Goal: Task Accomplishment & Management: Use online tool/utility

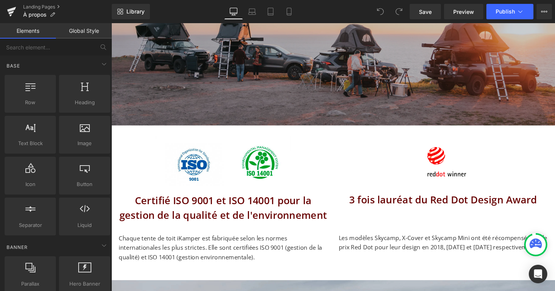
scroll to position [1227, 0]
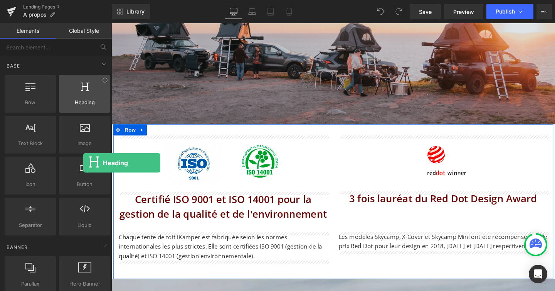
drag, startPoint x: 77, startPoint y: 101, endPoint x: 83, endPoint y: 103, distance: 6.4
click at [83, 103] on span "Heading" at bounding box center [84, 102] width 47 height 8
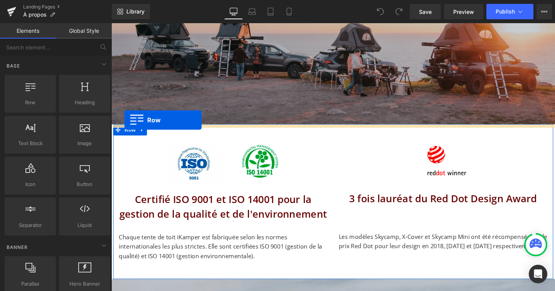
drag, startPoint x: 156, startPoint y: 120, endPoint x: 125, endPoint y: 125, distance: 31.2
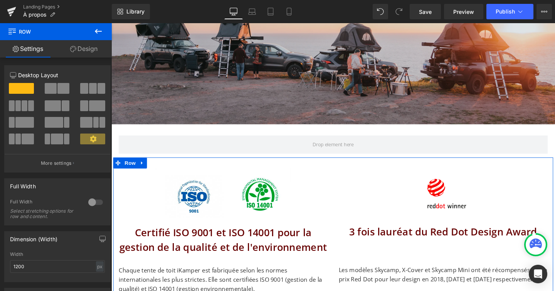
click at [96, 33] on icon at bounding box center [98, 31] width 9 height 9
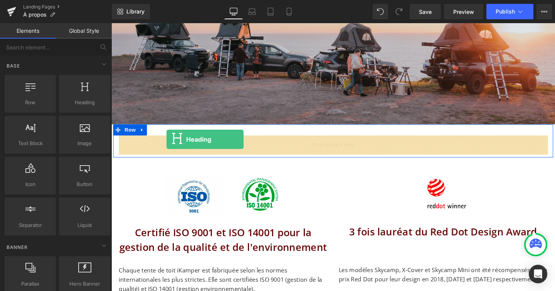
drag, startPoint x: 195, startPoint y: 109, endPoint x: 170, endPoint y: 147, distance: 45.0
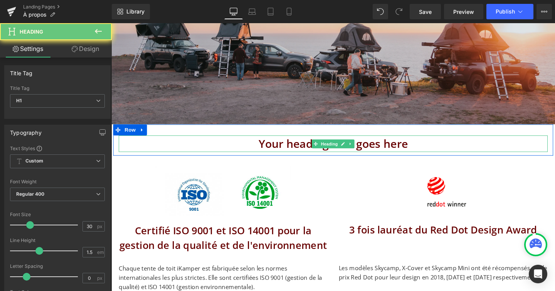
click at [223, 151] on h1 "Your heading text goes here" at bounding box center [344, 149] width 451 height 17
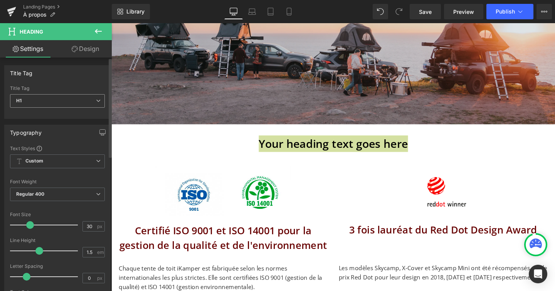
click at [98, 99] on span "H1" at bounding box center [57, 100] width 95 height 13
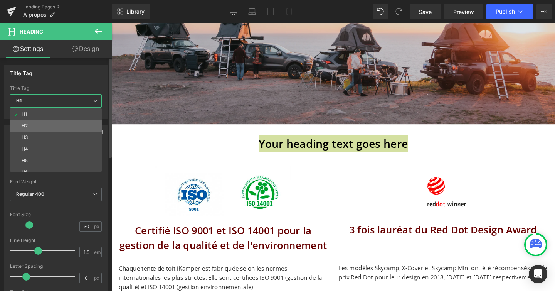
click at [91, 122] on li "H2" at bounding box center [57, 126] width 95 height 12
type input "27"
type input "100"
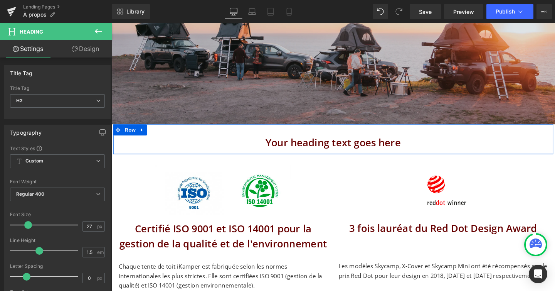
click at [287, 149] on h2 "Your heading text goes here" at bounding box center [344, 149] width 451 height 16
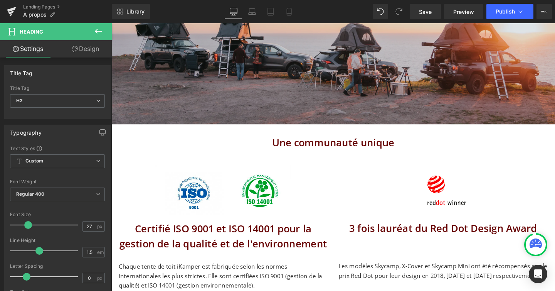
click at [103, 30] on icon at bounding box center [98, 31] width 9 height 9
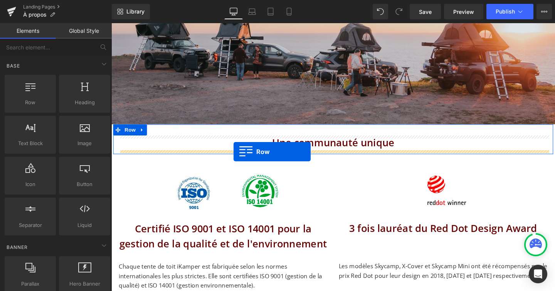
drag, startPoint x: 145, startPoint y: 125, endPoint x: 240, endPoint y: 158, distance: 100.1
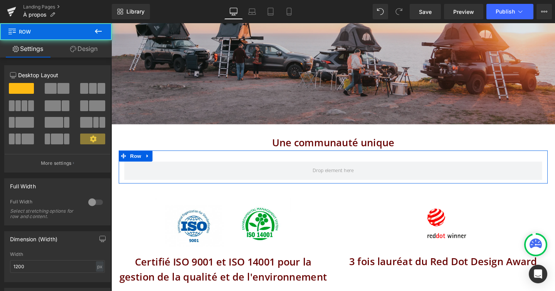
click at [50, 87] on span at bounding box center [51, 88] width 12 height 11
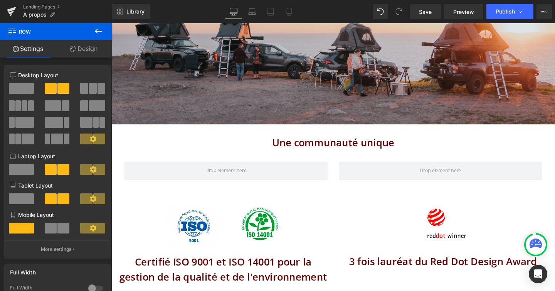
click at [100, 33] on icon at bounding box center [98, 31] width 9 height 9
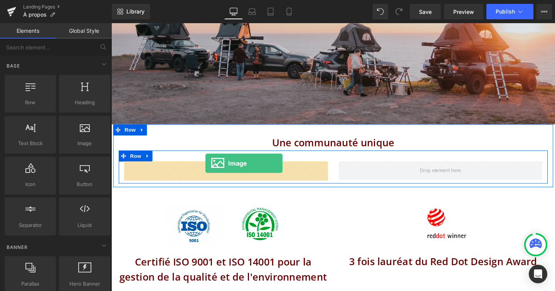
drag, startPoint x: 192, startPoint y: 152, endPoint x: 212, endPoint y: 177, distance: 31.8
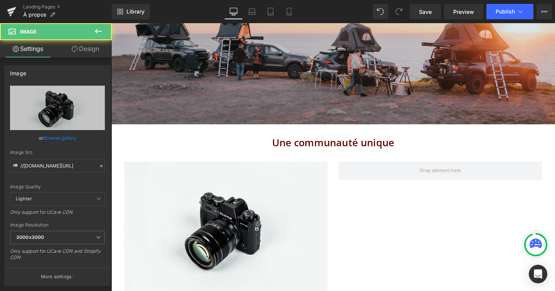
click at [100, 33] on icon at bounding box center [98, 31] width 9 height 9
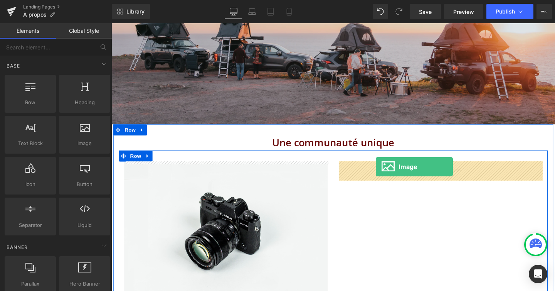
drag, startPoint x: 203, startPoint y: 155, endPoint x: 389, endPoint y: 174, distance: 187.5
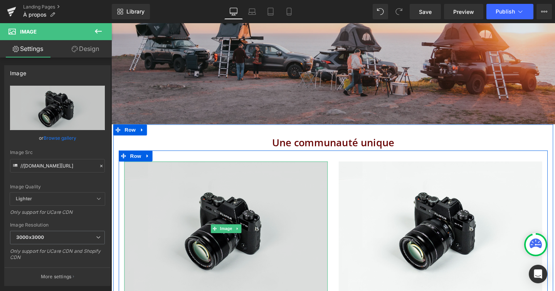
click at [252, 190] on img at bounding box center [232, 239] width 214 height 142
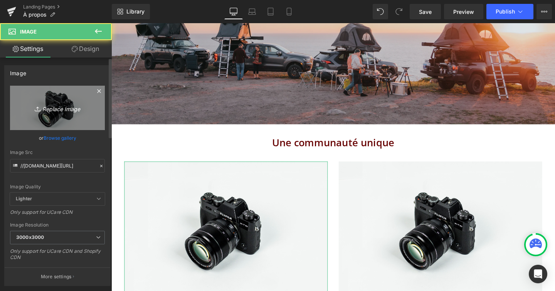
click at [63, 106] on icon "Replace Image" at bounding box center [58, 108] width 62 height 10
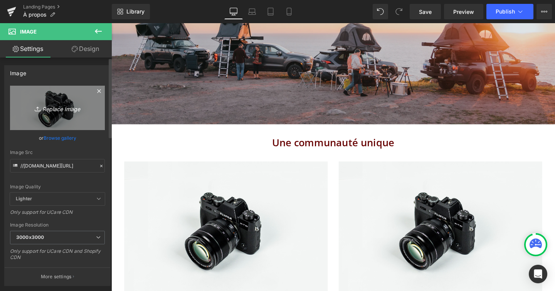
type input "C:\fakepath\ikn-meetups04_1400x.webp"
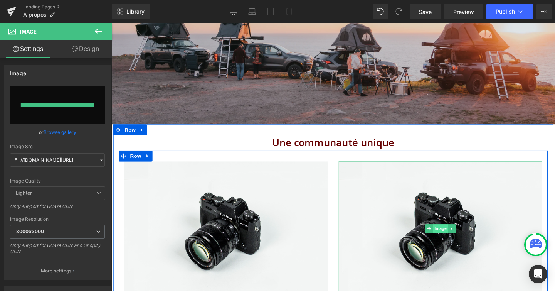
type input "https://ucarecdn.com/5e912909-6530-4bbe-80ad-a7f9dc4c83c1/-/format/auto/-/previ…"
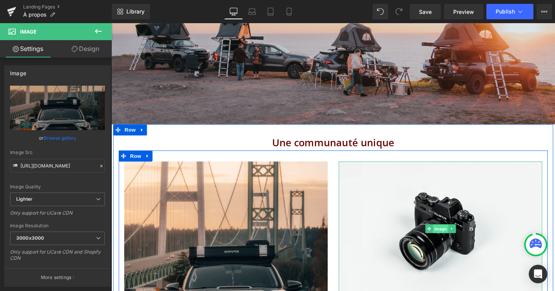
click at [461, 235] on span "Image" at bounding box center [457, 239] width 16 height 9
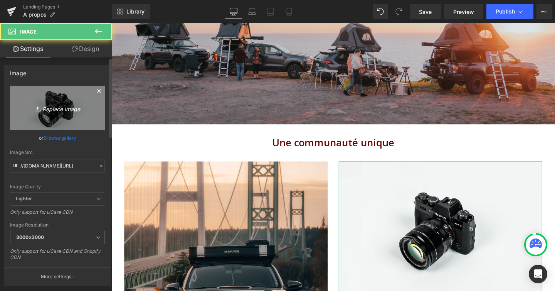
click at [56, 110] on icon "Replace Image" at bounding box center [58, 108] width 62 height 10
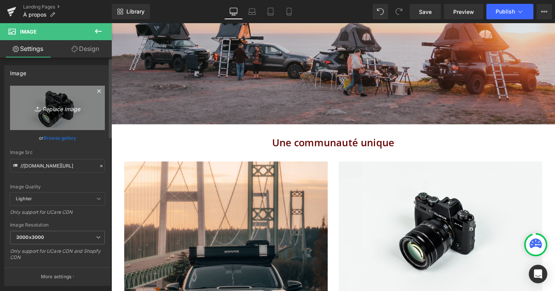
type input "C:\fakepath\ikn-meetups03_1400x.webp"
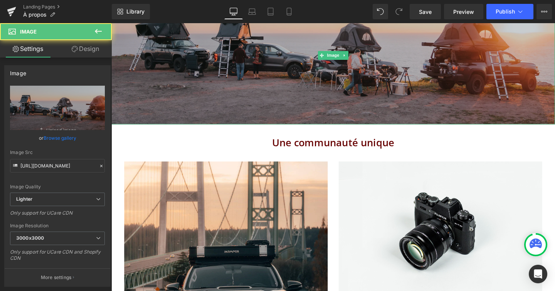
click at [471, 112] on img at bounding box center [344, 57] width 466 height 145
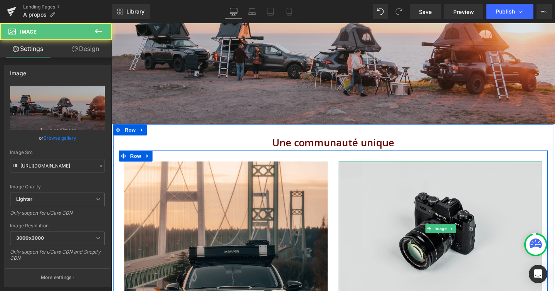
click at [470, 213] on img at bounding box center [457, 239] width 214 height 142
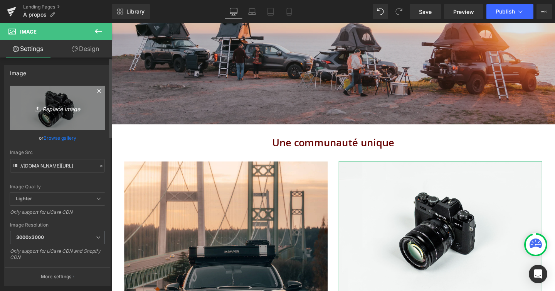
click at [88, 111] on link "Replace Image" at bounding box center [57, 108] width 95 height 44
type input "C:\fakepath\ikn-meetups03_1400x.webp"
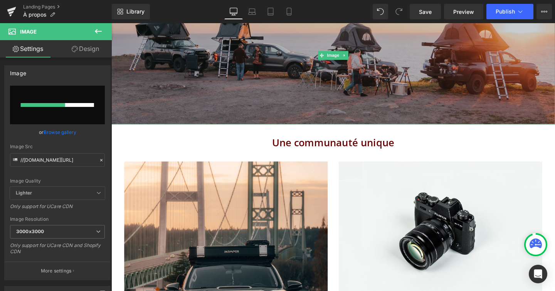
click at [221, 89] on img at bounding box center [344, 57] width 466 height 145
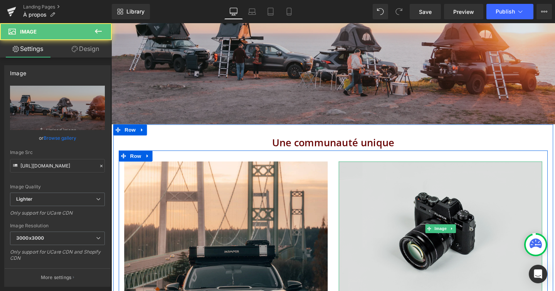
click at [409, 216] on img at bounding box center [457, 239] width 214 height 142
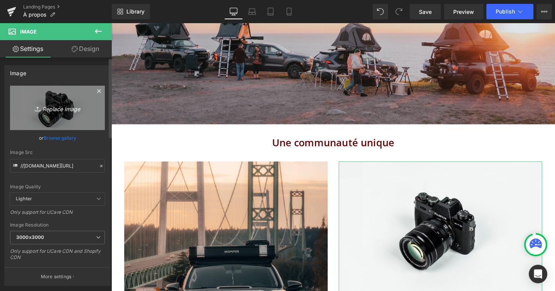
click at [40, 102] on link "Replace Image" at bounding box center [57, 108] width 95 height 44
type input "C:\fakepath\ikn-meetups03_1400x.webp"
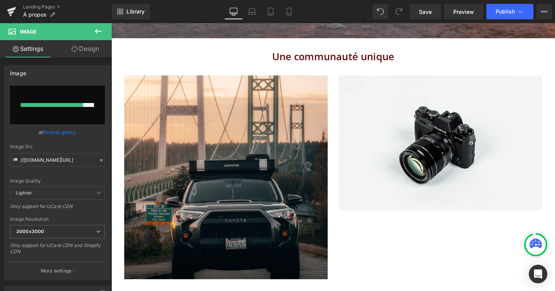
scroll to position [1323, 0]
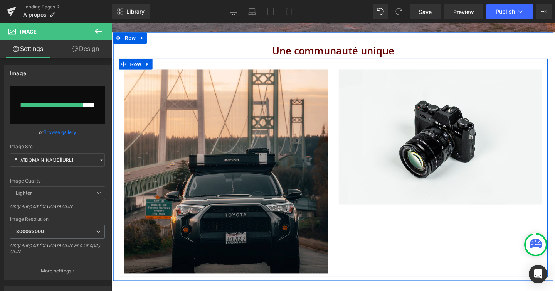
click at [408, 227] on div "Image Image Row" at bounding box center [344, 175] width 451 height 229
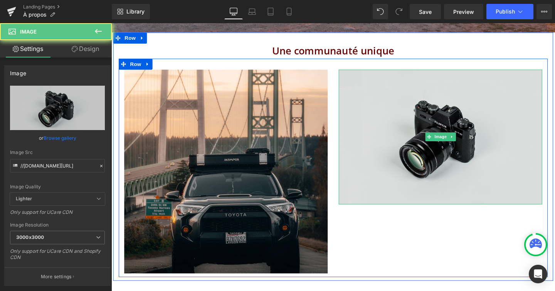
click at [410, 126] on img at bounding box center [457, 143] width 214 height 142
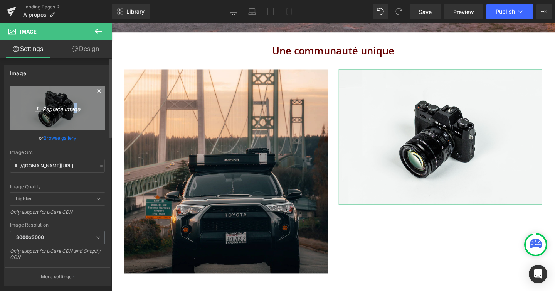
click at [71, 106] on icon "Replace Image" at bounding box center [58, 108] width 62 height 10
type input "C:\fakepath\ikn-meetups03_1400x.webp"
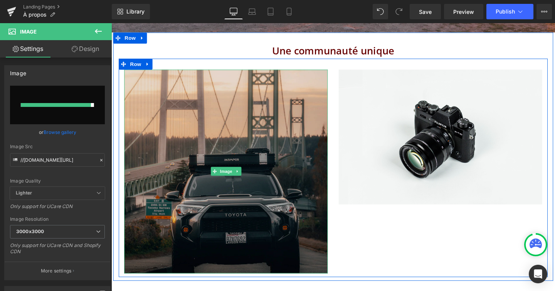
type input "https://ucarecdn.com/df419ddb-5cb0-4b04-b9d4-4dabc986e941/-/format/auto/-/previ…"
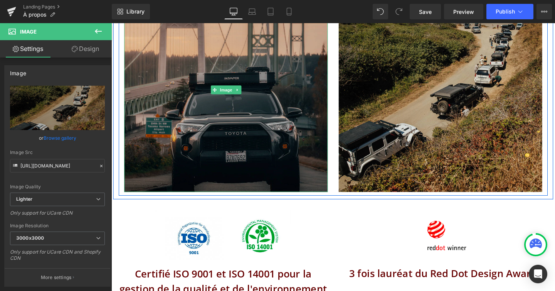
scroll to position [1409, 0]
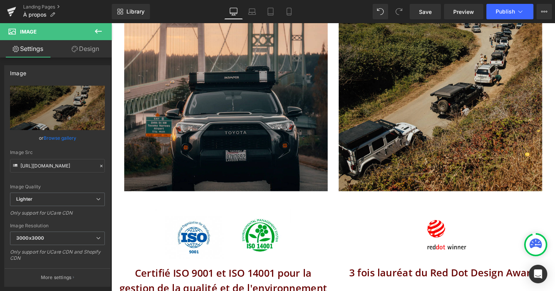
click at [99, 34] on icon at bounding box center [98, 31] width 9 height 9
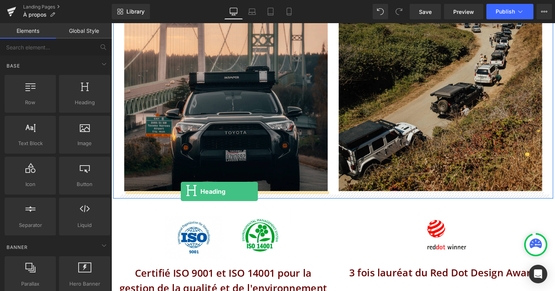
drag, startPoint x: 193, startPoint y: 109, endPoint x: 184, endPoint y: 200, distance: 91.0
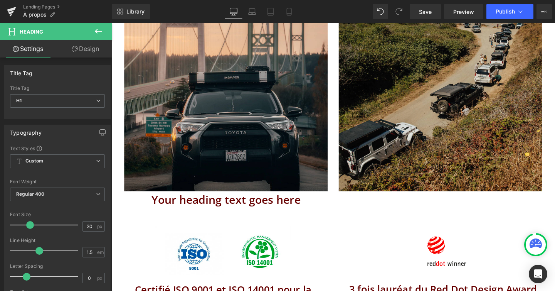
click at [101, 30] on icon at bounding box center [98, 31] width 9 height 9
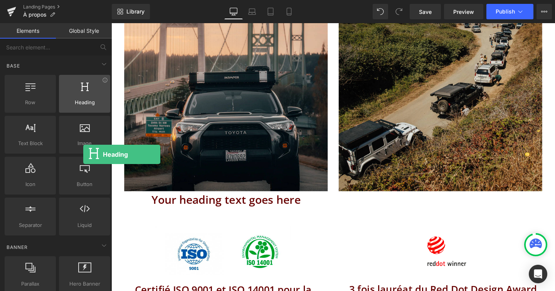
click at [83, 86] on icon at bounding box center [85, 86] width 8 height 10
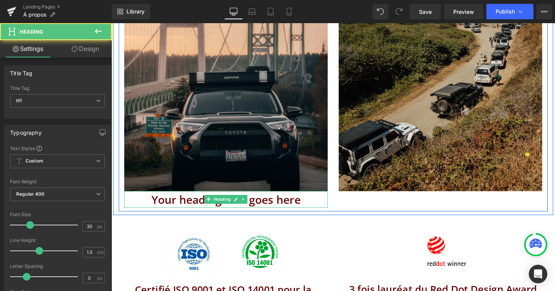
click at [205, 207] on h1 "Your heading text goes here" at bounding box center [232, 208] width 214 height 17
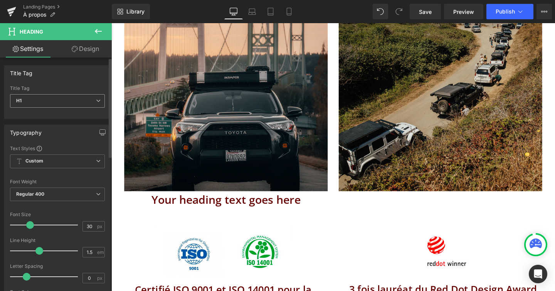
click at [55, 99] on span "H1" at bounding box center [57, 100] width 95 height 13
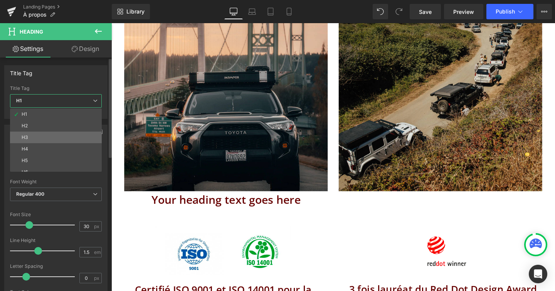
click at [42, 135] on li "H3" at bounding box center [57, 137] width 95 height 12
type input "24"
type input "100"
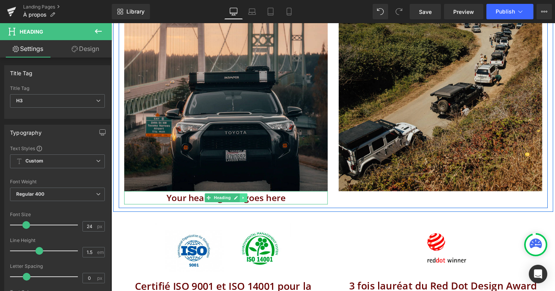
click at [249, 206] on icon at bounding box center [249, 206] width 1 height 3
click at [248, 206] on link at bounding box center [246, 206] width 8 height 9
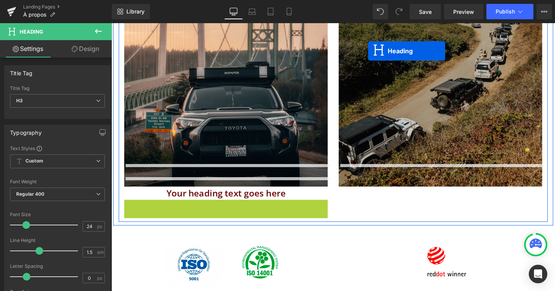
scroll to position [1368, 0]
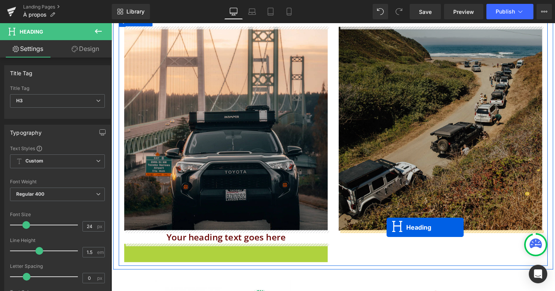
drag, startPoint x: 215, startPoint y: 59, endPoint x: 401, endPoint y: 238, distance: 258.2
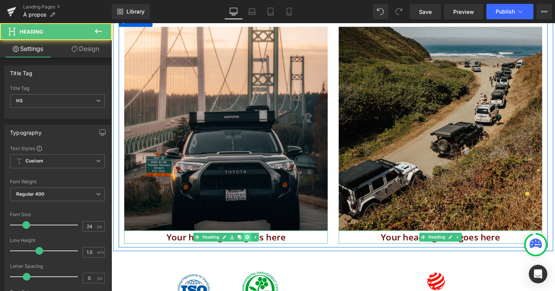
click at [254, 245] on link at bounding box center [254, 247] width 8 height 9
click at [190, 247] on h3 "Your heading text goes here" at bounding box center [232, 248] width 214 height 14
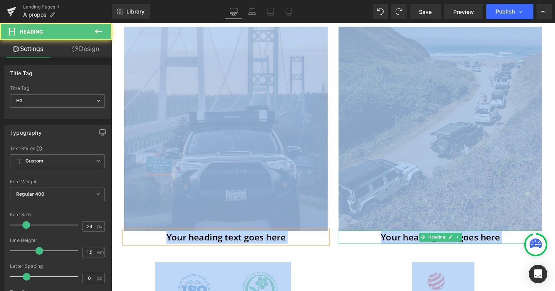
click at [190, 247] on h3 "Your heading text goes here" at bounding box center [232, 248] width 214 height 14
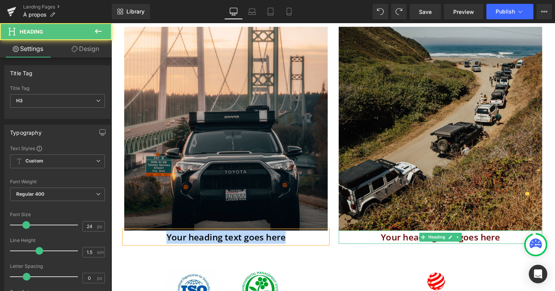
paste div
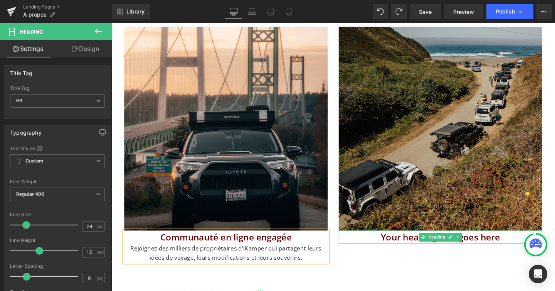
click at [305, 259] on div "Rejoignez des milliers de propriétaires d'iKamper qui partagent leurs idées de …" at bounding box center [232, 265] width 214 height 20
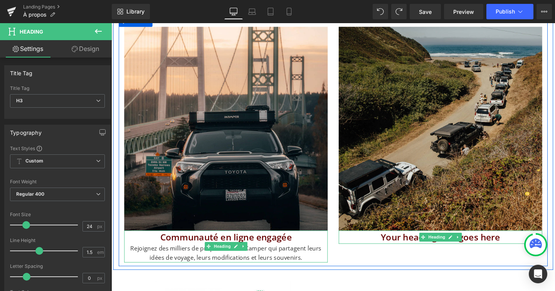
drag, startPoint x: 407, startPoint y: 280, endPoint x: 131, endPoint y: 263, distance: 276.9
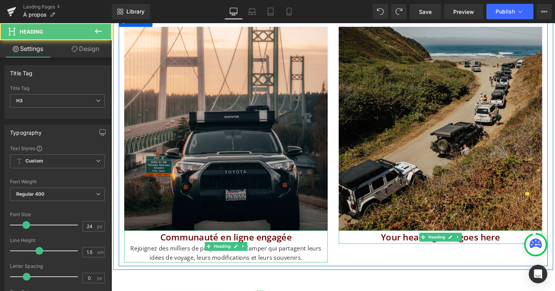
click at [128, 259] on div "Rejoignez des milliers de propriétaires d'iKamper qui partagent leurs idées de …" at bounding box center [232, 265] width 214 height 20
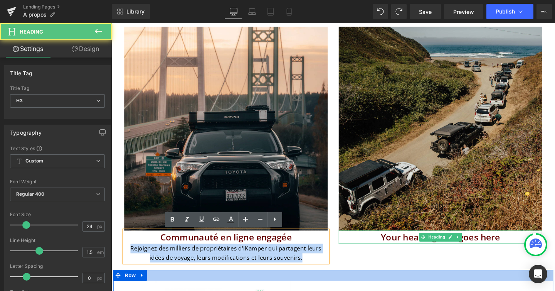
drag, startPoint x: 125, startPoint y: 259, endPoint x: 359, endPoint y: 283, distance: 235.2
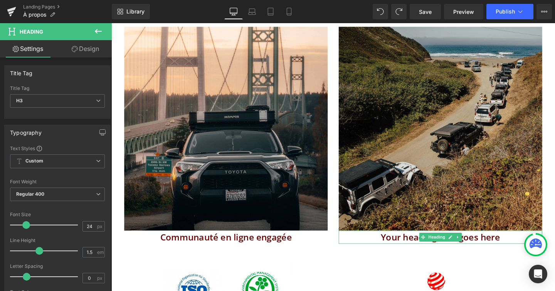
click at [106, 29] on button at bounding box center [98, 31] width 27 height 17
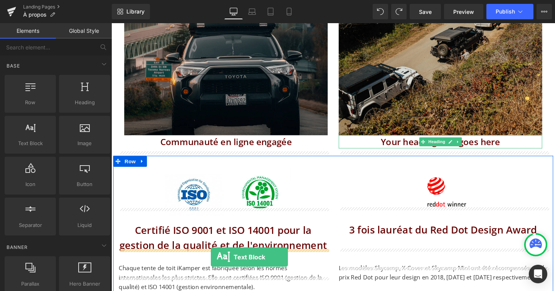
scroll to position [1484, 0]
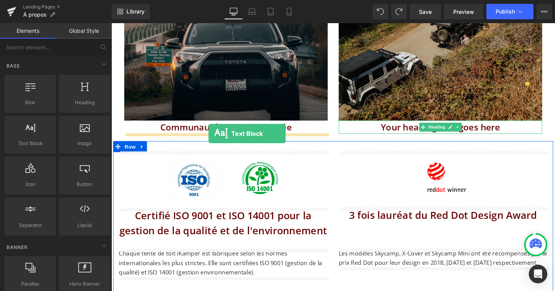
drag, startPoint x: 142, startPoint y: 154, endPoint x: 214, endPoint y: 139, distance: 73.3
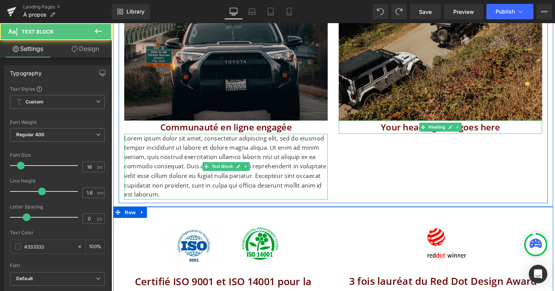
click at [210, 155] on p "Lorem ipsum dolor sit amet, consectetur adipiscing elit, sed do eiusmod tempor …" at bounding box center [232, 173] width 214 height 69
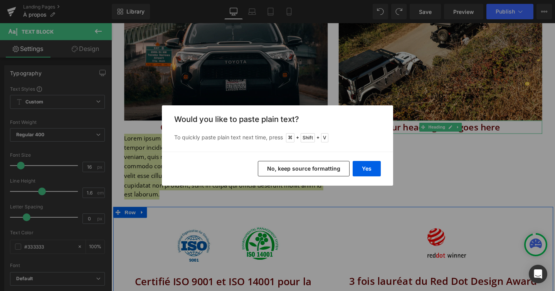
click at [382, 173] on div "Yes No, keep source formatting" at bounding box center [277, 168] width 231 height 34
click at [369, 170] on button "Yes" at bounding box center [367, 168] width 28 height 15
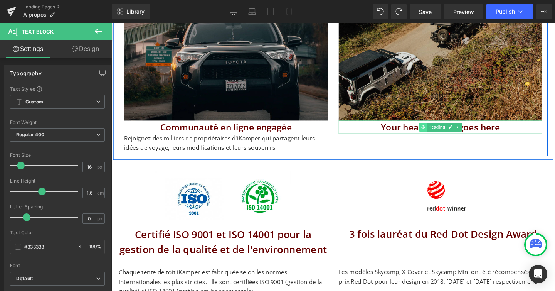
click at [437, 135] on span at bounding box center [439, 132] width 8 height 9
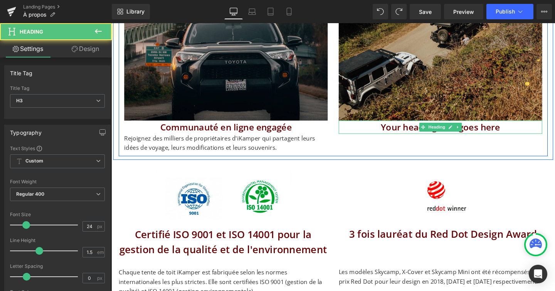
click at [413, 133] on h3 "Your heading text goes here" at bounding box center [457, 132] width 214 height 14
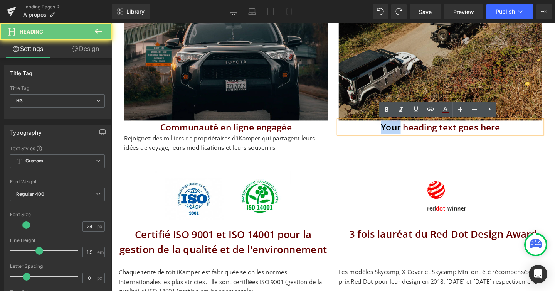
click at [413, 133] on h3 "Your heading text goes here" at bounding box center [457, 132] width 214 height 14
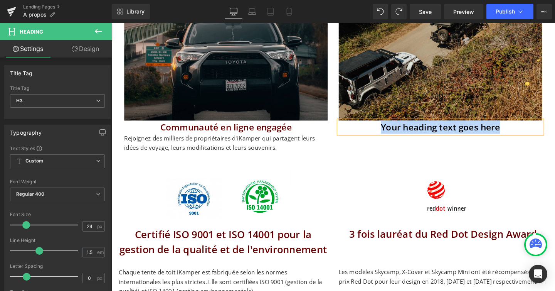
paste div
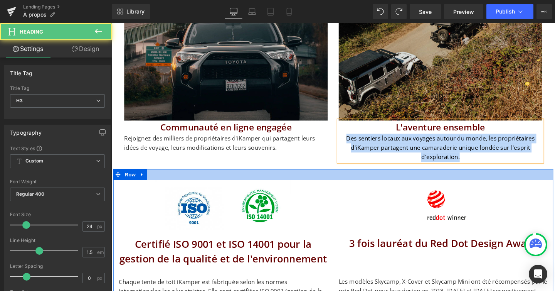
drag, startPoint x: 360, startPoint y: 144, endPoint x: 532, endPoint y: 186, distance: 176.2
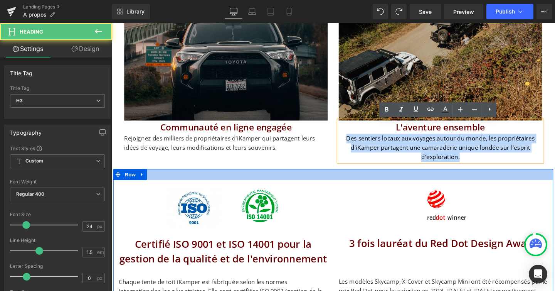
copy div "Des sentiers locaux aux voyages autour du monde, les propriétaires d'iKamper pa…"
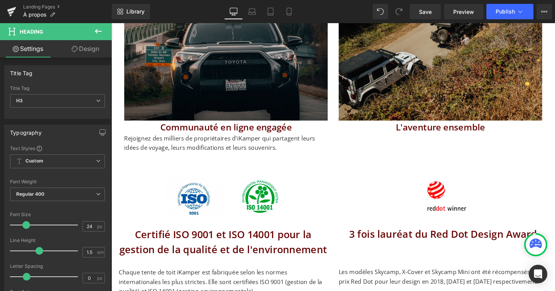
click at [98, 28] on icon at bounding box center [98, 31] width 9 height 9
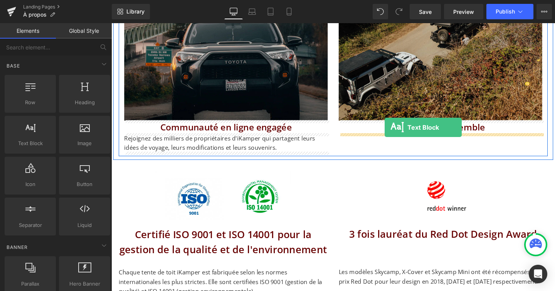
drag, startPoint x: 150, startPoint y: 150, endPoint x: 399, endPoint y: 133, distance: 249.6
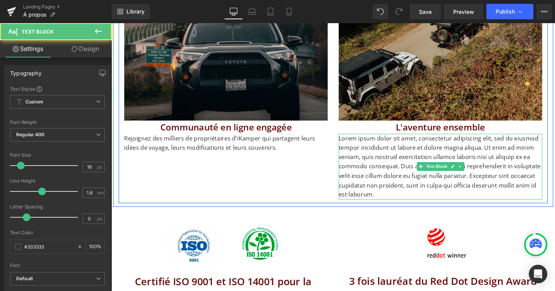
click at [397, 151] on p "Lorem ipsum dolor sit amet, consectetur adipiscing elit, sed do eiusmod tempor …" at bounding box center [457, 173] width 214 height 69
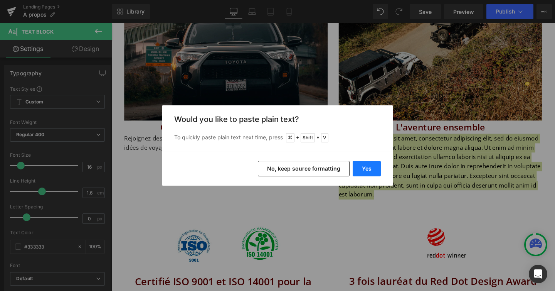
click at [367, 167] on button "Yes" at bounding box center [367, 168] width 28 height 15
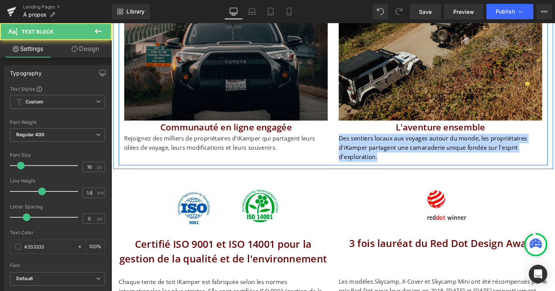
drag, startPoint x: 392, startPoint y: 164, endPoint x: 290, endPoint y: 97, distance: 122.1
click at [290, 97] on div "Image Communauté en ligne engagée Heading Rejoignez des milliers de propriétair…" at bounding box center [344, 36] width 451 height 273
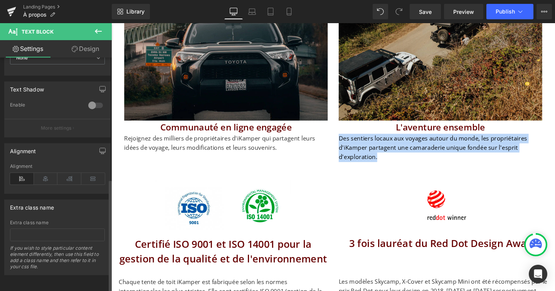
scroll to position [255, 0]
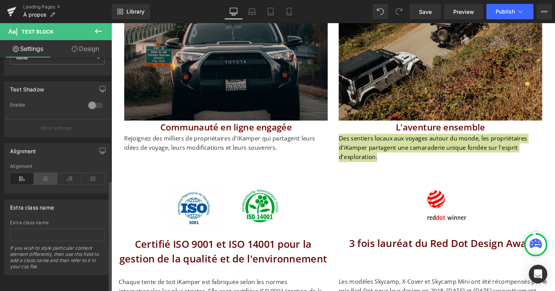
click at [43, 173] on icon at bounding box center [46, 179] width 24 height 12
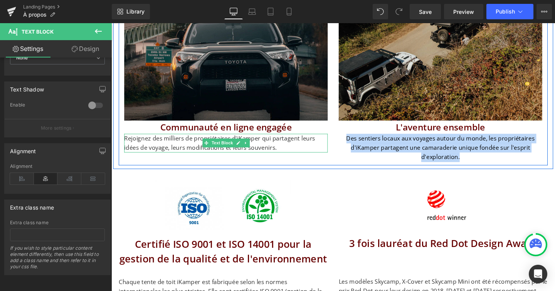
click at [197, 149] on p "Rejoignez des milliers de propriétaires d'iKamper qui partagent leurs idées de …" at bounding box center [232, 149] width 214 height 20
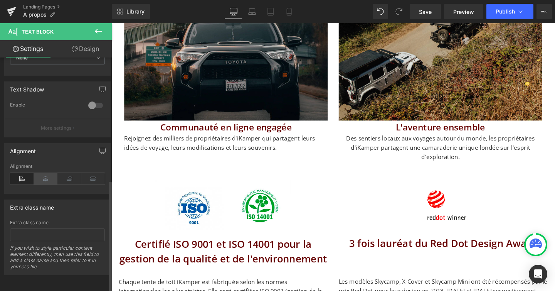
click at [49, 176] on icon at bounding box center [46, 179] width 24 height 12
click at [424, 10] on span "Save" at bounding box center [425, 12] width 13 height 8
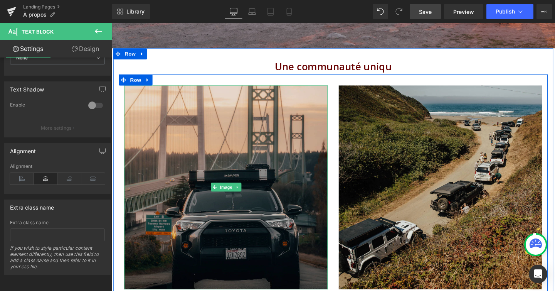
scroll to position [1301, 0]
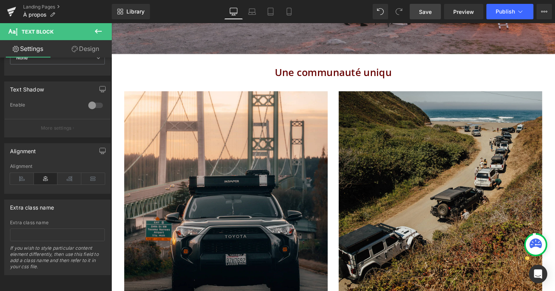
click at [100, 29] on icon at bounding box center [98, 31] width 9 height 9
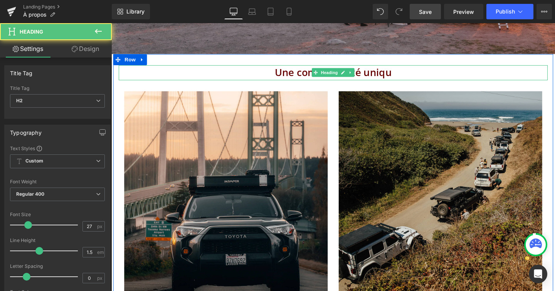
click at [408, 76] on h2 "Une communauté uniqu" at bounding box center [344, 75] width 451 height 16
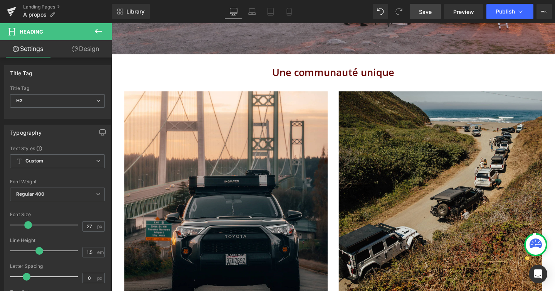
click at [99, 32] on icon at bounding box center [98, 31] width 9 height 9
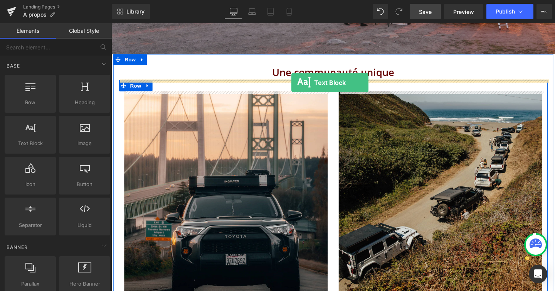
drag, startPoint x: 156, startPoint y: 152, endPoint x: 301, endPoint y: 85, distance: 160.4
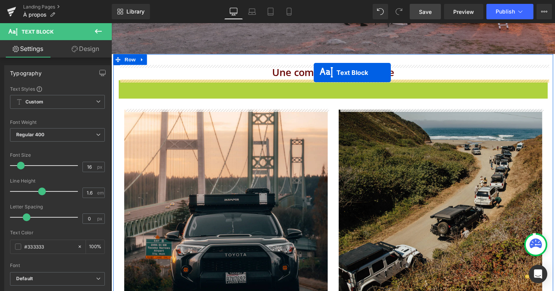
drag, startPoint x: 324, startPoint y: 100, endPoint x: 324, endPoint y: 75, distance: 25.4
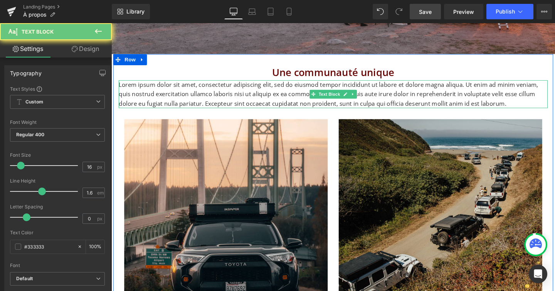
click at [301, 94] on p "Lorem ipsum dolor sit amet, consectetur adipiscing elit, sed do eiusmod tempor …" at bounding box center [344, 98] width 451 height 30
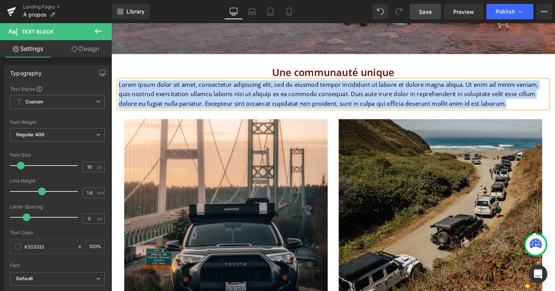
paste div
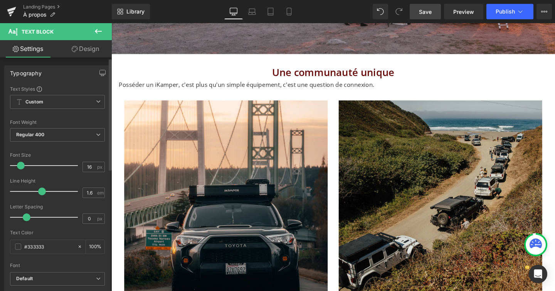
scroll to position [255, 0]
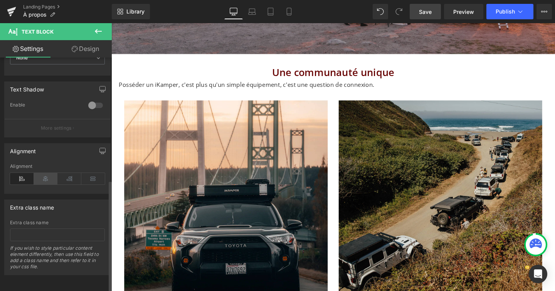
click at [45, 173] on icon at bounding box center [46, 179] width 24 height 12
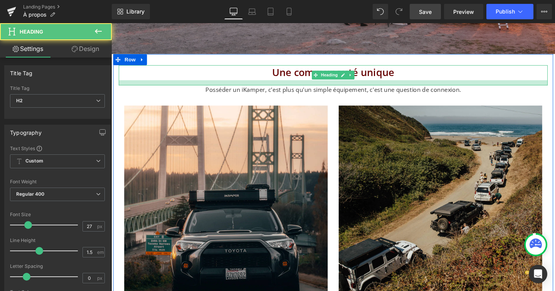
drag, startPoint x: 376, startPoint y: 81, endPoint x: 376, endPoint y: 86, distance: 5.0
click at [376, 86] on div at bounding box center [344, 85] width 451 height 5
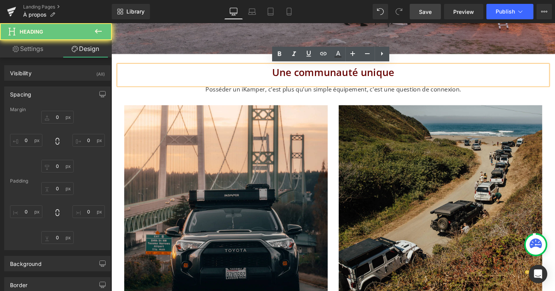
type input "0"
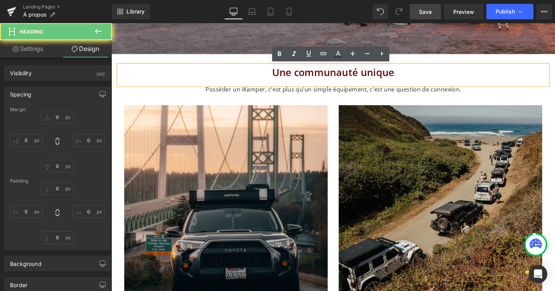
type input "0"
type input "13"
type input "0"
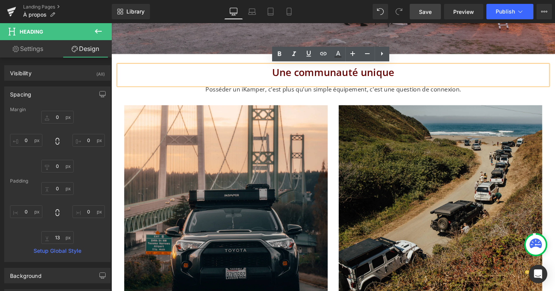
click at [420, 10] on span "Save" at bounding box center [425, 12] width 13 height 8
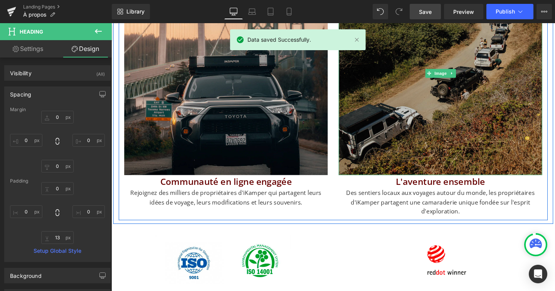
scroll to position [1442, 0]
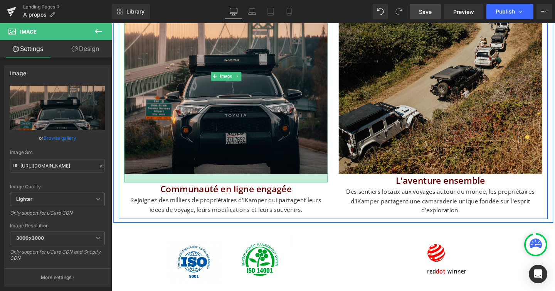
drag, startPoint x: 259, startPoint y: 180, endPoint x: 260, endPoint y: 188, distance: 8.5
click at [259, 188] on div at bounding box center [232, 186] width 214 height 9
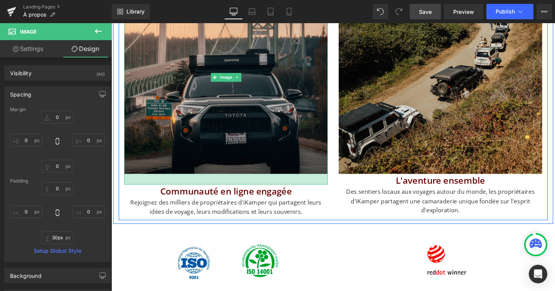
type input "31px"
click at [306, 191] on div "31px" at bounding box center [232, 188] width 214 height 12
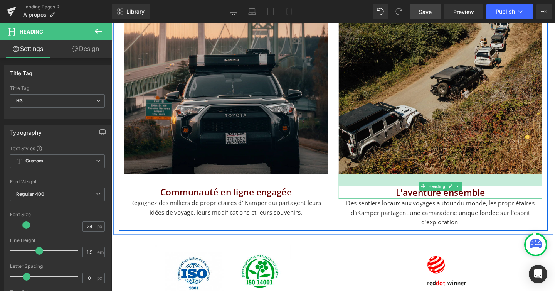
drag, startPoint x: 375, startPoint y: 182, endPoint x: 375, endPoint y: 195, distance: 13.1
click at [375, 195] on div "L'aventure ensemble Heading 32px" at bounding box center [457, 195] width 214 height 26
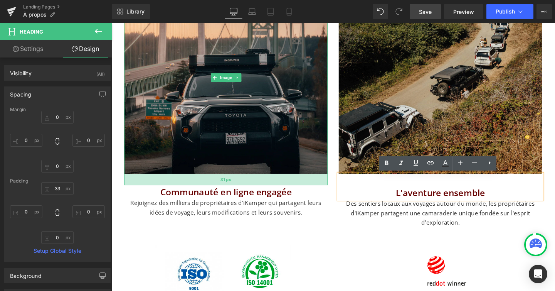
type input "0"
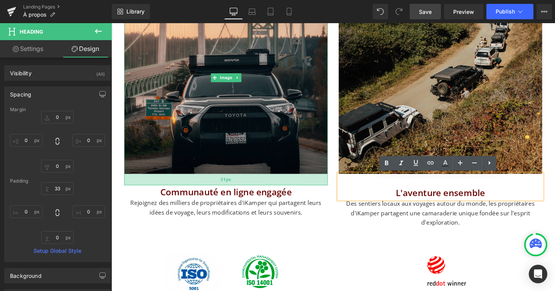
type input "0"
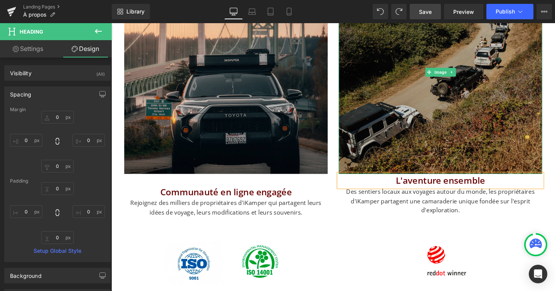
click at [434, 167] on img at bounding box center [457, 75] width 214 height 214
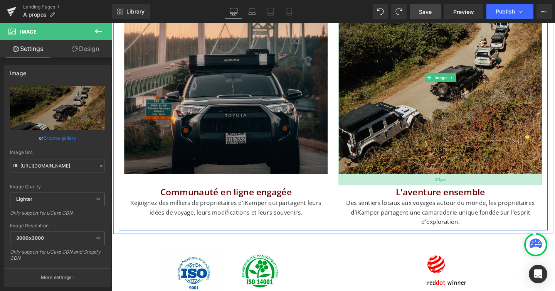
drag, startPoint x: 439, startPoint y: 180, endPoint x: 439, endPoint y: 191, distance: 11.6
click at [439, 191] on div "31px" at bounding box center [457, 188] width 214 height 12
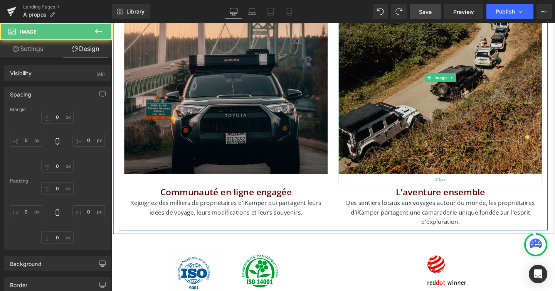
type input "0"
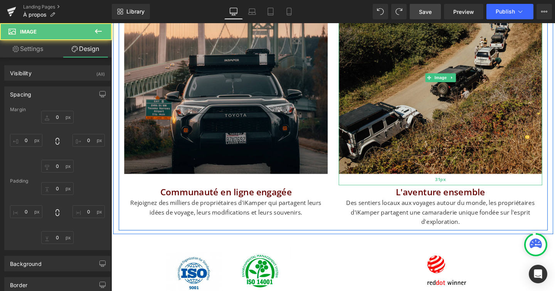
type input "0"
type input "31"
type input "0"
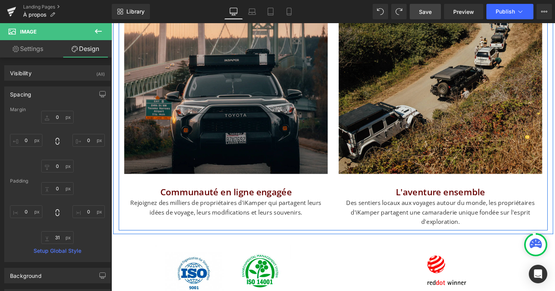
click at [335, 233] on div "Image 31px Communauté en ligne engagée Heading Rejoignez des milliers de propri…" at bounding box center [344, 98] width 451 height 285
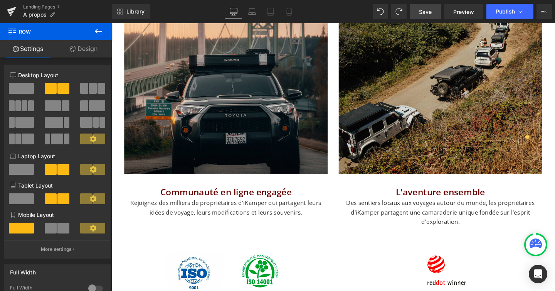
click at [427, 10] on span "Save" at bounding box center [425, 12] width 13 height 8
click at [98, 27] on icon at bounding box center [98, 31] width 9 height 9
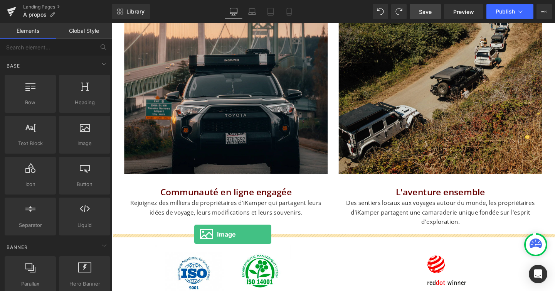
drag, startPoint x: 192, startPoint y: 156, endPoint x: 199, endPoint y: 245, distance: 88.5
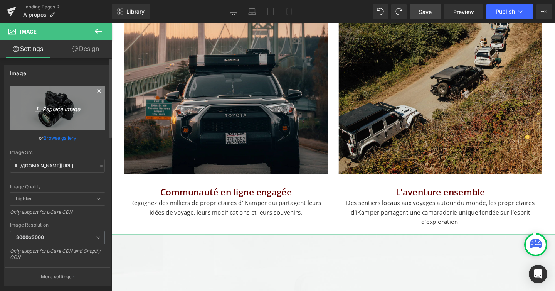
click at [54, 104] on icon "Replace Image" at bounding box center [58, 108] width 62 height 10
type input "C:\fakepath\soeun-first-tent_2850x.webp"
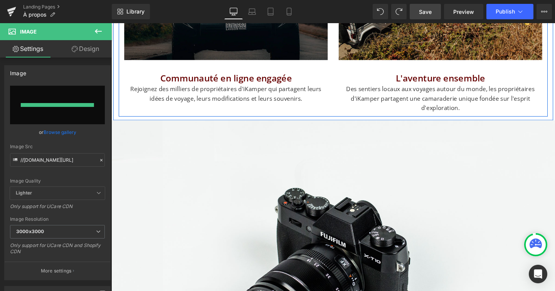
type input "https://ucarecdn.com/2a47cdde-c638-4e02-89b7-63aa540cb88f/-/format/auto/-/previ…"
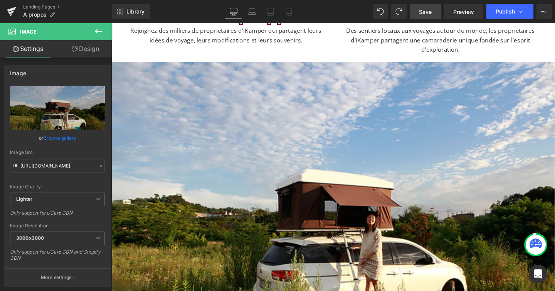
scroll to position [1621, 0]
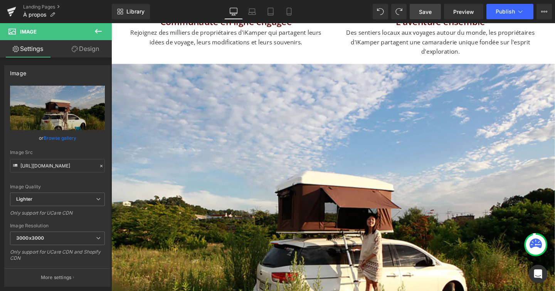
click at [97, 28] on icon at bounding box center [98, 31] width 9 height 9
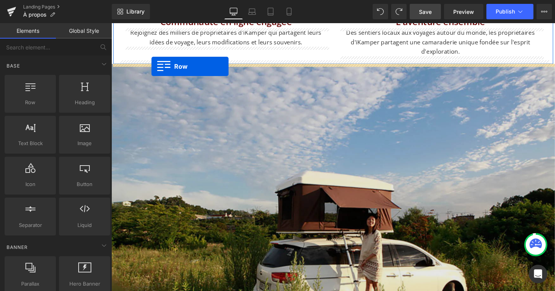
drag, startPoint x: 148, startPoint y: 120, endPoint x: 153, endPoint y: 68, distance: 52.0
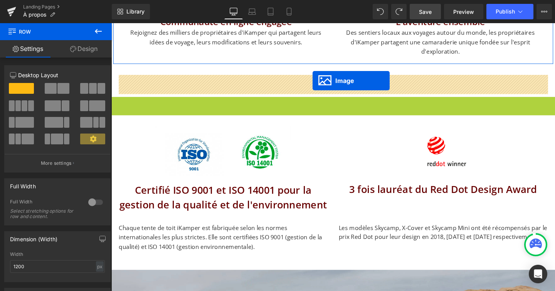
drag, startPoint x: 333, startPoint y: 256, endPoint x: 323, endPoint y: 83, distance: 173.0
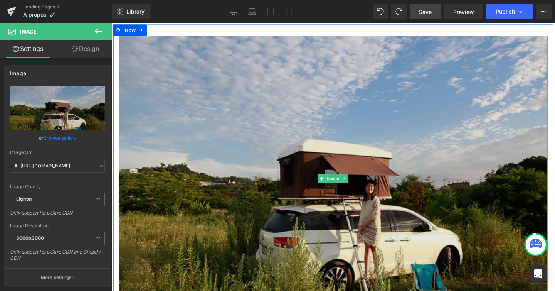
scroll to position [1658, 0]
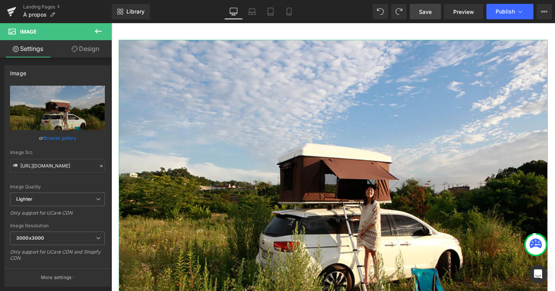
click at [96, 48] on link "Design" at bounding box center [85, 48] width 56 height 17
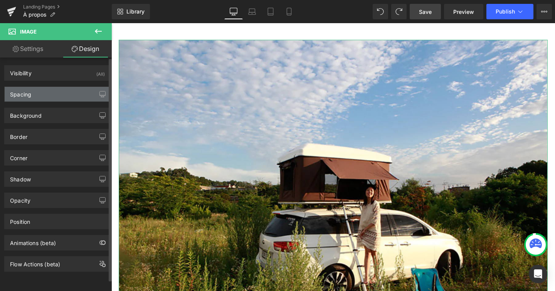
click at [75, 96] on div "Spacing" at bounding box center [58, 94] width 106 height 15
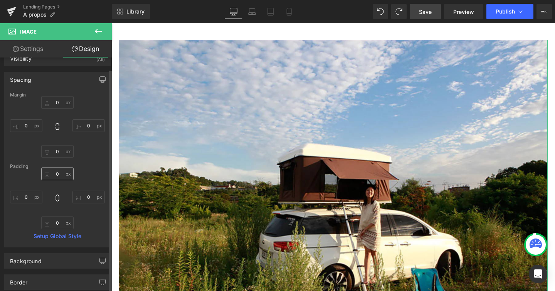
scroll to position [14, 0]
click at [52, 221] on input "0" at bounding box center [57, 223] width 32 height 13
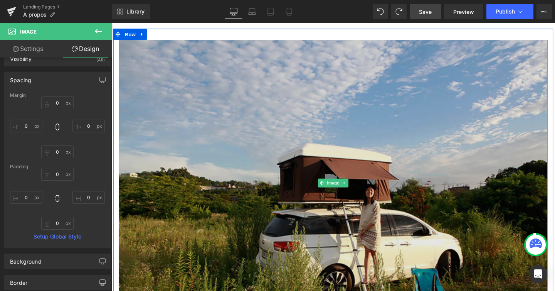
click at [202, 212] on img at bounding box center [344, 190] width 451 height 301
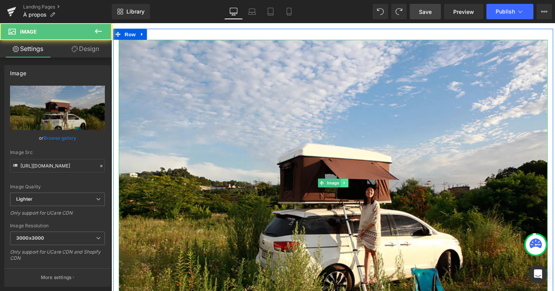
click at [353, 187] on link at bounding box center [357, 190] width 8 height 9
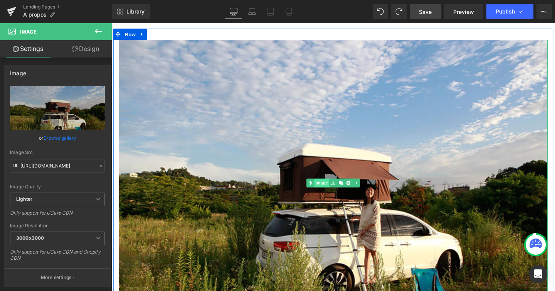
click at [333, 191] on link "Image" at bounding box center [328, 190] width 24 height 9
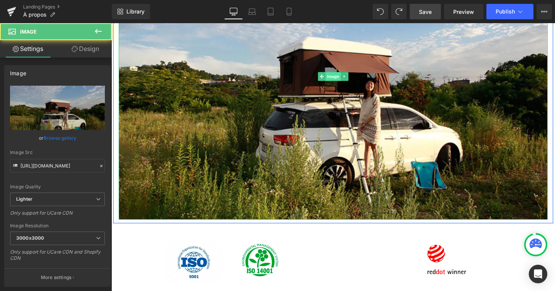
scroll to position [1769, 0]
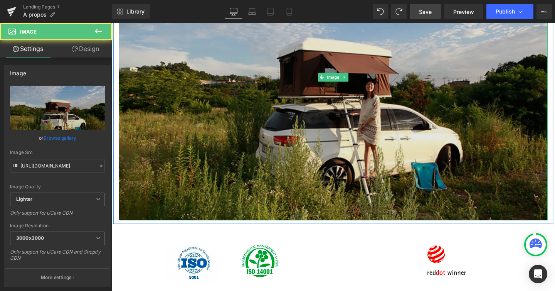
click at [325, 206] on img at bounding box center [344, 79] width 451 height 301
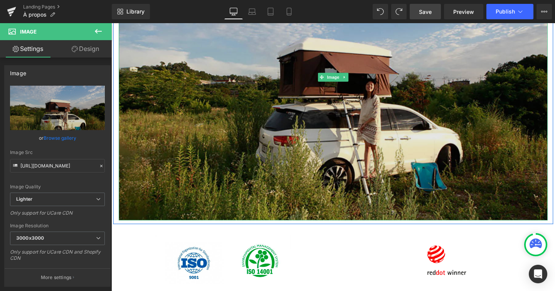
drag, startPoint x: 300, startPoint y: 229, endPoint x: 301, endPoint y: 163, distance: 66.3
click at [301, 163] on div "Image" at bounding box center [344, 79] width 451 height 301
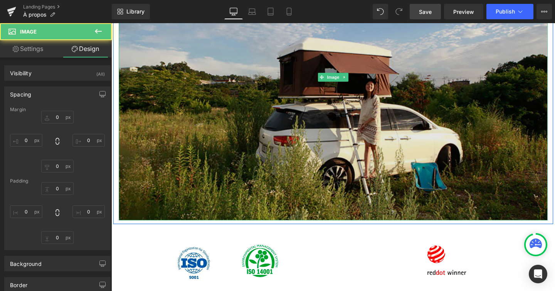
type input "0"
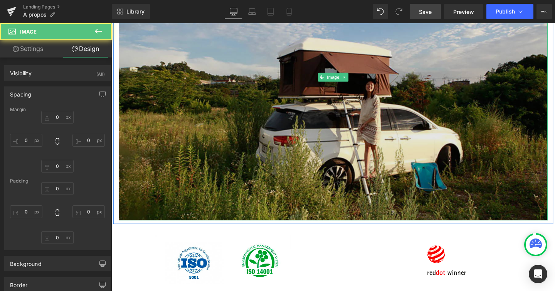
type input "0"
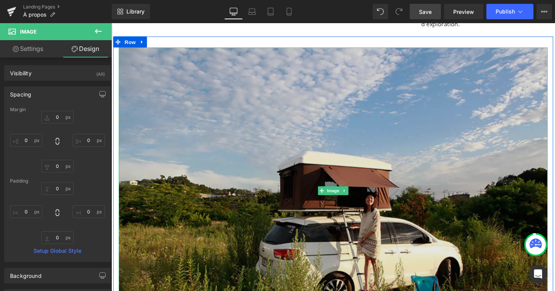
scroll to position [1647, 0]
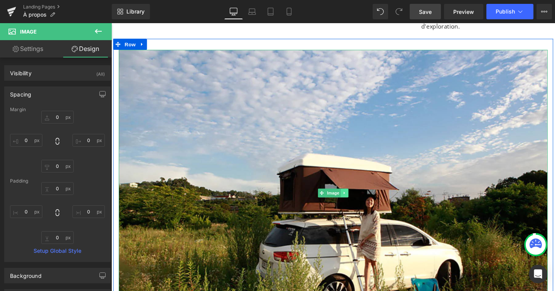
click at [359, 198] on link at bounding box center [357, 201] width 8 height 9
click at [359, 198] on link at bounding box center [361, 201] width 8 height 9
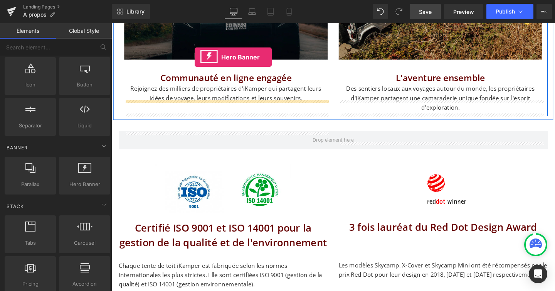
scroll to position [1516, 0]
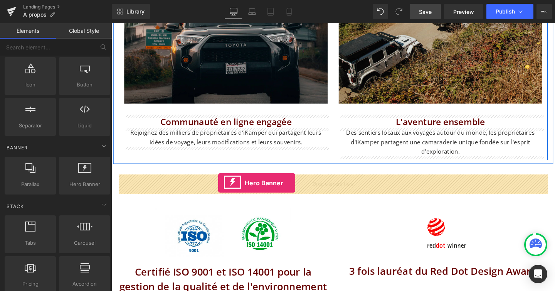
drag, startPoint x: 195, startPoint y: 194, endPoint x: 224, endPoint y: 191, distance: 28.4
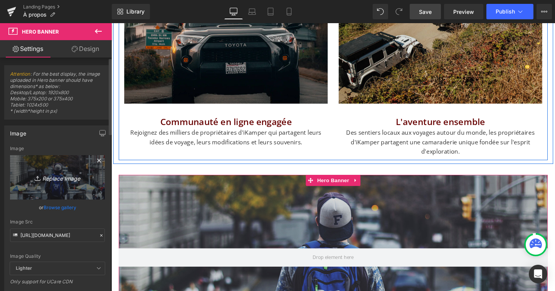
click at [64, 179] on icon "Replace Image" at bounding box center [58, 177] width 62 height 10
type input "C:\fakepath\soeun-first-tent_2850x.webp"
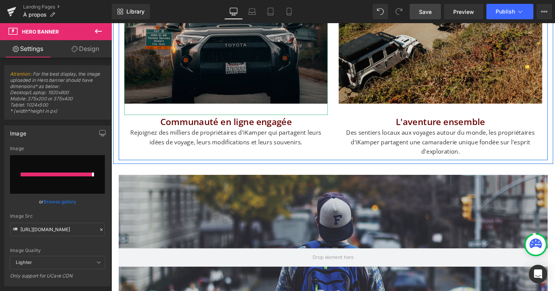
type input "https://ucarecdn.com/cd71d885-189c-4166-aca1-e369535ee0d8/-/format/auto/-/previ…"
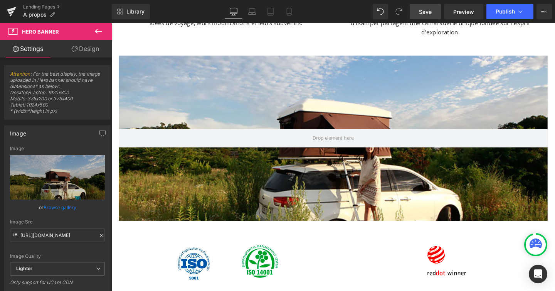
scroll to position [1619, 0]
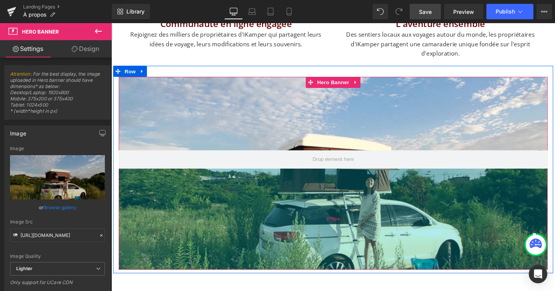
drag, startPoint x: 264, startPoint y: 249, endPoint x: 263, endPoint y: 278, distance: 28.6
click at [263, 278] on div "275px" at bounding box center [344, 229] width 451 height 106
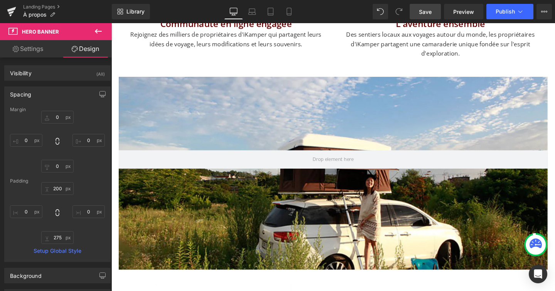
click at [96, 28] on icon at bounding box center [98, 31] width 9 height 9
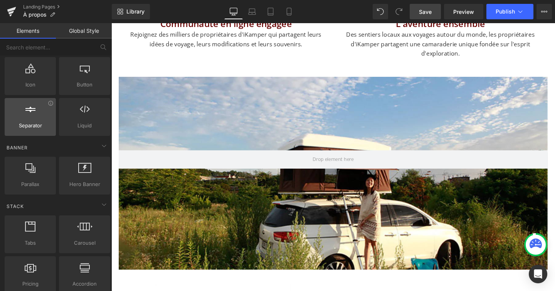
scroll to position [0, 0]
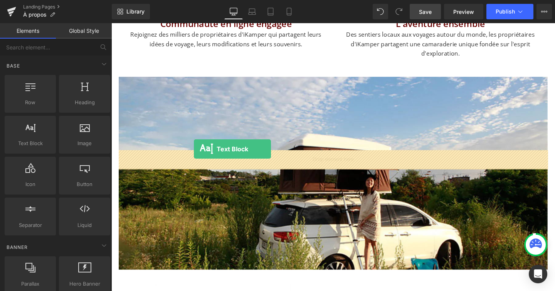
drag, startPoint x: 144, startPoint y: 153, endPoint x: 198, endPoint y: 155, distance: 54.0
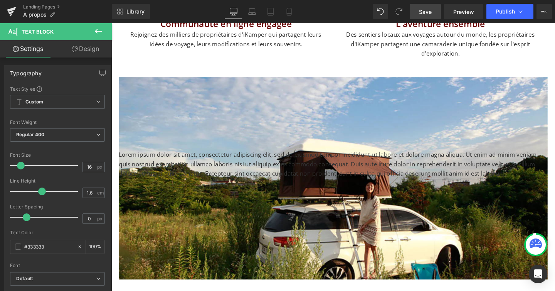
click at [98, 32] on icon at bounding box center [98, 31] width 9 height 9
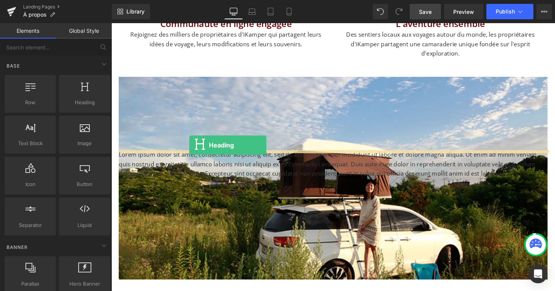
drag, startPoint x: 183, startPoint y: 118, endPoint x: 193, endPoint y: 151, distance: 35.0
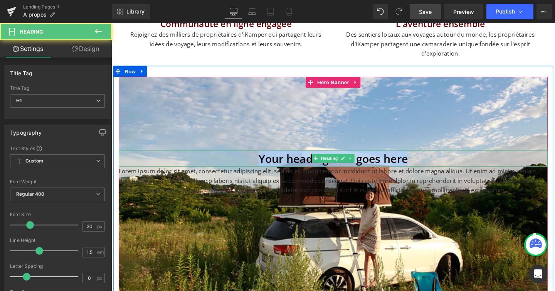
drag, startPoint x: 266, startPoint y: 163, endPoint x: 463, endPoint y: 164, distance: 197.0
click at [463, 164] on h1 "Your heading text goes here" at bounding box center [344, 164] width 451 height 17
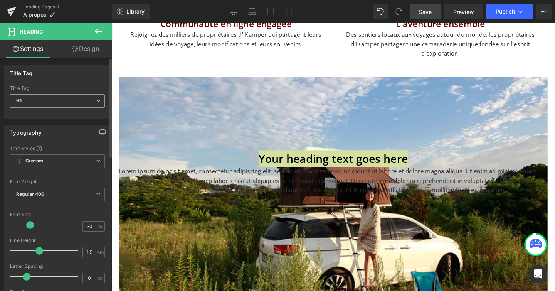
click at [87, 95] on span "H1" at bounding box center [57, 100] width 95 height 13
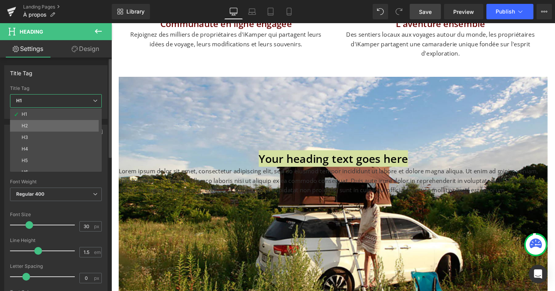
click at [77, 121] on li "H2" at bounding box center [57, 126] width 95 height 12
type input "27"
type input "100"
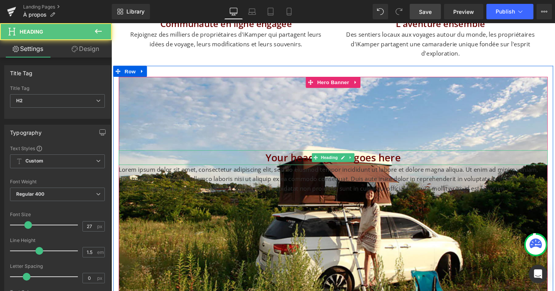
click at [277, 161] on h2 "Your heading text goes here" at bounding box center [344, 164] width 451 height 16
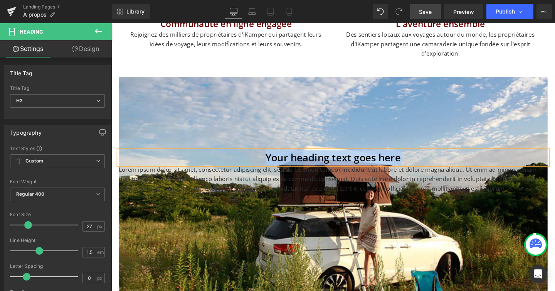
paste div
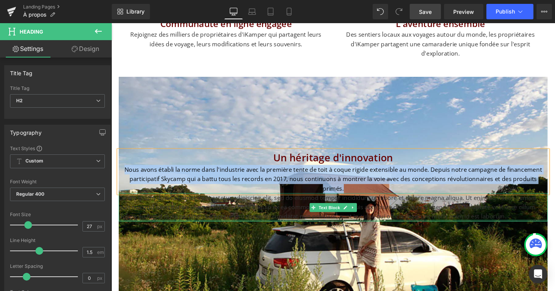
drag, startPoint x: 128, startPoint y: 178, endPoint x: 521, endPoint y: 220, distance: 395.4
click at [521, 220] on span "Un héritage d'innovation Nous avons établi la norme dans l'industrie avec la pr…" at bounding box center [344, 193] width 451 height 75
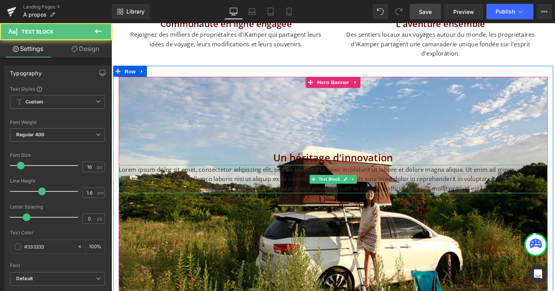
click at [419, 173] on div "Lorem ipsum dolor sit amet, consectetur adipiscing elit, sed do eiusmod tempor …" at bounding box center [344, 187] width 451 height 30
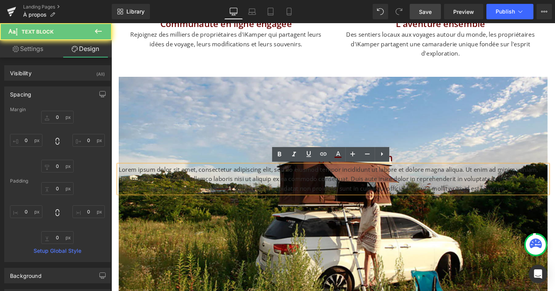
click at [416, 180] on p "Lorem ipsum dolor sit amet, consectetur adipiscing elit, sed do eiusmod tempor …" at bounding box center [344, 187] width 451 height 30
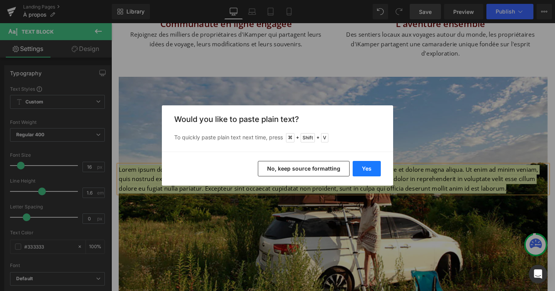
click at [372, 168] on button "Yes" at bounding box center [367, 168] width 28 height 15
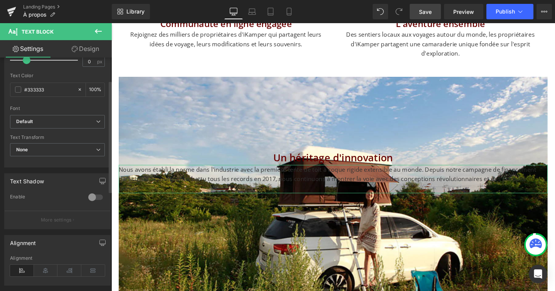
scroll to position [186, 0]
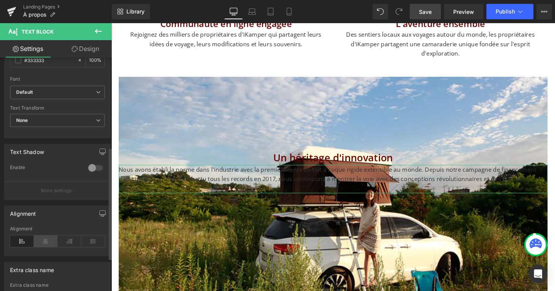
click at [45, 243] on icon at bounding box center [46, 241] width 24 height 12
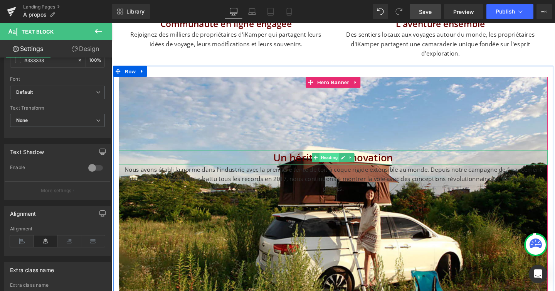
click at [345, 162] on span "Heading" at bounding box center [340, 164] width 21 height 9
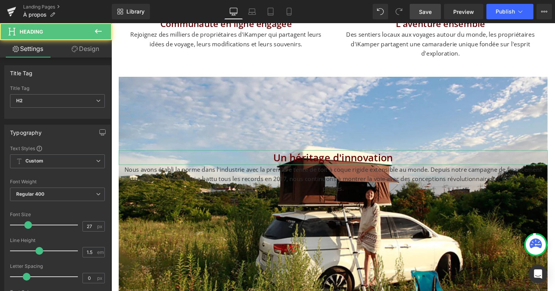
click at [88, 50] on link "Design" at bounding box center [85, 48] width 56 height 17
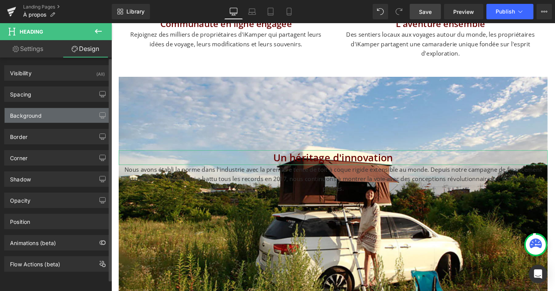
click at [54, 122] on div "Background" at bounding box center [58, 115] width 106 height 15
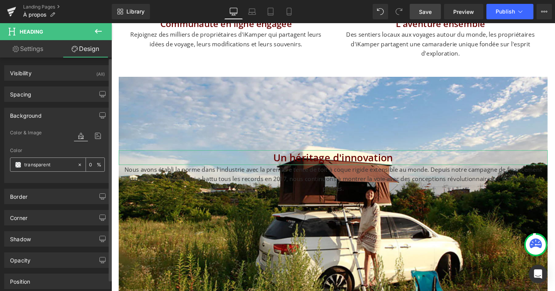
click at [23, 164] on div "transparent" at bounding box center [43, 164] width 67 height 13
click at [18, 164] on span at bounding box center [18, 165] width 6 height 6
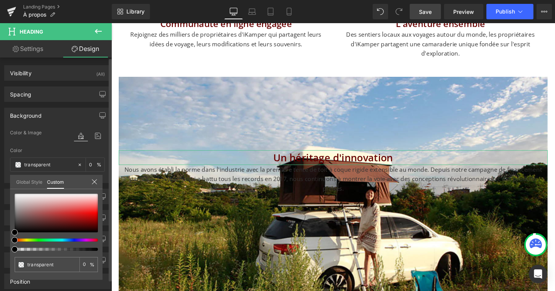
click at [14, 212] on div "transparent 0 %" at bounding box center [56, 237] width 93 height 86
type input "#847f7f"
type input "100"
type input "#847f7f"
type input "100"
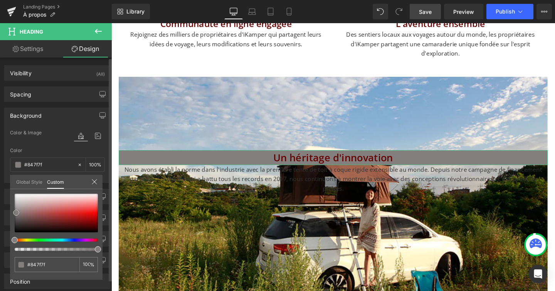
type input "#878282"
type input "#888585"
type input "#8e8e8e"
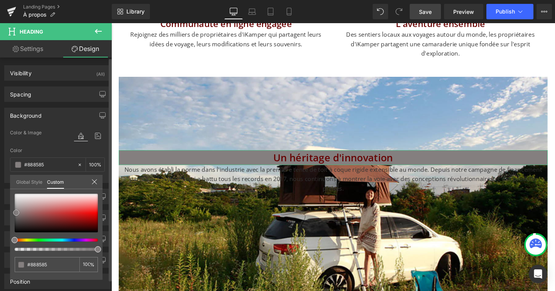
type input "#8e8e8e"
type input "#939393"
type input "#999999"
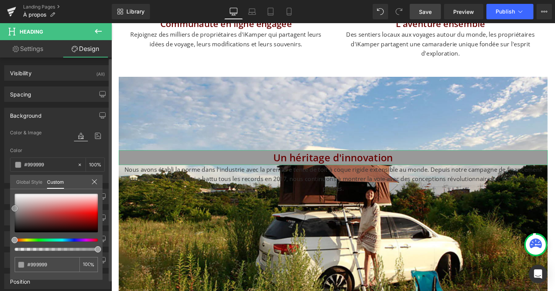
type input "#a0a0a0"
type input "#a8a8a8"
type input "#b2b2b2"
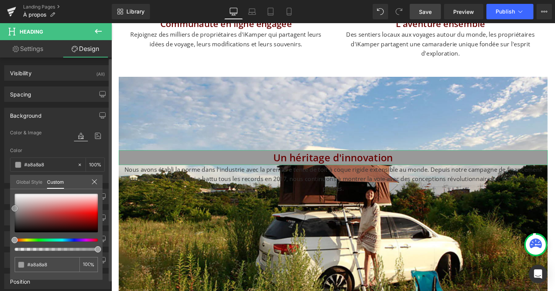
type input "#b2b2b2"
type input "#bababa"
type input "#bfbfbf"
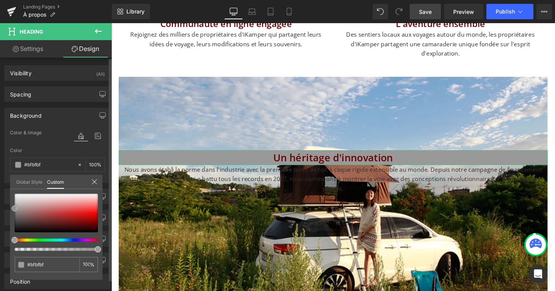
type input "#c1c1c1"
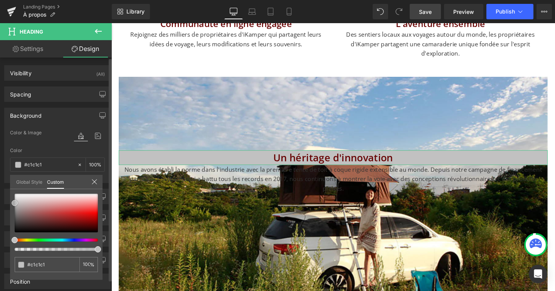
type input "#c4c4c4"
type input "#c1c1c1"
type input "#bfbfbf"
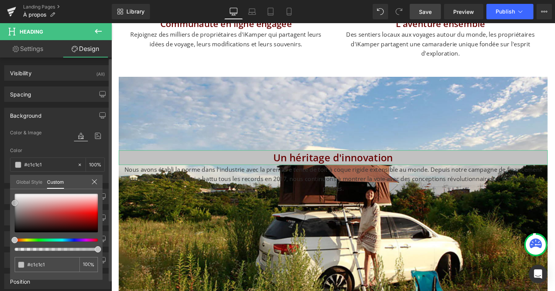
type input "#bfbfbf"
type input "#bcbcbc"
drag, startPoint x: 16, startPoint y: 212, endPoint x: 12, endPoint y: 204, distance: 10.0
click at [15, 204] on div at bounding box center [56, 213] width 83 height 39
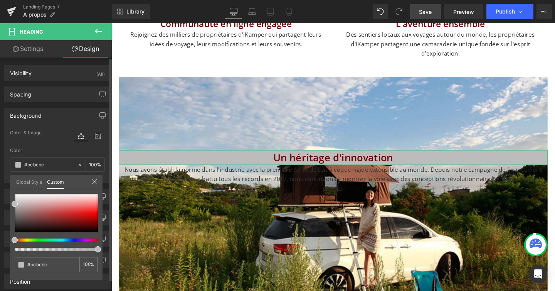
type input "31"
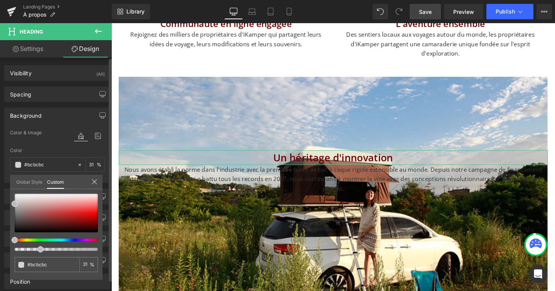
type input "32"
type input "33"
type input "36"
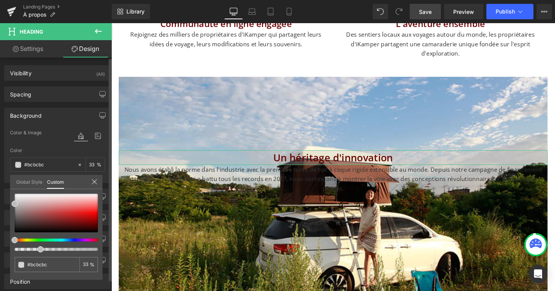
type input "36"
type input "39"
type input "41"
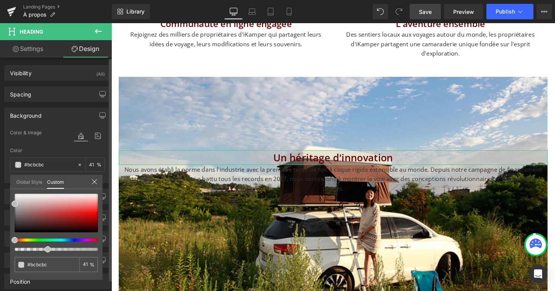
type input "43"
type input "45"
type input "47"
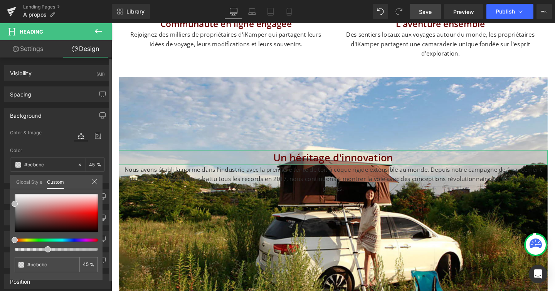
type input "47"
type input "49"
type input "51"
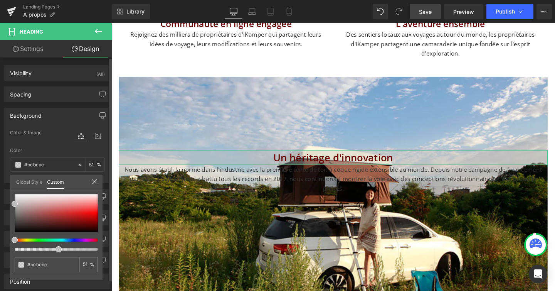
type input "53"
type input "54"
type input "55"
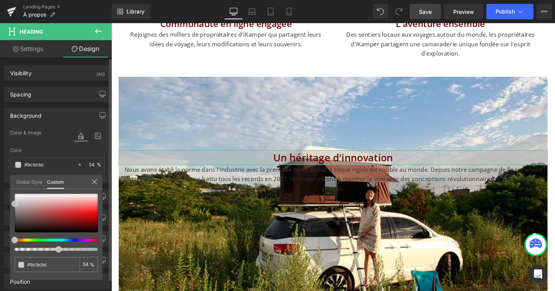
type input "55"
drag, startPoint x: 38, startPoint y: 249, endPoint x: 57, endPoint y: 247, distance: 19.4
click at [57, 247] on div at bounding box center [56, 222] width 83 height 57
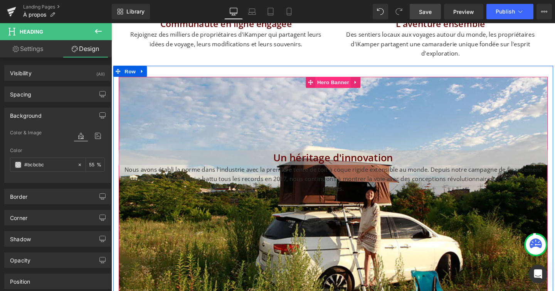
click at [341, 89] on span "Hero Banner" at bounding box center [344, 85] width 37 height 12
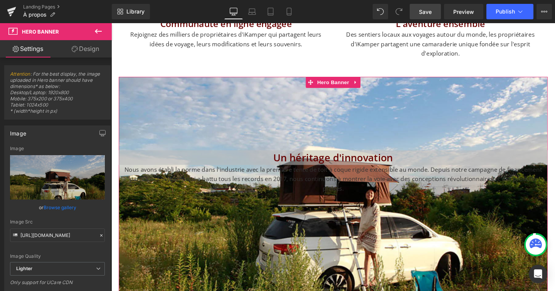
click at [89, 52] on link "Design" at bounding box center [85, 48] width 56 height 17
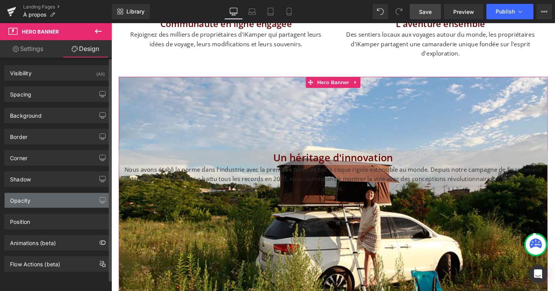
click at [42, 196] on div "Opacity" at bounding box center [58, 200] width 106 height 15
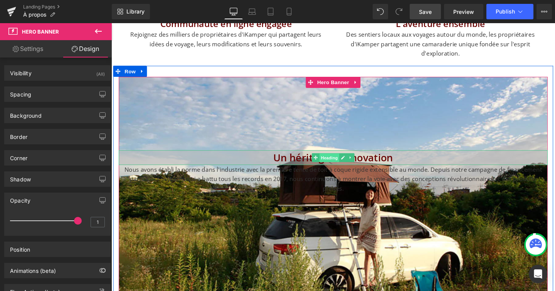
click at [343, 166] on span "Heading" at bounding box center [340, 164] width 21 height 9
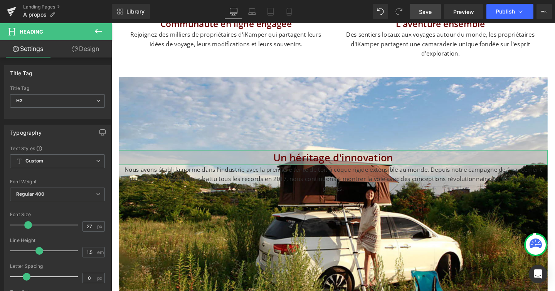
click at [94, 52] on link "Design" at bounding box center [85, 48] width 56 height 17
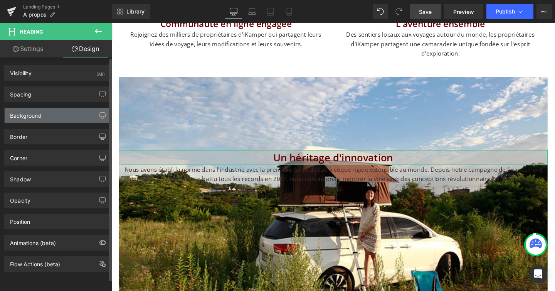
click at [37, 113] on div "Background" at bounding box center [26, 113] width 32 height 11
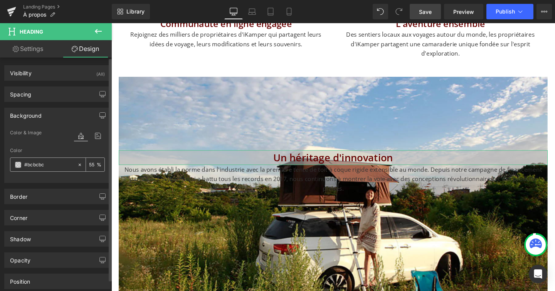
click at [15, 162] on span at bounding box center [18, 165] width 6 height 6
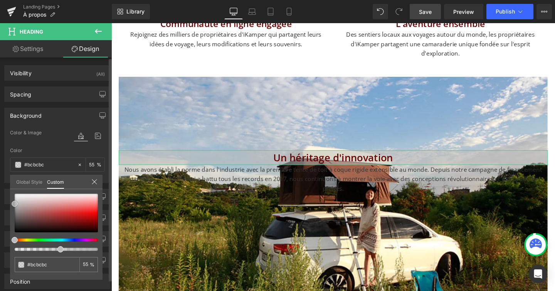
type input "#0a0a0a"
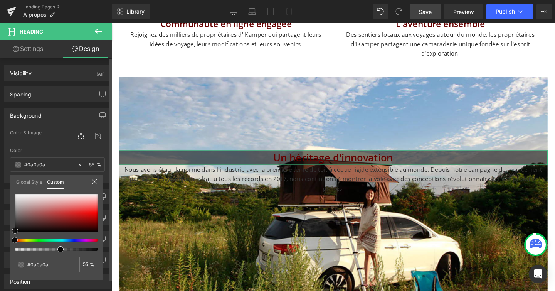
type input "#070707"
type input "#000000"
drag, startPoint x: 15, startPoint y: 231, endPoint x: 13, endPoint y: 238, distance: 7.7
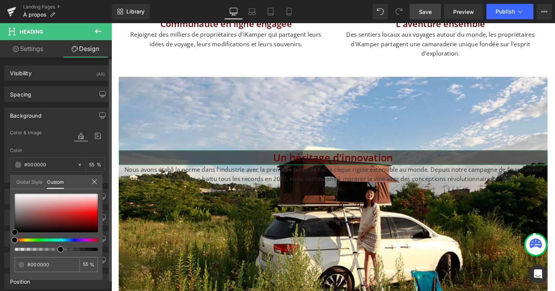
click at [15, 238] on div at bounding box center [56, 222] width 83 height 57
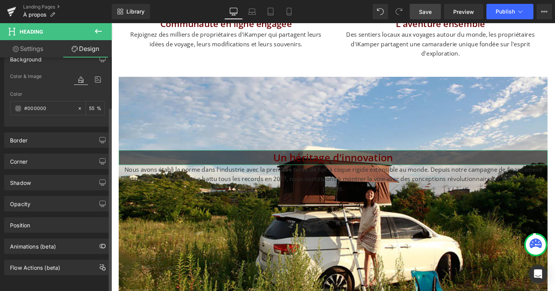
scroll to position [0, 0]
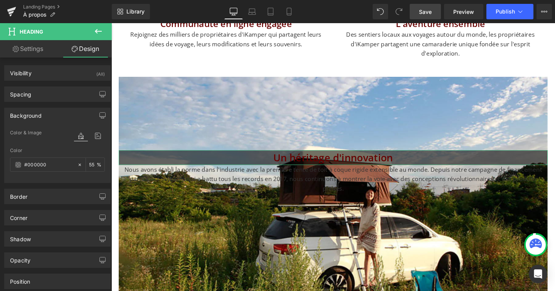
click at [39, 51] on link "Settings" at bounding box center [28, 48] width 56 height 17
type input "100"
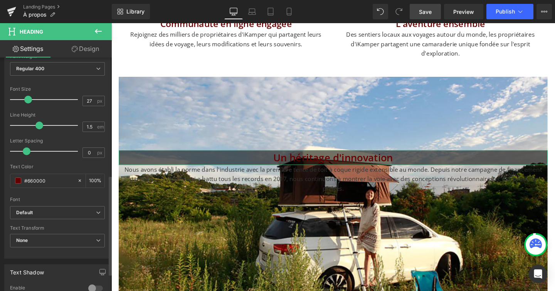
scroll to position [314, 0]
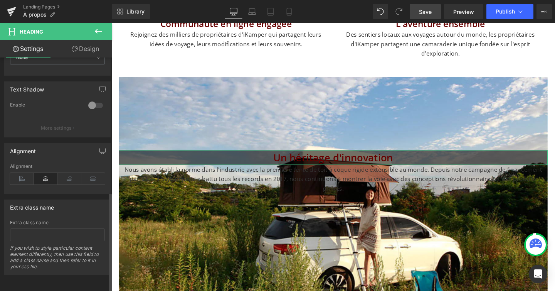
click at [24, 178] on div "Alignment" at bounding box center [57, 178] width 95 height 30
click at [23, 173] on icon at bounding box center [22, 179] width 24 height 12
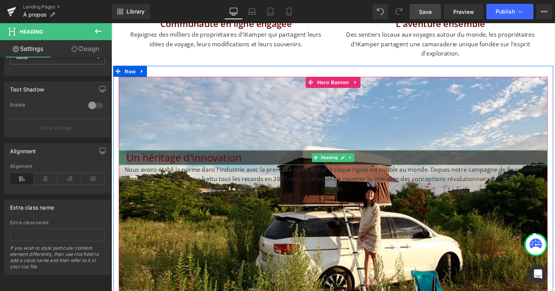
drag, startPoint x: 120, startPoint y: 164, endPoint x: 128, endPoint y: 164, distance: 8.1
click at [128, 164] on div "Un héritage d'innovation Heading" at bounding box center [344, 164] width 451 height 16
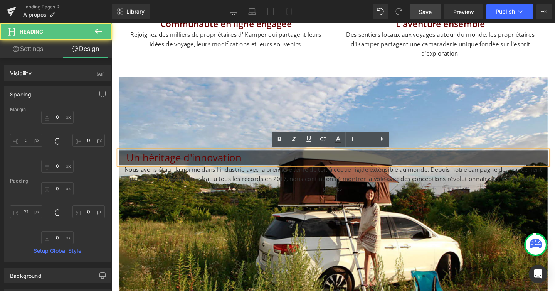
click at [175, 165] on h2 "Un héritage d'innovation" at bounding box center [348, 164] width 443 height 16
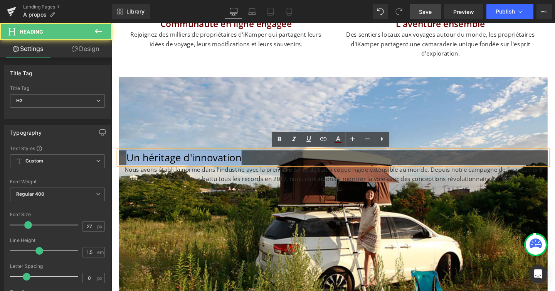
drag, startPoint x: 250, startPoint y: 167, endPoint x: 126, endPoint y: 163, distance: 124.2
click at [126, 163] on div "Un héritage d'innovation" at bounding box center [344, 164] width 451 height 16
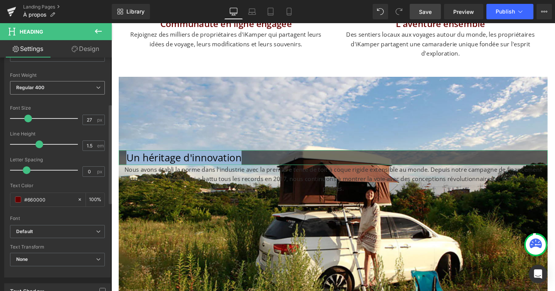
scroll to position [108, 0]
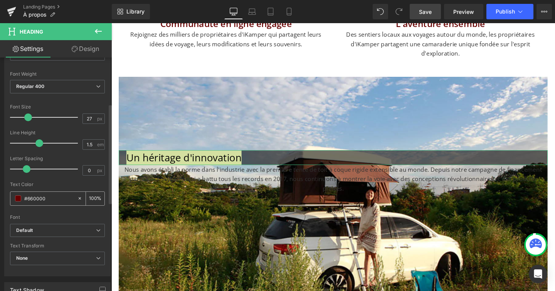
click at [34, 195] on input "#660000" at bounding box center [48, 198] width 49 height 8
click at [15, 197] on span at bounding box center [18, 198] width 6 height 6
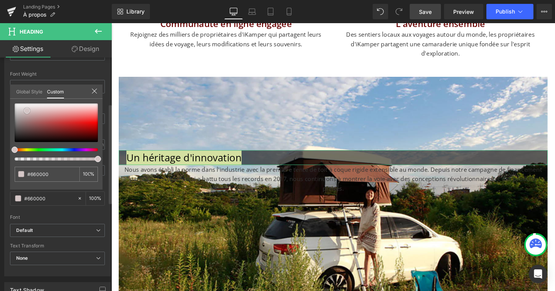
type input "#d5c7c7"
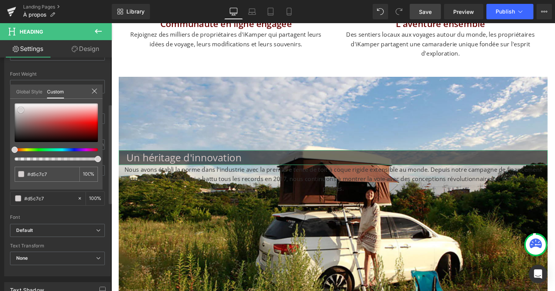
type input "#d6d1d1"
type input "#e8e8e8"
type input "#fcfcfc"
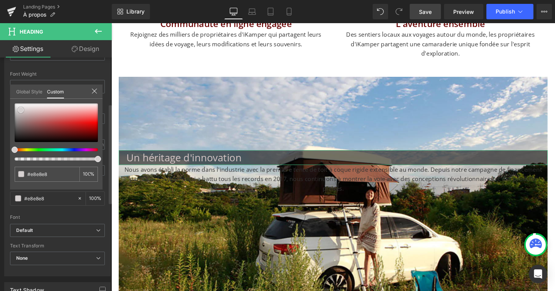
type input "#fcfcfc"
type input "#ffffff"
drag, startPoint x: 27, startPoint y: 111, endPoint x: 5, endPoint y: 99, distance: 25.0
click at [5, 99] on div "Typography Text Styles Custom Custom Setup Global Style Custom Setup Global Sty…" at bounding box center [57, 143] width 115 height 265
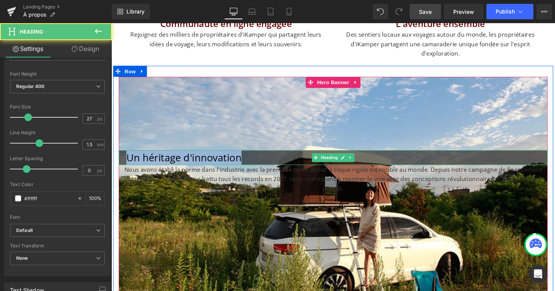
drag, startPoint x: 250, startPoint y: 166, endPoint x: 99, endPoint y: 165, distance: 150.7
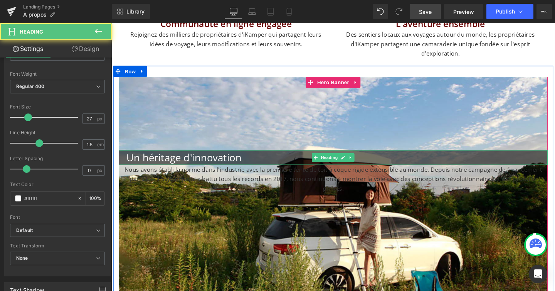
click at [246, 162] on h2 "Un héritage d'innovation" at bounding box center [348, 164] width 443 height 16
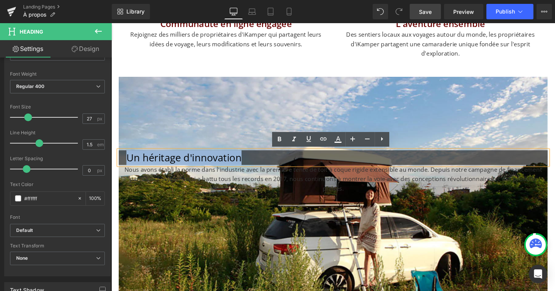
drag, startPoint x: 246, startPoint y: 162, endPoint x: 122, endPoint y: 161, distance: 123.7
click at [122, 161] on div "Un héritage d'innovation" at bounding box center [344, 164] width 451 height 16
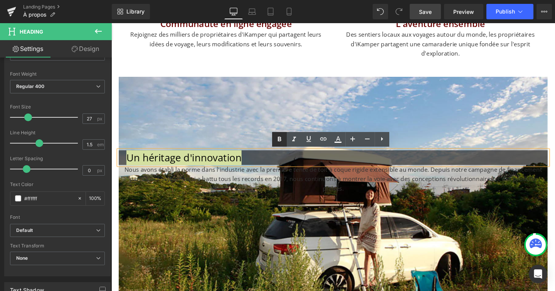
click at [283, 138] on icon at bounding box center [279, 139] width 9 height 9
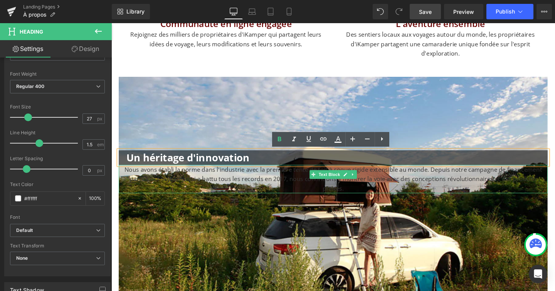
click at [259, 184] on p "Nous avons établi la norme dans l'industrie avec la première tente de toit à co…" at bounding box center [344, 187] width 451 height 30
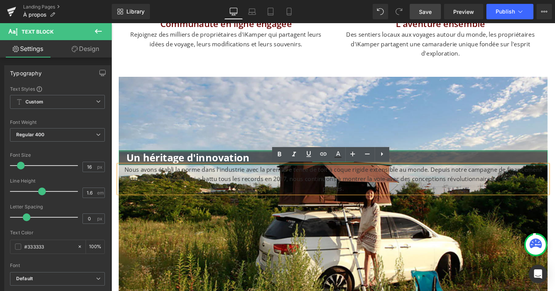
click at [259, 157] on div "Un héritage d'innovation Heading" at bounding box center [344, 164] width 451 height 16
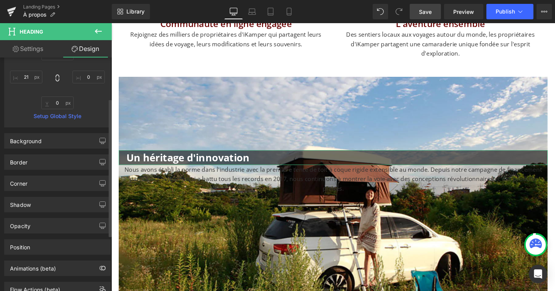
scroll to position [136, 0]
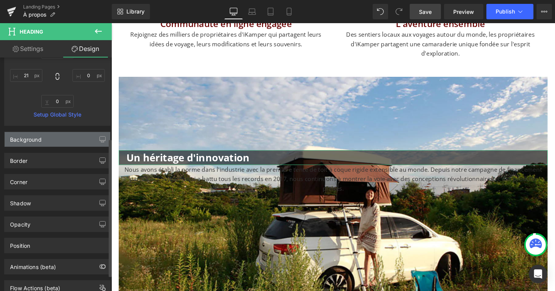
click at [43, 143] on div "Background" at bounding box center [58, 139] width 106 height 15
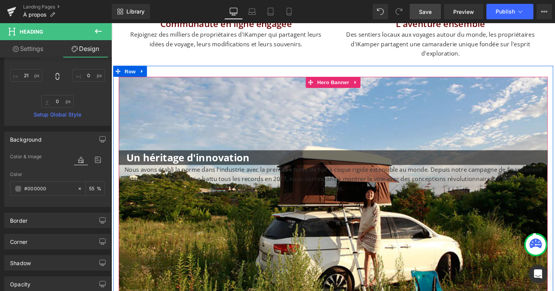
click at [192, 181] on p "Nous avons établi la norme dans l'industrie avec la première tente de toit à co…" at bounding box center [344, 187] width 451 height 30
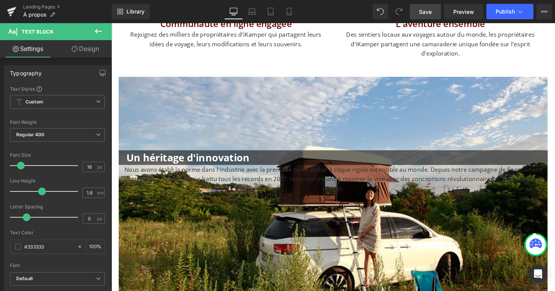
click at [91, 42] on link "Design" at bounding box center [85, 48] width 56 height 17
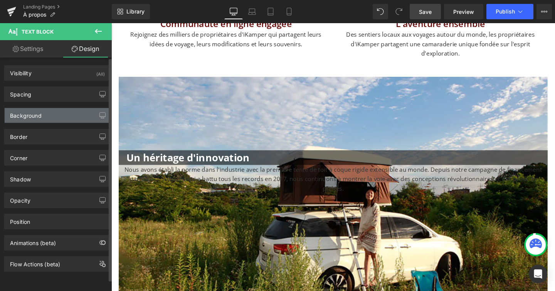
click at [42, 118] on div "Background" at bounding box center [58, 115] width 106 height 15
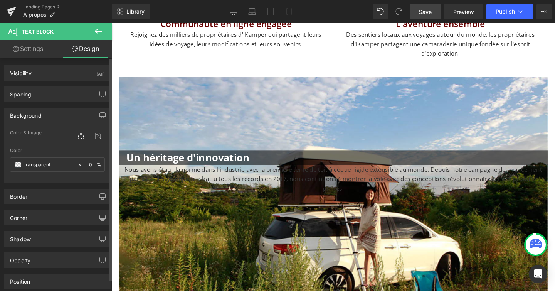
drag, startPoint x: 57, startPoint y: 165, endPoint x: 6, endPoint y: 165, distance: 50.9
click at [6, 165] on div "Color & Image color transparent Color transparent 0 % Image Replace Image Uploa…" at bounding box center [58, 155] width 106 height 54
paste input "#000000"
drag, startPoint x: 157, startPoint y: 187, endPoint x: 121, endPoint y: 168, distance: 40.3
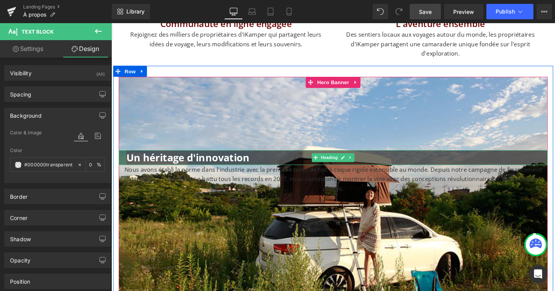
type input "#000000"
type input "100"
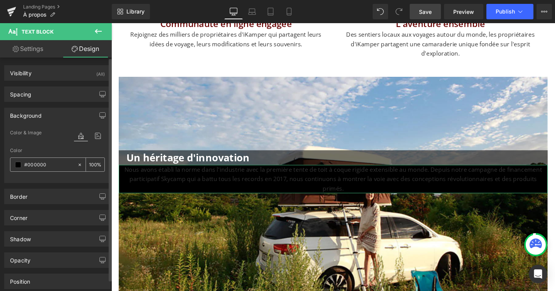
type input "#000000"
click at [91, 163] on input "100" at bounding box center [93, 164] width 8 height 8
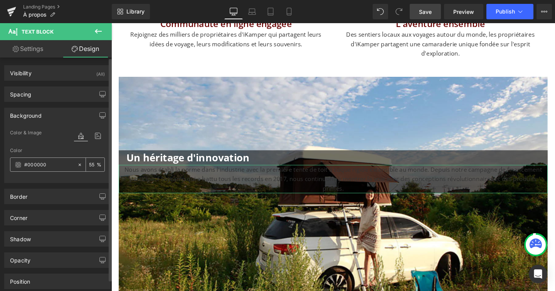
type input "55"
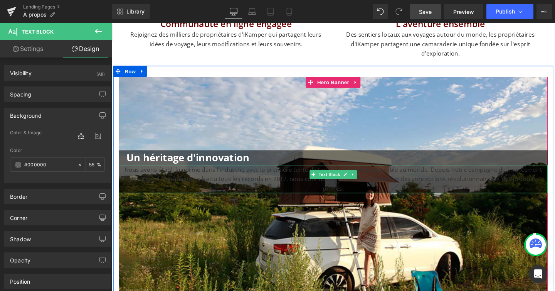
click at [241, 179] on p "Nous avons établi la norme dans l'industrie avec la première tente de toit à co…" at bounding box center [344, 187] width 451 height 30
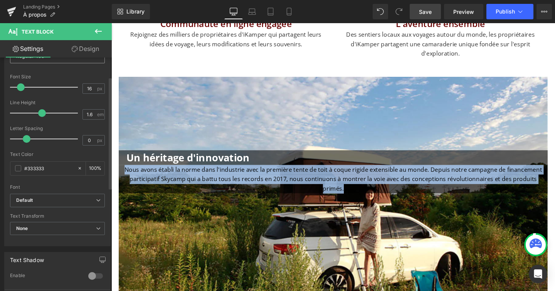
scroll to position [81, 0]
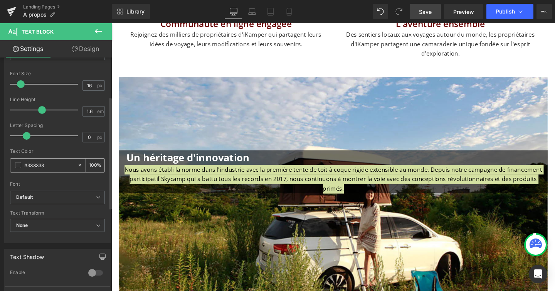
click at [44, 165] on input "#333333" at bounding box center [48, 165] width 49 height 8
click at [20, 165] on span at bounding box center [18, 165] width 6 height 6
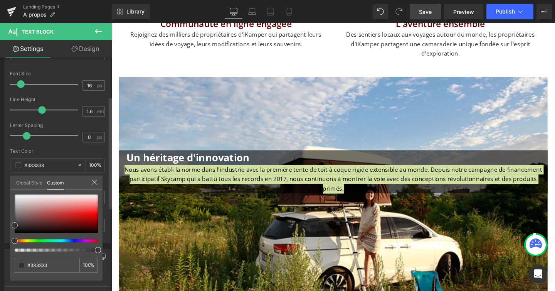
type input "#f0eaea"
type input "#efeaea"
type input "#faf9f9"
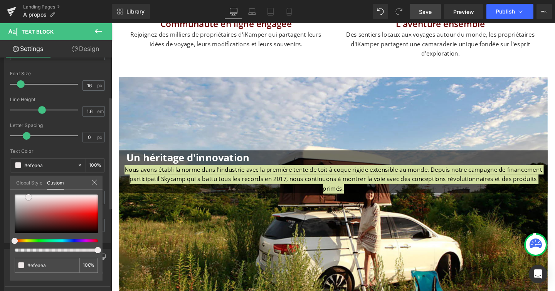
type input "#faf9f9"
type input "#ffffff"
drag, startPoint x: 29, startPoint y: 197, endPoint x: 0, endPoint y: 188, distance: 29.8
click at [0, 188] on div "Typography Text Styles Custom Custom Setup Global Style Custom Setup Global Sty…" at bounding box center [57, 110] width 115 height 265
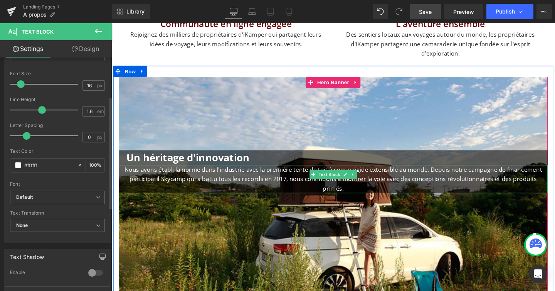
click at [205, 187] on p "Nous avons établi la norme dans l'industrie avec la première tente de toit à co…" at bounding box center [344, 187] width 451 height 30
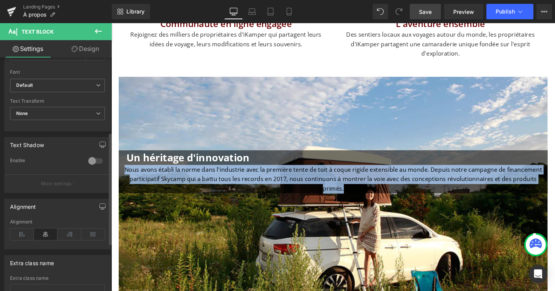
scroll to position [254, 0]
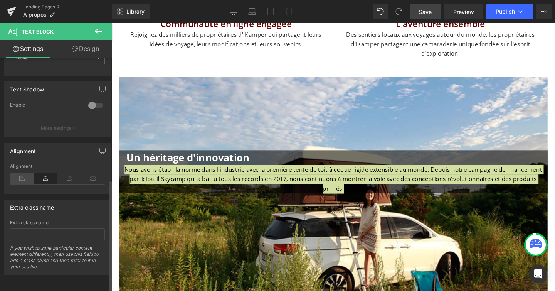
click at [23, 178] on icon at bounding box center [22, 179] width 24 height 12
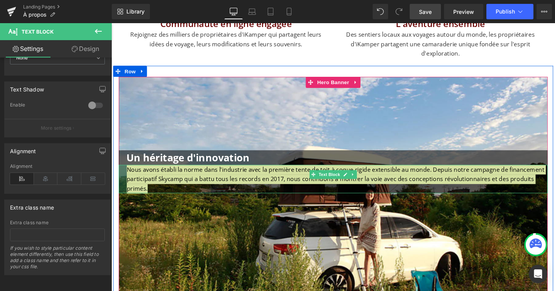
drag, startPoint x: 120, startPoint y: 181, endPoint x: 128, endPoint y: 181, distance: 8.5
click at [128, 181] on div "Nous avons établi la norme dans l'industrie avec la première tente de toit à co…" at bounding box center [344, 187] width 451 height 30
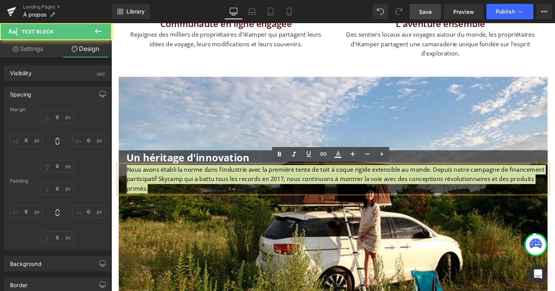
type input "0"
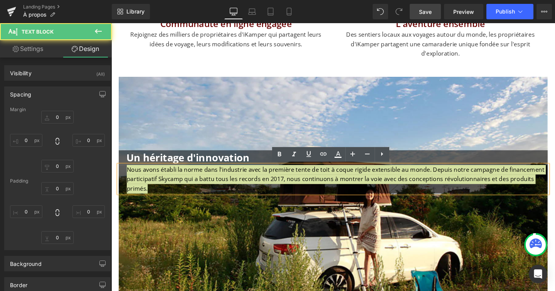
type input "0"
type input "22"
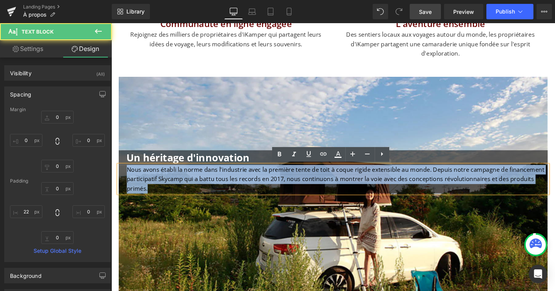
click at [229, 102] on div at bounding box center [344, 193] width 451 height 228
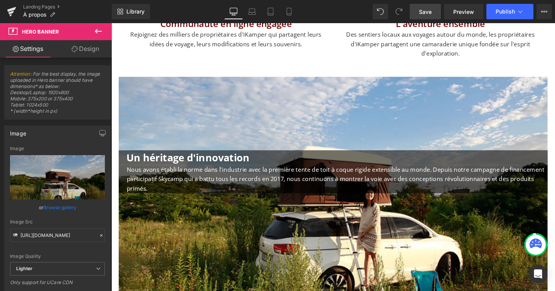
scroll to position [1666, 0]
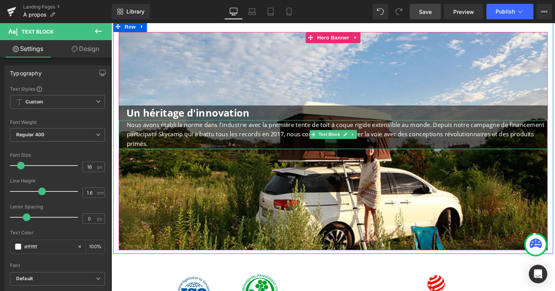
click at [305, 155] on div at bounding box center [344, 155] width 451 height 1
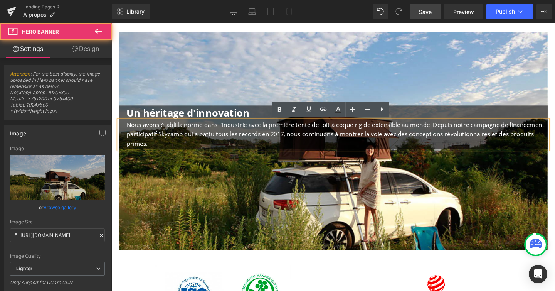
click at [311, 244] on div at bounding box center [344, 146] width 451 height 229
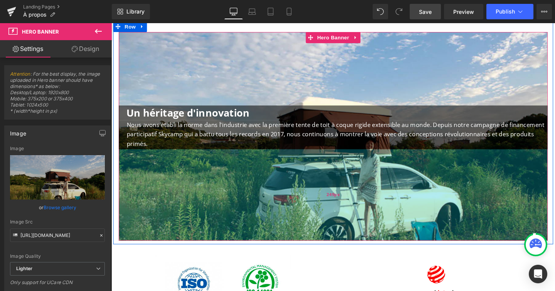
drag, startPoint x: 323, startPoint y: 254, endPoint x: 317, endPoint y: 244, distance: 11.6
click at [317, 244] on div "249px" at bounding box center [344, 203] width 451 height 96
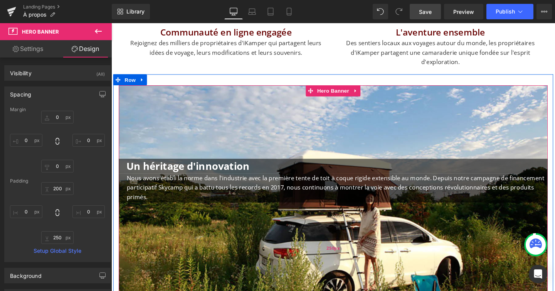
scroll to position [1607, 0]
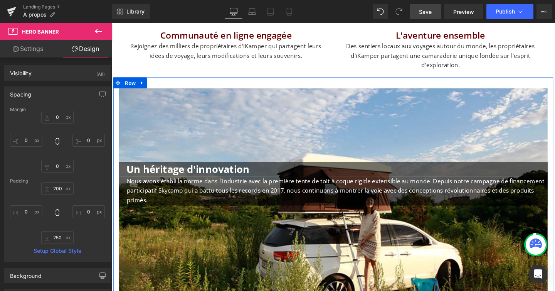
click at [111, 23] on div at bounding box center [111, 23] width 0 height 0
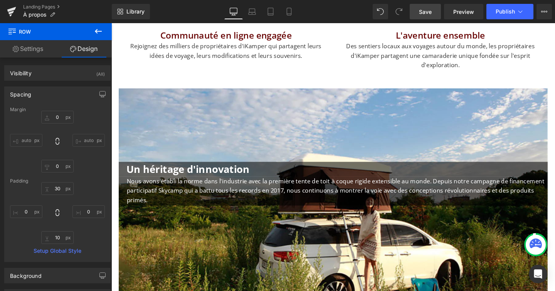
click at [424, 7] on link "Save" at bounding box center [425, 11] width 31 height 15
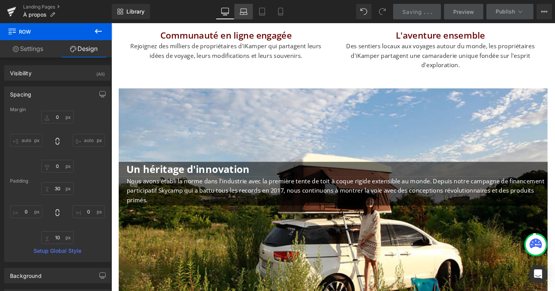
click at [244, 13] on icon at bounding box center [244, 12] width 8 height 8
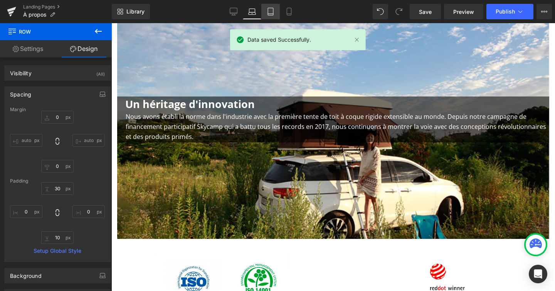
click at [270, 8] on icon at bounding box center [270, 11] width 5 height 7
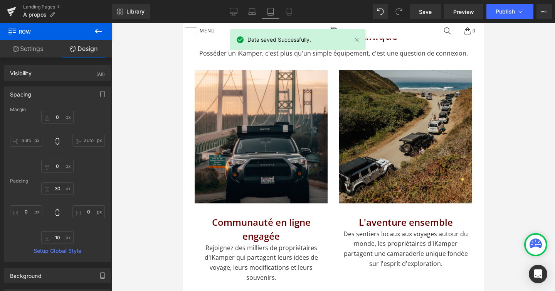
scroll to position [1143, 0]
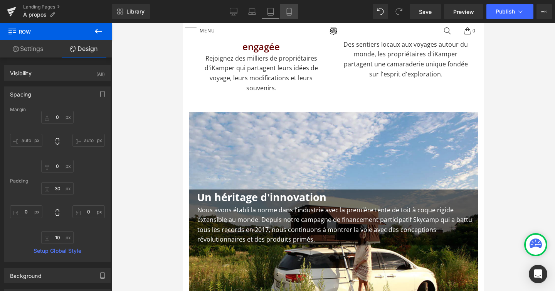
click at [289, 8] on icon at bounding box center [289, 12] width 8 height 8
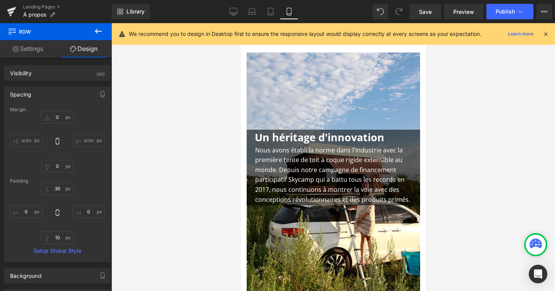
scroll to position [1506, 0]
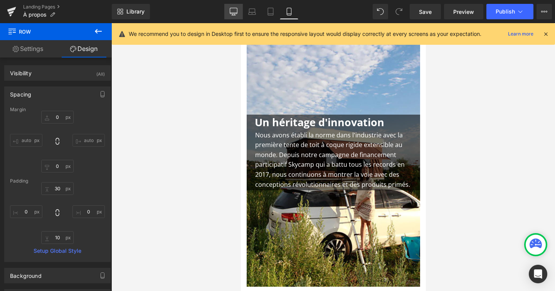
click at [231, 10] on icon at bounding box center [234, 12] width 8 height 8
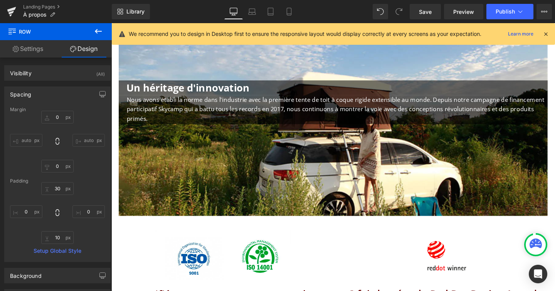
scroll to position [1692, 0]
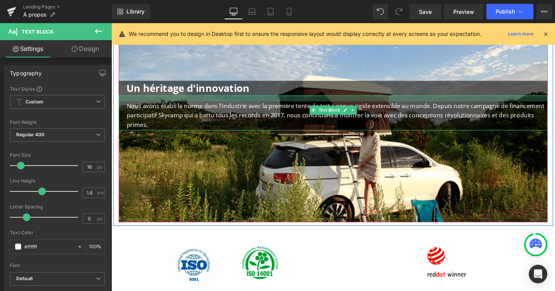
drag, startPoint x: 211, startPoint y: 99, endPoint x: 211, endPoint y: 106, distance: 6.9
click at [211, 106] on div "Nous avons établi la norme dans l'industrie avec la première tente de toit à co…" at bounding box center [344, 117] width 451 height 37
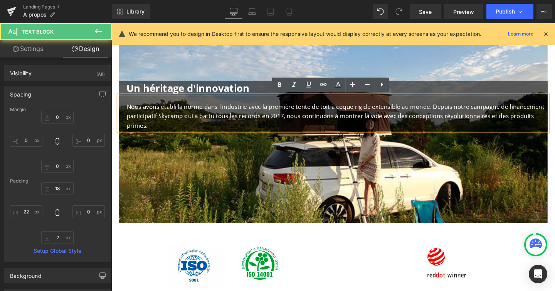
click at [219, 59] on div at bounding box center [344, 120] width 451 height 226
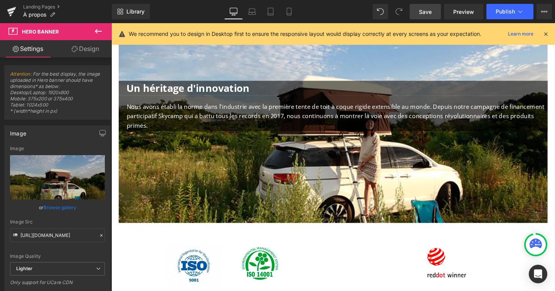
click at [429, 18] on link "Save" at bounding box center [425, 11] width 31 height 15
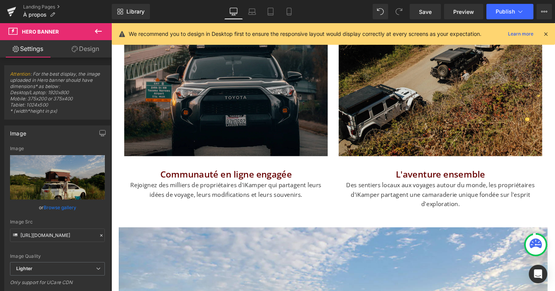
scroll to position [1398, 0]
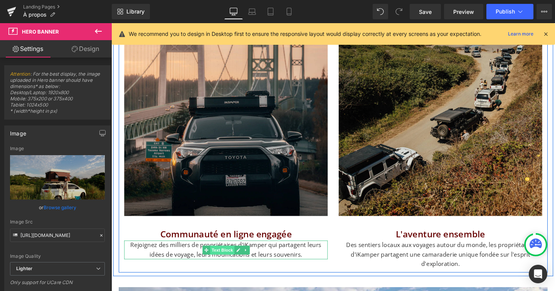
click at [226, 257] on span "Text Block" at bounding box center [227, 261] width 25 height 9
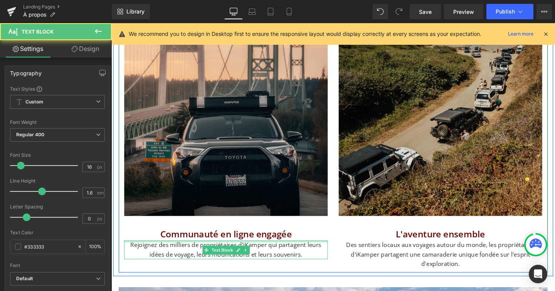
click at [195, 252] on div at bounding box center [232, 252] width 214 height 2
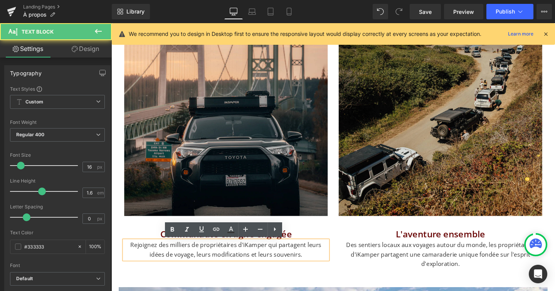
click at [197, 261] on p "Rejoignez des milliers de propriétaires d'iKamper qui partagent leurs idées de …" at bounding box center [232, 261] width 214 height 20
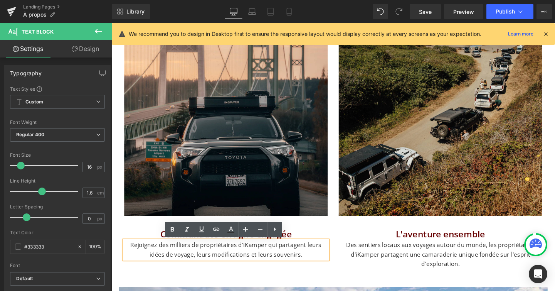
click at [319, 266] on p "Rejoignez des milliers de propriétaires d'iKamper qui partagent leurs idées de …" at bounding box center [232, 261] width 214 height 20
click at [461, 261] on p "Des sentiers locaux aux voyages autour du monde, les propriétaires d'iKamper pa…" at bounding box center [457, 266] width 214 height 30
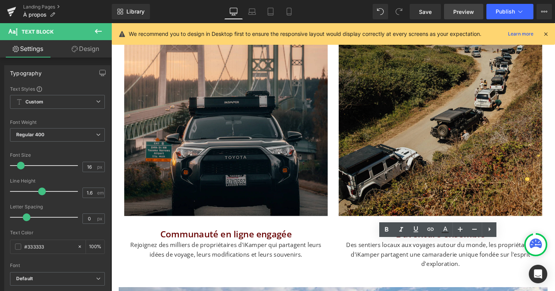
click at [456, 5] on link "Preview" at bounding box center [463, 11] width 39 height 15
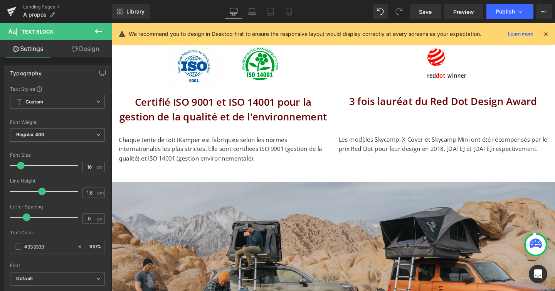
scroll to position [1842, 0]
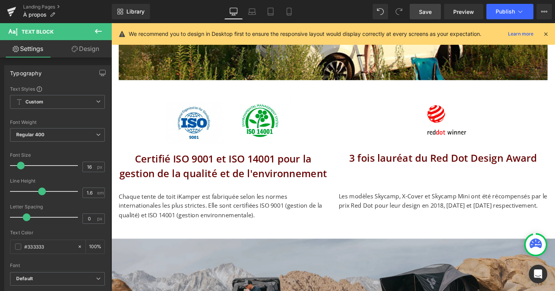
click at [422, 7] on link "Save" at bounding box center [425, 11] width 31 height 15
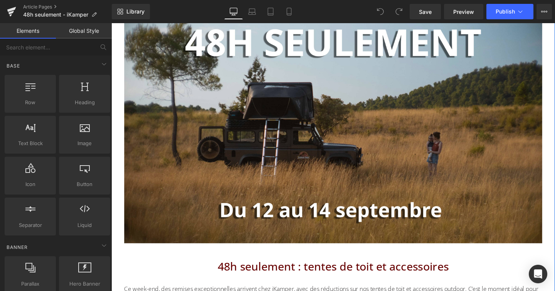
scroll to position [255, 0]
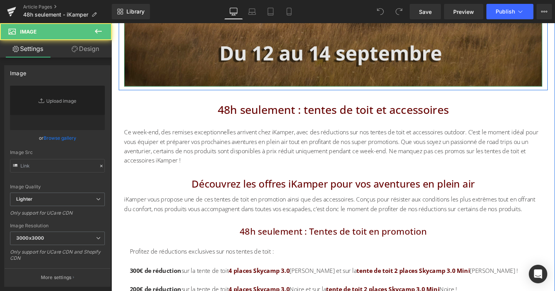
type input "https://ucarecdn.com/dda8b9bf-bb0a-433d-86a9-fe7dd13d132d/-/format/auto/-/previ…"
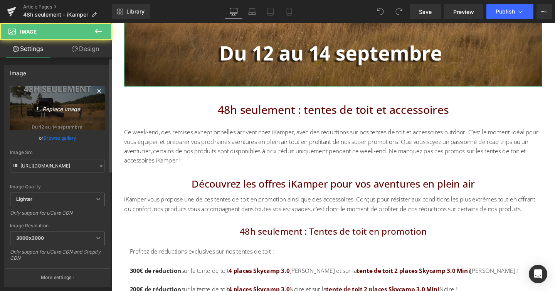
click at [68, 105] on icon "Replace Image" at bounding box center [58, 108] width 62 height 10
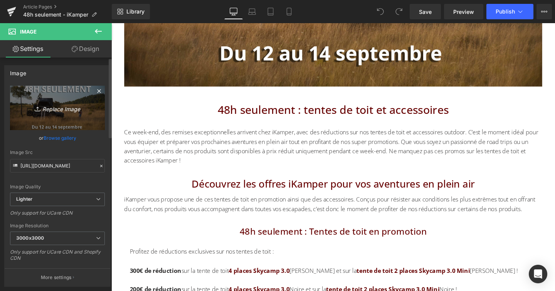
type input "C:\fakepath\Be ready.jpg"
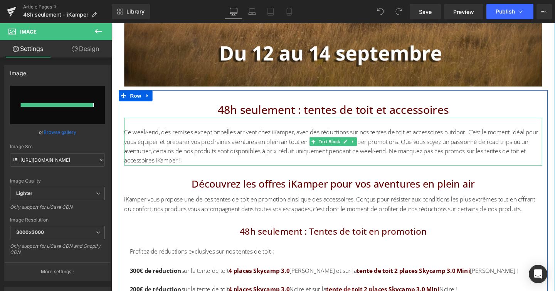
type input "https://ucarecdn.com/aaba7066-8c86-4aad-a617-ab0d4e69d861/-/format/auto/-/previ…"
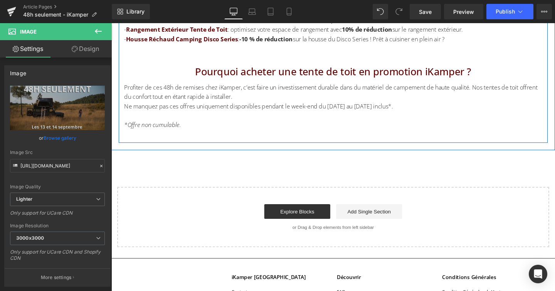
scroll to position [882, 0]
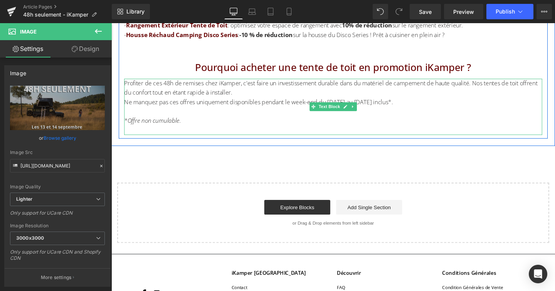
click at [311, 104] on div "Ne manquez pas ces offres uniquement disponibles pendant le week-end du 12 au 1…" at bounding box center [344, 106] width 439 height 10
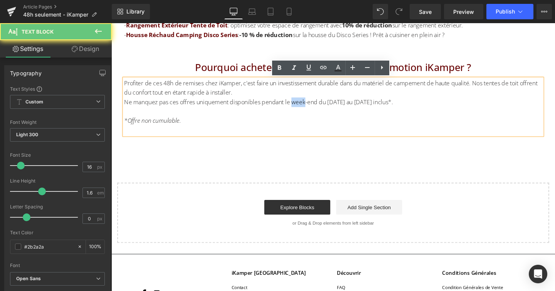
click at [311, 104] on div "Ne manquez pas ces offres uniquement disponibles pendant le week-end du 12 au 1…" at bounding box center [344, 106] width 439 height 10
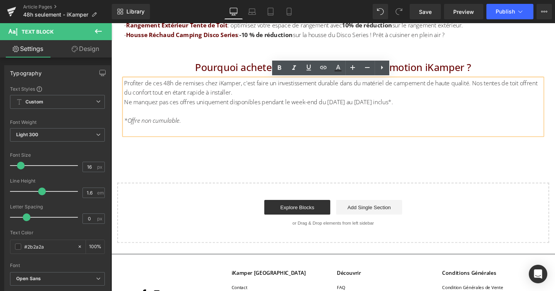
click at [324, 104] on div "Ne manquez pas ces offres uniquement disponibles pendant le week-end du 12 au 1…" at bounding box center [344, 106] width 439 height 10
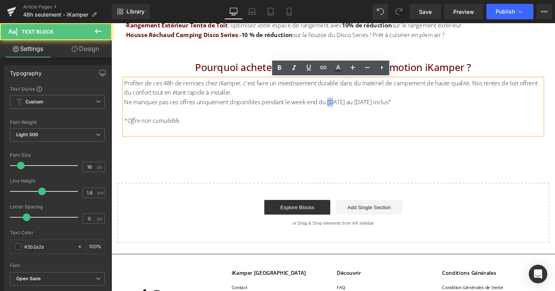
drag, startPoint x: 340, startPoint y: 106, endPoint x: 345, endPoint y: 106, distance: 5.4
click at [345, 106] on div "Ne manquez pas ces offres uniquement disponibles pendant le week-end du 12 au 1…" at bounding box center [344, 106] width 439 height 10
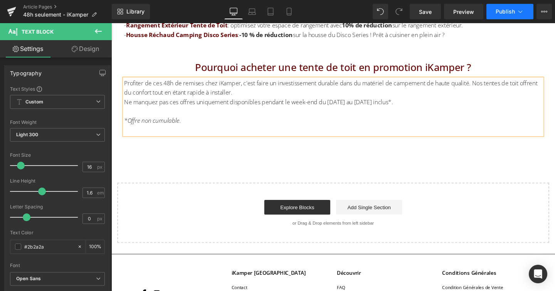
click at [524, 8] on button "Publish" at bounding box center [509, 11] width 47 height 15
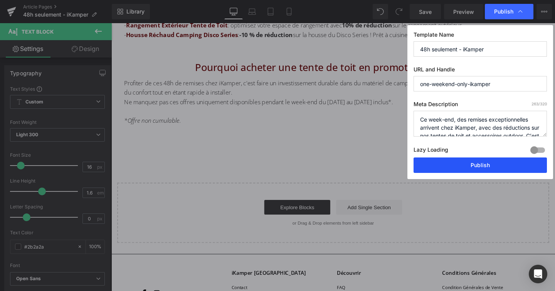
click at [481, 164] on button "Publish" at bounding box center [480, 164] width 133 height 15
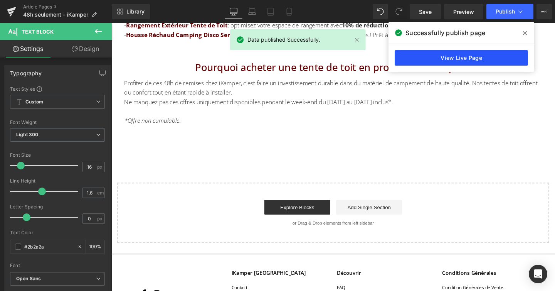
click at [475, 53] on link "View Live Page" at bounding box center [461, 57] width 133 height 15
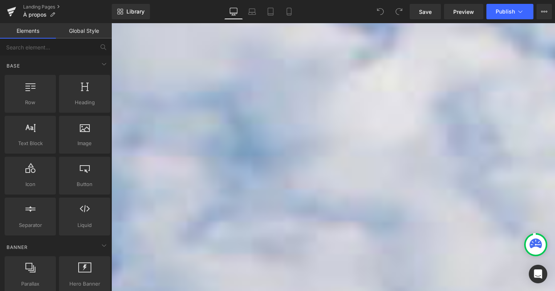
scroll to position [316, 0]
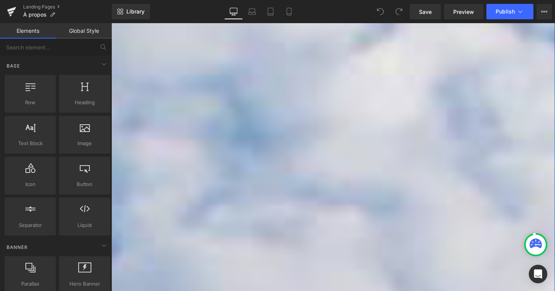
click at [194, 113] on p "Pour nous, le plus grand bonheur se trouve en plein air : fouler la terre, dorm…" at bounding box center [342, 104] width 463 height 20
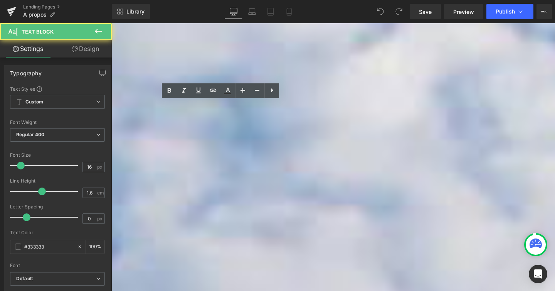
click at [158, 111] on p "Pour nous, le plus grand bonheur se trouve en plein air : fouler la terre, dorm…" at bounding box center [342, 104] width 463 height 20
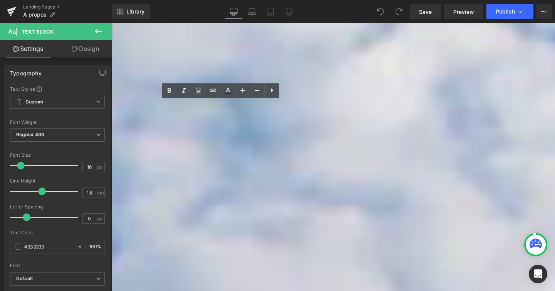
click at [152, 110] on p "Pour nous, le plus grand bonheur se trouve en plein air : fouler la terre, dorm…" at bounding box center [342, 104] width 463 height 20
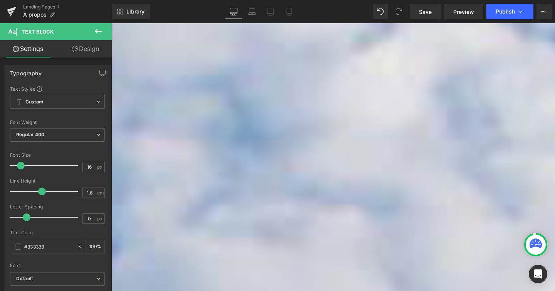
drag, startPoint x: 275, startPoint y: 109, endPoint x: 176, endPoint y: 109, distance: 99.4
click at [176, 109] on p "Pour nous, profiter le plus grand bonheur se trouve en plein air : fouler la te…" at bounding box center [342, 104] width 463 height 20
click at [210, 109] on p "Pour nous, profiter du plein air : fouler la terre, dormir à la belle étoile et…" at bounding box center [342, 104] width 463 height 20
drag, startPoint x: 271, startPoint y: 110, endPoint x: 313, endPoint y: 110, distance: 42.0
click at [313, 110] on p "Pour nous, profiter du plein air est un vrai bonheur : fouler la terre, dormir …" at bounding box center [342, 104] width 463 height 20
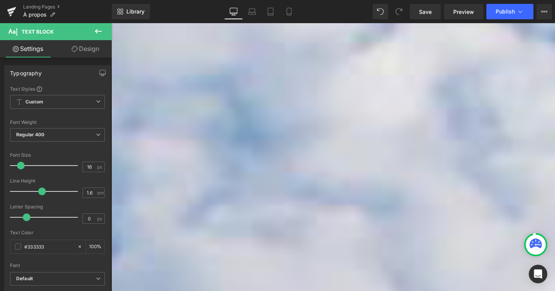
drag, startPoint x: 209, startPoint y: 120, endPoint x: 302, endPoint y: 123, distance: 93.3
click at [302, 113] on p "Pour nous, profiter du plein air est un vrai bonheur, comme dormir à la belle é…" at bounding box center [342, 104] width 463 height 20
click at [244, 113] on p "Pour nous, profiter du plein air est un vrai bonheur, comme dormir à la belle é…" at bounding box center [342, 104] width 463 height 20
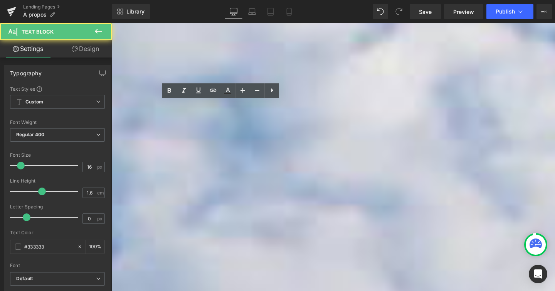
drag, startPoint x: 187, startPoint y: 140, endPoint x: 209, endPoint y: 140, distance: 22.7
click at [209, 113] on p "Pour nous, profiter du plein air est un vrai bonheur, comme dormir à la belle é…" at bounding box center [342, 104] width 463 height 20
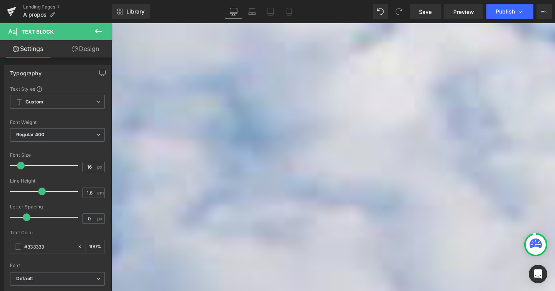
drag, startPoint x: 156, startPoint y: 178, endPoint x: 146, endPoint y: 188, distance: 13.6
click at [146, 153] on p "Que vous rouliez sur des terrains accidentés ou que vous vous évadiez vers votr…" at bounding box center [342, 138] width 463 height 30
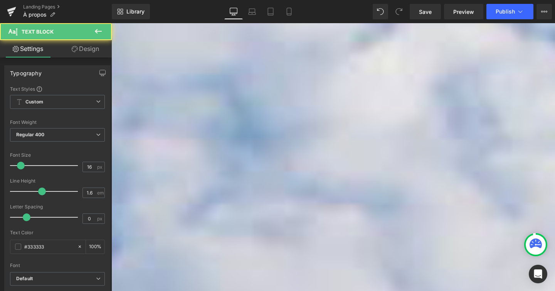
click at [172, 143] on p "Que vous rouliez sur des terrains accidentés ou que vous vous évadiez vers votr…" at bounding box center [342, 133] width 463 height 20
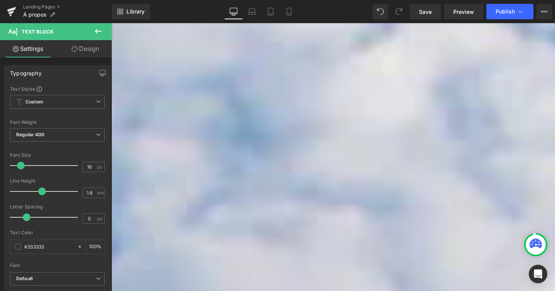
drag, startPoint x: 238, startPoint y: 179, endPoint x: 271, endPoint y: 181, distance: 32.8
click at [271, 153] on p "Que vous rouliez sur des terrains accidentés ou que vous vous évadiez vers votr…" at bounding box center [342, 138] width 463 height 30
drag, startPoint x: 282, startPoint y: 180, endPoint x: 218, endPoint y: 190, distance: 64.8
click at [218, 153] on p "Que vous rouliez sur des terrains accidentés ou que vous vous évadiez vers votr…" at bounding box center [342, 138] width 463 height 30
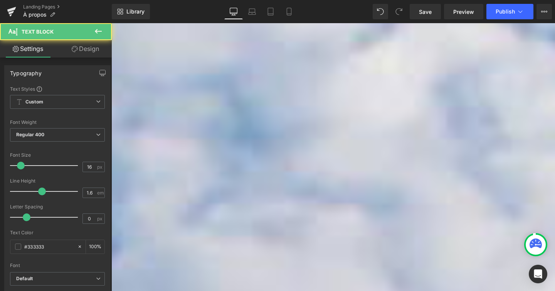
drag, startPoint x: 151, startPoint y: 190, endPoint x: 151, endPoint y: 196, distance: 5.8
click at [151, 143] on p "Que vous rouliez sur des terrains accidentés ou que vous vous évadiez vers votr…" at bounding box center [342, 133] width 463 height 20
click at [328, 183] on strong "Matériaux haut de gamme conçus pour les aventures les plus difficiles" at bounding box center [219, 187] width 216 height 8
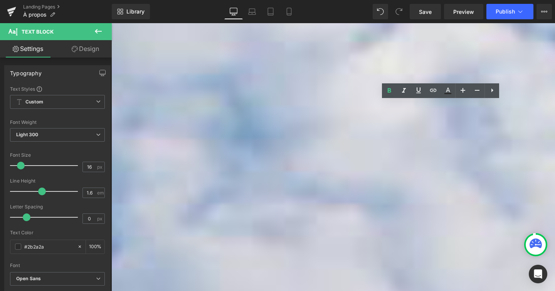
click at [303, 153] on strong "Né d'une passion pour l'exploration et les activités de plein air" at bounding box center [206, 157] width 191 height 8
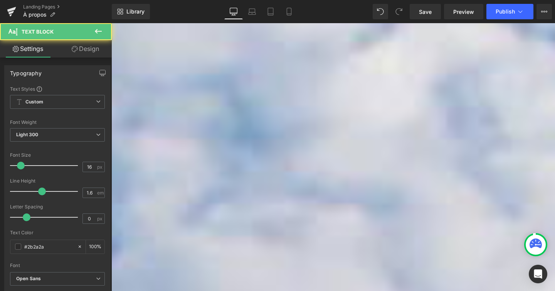
click at [328, 183] on strong "Matériaux haut de gamme conçus pour les aventures les plus difficiles" at bounding box center [219, 187] width 216 height 8
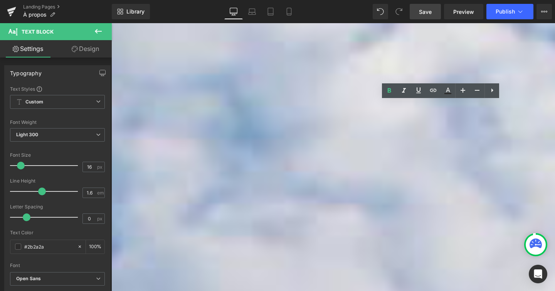
click at [433, 12] on link "Save" at bounding box center [425, 11] width 31 height 15
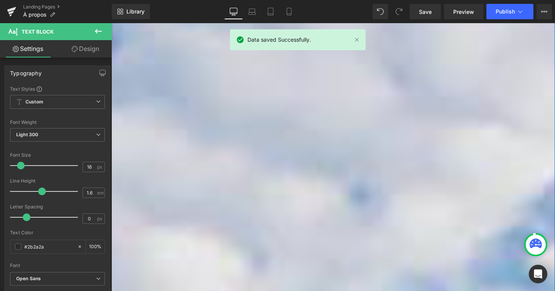
scroll to position [530, 0]
click at [259, 103] on p "Chaque tente de toit et chaque système de cuisson iKamper est fabriqué dans not…" at bounding box center [342, 109] width 463 height 20
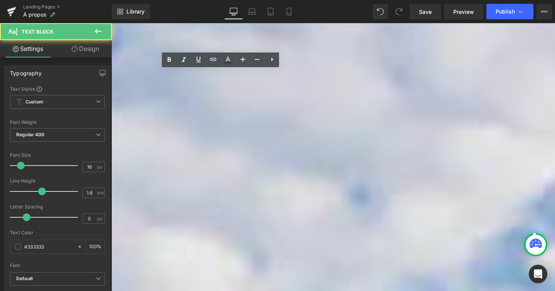
drag, startPoint x: 256, startPoint y: 99, endPoint x: 278, endPoint y: 98, distance: 22.0
click at [278, 99] on p "Chaque tente de toit et chaque système de cuisson iKamper est fabriqué dans not…" at bounding box center [342, 109] width 463 height 20
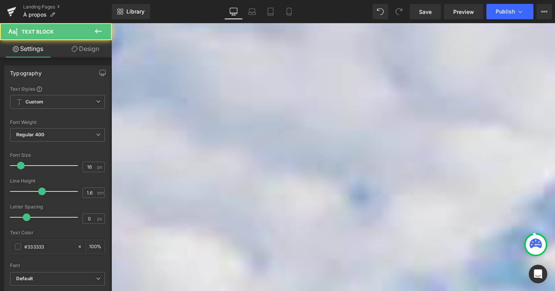
drag, startPoint x: 254, startPoint y: 98, endPoint x: 244, endPoint y: 98, distance: 9.6
click at [244, 99] on p "Chaque tente de toit et chaque système de cuisson iKamper est fabriqué dans not…" at bounding box center [342, 109] width 463 height 20
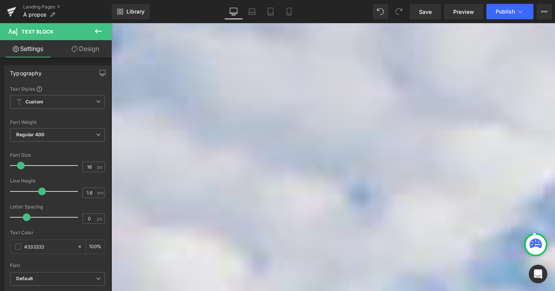
drag, startPoint x: 316, startPoint y: 99, endPoint x: 338, endPoint y: 98, distance: 22.7
click at [338, 99] on p "Chaque tente de toit et chaque système de cuisson iKamper est fabriqué dans not…" at bounding box center [342, 109] width 463 height 20
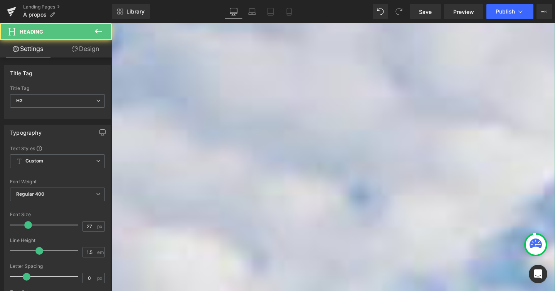
drag, startPoint x: 215, startPoint y: 64, endPoint x: 261, endPoint y: 67, distance: 45.9
click at [261, 73] on h2 "Un savoir-faire artisanal de précision" at bounding box center [342, 81] width 463 height 16
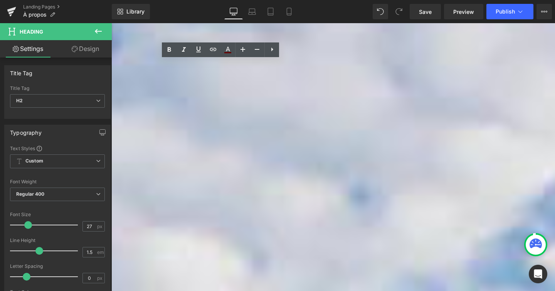
click at [261, 73] on h2 "Un savoir-faire artisanal de précision" at bounding box center [342, 81] width 463 height 16
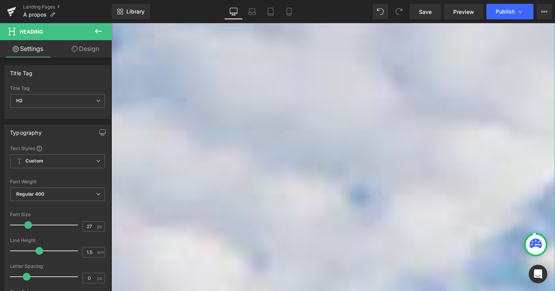
click at [221, 117] on p "Chaque tente de toit et chaque système de cuisson iKamper est fabriqué dans not…" at bounding box center [342, 109] width 463 height 20
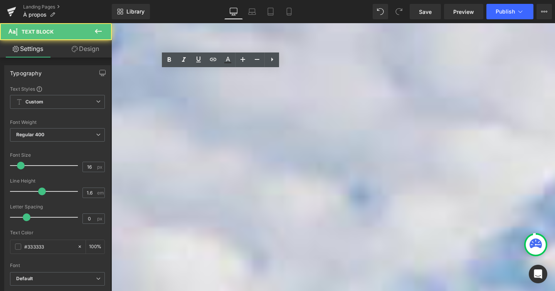
click at [281, 108] on p "Chaque tente de toit et chaque système de cuisson iKamper est fabriqué dans not…" at bounding box center [342, 109] width 463 height 20
click at [217, 108] on p "Chaque tente de toit et chaque système de cuisson iKamper est fabriqué dans not…" at bounding box center [342, 109] width 463 height 20
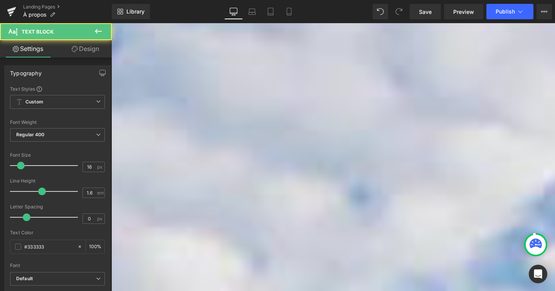
click at [279, 107] on p "Chaque tente de toit et chaque système de cuisson iKamper est fabriqué dans not…" at bounding box center [342, 109] width 463 height 20
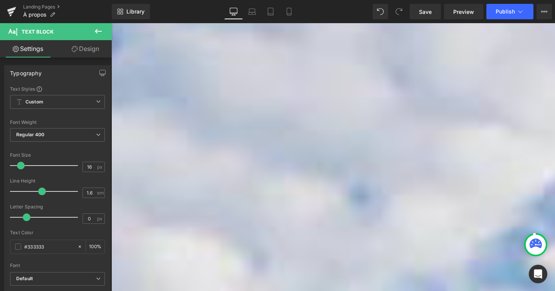
click at [255, 118] on p "Chaque tente de toit et chaque système de cuisson iKamper est fabriqué dans not…" at bounding box center [342, 109] width 463 height 20
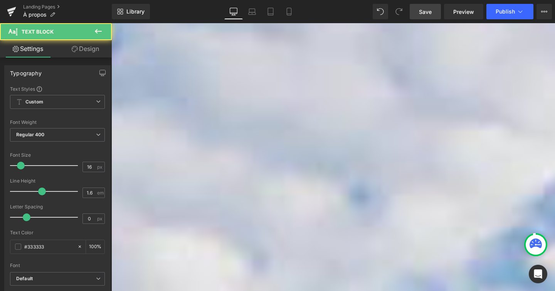
click at [427, 11] on span "Save" at bounding box center [425, 12] width 13 height 8
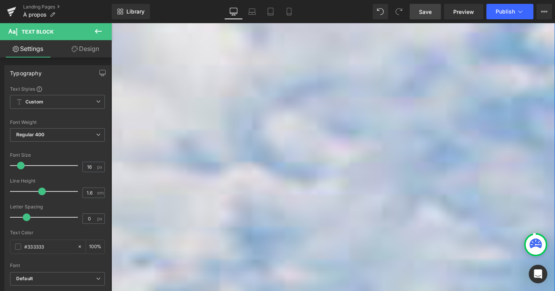
scroll to position [770, 0]
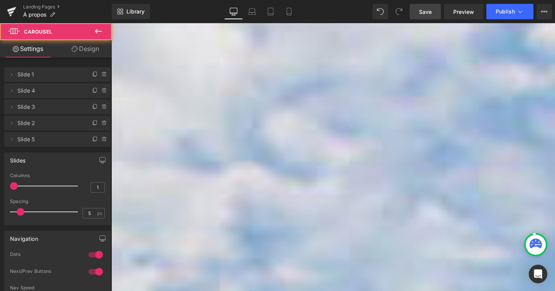
click at [62, 71] on span "Slide 1" at bounding box center [49, 74] width 65 height 15
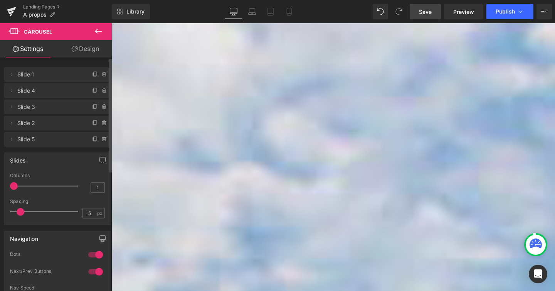
click at [56, 75] on span "Slide 1" at bounding box center [49, 74] width 65 height 15
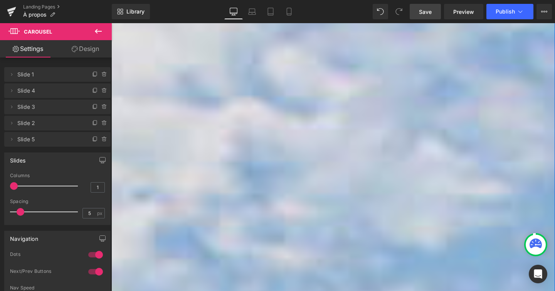
scroll to position [843, 0]
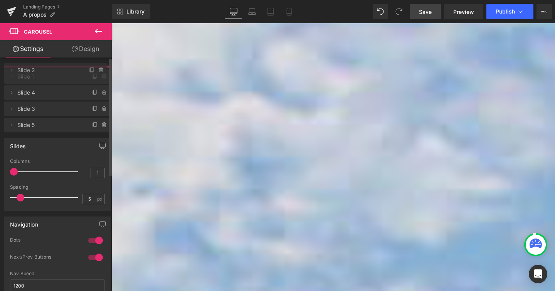
drag, startPoint x: 42, startPoint y: 125, endPoint x: 43, endPoint y: 73, distance: 52.0
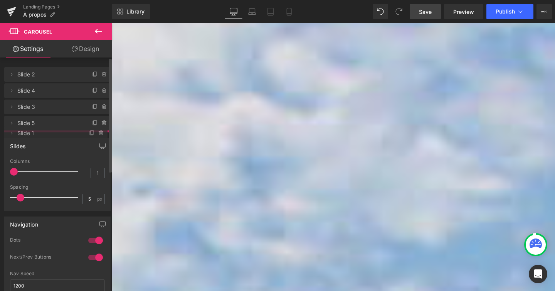
drag, startPoint x: 18, startPoint y: 90, endPoint x: 18, endPoint y: 123, distance: 33.1
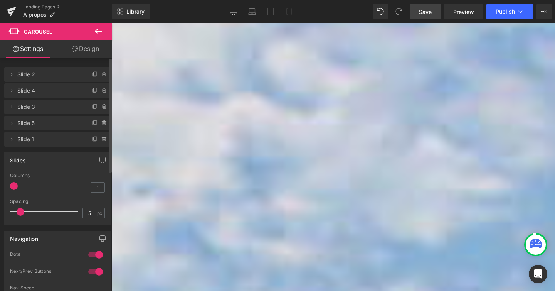
click at [36, 91] on span "Slide 4" at bounding box center [49, 90] width 65 height 15
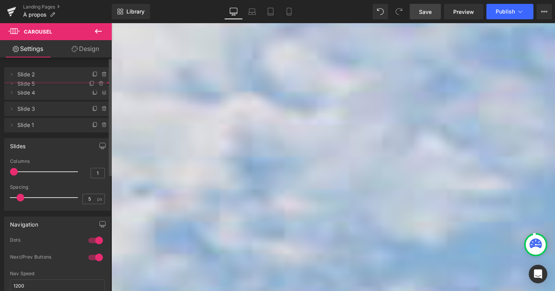
drag, startPoint x: 70, startPoint y: 124, endPoint x: 67, endPoint y: 85, distance: 39.0
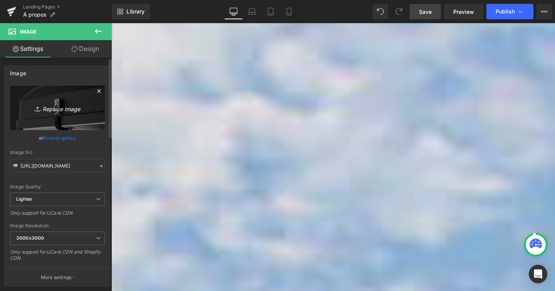
click at [50, 109] on icon "Replace Image" at bounding box center [58, 108] width 62 height 10
type input "C:\fakepath\features-hardshell01_1600x.webp"
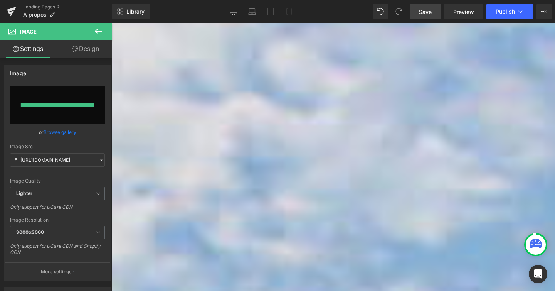
type input "https://ucarecdn.com/18ae76fc-689f-403d-ad8e-a80cac41eea1/-/format/auto/-/previ…"
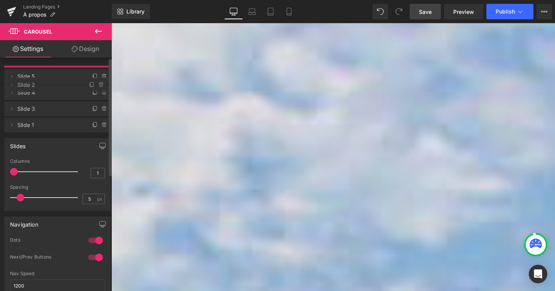
drag, startPoint x: 44, startPoint y: 76, endPoint x: 44, endPoint y: 86, distance: 10.4
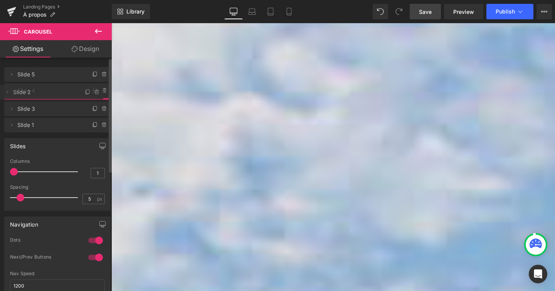
drag, startPoint x: 64, startPoint y: 77, endPoint x: 65, endPoint y: 94, distance: 16.6
drag, startPoint x: 61, startPoint y: 103, endPoint x: 61, endPoint y: 86, distance: 17.0
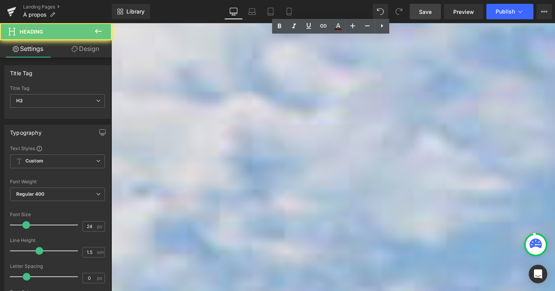
drag, startPoint x: 307, startPoint y: 44, endPoint x: 427, endPoint y: 45, distance: 120.3
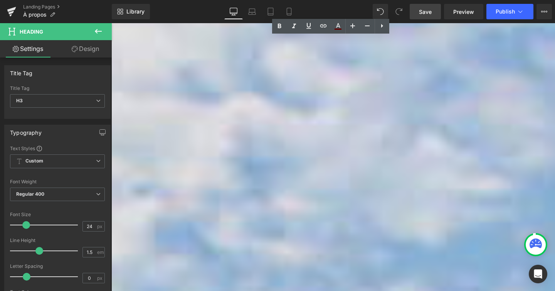
paste div
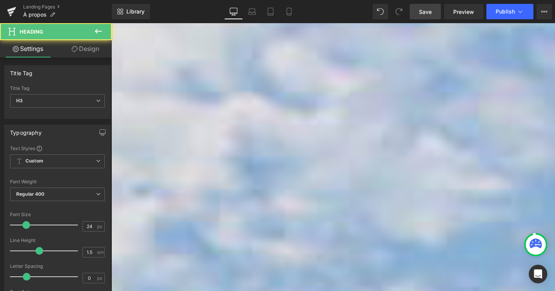
drag, startPoint x: 141, startPoint y: 58, endPoint x: 577, endPoint y: 73, distance: 437.0
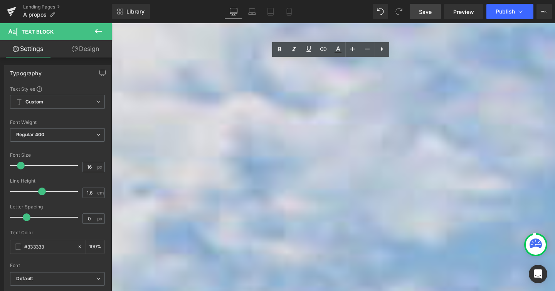
drag, startPoint x: 464, startPoint y: 75, endPoint x: 94, endPoint y: 56, distance: 369.8
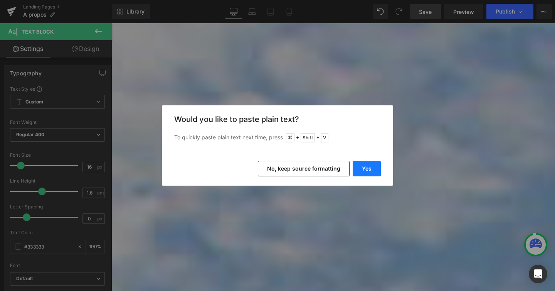
click at [369, 162] on button "Yes" at bounding box center [367, 168] width 28 height 15
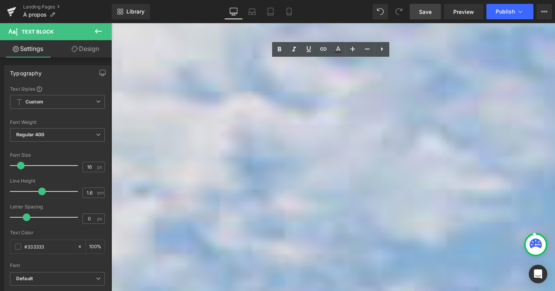
drag, startPoint x: 286, startPoint y: 67, endPoint x: 329, endPoint y: 67, distance: 43.2
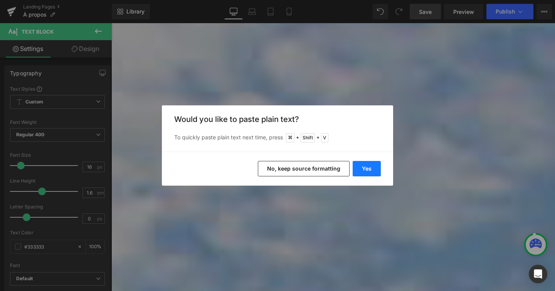
click at [367, 168] on button "Yes" at bounding box center [367, 168] width 28 height 15
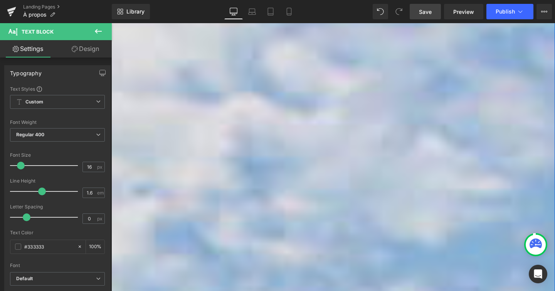
drag, startPoint x: 326, startPoint y: 67, endPoint x: 289, endPoint y: 67, distance: 36.6
drag, startPoint x: 351, startPoint y: 67, endPoint x: 383, endPoint y: 68, distance: 32.4
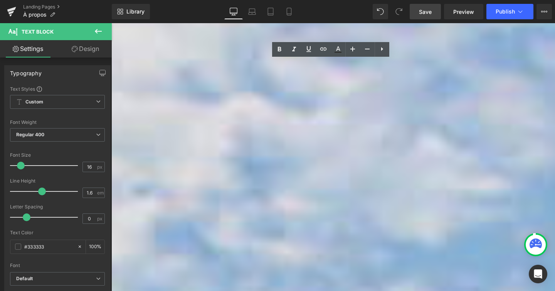
drag, startPoint x: 359, startPoint y: 66, endPoint x: 297, endPoint y: 77, distance: 62.6
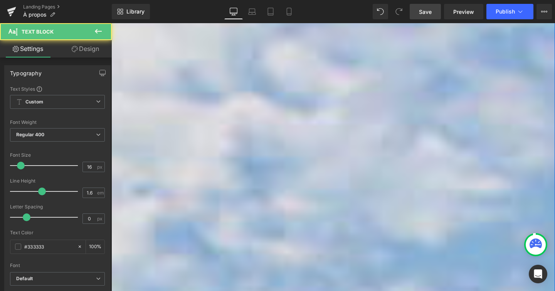
drag, startPoint x: 405, startPoint y: 75, endPoint x: 385, endPoint y: 76, distance: 20.5
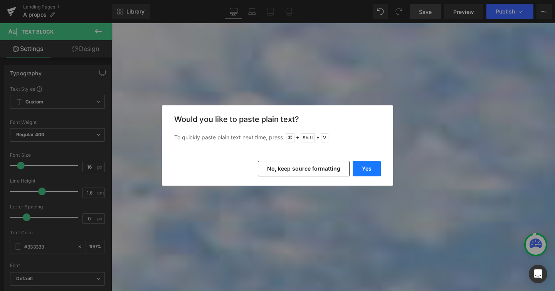
click at [372, 168] on button "Yes" at bounding box center [367, 168] width 28 height 15
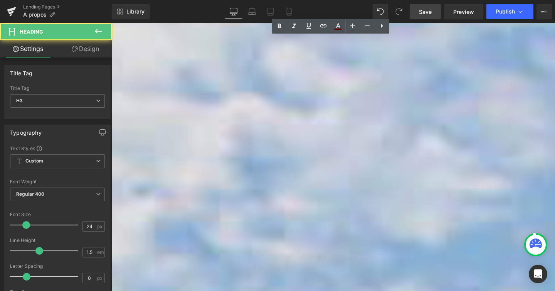
drag, startPoint x: 339, startPoint y: 46, endPoint x: 412, endPoint y: 46, distance: 72.5
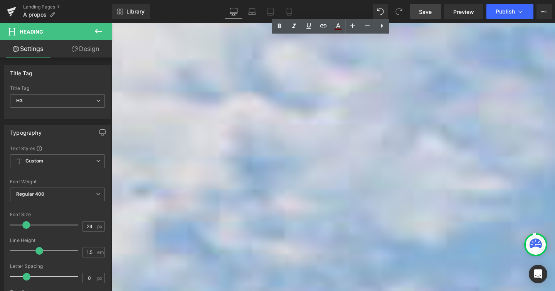
drag, startPoint x: 384, startPoint y: 44, endPoint x: 366, endPoint y: 44, distance: 18.5
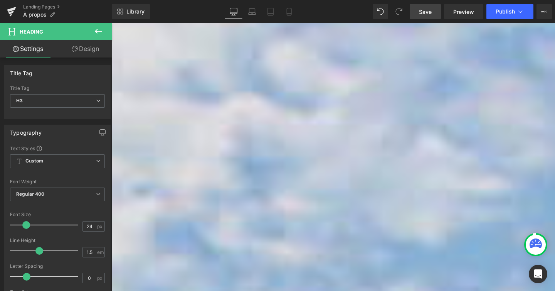
click at [433, 16] on link "Save" at bounding box center [425, 11] width 31 height 15
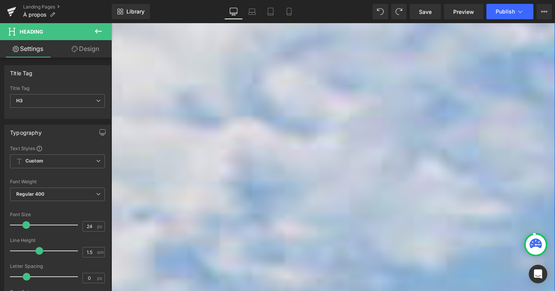
scroll to position [824, 0]
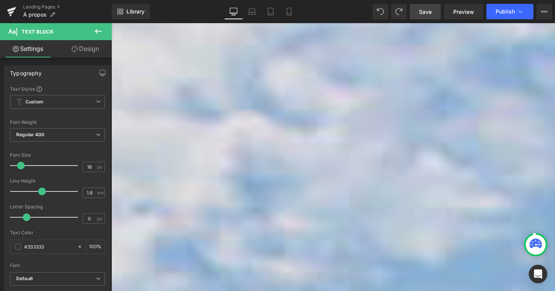
click at [434, 12] on link "Save" at bounding box center [425, 11] width 31 height 15
click at [426, 14] on span "Save" at bounding box center [425, 12] width 13 height 8
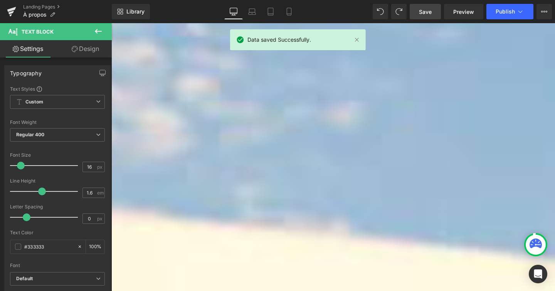
scroll to position [1312, 0]
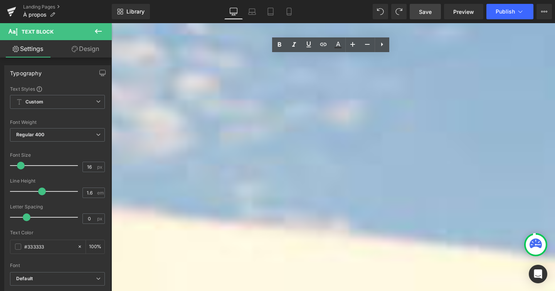
drag, startPoint x: 410, startPoint y: 62, endPoint x: 475, endPoint y: 65, distance: 64.4
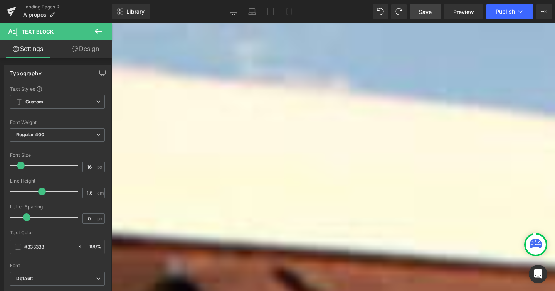
scroll to position [1481, 0]
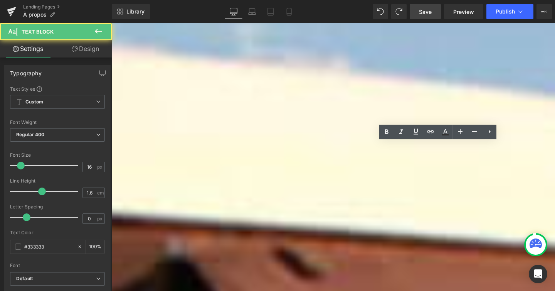
drag, startPoint x: 439, startPoint y: 163, endPoint x: 474, endPoint y: 162, distance: 35.1
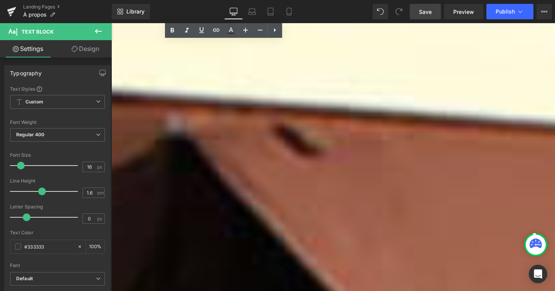
scroll to position [1611, 0]
drag, startPoint x: 144, startPoint y: 172, endPoint x: 268, endPoint y: 171, distance: 123.7
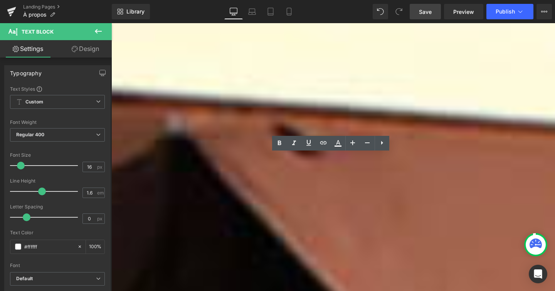
drag, startPoint x: 266, startPoint y: 173, endPoint x: 163, endPoint y: 168, distance: 103.1
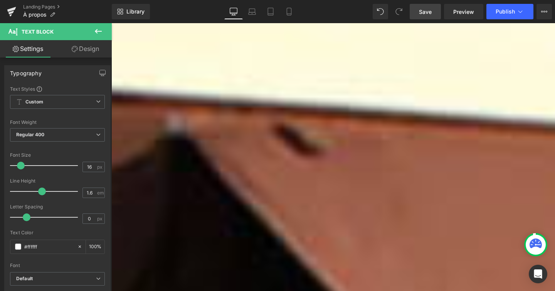
drag, startPoint x: 458, startPoint y: 182, endPoint x: 476, endPoint y: 182, distance: 18.5
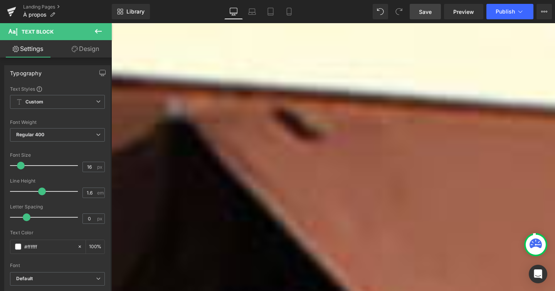
scroll to position [1682, 0]
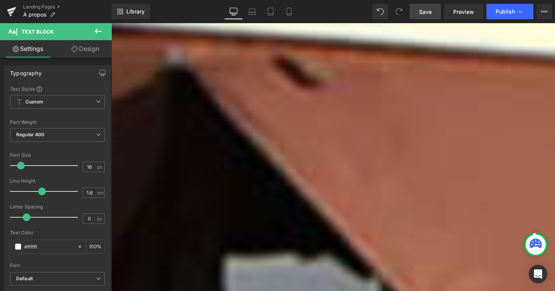
drag, startPoint x: 430, startPoint y: 13, endPoint x: 335, endPoint y: 2, distance: 96.2
click at [430, 13] on span "Save" at bounding box center [425, 12] width 13 height 8
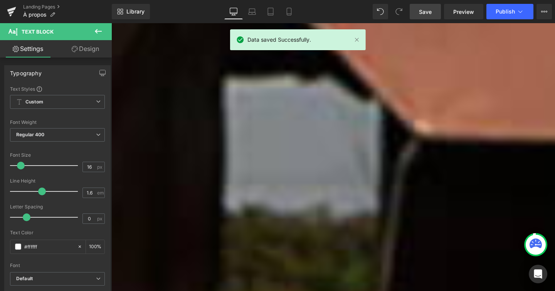
scroll to position [1870, 0]
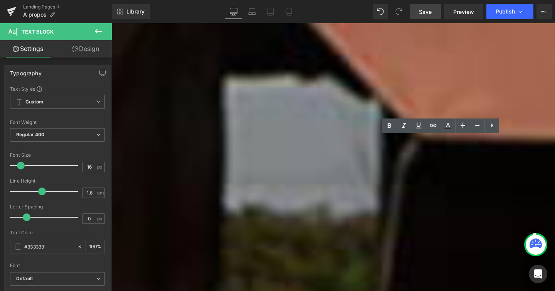
drag, startPoint x: 501, startPoint y: 158, endPoint x: 546, endPoint y: 158, distance: 44.3
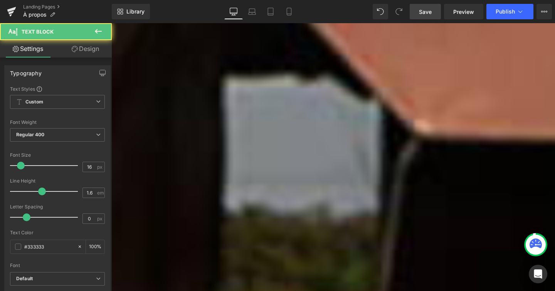
drag, startPoint x: 385, startPoint y: 146, endPoint x: 364, endPoint y: 146, distance: 21.6
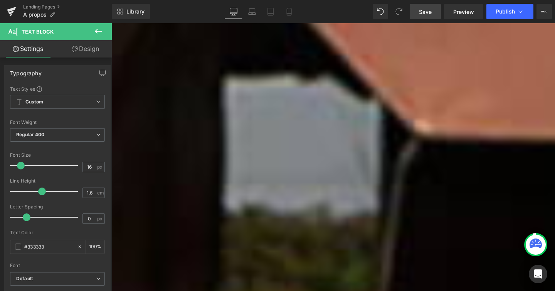
drag, startPoint x: 449, startPoint y: 155, endPoint x: 499, endPoint y: 153, distance: 49.4
click at [425, 12] on span "Save" at bounding box center [425, 12] width 13 height 8
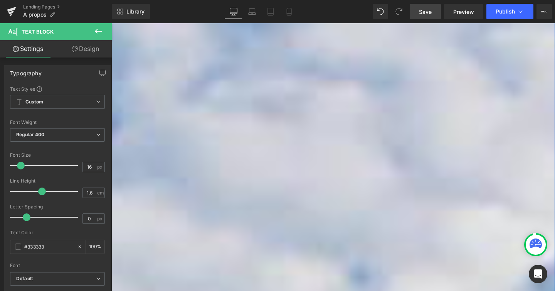
scroll to position [456, 0]
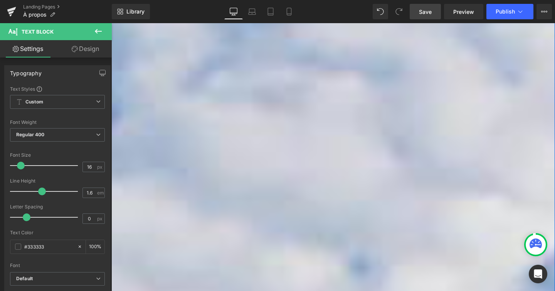
click at [302, 186] on p "Chaque tente de toit et chaque système de cuisson iKamper est fabriqué dans not…" at bounding box center [342, 183] width 463 height 20
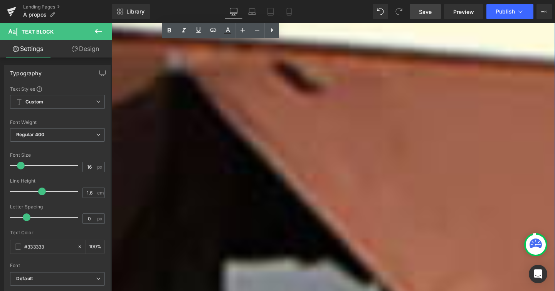
scroll to position [1679, 0]
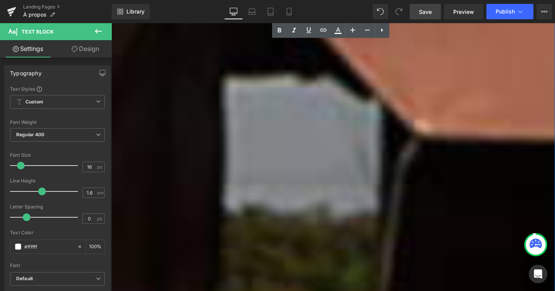
scroll to position [1871, 0]
click at [253, 10] on icon at bounding box center [252, 12] width 8 height 8
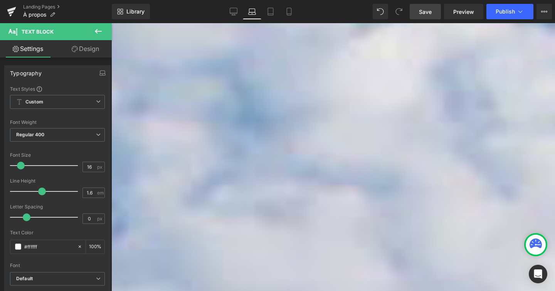
scroll to position [153, 0]
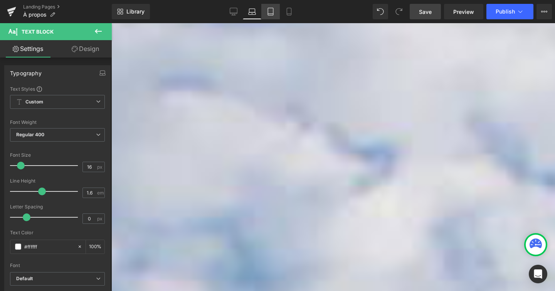
click at [274, 4] on link "Tablet" at bounding box center [270, 11] width 19 height 15
type input "100"
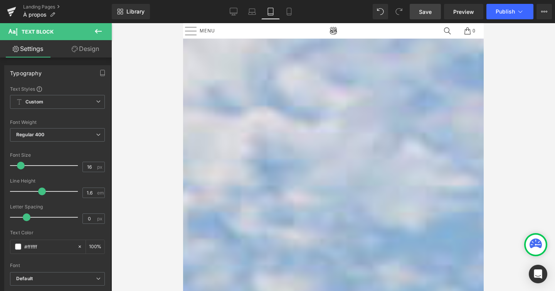
scroll to position [577, 0]
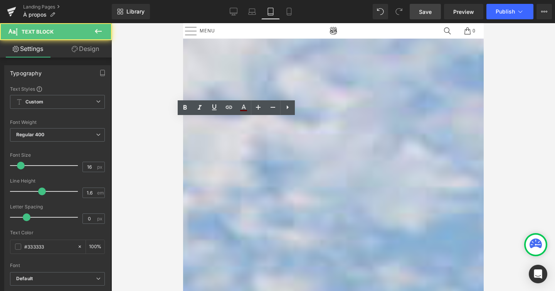
drag, startPoint x: 246, startPoint y: 143, endPoint x: 254, endPoint y: 145, distance: 8.9
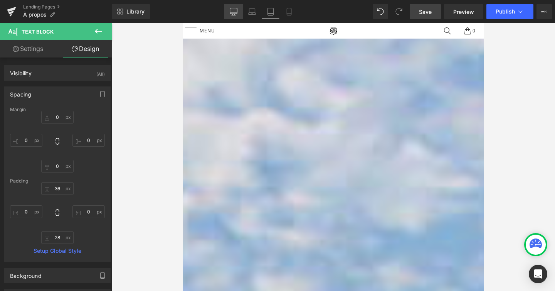
click at [227, 13] on link "Desktop" at bounding box center [233, 11] width 19 height 15
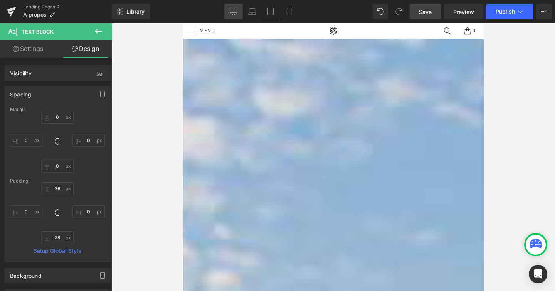
type input "0"
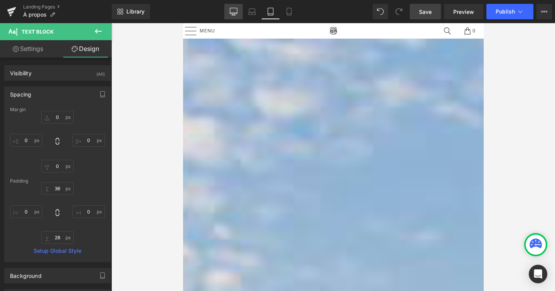
type input "0"
type input "28"
type input "0"
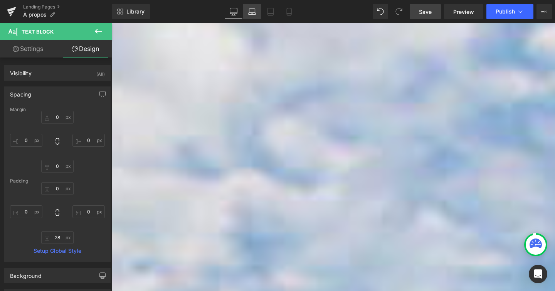
click at [252, 11] on icon at bounding box center [252, 12] width 8 height 8
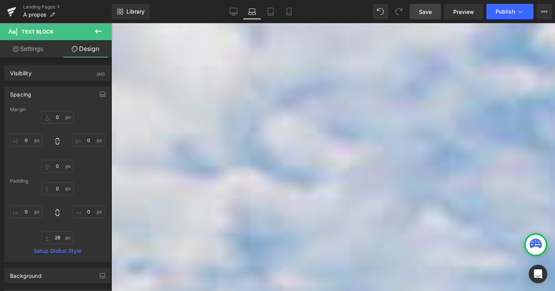
type input "0"
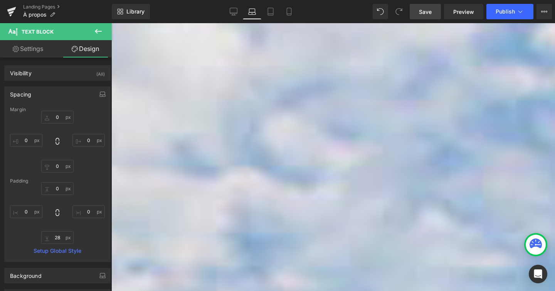
type input "0"
type input "28"
type input "0"
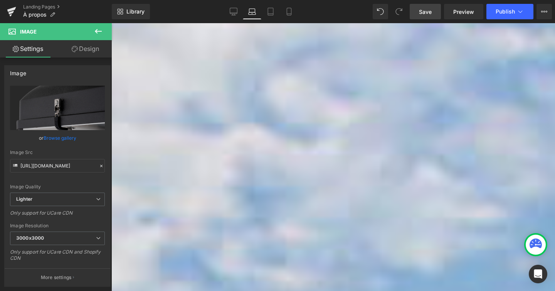
click at [94, 52] on link "Design" at bounding box center [85, 48] width 56 height 17
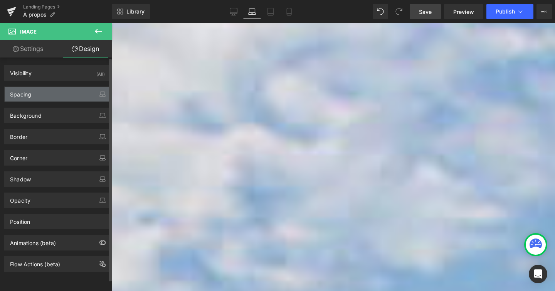
click at [59, 95] on div "Spacing" at bounding box center [58, 94] width 106 height 15
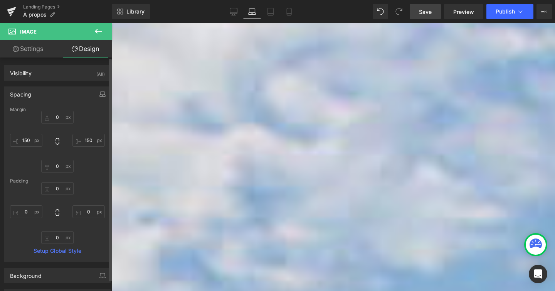
click at [104, 96] on button "button" at bounding box center [102, 94] width 12 height 15
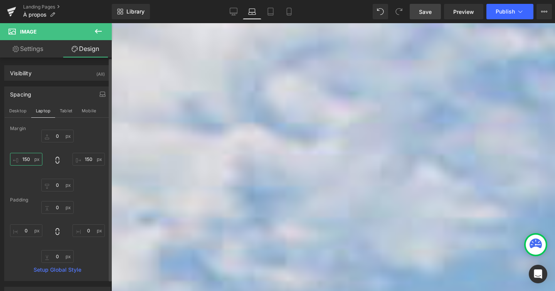
click at [27, 158] on input "150" at bounding box center [26, 159] width 32 height 13
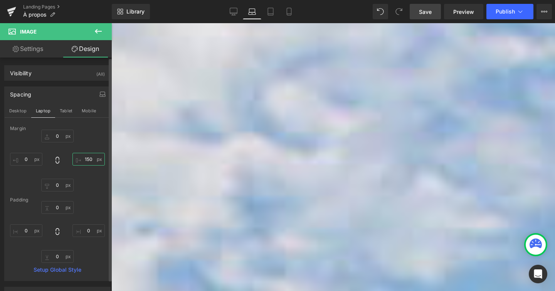
click at [85, 156] on input "150" at bounding box center [88, 159] width 32 height 13
type input "0"
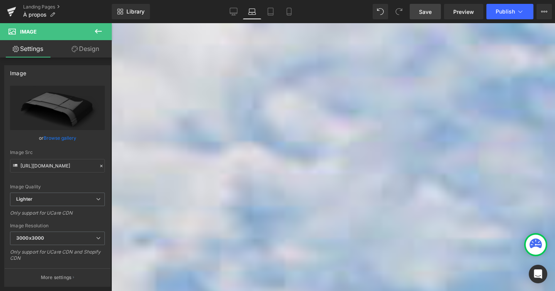
click at [93, 52] on link "Design" at bounding box center [85, 48] width 56 height 17
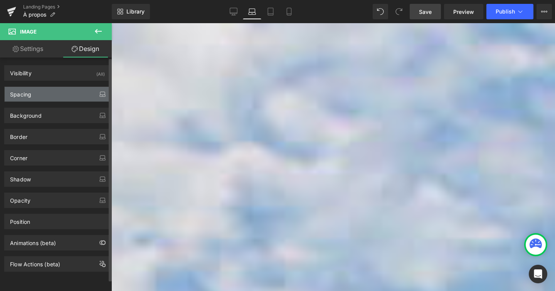
click at [99, 95] on icon "button" at bounding box center [102, 94] width 6 height 6
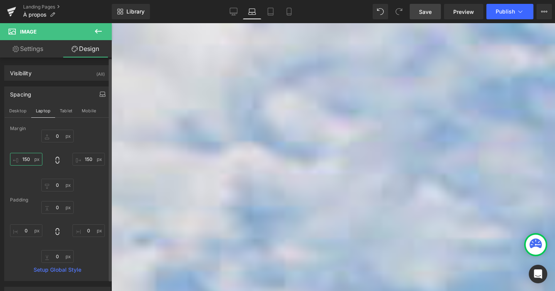
click at [29, 158] on input "150" at bounding box center [26, 159] width 32 height 13
click at [99, 93] on icon "button" at bounding box center [102, 94] width 6 height 6
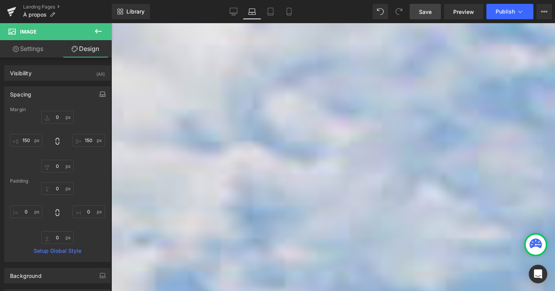
click at [99, 93] on icon "button" at bounding box center [102, 94] width 6 height 6
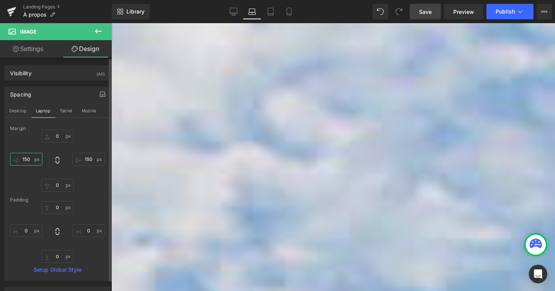
click at [28, 158] on input "150" at bounding box center [26, 159] width 32 height 13
type input "0"
click at [85, 158] on input "150" at bounding box center [88, 159] width 32 height 13
type input "0"
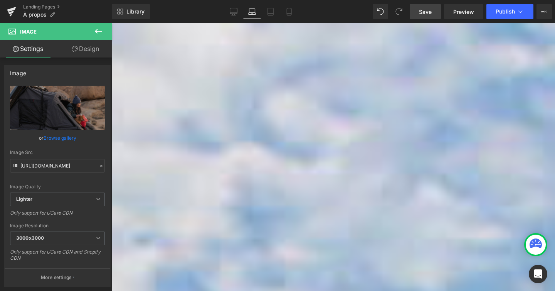
click at [86, 45] on link "Design" at bounding box center [85, 48] width 56 height 17
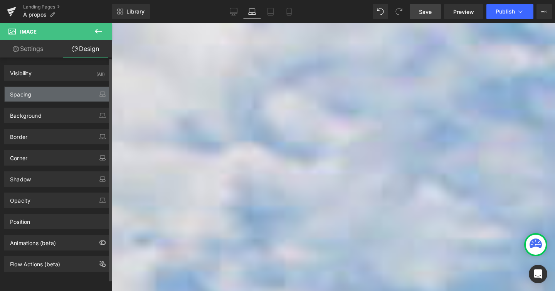
click at [92, 95] on div "Spacing" at bounding box center [58, 94] width 106 height 15
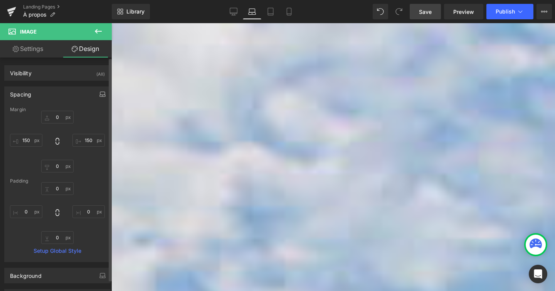
click at [99, 96] on icon "button" at bounding box center [102, 94] width 6 height 6
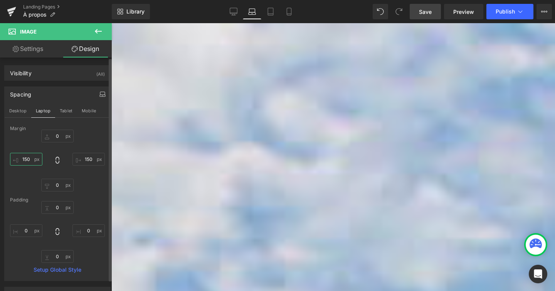
click at [30, 160] on input "150" at bounding box center [26, 159] width 32 height 13
click at [85, 160] on input "150" at bounding box center [88, 159] width 32 height 13
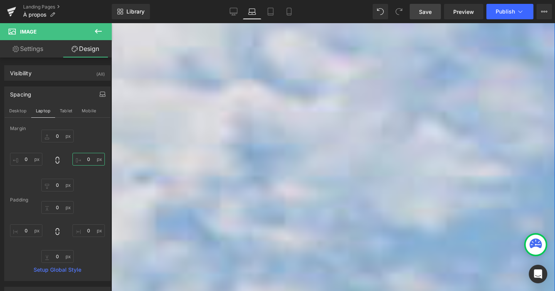
scroll to position [816, 0]
type input "0"
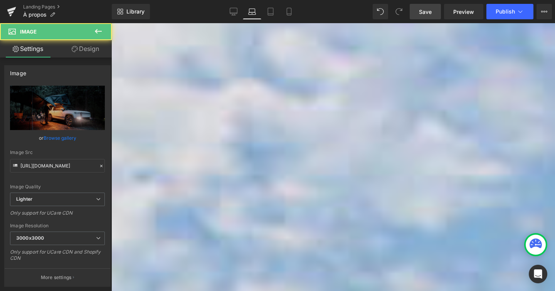
click at [96, 51] on link "Design" at bounding box center [85, 48] width 56 height 17
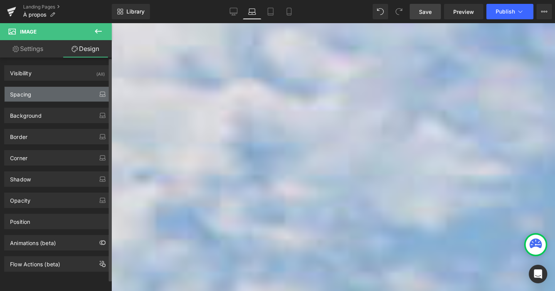
click at [96, 98] on button "button" at bounding box center [102, 94] width 12 height 15
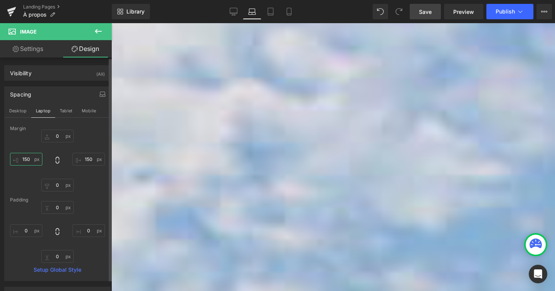
click at [25, 160] on input "150" at bounding box center [26, 159] width 32 height 13
type input "à50"
click at [87, 160] on input "150" at bounding box center [88, 159] width 32 height 13
type input "à"
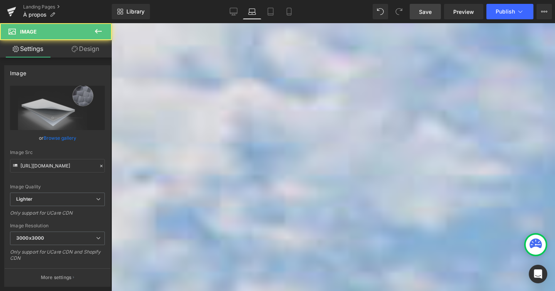
click at [87, 50] on link "Design" at bounding box center [85, 48] width 56 height 17
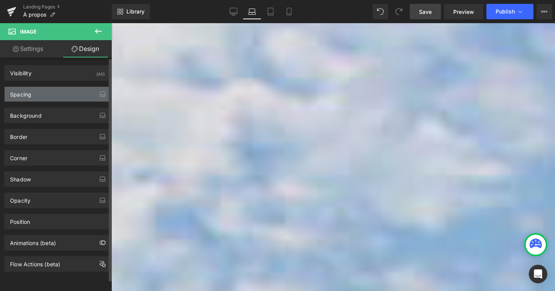
click at [86, 98] on div "Spacing" at bounding box center [58, 94] width 106 height 15
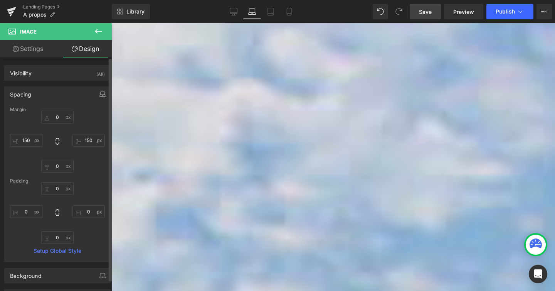
click at [99, 97] on icon "button" at bounding box center [102, 94] width 6 height 6
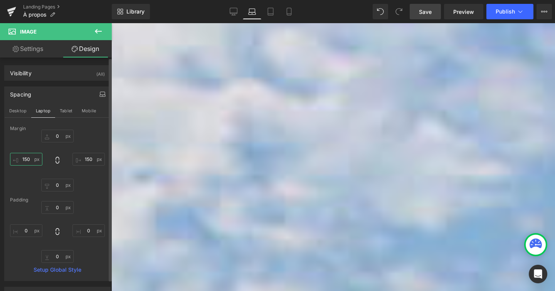
click at [24, 159] on input "150" at bounding box center [26, 159] width 32 height 13
type input "5"
click at [83, 157] on input "150" at bounding box center [88, 159] width 32 height 13
type input "0"
click at [427, 12] on span "Save" at bounding box center [425, 12] width 13 height 8
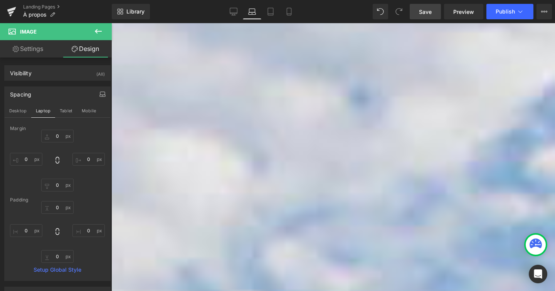
scroll to position [552, 0]
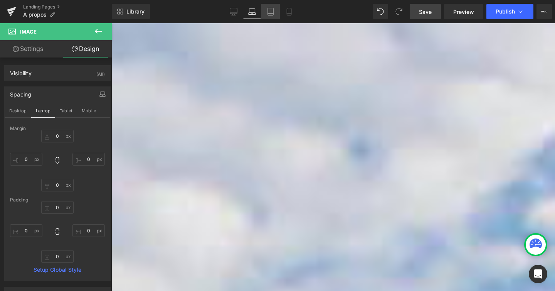
click at [268, 4] on link "Tablet" at bounding box center [270, 11] width 19 height 15
type input "0"
type input "150"
type input "0"
type input "150"
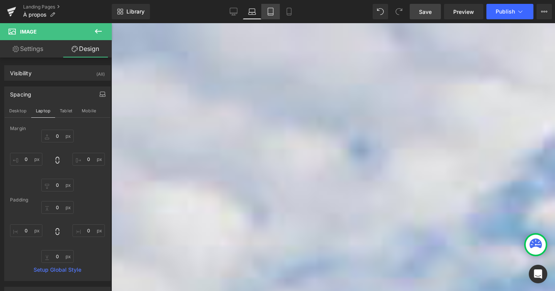
type input "0"
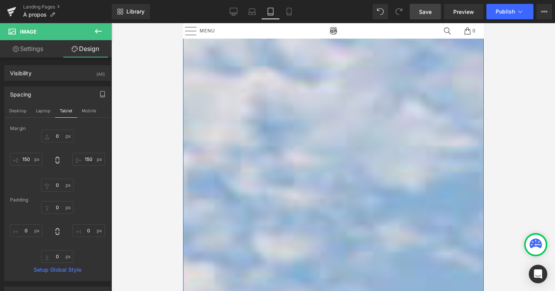
scroll to position [618, 0]
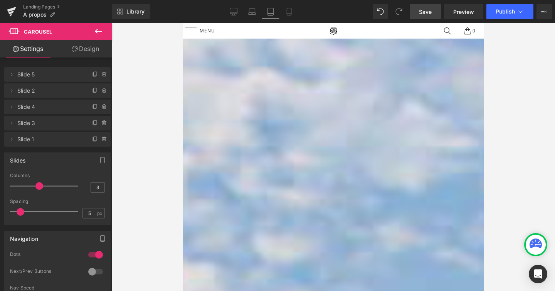
click at [94, 49] on link "Design" at bounding box center [85, 48] width 56 height 17
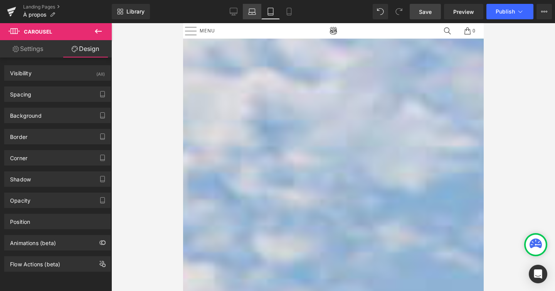
click at [257, 10] on link "Laptop" at bounding box center [252, 11] width 19 height 15
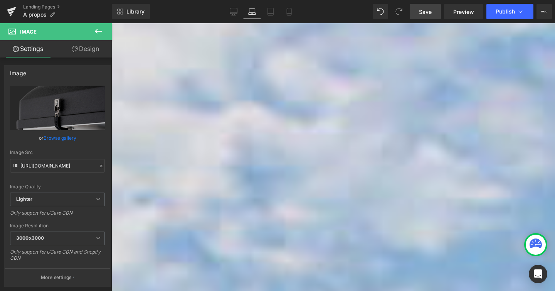
click at [79, 50] on link "Design" at bounding box center [85, 48] width 56 height 17
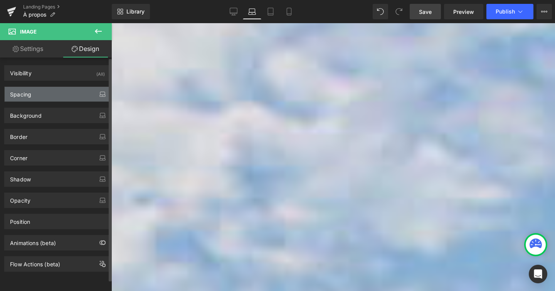
click at [99, 94] on icon "button" at bounding box center [102, 94] width 6 height 6
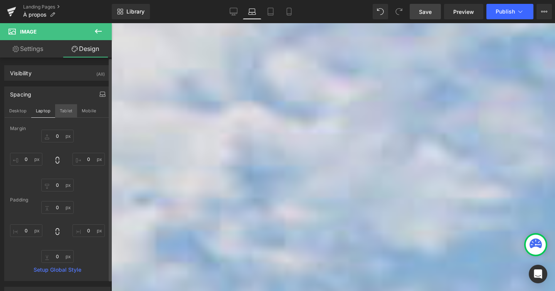
click at [63, 109] on button "Tablet" at bounding box center [66, 110] width 22 height 13
type input "0"
type input "150"
type input "0"
type input "150"
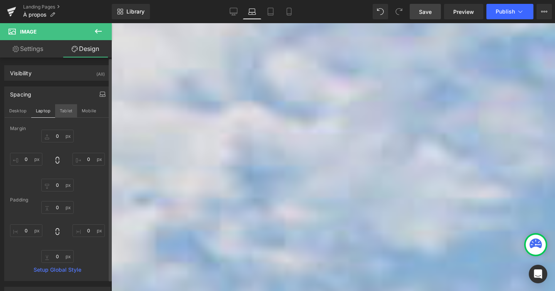
type input "0"
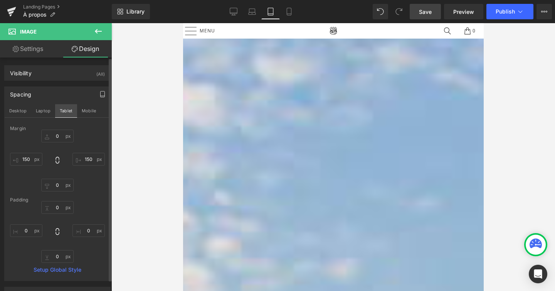
scroll to position [631, 0]
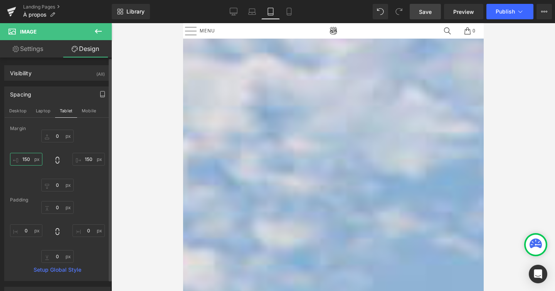
click at [29, 157] on input "150" at bounding box center [26, 159] width 32 height 13
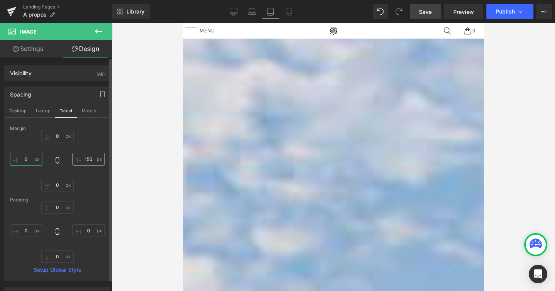
type input "0"
click at [86, 158] on input "150" at bounding box center [88, 159] width 32 height 13
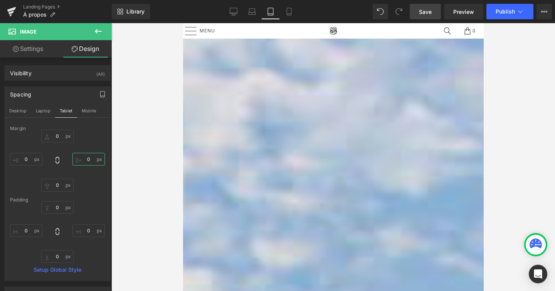
type input "0"
click at [101, 30] on icon at bounding box center [98, 31] width 9 height 9
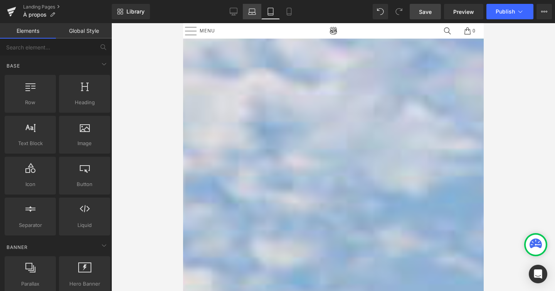
click at [252, 16] on link "Laptop" at bounding box center [252, 11] width 19 height 15
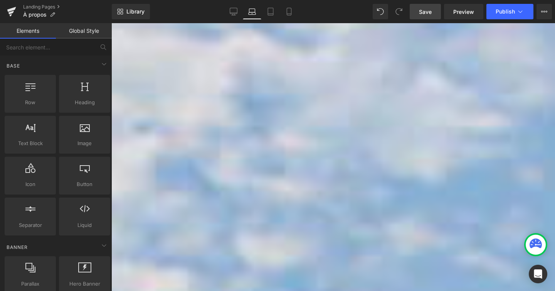
scroll to position [727, 0]
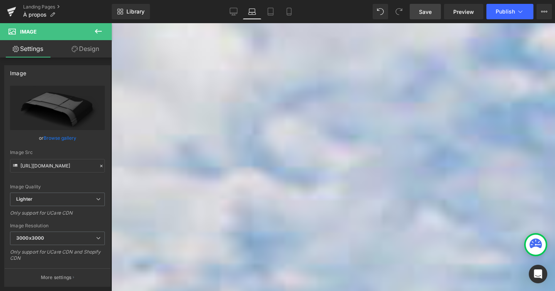
click at [93, 54] on link "Design" at bounding box center [85, 48] width 56 height 17
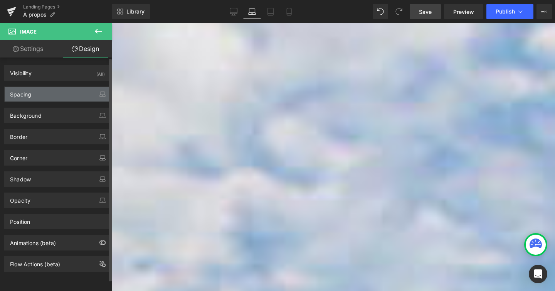
click at [54, 97] on div "Spacing" at bounding box center [58, 94] width 106 height 15
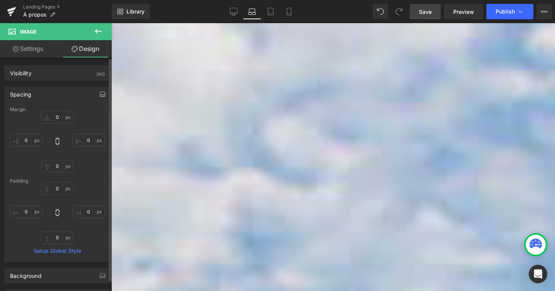
click at [99, 91] on button "button" at bounding box center [102, 94] width 12 height 15
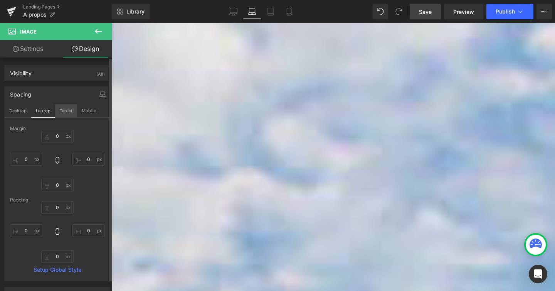
click at [69, 110] on button "Tablet" at bounding box center [66, 110] width 22 height 13
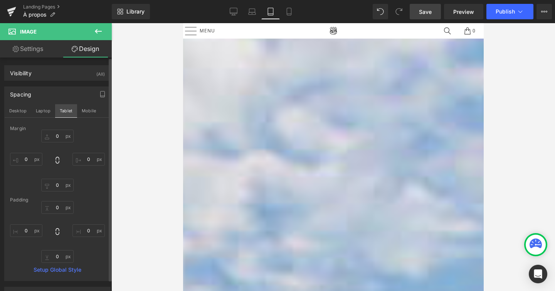
type input "0"
type input "150"
type input "0"
type input "150"
type input "0"
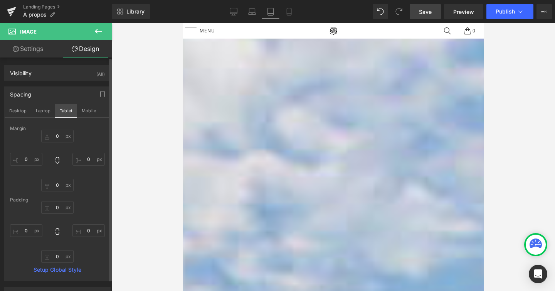
type input "0"
click at [26, 160] on input "150" at bounding box center [26, 159] width 32 height 13
type input "00"
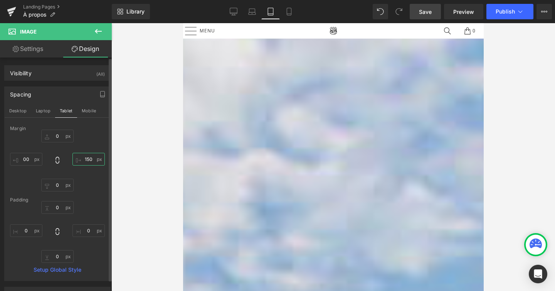
click at [83, 158] on input "150" at bounding box center [88, 159] width 32 height 13
type input "5"
click at [98, 29] on icon at bounding box center [98, 31] width 9 height 9
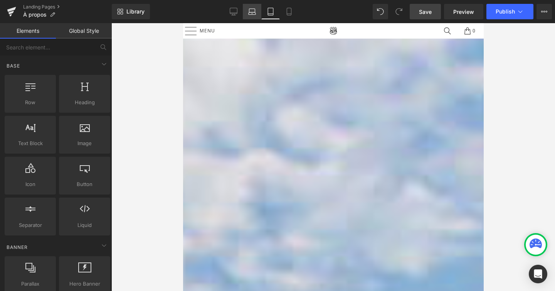
click at [253, 14] on icon at bounding box center [252, 12] width 8 height 8
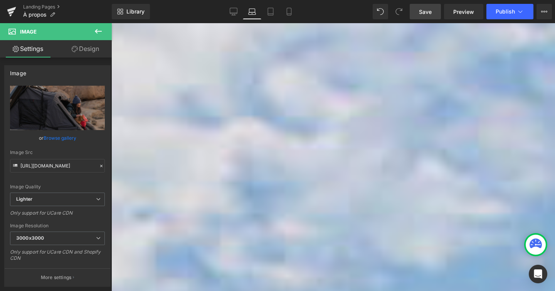
click at [94, 54] on link "Design" at bounding box center [85, 48] width 56 height 17
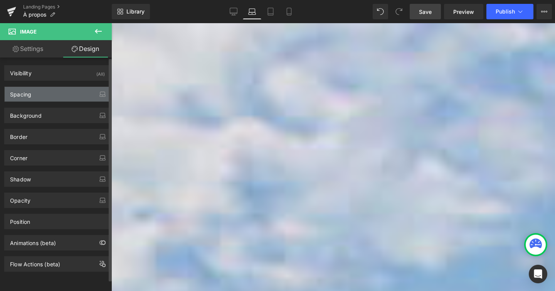
click at [84, 94] on div "Spacing" at bounding box center [58, 94] width 106 height 15
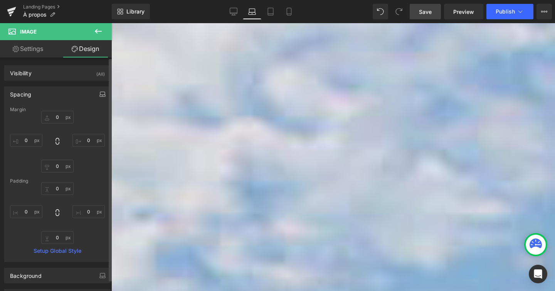
click at [101, 95] on icon "button" at bounding box center [102, 94] width 6 height 6
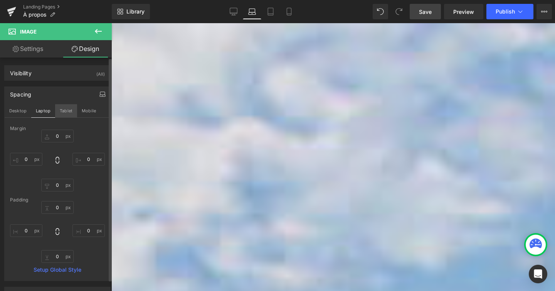
click at [64, 116] on button "Tablet" at bounding box center [66, 110] width 22 height 13
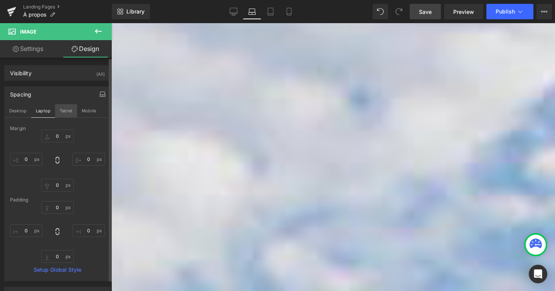
type input "0"
type input "150"
type input "0"
type input "150"
type input "0"
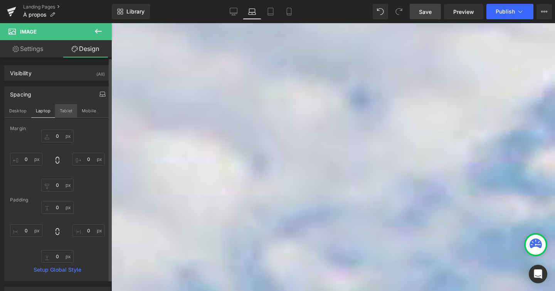
type input "0"
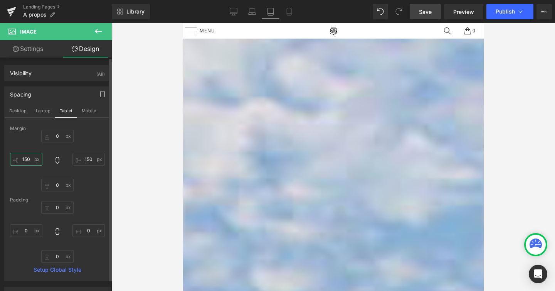
click at [27, 159] on input "150" at bounding box center [26, 159] width 32 height 13
type input "0"
click at [89, 158] on input "150" at bounding box center [88, 159] width 32 height 13
type input "0"
click at [246, 7] on link "Laptop" at bounding box center [252, 11] width 19 height 15
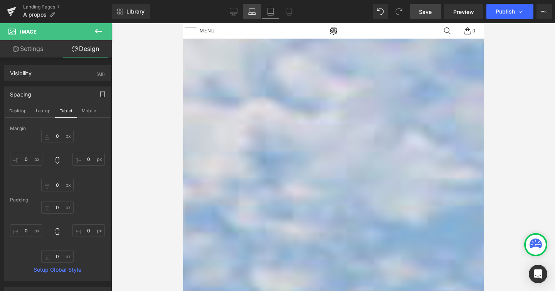
type input "0"
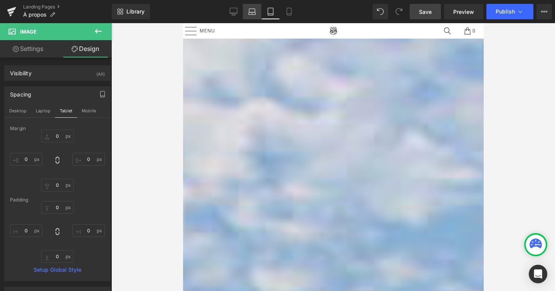
type input "0"
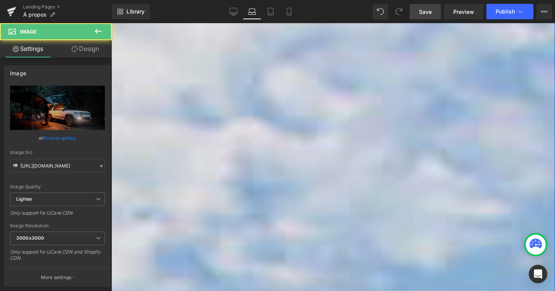
click at [96, 47] on link "Design" at bounding box center [85, 48] width 56 height 17
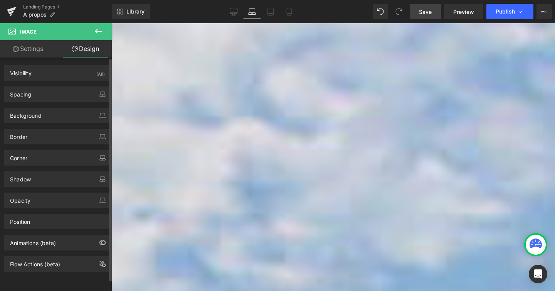
type input "0"
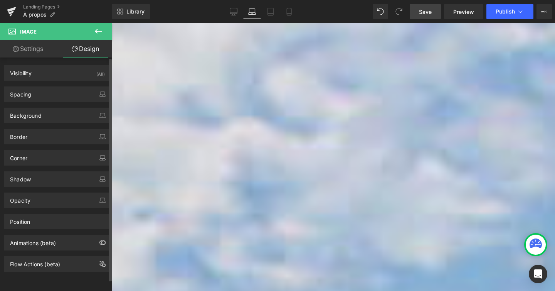
type input "0"
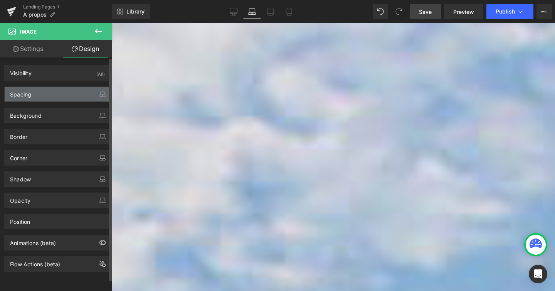
click at [88, 95] on div "Spacing" at bounding box center [58, 94] width 106 height 15
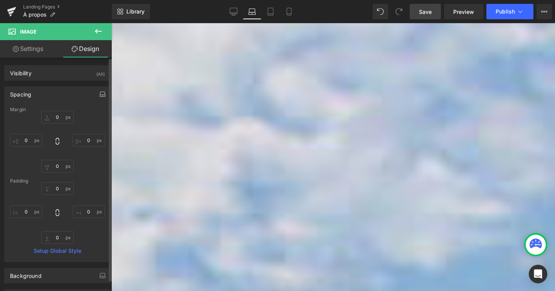
click at [99, 92] on icon "button" at bounding box center [102, 94] width 6 height 6
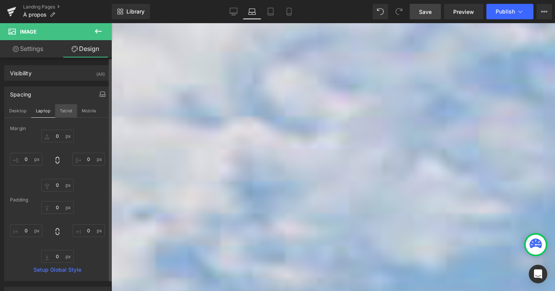
click at [68, 113] on button "Tablet" at bounding box center [66, 110] width 22 height 13
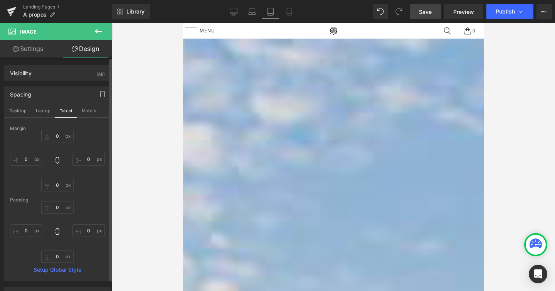
type input "0"
type input "150"
type input "0"
type input "150"
type input "0"
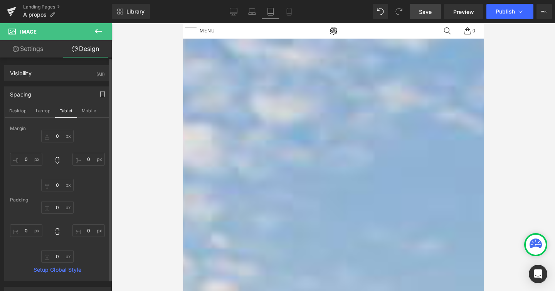
type input "0"
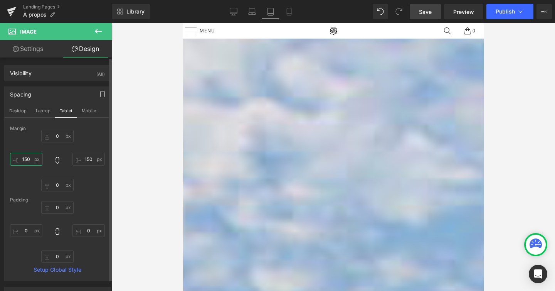
click at [29, 158] on input "150" at bounding box center [26, 159] width 32 height 13
type input "0"
click at [85, 162] on input "150" at bounding box center [88, 159] width 32 height 13
type input "0"
click at [254, 18] on link "Laptop" at bounding box center [252, 11] width 19 height 15
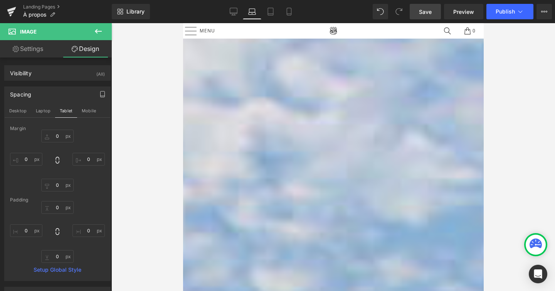
type input "0"
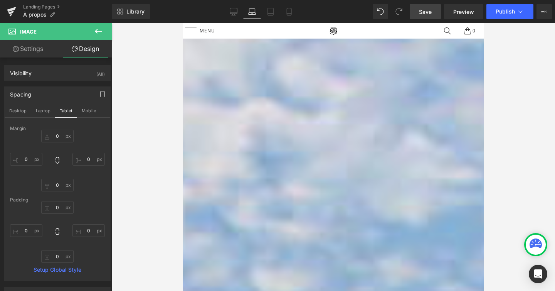
type input "0"
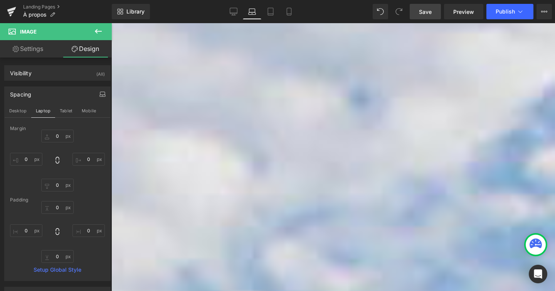
scroll to position [777, 0]
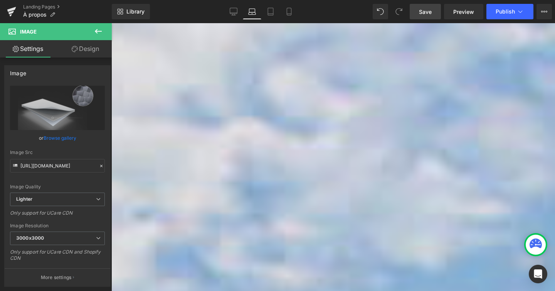
click at [101, 46] on link "Design" at bounding box center [85, 48] width 56 height 17
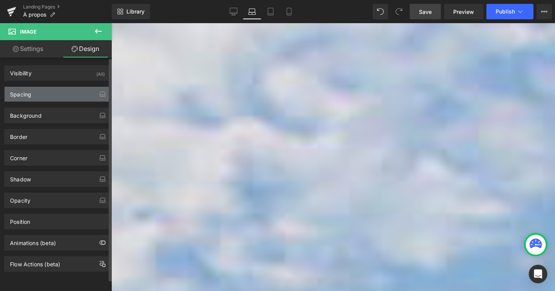
click at [90, 98] on div "Spacing" at bounding box center [58, 94] width 106 height 15
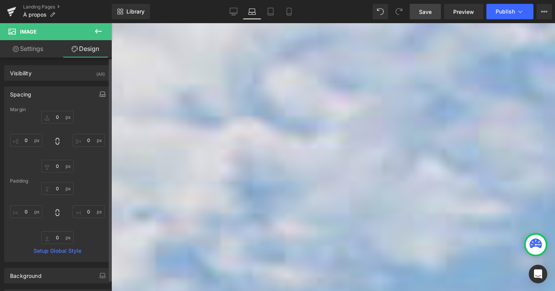
click at [102, 96] on icon "button" at bounding box center [102, 94] width 6 height 6
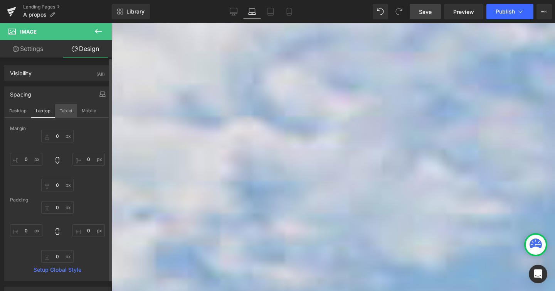
click at [72, 113] on button "Tablet" at bounding box center [66, 110] width 22 height 13
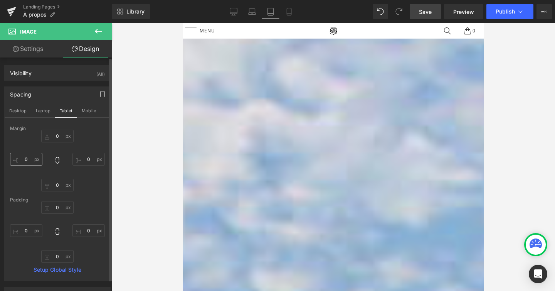
type input "0"
type input "150"
type input "0"
type input "150"
type input "0"
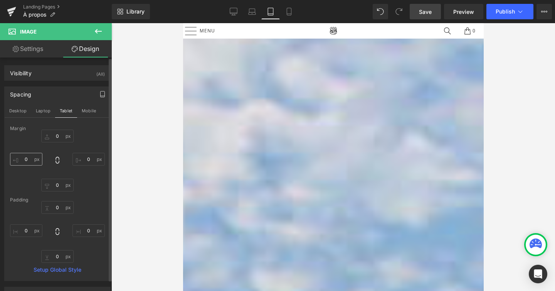
type input "0"
click at [27, 164] on input "150" at bounding box center [26, 159] width 32 height 13
type input "0"
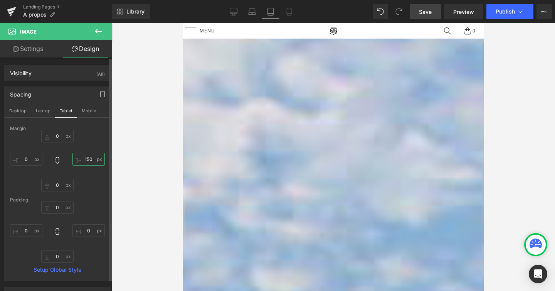
click at [88, 160] on input "150" at bounding box center [88, 159] width 32 height 13
type input "0"
click at [427, 17] on link "Save" at bounding box center [425, 11] width 31 height 15
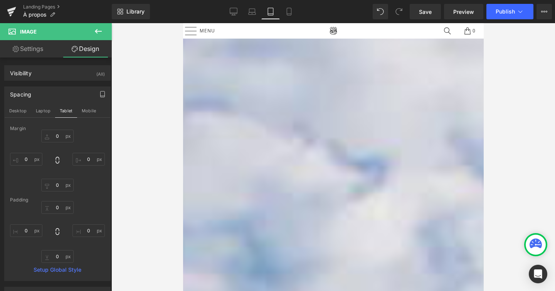
scroll to position [0, 0]
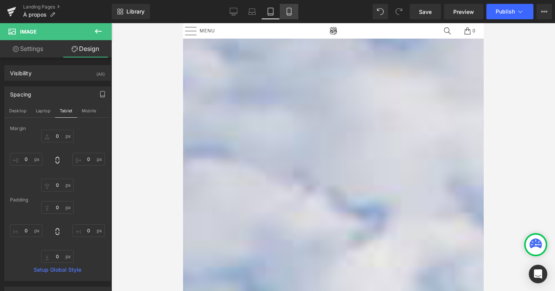
click at [292, 12] on icon at bounding box center [289, 12] width 8 height 8
type input "0"
type input "150"
type input "0"
type input "150"
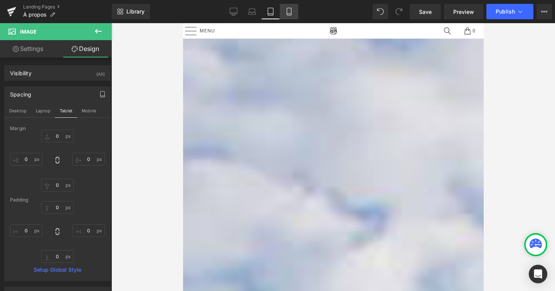
type input "0"
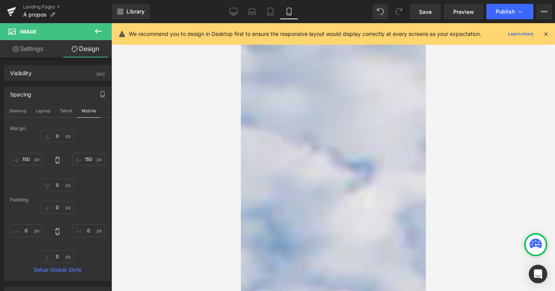
click at [549, 36] on icon at bounding box center [545, 33] width 7 height 7
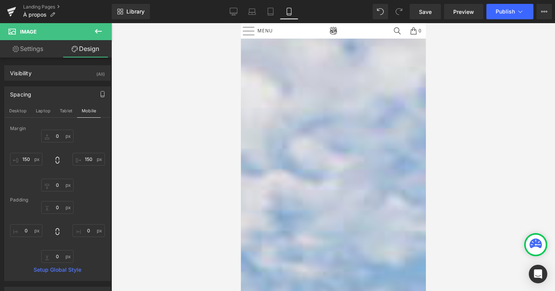
scroll to position [366, 0]
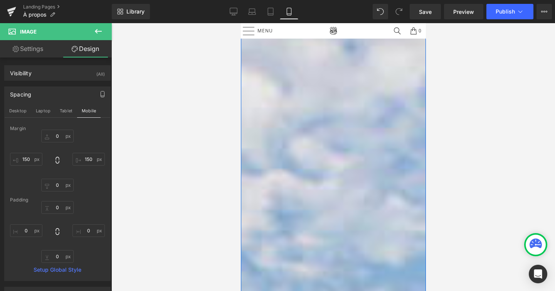
click at [328, 109] on p "Chaque tente de toit et chaque système de cuisson iKamper est fabriqué dans not…" at bounding box center [333, 89] width 185 height 39
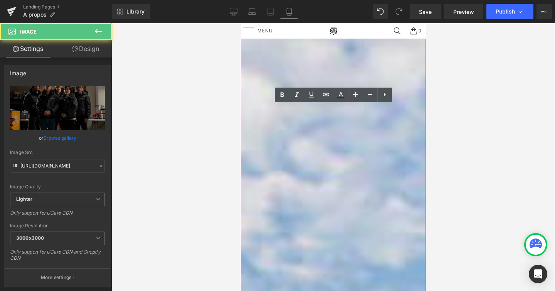
drag, startPoint x: 329, startPoint y: 165, endPoint x: 329, endPoint y: 173, distance: 8.9
click at [329, 173] on div "Image" at bounding box center [333, 207] width 185 height 197
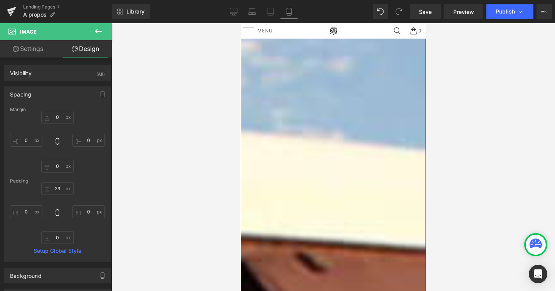
scroll to position [769, 0]
click at [323, 143] on span at bounding box center [324, 142] width 4 height 4
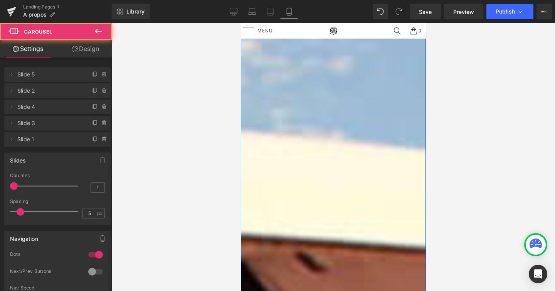
click at [315, 143] on span at bounding box center [315, 142] width 4 height 4
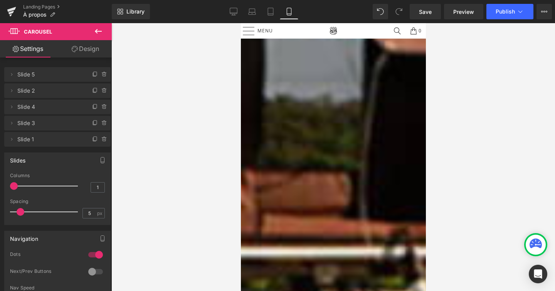
scroll to position [1132, 0]
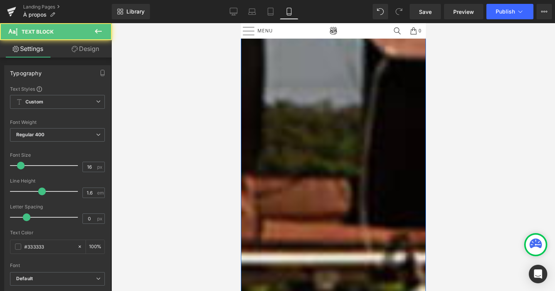
drag, startPoint x: 343, startPoint y: 156, endPoint x: 345, endPoint y: 165, distance: 8.9
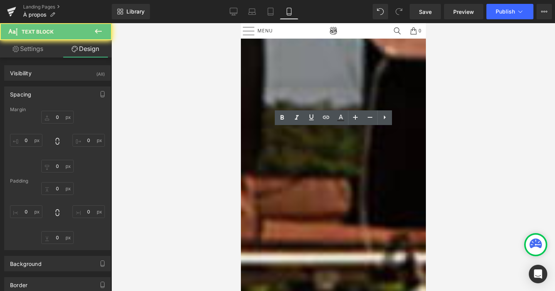
type input "0"
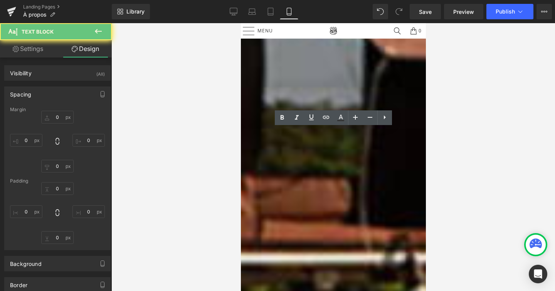
type input "0"
type input "24"
type input "0"
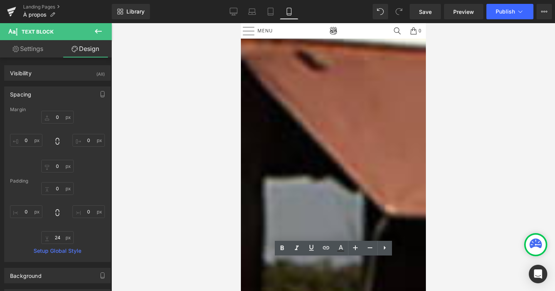
scroll to position [965, 0]
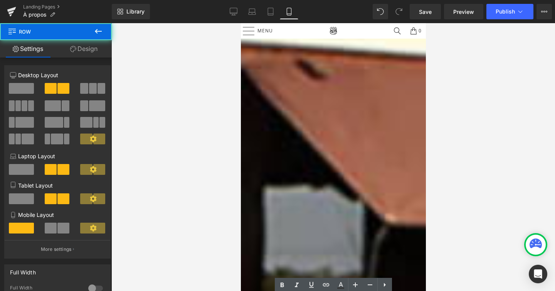
click at [338, 102] on div "Image Communauté en ligne engagée Heading Rejoignez des milliers de propriétair…" at bounding box center [333, 291] width 185 height 483
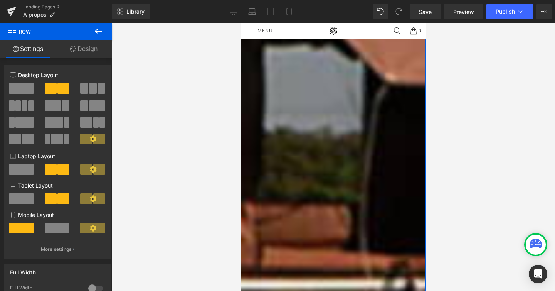
scroll to position [1105, 0]
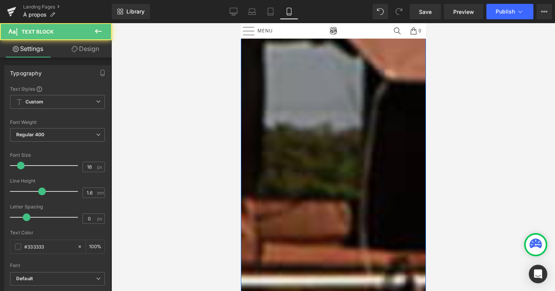
drag, startPoint x: 330, startPoint y: 192, endPoint x: 331, endPoint y: 183, distance: 8.5
click at [331, 141] on div "Rejoignez des milliers de propriétaires d'iKamper qui partagent leurs idées de …" at bounding box center [333, 130] width 185 height 20
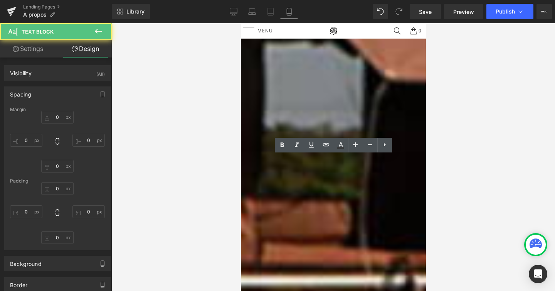
type input "0"
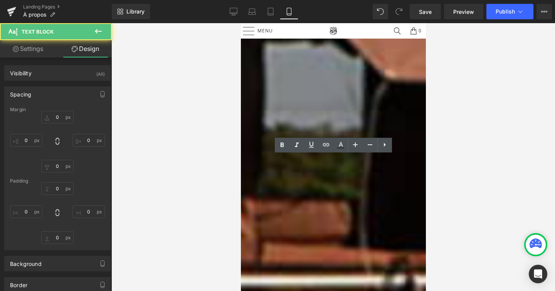
type input "0"
type input "2"
type input "0"
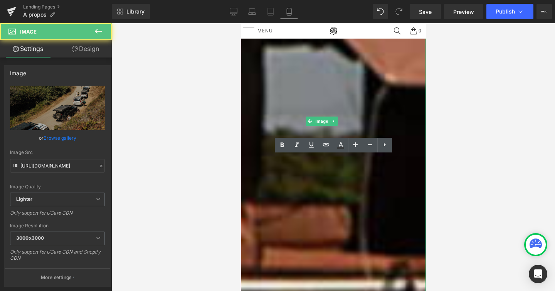
drag, startPoint x: 331, startPoint y: 187, endPoint x: 331, endPoint y: 195, distance: 8.1
click at [331, 195] on div "Image" at bounding box center [333, 245] width 185 height 209
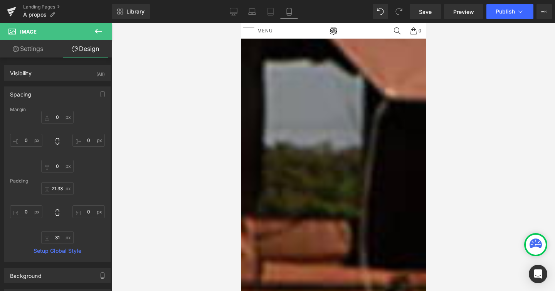
scroll to position [1102, 0]
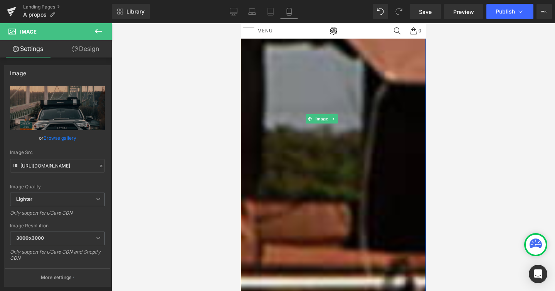
drag, startPoint x: 328, startPoint y: 146, endPoint x: 328, endPoint y: 136, distance: 10.4
click at [328, 103] on div "Image" at bounding box center [333, 7] width 185 height 189
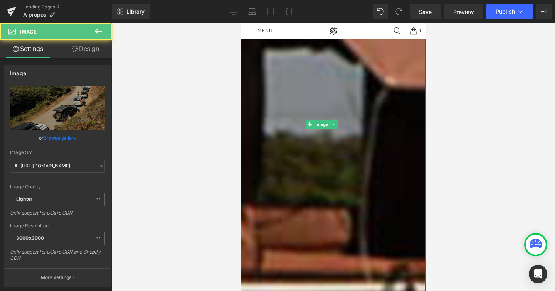
drag, startPoint x: 330, startPoint y: 183, endPoint x: 330, endPoint y: 194, distance: 10.8
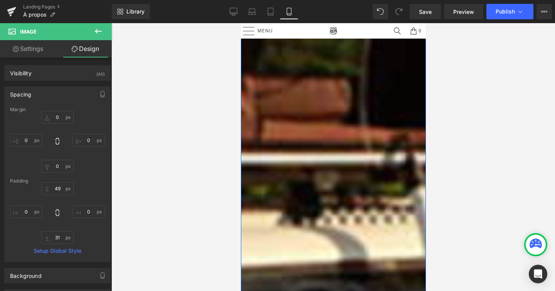
scroll to position [1270, 0]
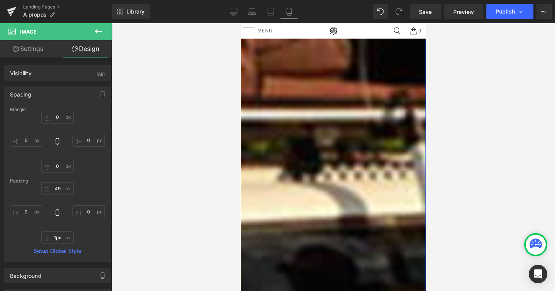
type input "0px"
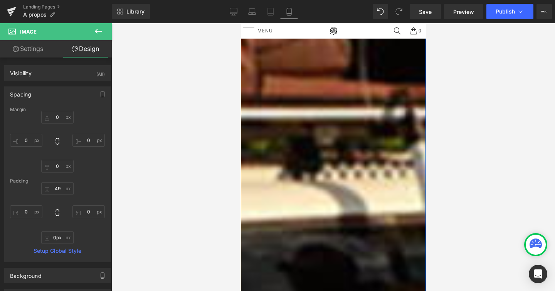
drag, startPoint x: 331, startPoint y: 201, endPoint x: 331, endPoint y: 188, distance: 12.3
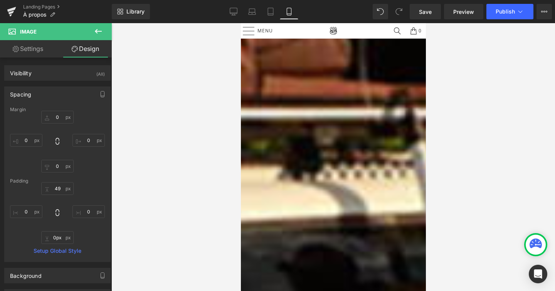
click at [468, 169] on div at bounding box center [333, 157] width 444 height 268
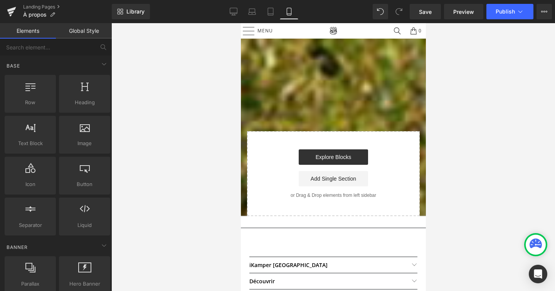
scroll to position [2201, 0]
click at [429, 6] on link "Save" at bounding box center [425, 11] width 31 height 15
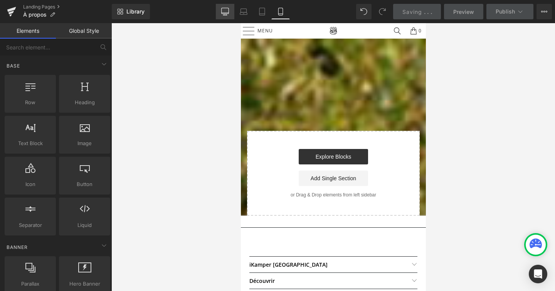
click at [228, 16] on link "Desktop" at bounding box center [225, 11] width 19 height 15
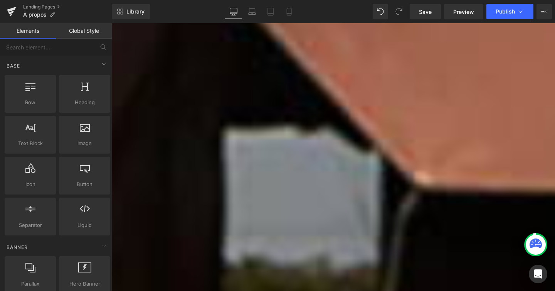
scroll to position [1738, 0]
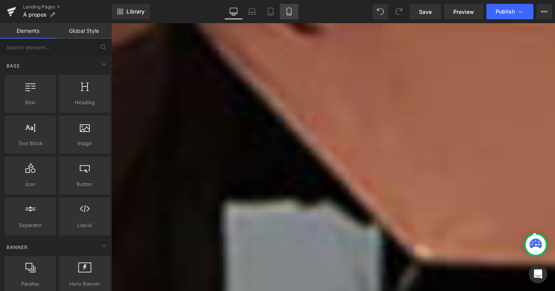
click at [291, 15] on icon at bounding box center [289, 11] width 4 height 7
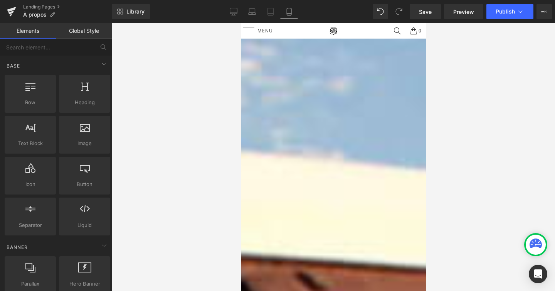
scroll to position [719, 0]
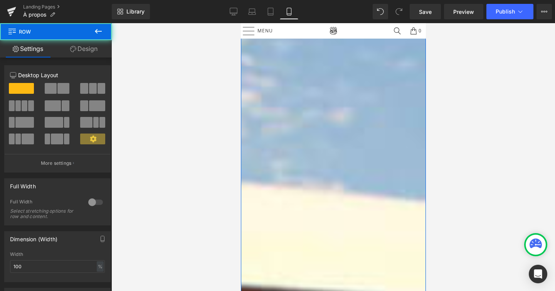
drag, startPoint x: 308, startPoint y: 239, endPoint x: 305, endPoint y: 249, distance: 9.9
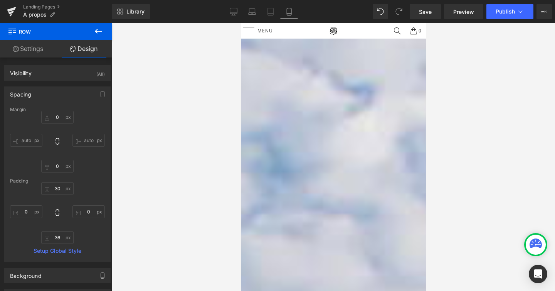
scroll to position [0, 0]
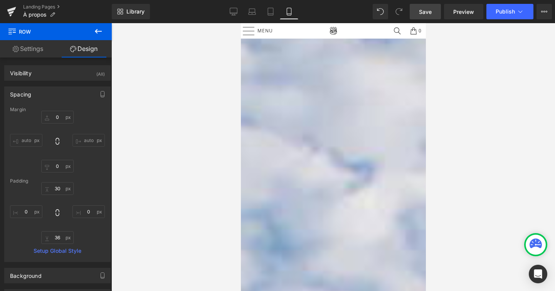
click at [429, 5] on link "Save" at bounding box center [425, 11] width 31 height 15
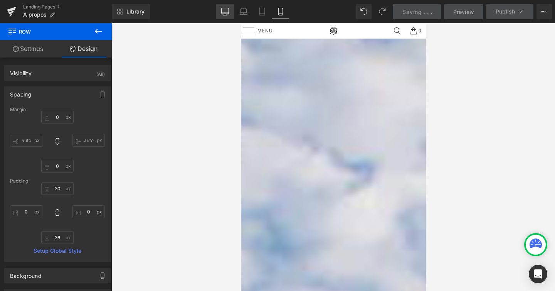
click at [229, 13] on icon at bounding box center [225, 12] width 8 height 8
type input "0"
type input "30"
type input "0"
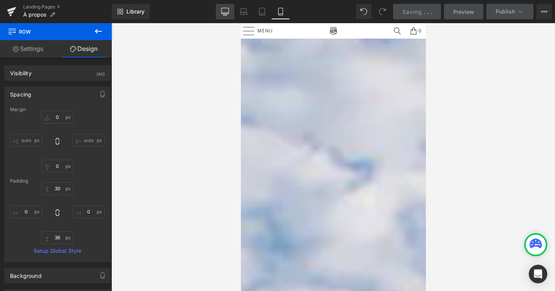
type input "11"
type input "0"
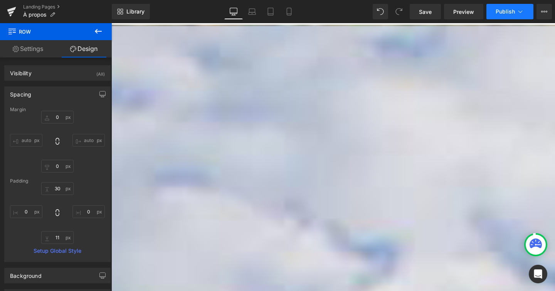
click at [524, 15] on button "Publish" at bounding box center [509, 11] width 47 height 15
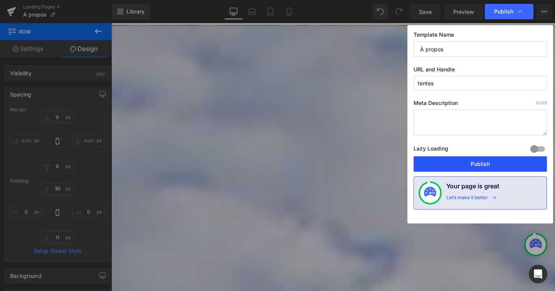
click at [478, 162] on button "Publish" at bounding box center [480, 163] width 133 height 15
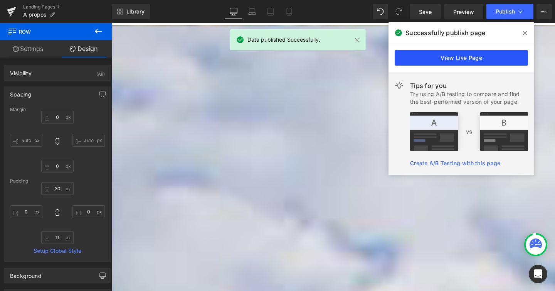
click at [491, 59] on link "View Live Page" at bounding box center [461, 57] width 133 height 15
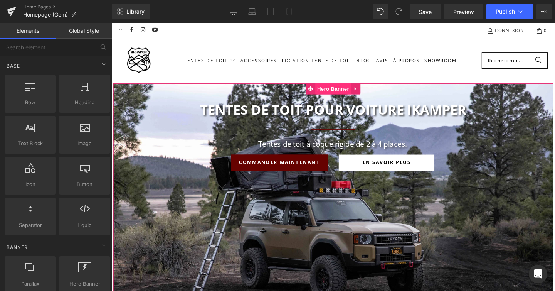
click at [349, 91] on span "Hero Banner" at bounding box center [344, 92] width 37 height 12
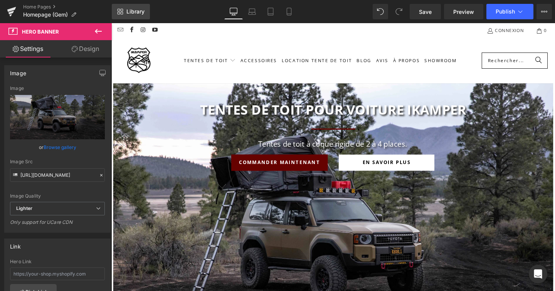
click at [141, 11] on span "Library" at bounding box center [135, 11] width 18 height 7
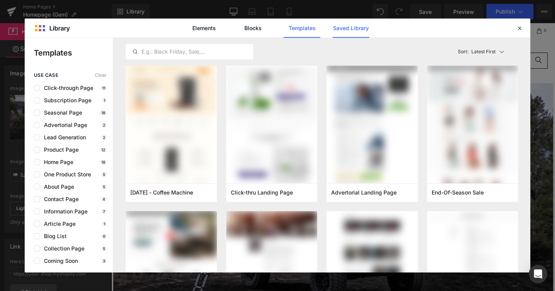
click at [345, 24] on link "Saved Library" at bounding box center [351, 28] width 37 height 19
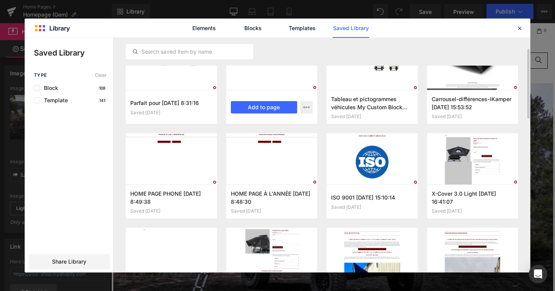
scroll to position [30, 0]
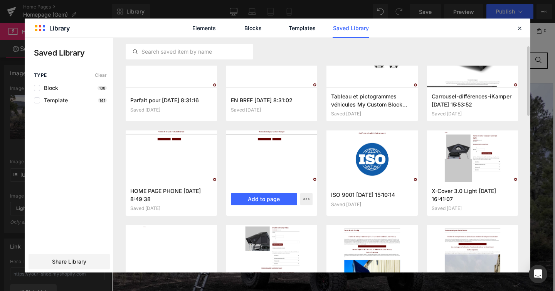
click at [295, 162] on div at bounding box center [271, 155] width 91 height 51
click at [268, 202] on button "Add to page" at bounding box center [264, 199] width 67 height 12
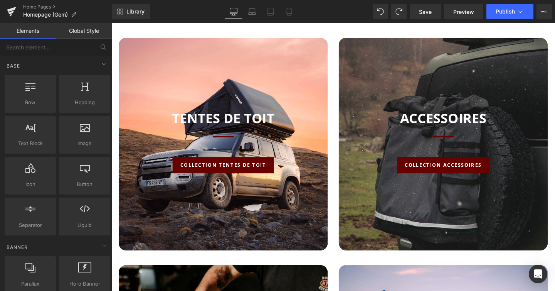
scroll to position [0, 0]
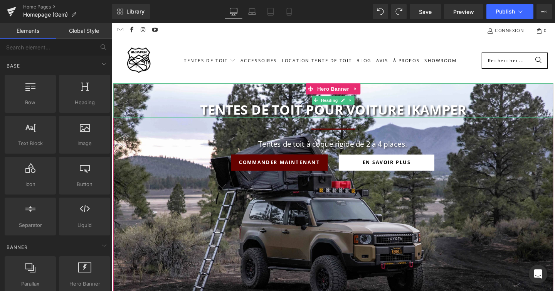
click at [320, 111] on strong "Tentes de toit pour voiture iKamper" at bounding box center [345, 113] width 280 height 19
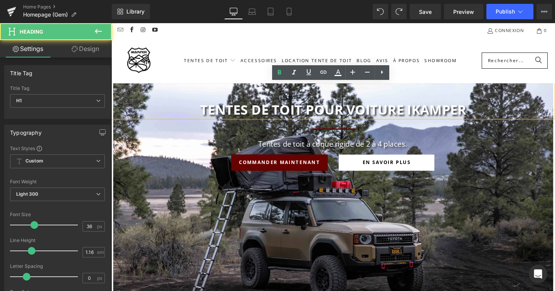
click at [301, 116] on strong "Tentes de toit pour voiture iKamper" at bounding box center [345, 113] width 280 height 19
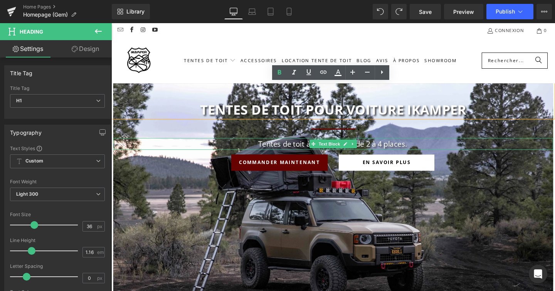
click at [266, 149] on span "Tentes de toit à coque rigide de 2 à 4 places." at bounding box center [344, 150] width 156 height 10
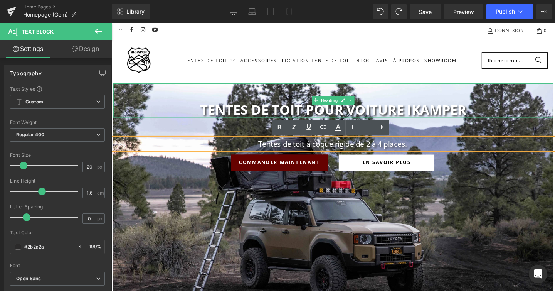
click at [205, 113] on strong "Tentes de toit pour voiture iKamper" at bounding box center [345, 113] width 280 height 19
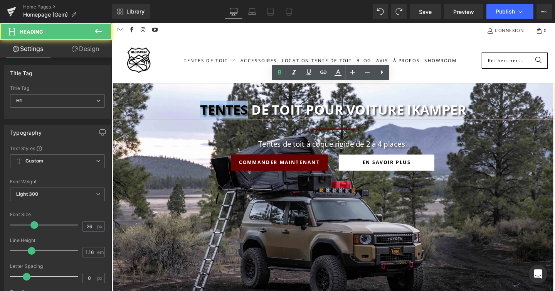
click at [205, 113] on strong "Tentes de toit pour voiture iKamper" at bounding box center [345, 113] width 280 height 19
click at [201, 112] on h1 "Tentes de toit pour voiture iKamper" at bounding box center [344, 114] width 463 height 16
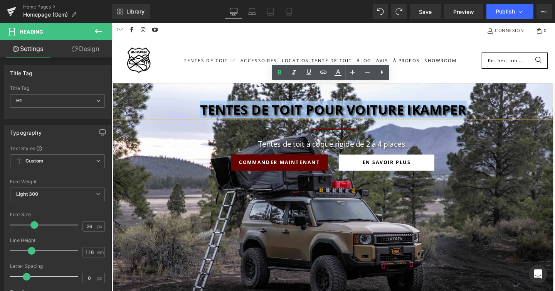
drag, startPoint x: 205, startPoint y: 112, endPoint x: 548, endPoint y: 113, distance: 342.7
click at [548, 113] on h1 "Tentes de toit pour voiture iKamper" at bounding box center [344, 114] width 463 height 16
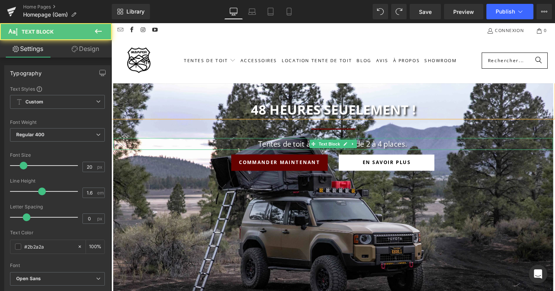
click at [421, 148] on span "Tentes de toit à coque rigide de 2 à 4 places." at bounding box center [344, 150] width 156 height 10
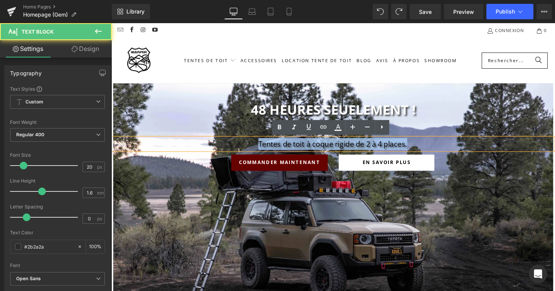
drag, startPoint x: 426, startPoint y: 148, endPoint x: 219, endPoint y: 152, distance: 207.0
click at [220, 152] on p "Tentes de toit à coque rigide de 2 à 4 places." at bounding box center [343, 150] width 461 height 12
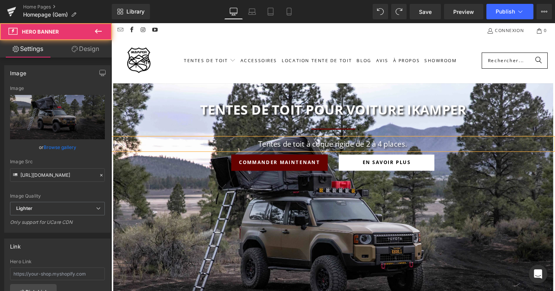
click at [182, 210] on div at bounding box center [344, 240] width 463 height 309
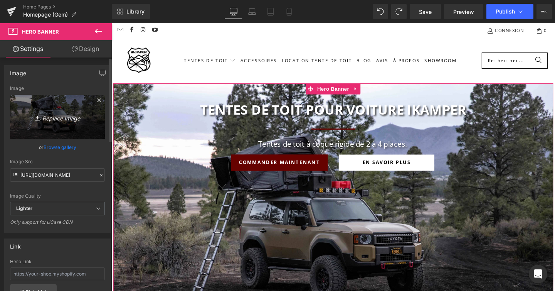
click at [57, 115] on icon "Replace Image" at bounding box center [58, 117] width 62 height 10
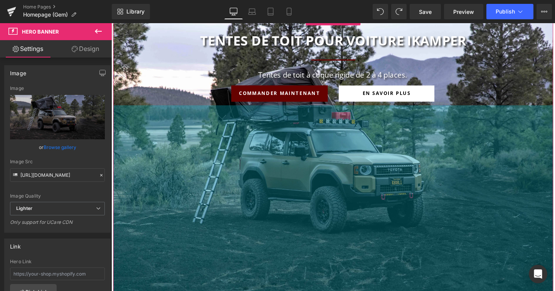
scroll to position [69, 0]
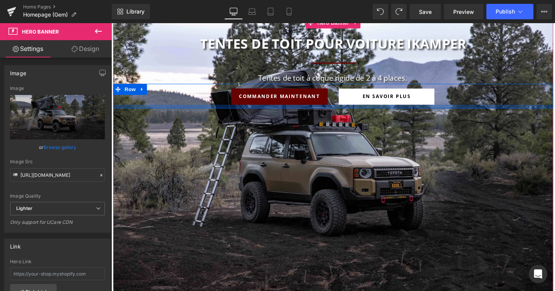
click at [201, 109] on div at bounding box center [344, 111] width 463 height 4
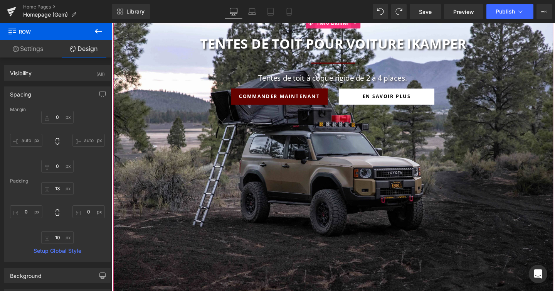
click at [335, 25] on span "Hero Banner" at bounding box center [344, 23] width 37 height 12
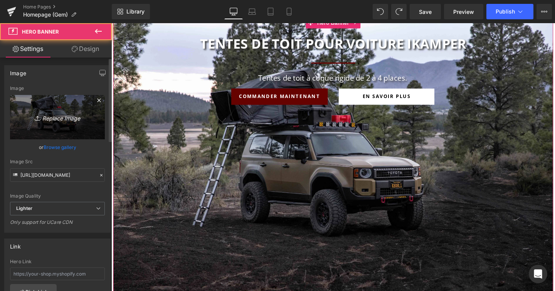
click at [52, 120] on icon "Replace Image" at bounding box center [58, 117] width 62 height 10
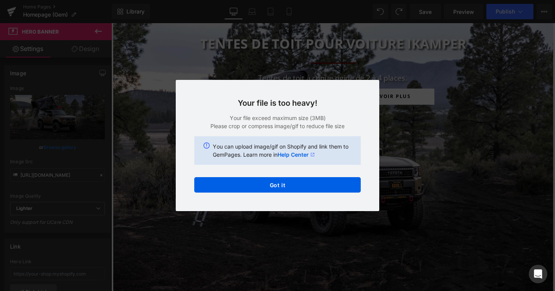
click at [259, 200] on div "Your file is too heavy! Your file exceed maximum size (3MB) Please crop or comp…" at bounding box center [278, 145] width 204 height 131
click at [263, 193] on div "Your file is too heavy! Your file exceed maximum size (3MB) Please crop or comp…" at bounding box center [278, 145] width 204 height 131
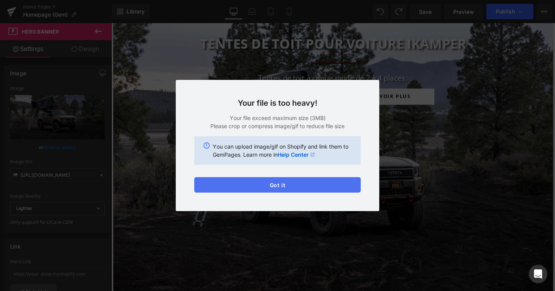
click at [283, 182] on button "Got it" at bounding box center [277, 184] width 167 height 15
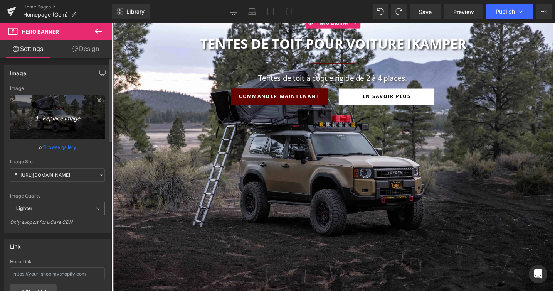
click at [53, 125] on link "Replace Image" at bounding box center [57, 117] width 95 height 44
type input "C:\fakepath\Be ready Home Page.jpeg"
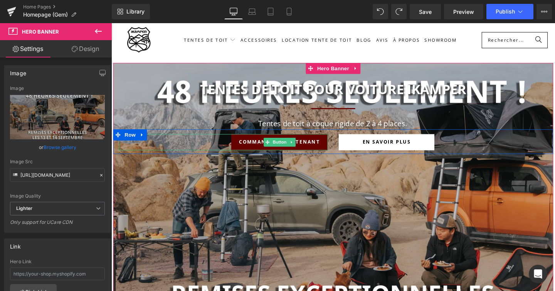
scroll to position [17, 0]
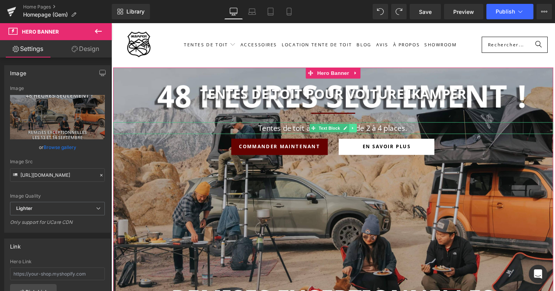
click at [364, 133] on icon at bounding box center [364, 133] width 1 height 3
click at [369, 133] on icon at bounding box center [369, 133] width 4 height 5
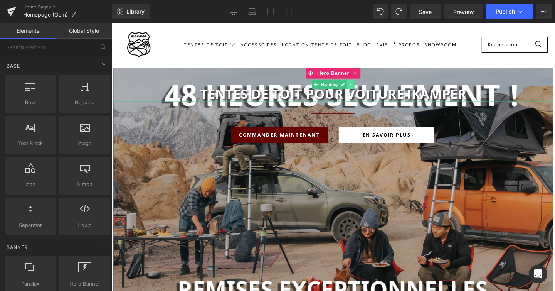
click at [364, 86] on icon at bounding box center [363, 87] width 4 height 5
click at [365, 86] on icon at bounding box center [367, 87] width 4 height 5
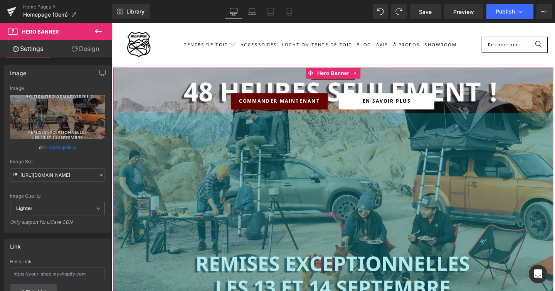
click at [349, 144] on div "556px" at bounding box center [344, 225] width 463 height 214
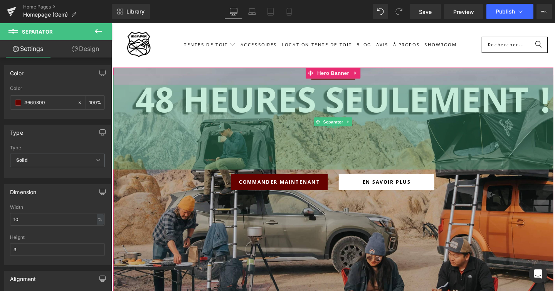
drag, startPoint x: 378, startPoint y: 89, endPoint x: 359, endPoint y: 174, distance: 86.8
click at [359, 174] on div "230px" at bounding box center [344, 132] width 463 height 89
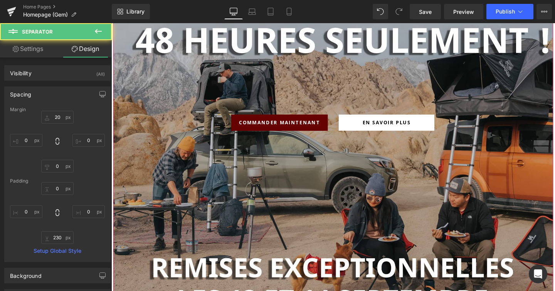
scroll to position [79, 0]
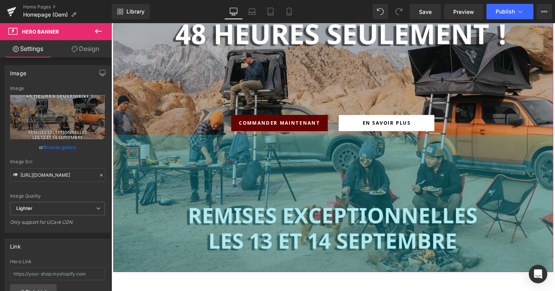
drag, startPoint x: 345, startPoint y: 234, endPoint x: 350, endPoint y: 165, distance: 70.0
click at [350, 164] on div "374px" at bounding box center [344, 212] width 463 height 144
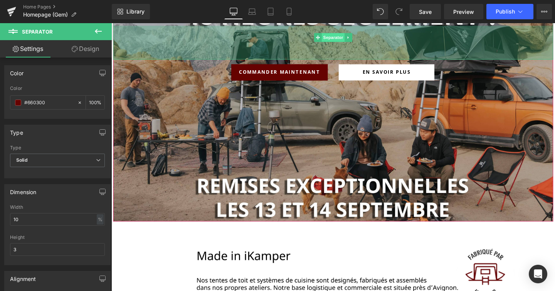
drag, startPoint x: 349, startPoint y: 94, endPoint x: 350, endPoint y: 41, distance: 52.4
click at [350, 41] on div "Separator 92px" at bounding box center [344, 38] width 463 height 46
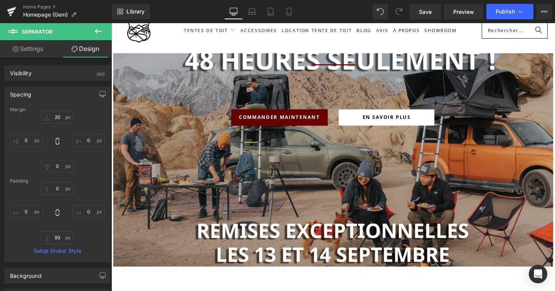
scroll to position [32, 0]
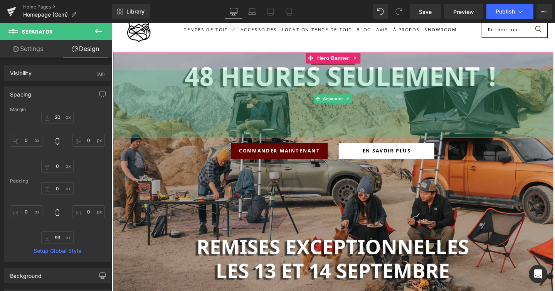
drag, startPoint x: 335, startPoint y: 103, endPoint x: 331, endPoint y: 138, distance: 35.2
click at [331, 138] on div "186px" at bounding box center [344, 108] width 463 height 72
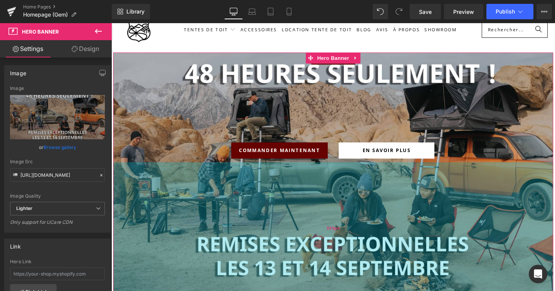
drag, startPoint x: 333, startPoint y: 214, endPoint x: 335, endPoint y: 208, distance: 6.0
click at [335, 208] on div "359px" at bounding box center [344, 238] width 463 height 138
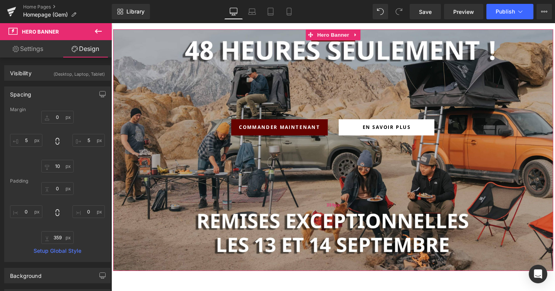
scroll to position [56, 0]
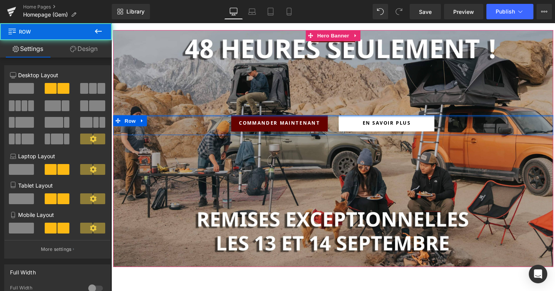
drag, startPoint x: 330, startPoint y: 121, endPoint x: 330, endPoint y: 103, distance: 17.7
click at [330, 103] on span "Separator 185px Commander maintenant Button En savoir plus Button Row" at bounding box center [344, 85] width 463 height 110
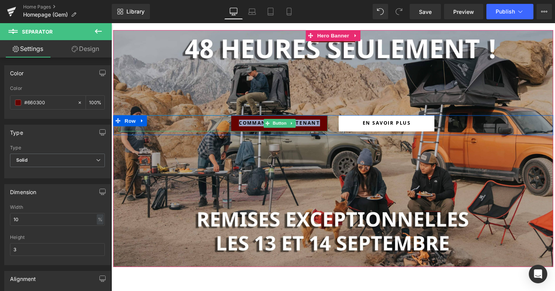
drag, startPoint x: 330, startPoint y: 103, endPoint x: 326, endPoint y: 131, distance: 28.0
click at [326, 131] on span "Separator 185px Commander maintenant Button En savoir plus Button Row" at bounding box center [344, 85] width 463 height 110
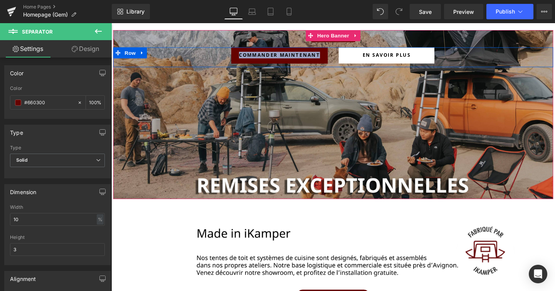
drag, startPoint x: 345, startPoint y: 113, endPoint x: 347, endPoint y: 61, distance: 52.5
click at [347, 61] on span "Separator Commander maintenant Button En savoir plus Button Row" at bounding box center [344, 49] width 463 height 39
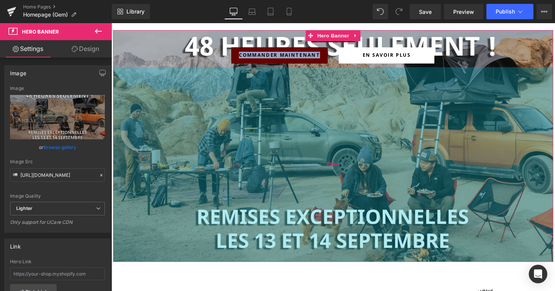
drag, startPoint x: 347, startPoint y: 83, endPoint x: 342, endPoint y: 149, distance: 66.5
click at [342, 149] on div "530px" at bounding box center [344, 171] width 463 height 204
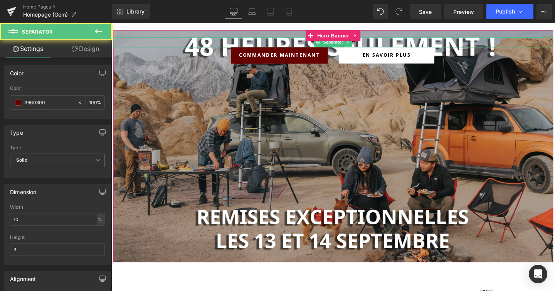
click at [387, 44] on div at bounding box center [344, 43] width 463 height 10
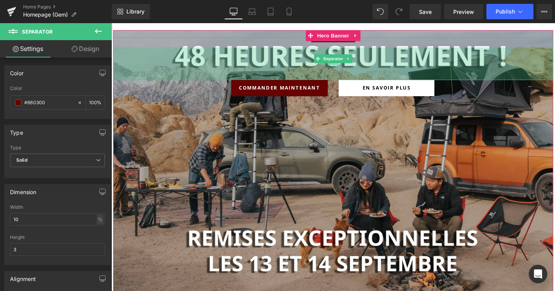
drag, startPoint x: 389, startPoint y: 46, endPoint x: 389, endPoint y: 81, distance: 34.3
click at [389, 81] on div "89px" at bounding box center [344, 66] width 463 height 34
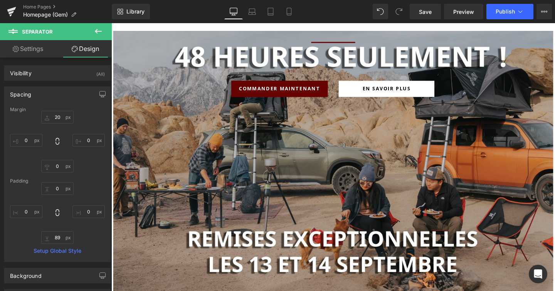
scroll to position [54, 0]
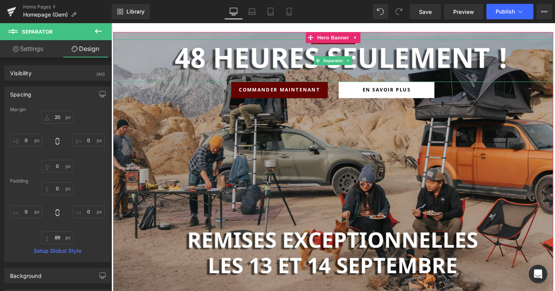
click at [366, 45] on hr at bounding box center [344, 61] width 46 height 35
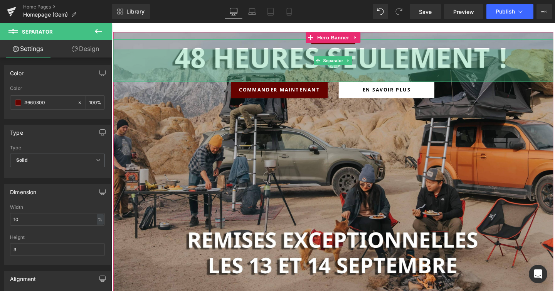
click at [362, 71] on div "89px" at bounding box center [344, 67] width 463 height 34
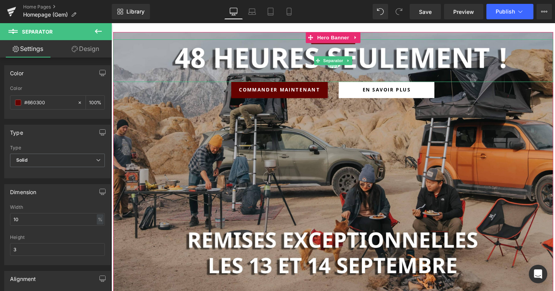
click at [379, 62] on div "89px" at bounding box center [344, 67] width 463 height 34
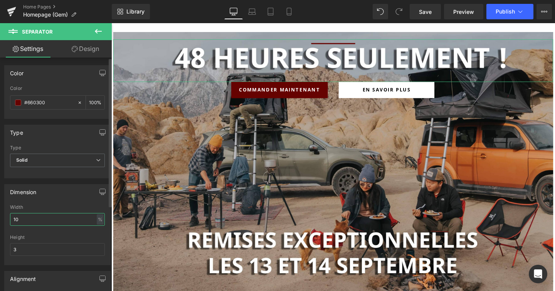
drag, startPoint x: 54, startPoint y: 222, endPoint x: 0, endPoint y: 222, distance: 54.0
click at [0, 222] on div "Dimension 10% Width 10 % % px 3px Height 3" at bounding box center [57, 221] width 115 height 87
type input "1"
type input "10"
click at [21, 253] on input "3" at bounding box center [57, 249] width 95 height 13
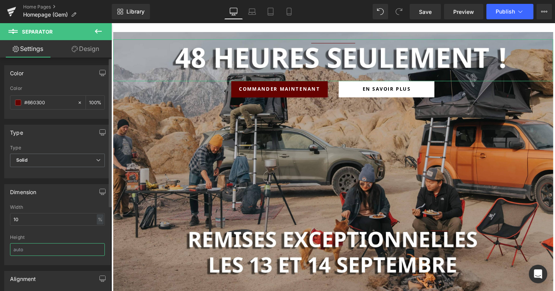
type input "0"
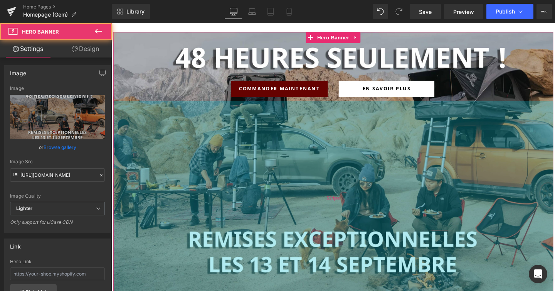
click at [148, 182] on div "531px" at bounding box center [344, 206] width 463 height 205
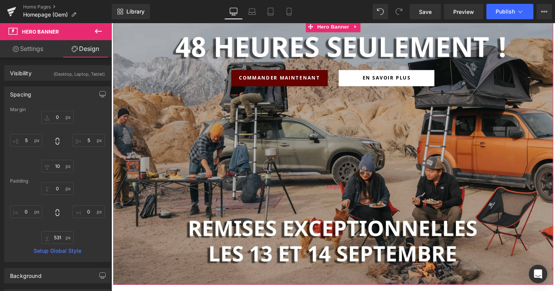
scroll to position [64, 0]
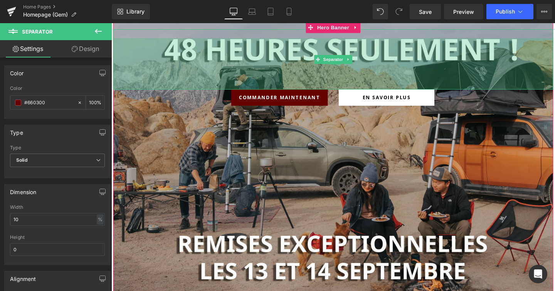
drag, startPoint x: 345, startPoint y: 66, endPoint x: 344, endPoint y: 85, distance: 19.3
click at [344, 85] on div "140px" at bounding box center [344, 66] width 463 height 54
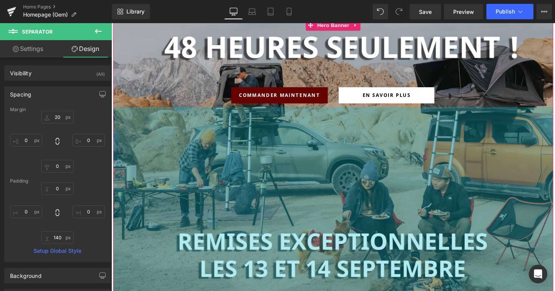
scroll to position [0, 0]
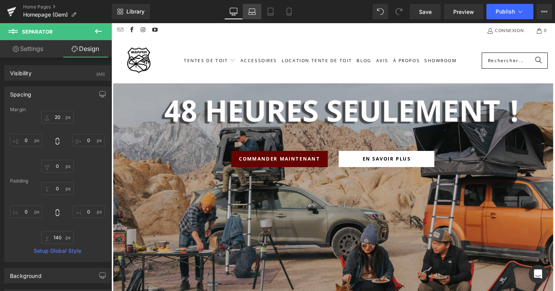
click at [252, 17] on link "Laptop" at bounding box center [252, 11] width 19 height 15
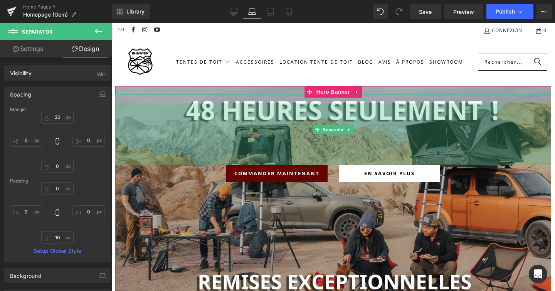
drag, startPoint x: 271, startPoint y: 105, endPoint x: 267, endPoint y: 163, distance: 57.9
click at [267, 163] on div "160px" at bounding box center [333, 134] width 436 height 62
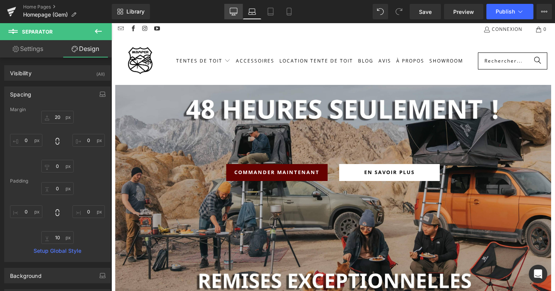
click at [241, 12] on link "Desktop" at bounding box center [233, 11] width 19 height 15
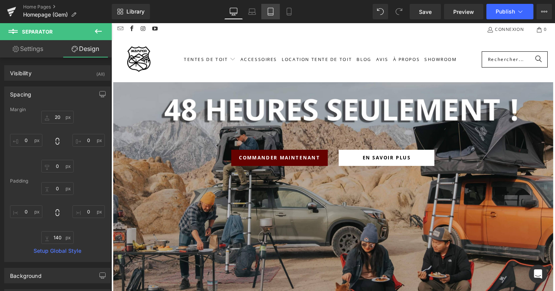
click at [276, 14] on link "Tablet" at bounding box center [270, 11] width 19 height 15
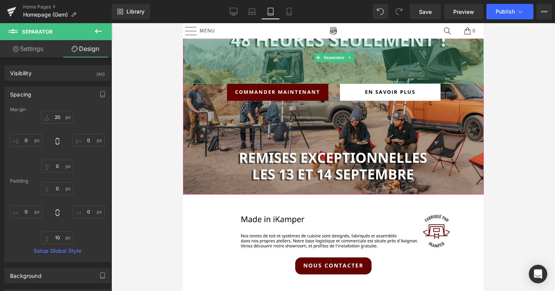
drag, startPoint x: 309, startPoint y: 42, endPoint x: 308, endPoint y: 82, distance: 39.3
click at [308, 82] on div "112px" at bounding box center [333, 61] width 299 height 43
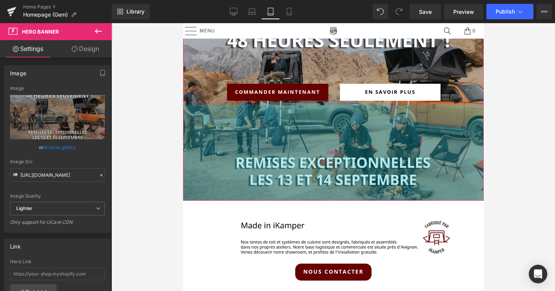
drag, startPoint x: 311, startPoint y: 146, endPoint x: 306, endPoint y: 152, distance: 7.5
click at [306, 152] on div "249px" at bounding box center [333, 152] width 301 height 96
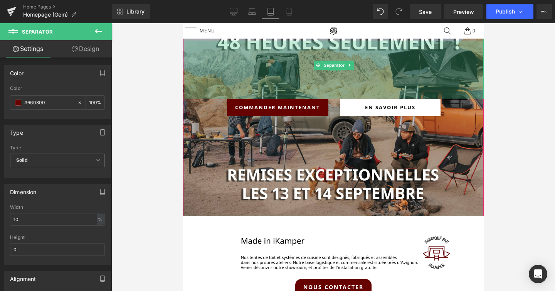
drag, startPoint x: 312, startPoint y: 41, endPoint x: 322, endPoint y: 56, distance: 18.4
click at [322, 56] on div "152px" at bounding box center [333, 69] width 299 height 59
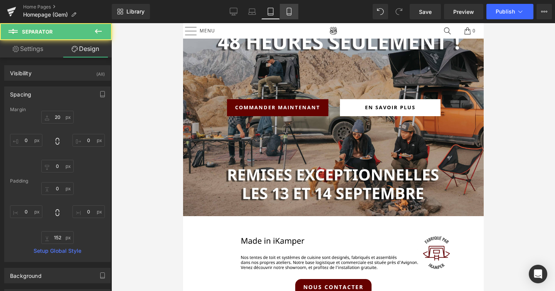
click at [294, 11] on link "Mobile" at bounding box center [289, 11] width 19 height 15
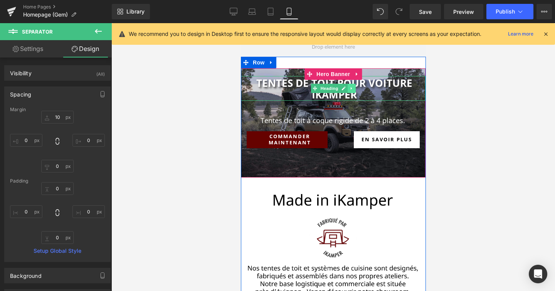
click at [351, 91] on link at bounding box center [351, 88] width 8 height 9
click at [356, 88] on icon at bounding box center [355, 88] width 4 height 4
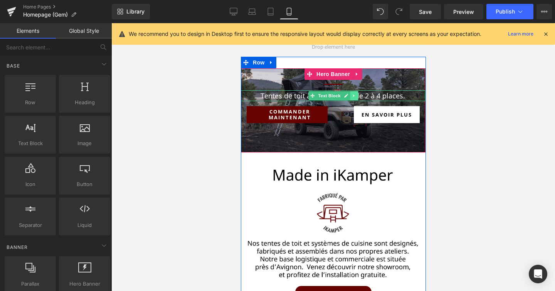
click at [354, 94] on icon at bounding box center [354, 95] width 4 height 5
click at [357, 94] on icon at bounding box center [357, 95] width 4 height 4
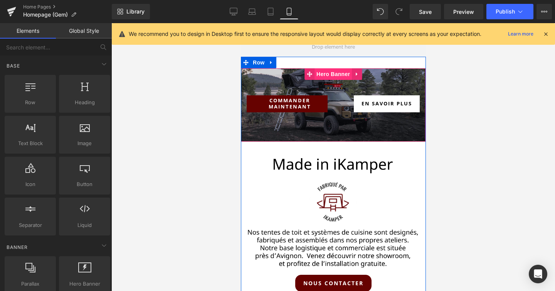
click at [321, 74] on span "Hero Banner" at bounding box center [332, 74] width 37 height 12
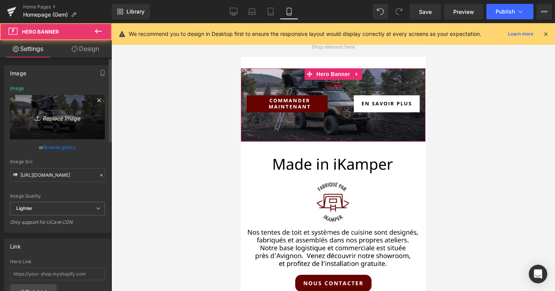
click at [64, 118] on icon "Replace Image" at bounding box center [58, 117] width 62 height 10
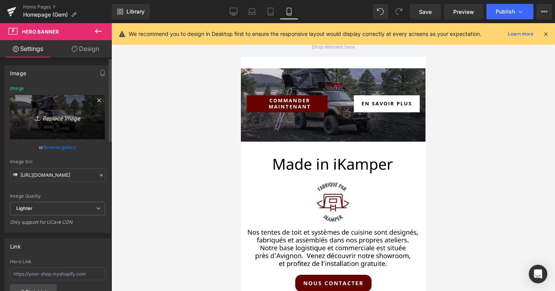
type input "C:\fakepath\Be ready Home Page.jpeg"
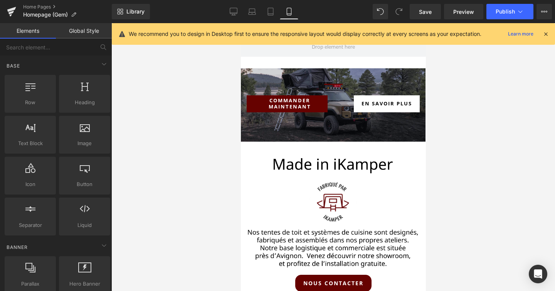
click at [216, 82] on div at bounding box center [333, 157] width 444 height 268
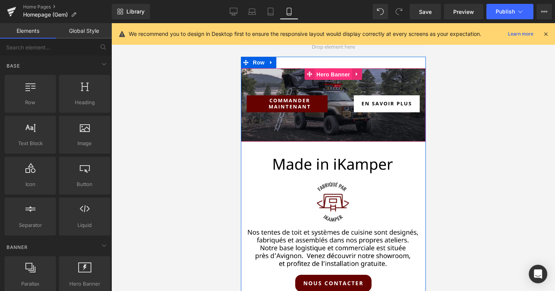
click at [333, 69] on span "Hero Banner" at bounding box center [332, 75] width 37 height 12
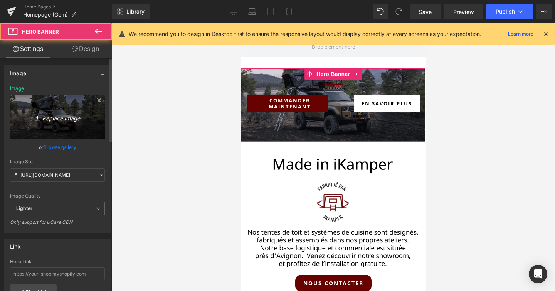
click at [77, 116] on icon "Replace Image" at bounding box center [58, 117] width 62 height 10
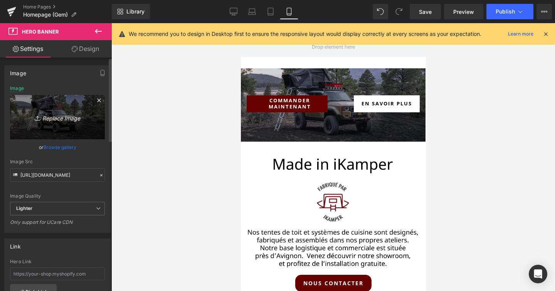
type input "C:\fakepath\Be ready Home Page.jpeg"
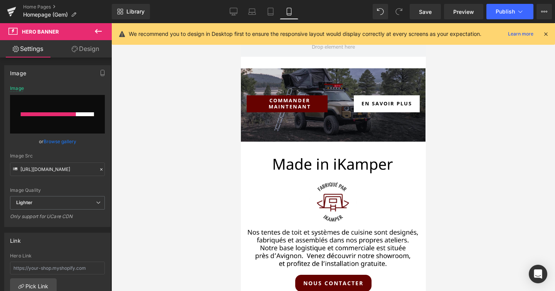
click at [216, 81] on div at bounding box center [333, 157] width 444 height 268
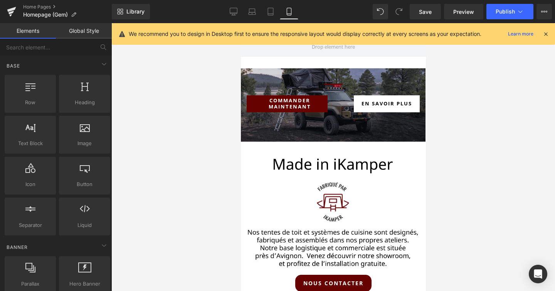
click at [312, 76] on icon at bounding box center [314, 74] width 4 height 5
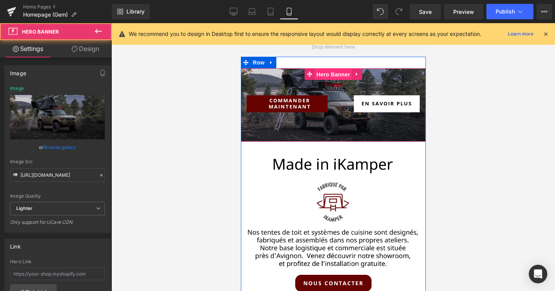
click at [324, 76] on span "Hero Banner" at bounding box center [332, 75] width 37 height 12
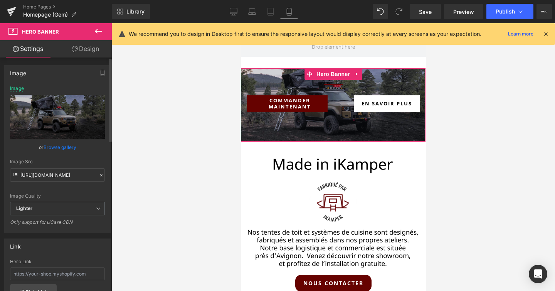
click at [64, 149] on link "Browse gallery" at bounding box center [60, 146] width 33 height 13
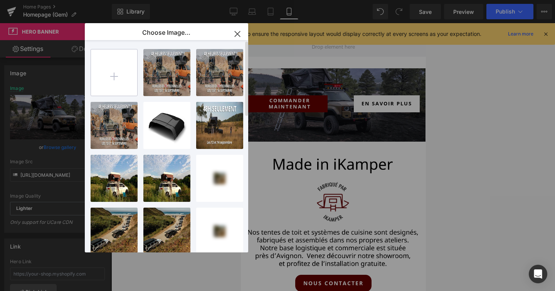
click at [118, 74] on input "file" at bounding box center [114, 72] width 46 height 46
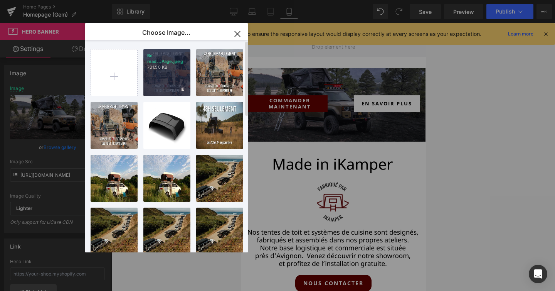
click at [164, 74] on div "Be read...Page.jpeg 701.50 KB" at bounding box center [166, 72] width 47 height 47
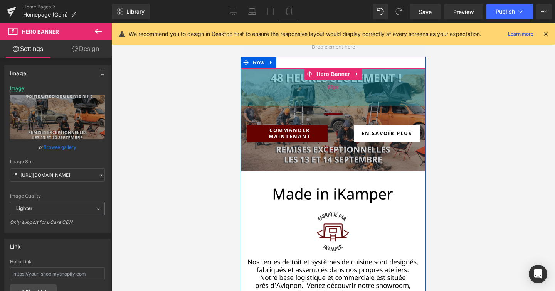
drag, startPoint x: 377, startPoint y: 70, endPoint x: 379, endPoint y: 100, distance: 29.8
click at [379, 100] on div "97px" at bounding box center [333, 86] width 185 height 37
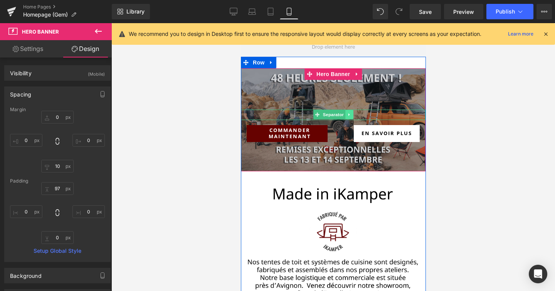
click at [350, 114] on link at bounding box center [349, 114] width 8 height 9
click at [352, 114] on icon at bounding box center [353, 114] width 4 height 5
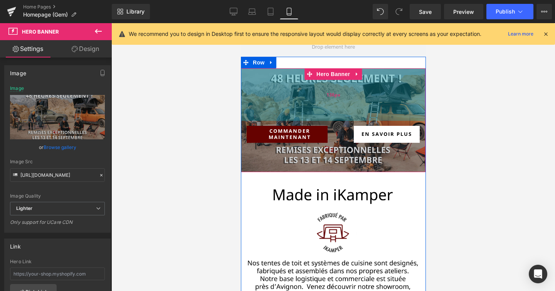
drag, startPoint x: 370, startPoint y: 73, endPoint x: 369, endPoint y: 88, distance: 15.0
click at [369, 88] on div "136px" at bounding box center [333, 94] width 185 height 52
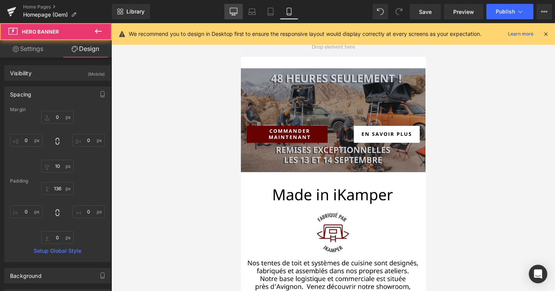
click at [242, 11] on link "Desktop" at bounding box center [233, 11] width 19 height 15
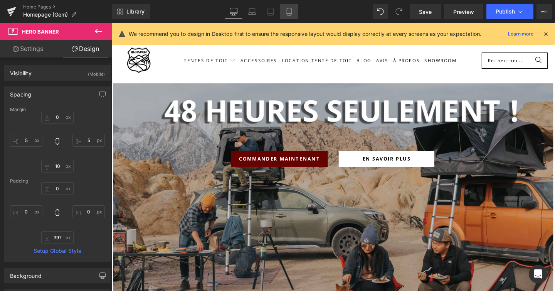
click at [292, 15] on link "Mobile" at bounding box center [289, 11] width 19 height 15
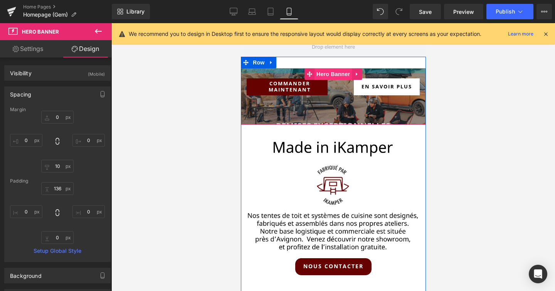
drag, startPoint x: 331, startPoint y: 116, endPoint x: 333, endPoint y: 69, distance: 47.5
click at [333, 69] on div "Commander Maintenant Button En Savoir PLus Button Row" at bounding box center [333, 96] width 185 height 56
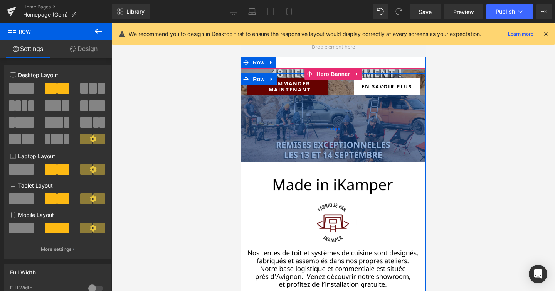
drag, startPoint x: 341, startPoint y: 123, endPoint x: 342, endPoint y: 160, distance: 37.4
click at [342, 160] on div "173px" at bounding box center [333, 128] width 185 height 67
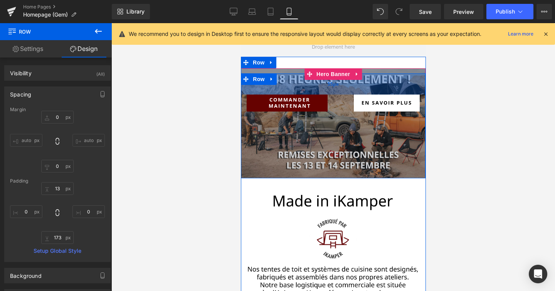
drag, startPoint x: 374, startPoint y: 75, endPoint x: 374, endPoint y: 91, distance: 16.2
click at [374, 91] on div "55px" at bounding box center [333, 83] width 185 height 21
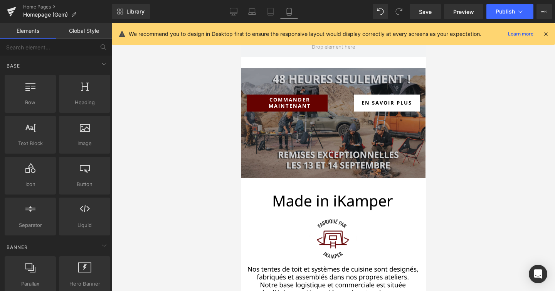
click at [477, 72] on div at bounding box center [333, 157] width 444 height 268
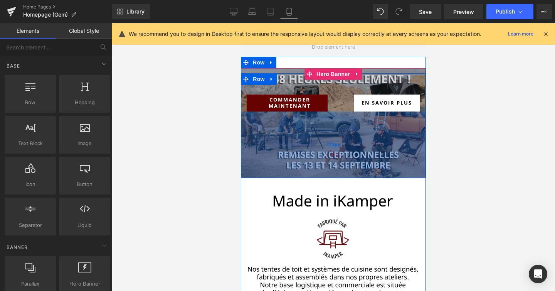
click at [363, 125] on div "173px" at bounding box center [333, 144] width 185 height 67
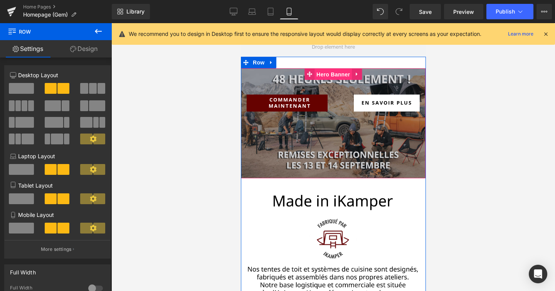
click at [338, 77] on span "Hero Banner" at bounding box center [332, 75] width 37 height 12
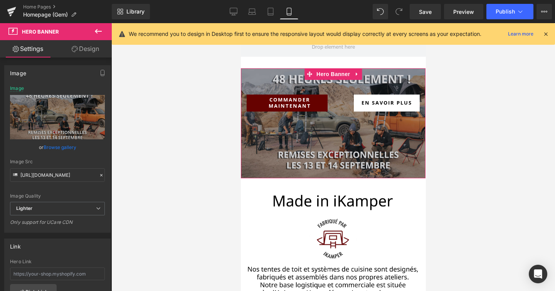
click at [82, 51] on link "Design" at bounding box center [85, 48] width 56 height 17
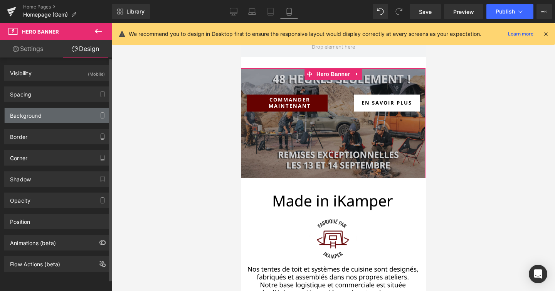
click at [47, 114] on div "Background" at bounding box center [58, 115] width 106 height 15
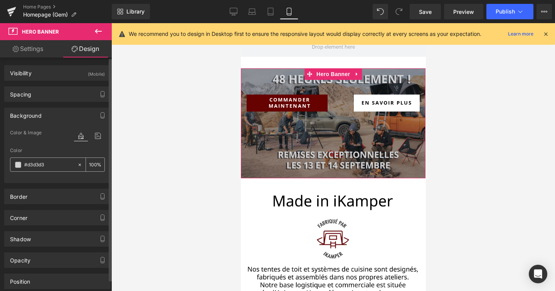
click at [54, 164] on input "#d3d3d3" at bounding box center [48, 164] width 49 height 8
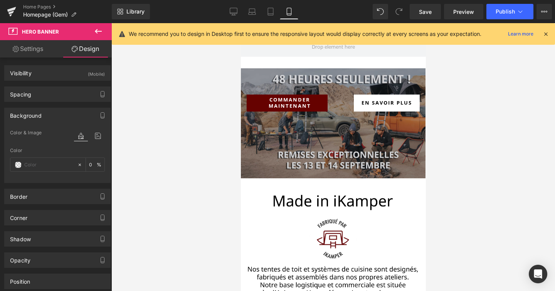
click at [132, 150] on div at bounding box center [333, 157] width 444 height 268
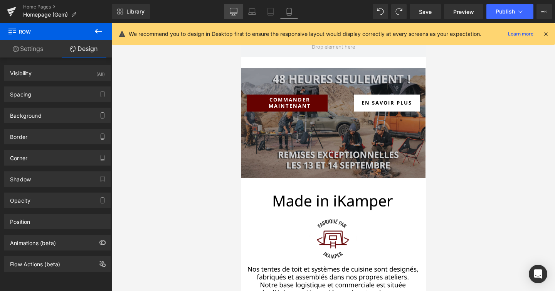
click at [229, 10] on link "Desktop" at bounding box center [233, 11] width 19 height 15
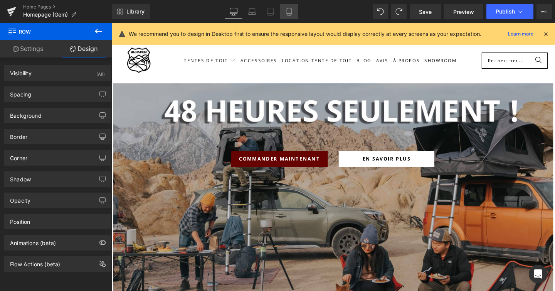
click at [288, 12] on icon at bounding box center [289, 12] width 8 height 8
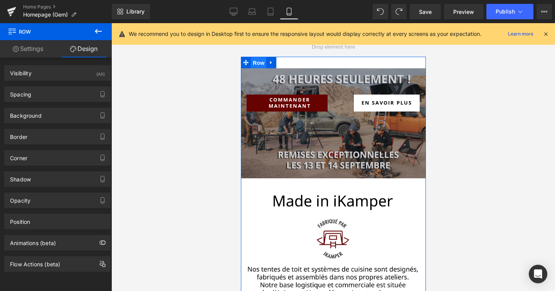
click at [261, 63] on span "Row" at bounding box center [258, 63] width 15 height 12
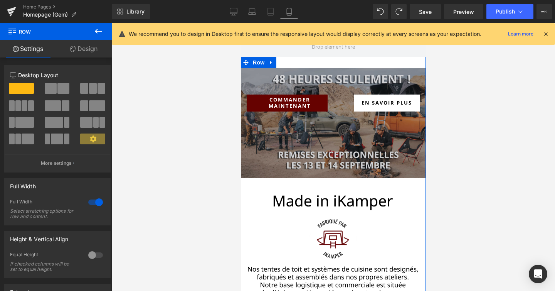
click at [94, 51] on link "Design" at bounding box center [84, 48] width 56 height 17
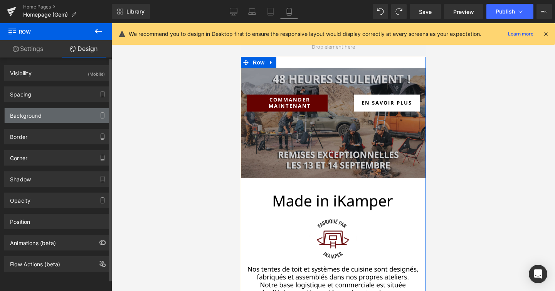
click at [41, 116] on div "Background" at bounding box center [26, 113] width 32 height 11
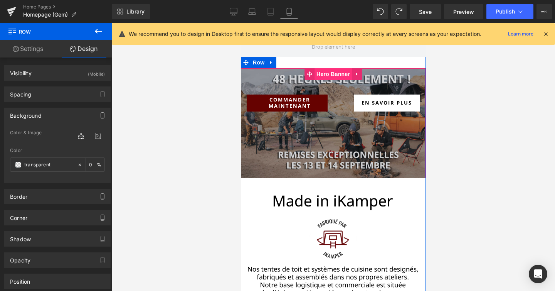
click at [335, 74] on span "Hero Banner" at bounding box center [332, 74] width 37 height 12
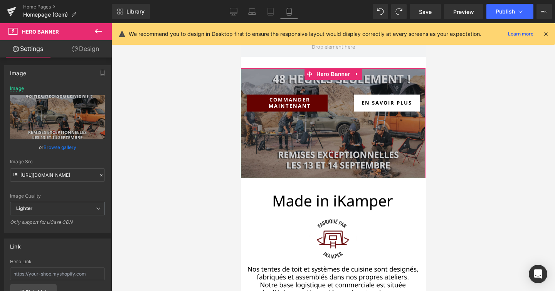
click at [85, 47] on link "Design" at bounding box center [85, 48] width 56 height 17
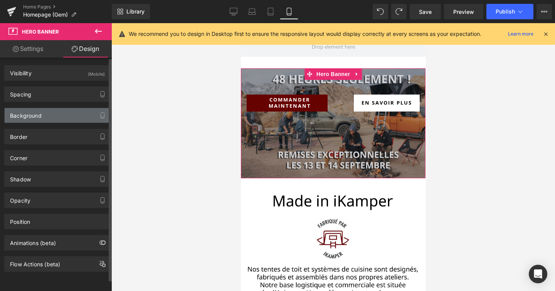
click at [36, 114] on div "Background" at bounding box center [26, 113] width 32 height 11
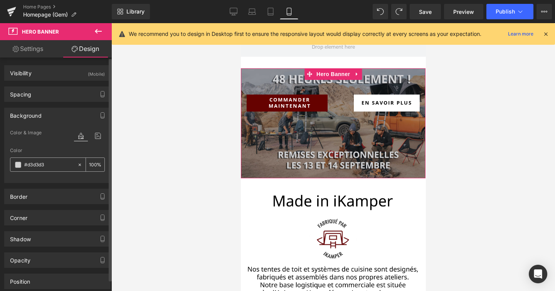
click at [16, 162] on span at bounding box center [18, 165] width 6 height 6
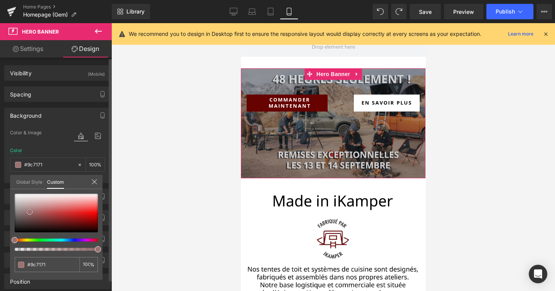
drag, startPoint x: 15, startPoint y: 200, endPoint x: 30, endPoint y: 211, distance: 19.0
click at [30, 211] on span at bounding box center [30, 212] width 6 height 6
drag, startPoint x: 30, startPoint y: 211, endPoint x: 3, endPoint y: 180, distance: 41.3
click at [3, 180] on div "Background Color & Image color Color #d3d3d3 100 % Image Replace Image Upload i…" at bounding box center [57, 142] width 115 height 81
click at [96, 182] on icon at bounding box center [94, 181] width 6 height 6
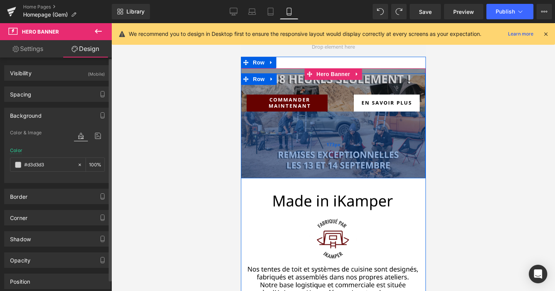
click at [313, 142] on div "173px" at bounding box center [333, 144] width 185 height 67
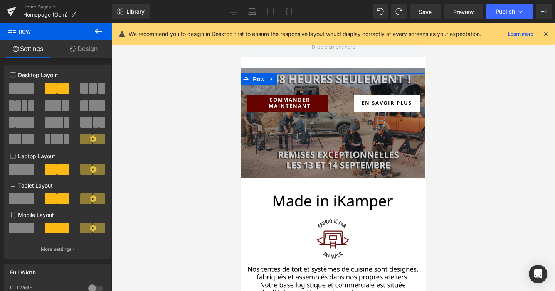
click at [93, 50] on link "Design" at bounding box center [84, 48] width 56 height 17
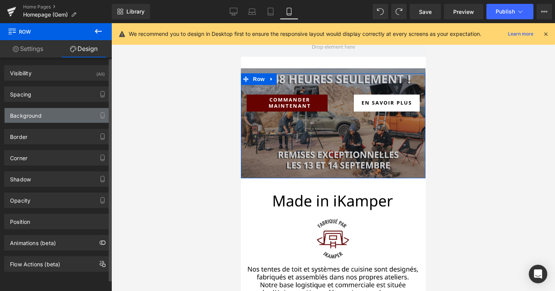
click at [71, 111] on div "Background" at bounding box center [58, 115] width 106 height 15
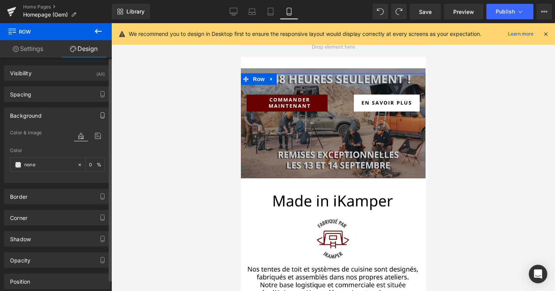
click at [100, 114] on icon "button" at bounding box center [102, 115] width 6 height 6
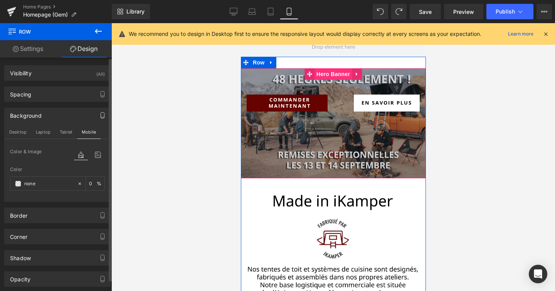
click at [325, 75] on span "Hero Banner" at bounding box center [332, 74] width 37 height 12
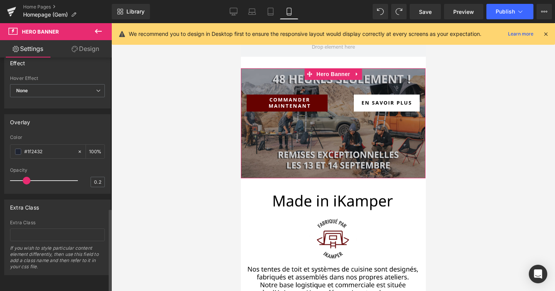
scroll to position [417, 0]
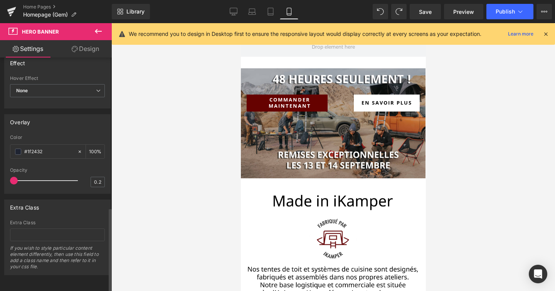
drag, startPoint x: 26, startPoint y: 177, endPoint x: 0, endPoint y: 177, distance: 26.2
click at [0, 177] on div "Overlay #1f2432 Color #1f2432 100 % 0.2 Opacity 0.2" at bounding box center [57, 150] width 115 height 85
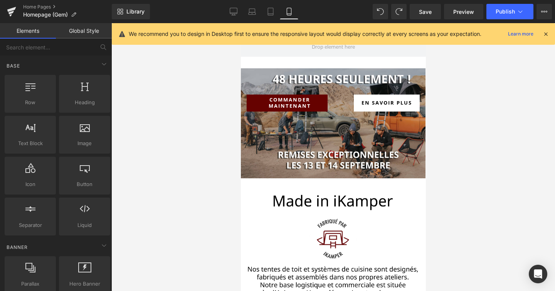
click at [190, 60] on div at bounding box center [333, 157] width 444 height 268
click at [275, 11] on link "Tablet" at bounding box center [270, 11] width 19 height 15
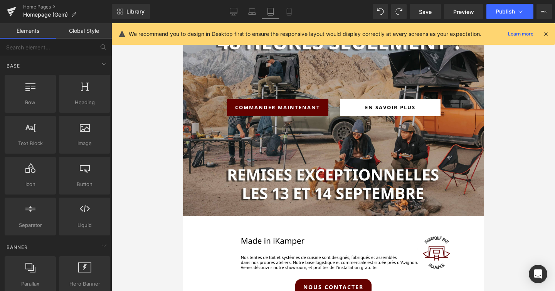
click at [549, 38] on div at bounding box center [546, 34] width 6 height 8
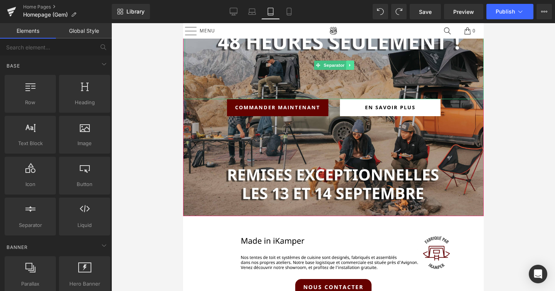
click at [350, 65] on icon at bounding box center [350, 65] width 4 height 5
click at [354, 65] on icon at bounding box center [354, 65] width 4 height 4
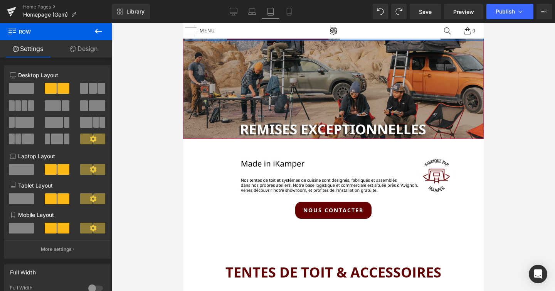
drag, startPoint x: 350, startPoint y: 42, endPoint x: 352, endPoint y: 7, distance: 35.1
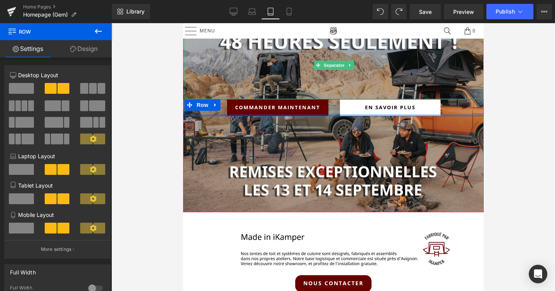
click at [330, 42] on hr at bounding box center [334, 64] width 30 height 59
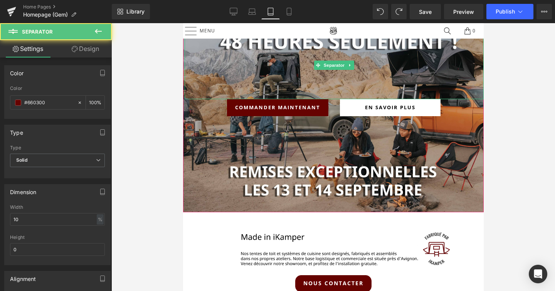
click at [192, 64] on div at bounding box center [333, 65] width 299 height 68
click at [292, 94] on div at bounding box center [333, 65] width 299 height 68
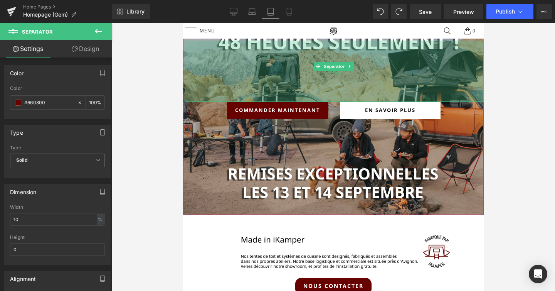
click at [367, 99] on div "159px" at bounding box center [333, 70] width 299 height 61
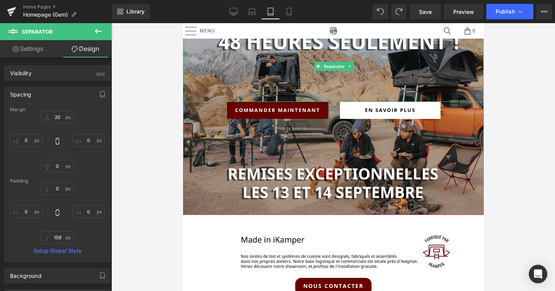
click at [374, 39] on div at bounding box center [333, 66] width 299 height 71
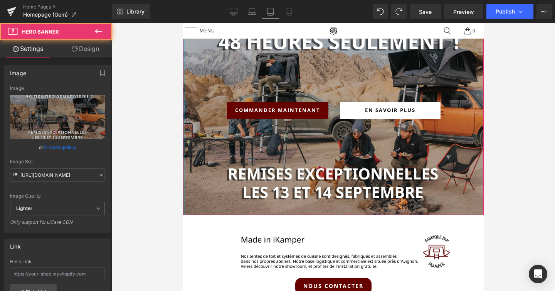
click at [184, 111] on div at bounding box center [184, 119] width 2 height 192
click at [86, 49] on link "Design" at bounding box center [85, 48] width 56 height 17
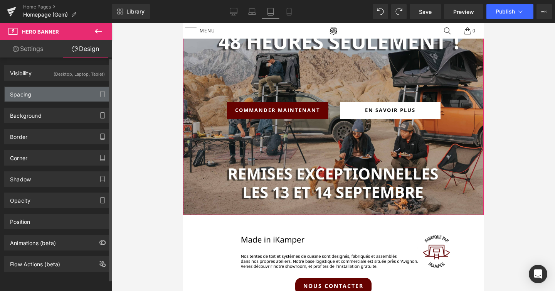
click at [64, 94] on div "Spacing" at bounding box center [58, 94] width 106 height 15
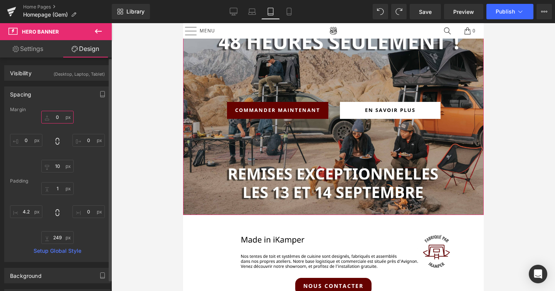
click at [57, 118] on input "0" at bounding box center [57, 117] width 32 height 13
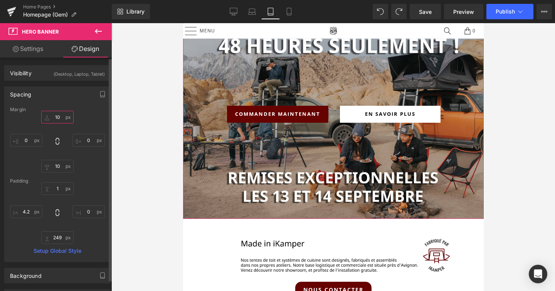
type input "1"
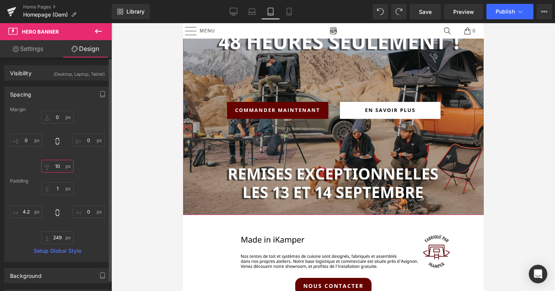
click at [61, 167] on input "10" at bounding box center [57, 166] width 32 height 13
type input "1"
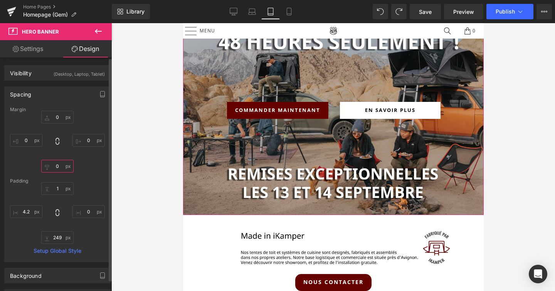
type input "1"
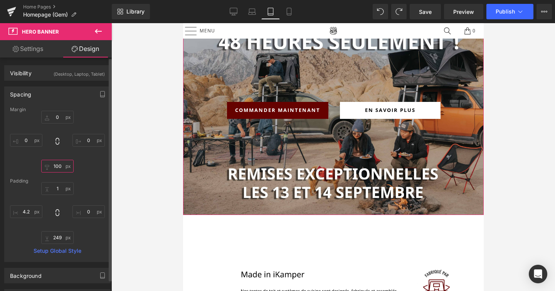
type input "10"
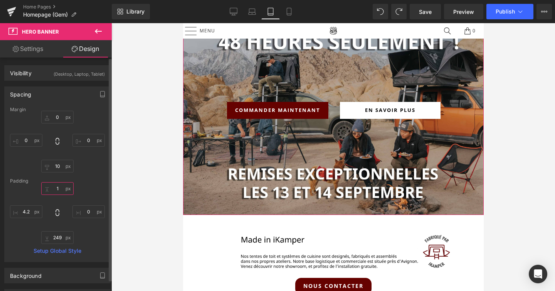
click at [60, 188] on input "1" at bounding box center [57, 188] width 32 height 13
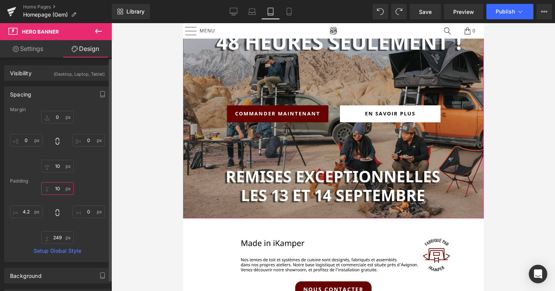
type input "1"
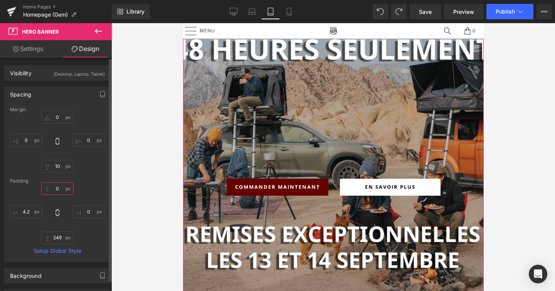
type input "1"
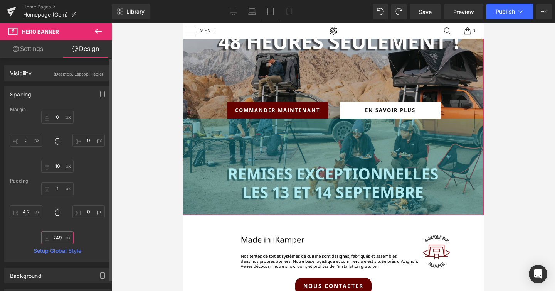
click at [56, 238] on input "249" at bounding box center [57, 237] width 32 height 13
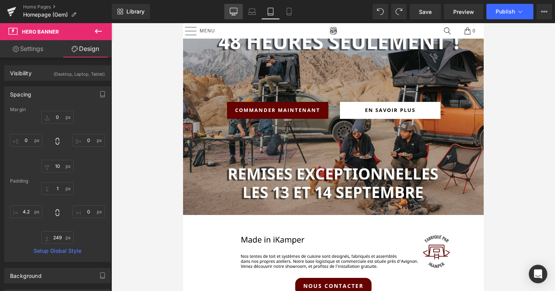
click at [232, 9] on icon at bounding box center [234, 12] width 8 height 8
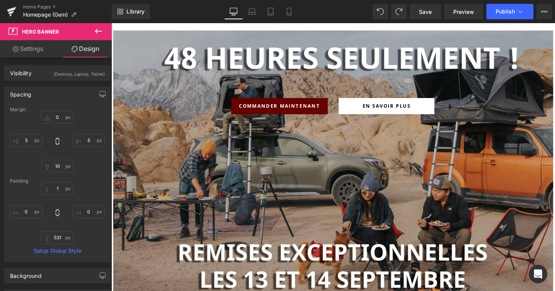
scroll to position [59, 0]
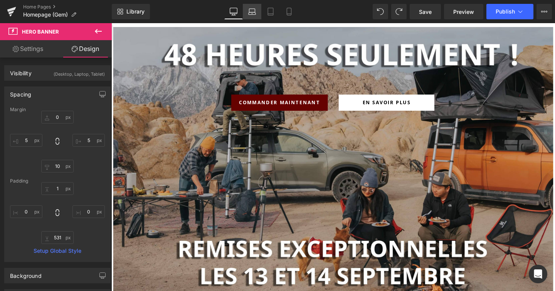
click at [253, 19] on link "Laptop" at bounding box center [252, 11] width 19 height 15
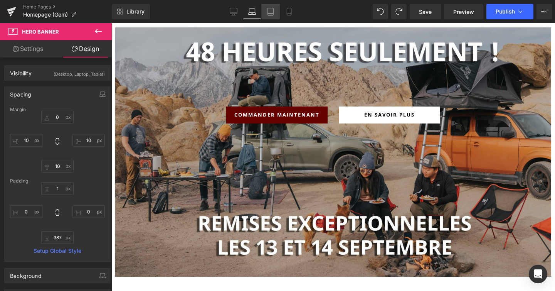
click at [272, 17] on link "Tablet" at bounding box center [270, 11] width 19 height 15
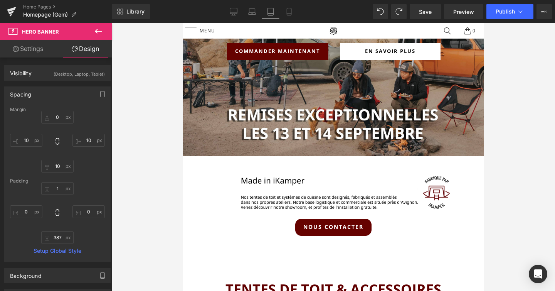
scroll to position [0, 0]
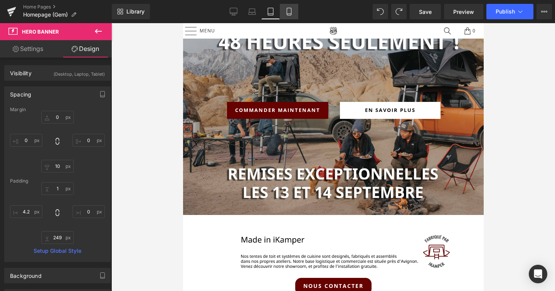
click at [291, 13] on icon at bounding box center [289, 11] width 4 height 7
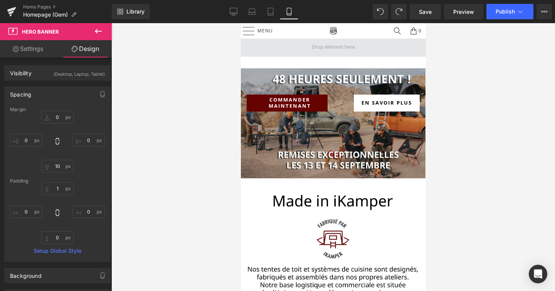
click at [327, 46] on span at bounding box center [333, 47] width 49 height 14
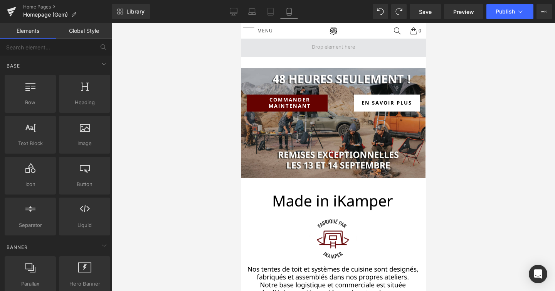
click at [336, 42] on span at bounding box center [333, 47] width 49 height 14
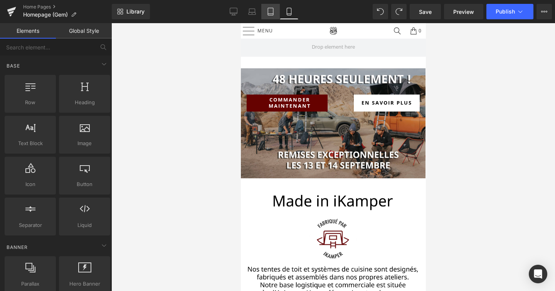
click at [276, 9] on link "Tablet" at bounding box center [270, 11] width 19 height 15
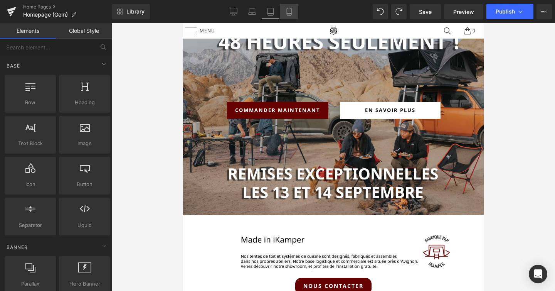
click at [291, 10] on icon at bounding box center [289, 12] width 8 height 8
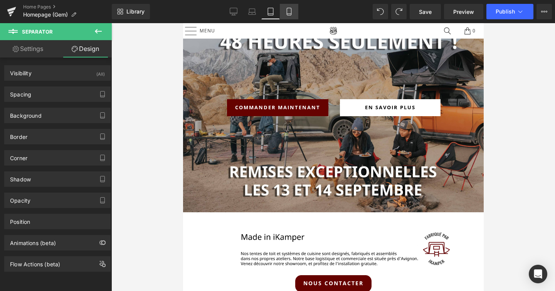
click at [291, 10] on icon at bounding box center [289, 12] width 8 height 8
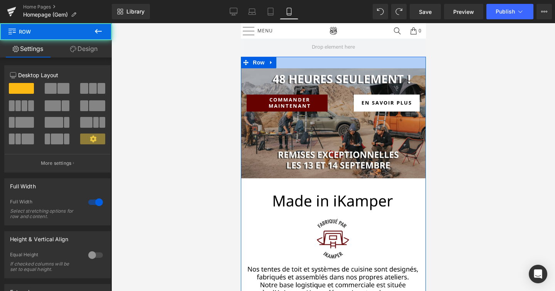
click at [324, 61] on div at bounding box center [333, 63] width 185 height 12
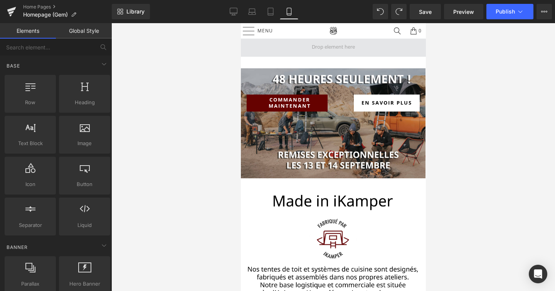
click at [327, 46] on span at bounding box center [333, 47] width 49 height 14
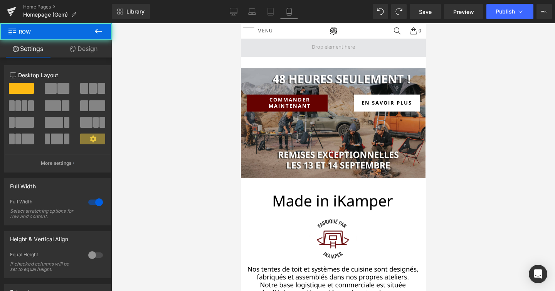
click at [273, 46] on span at bounding box center [333, 46] width 185 height 19
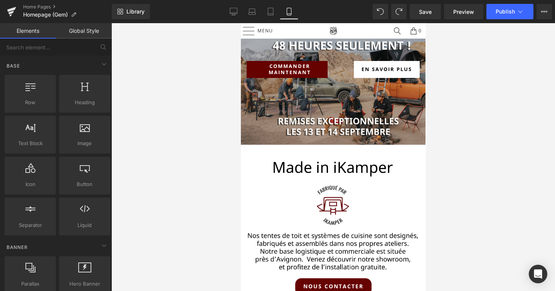
click at [491, 101] on div at bounding box center [333, 157] width 444 height 268
click at [269, 8] on icon at bounding box center [270, 11] width 5 height 7
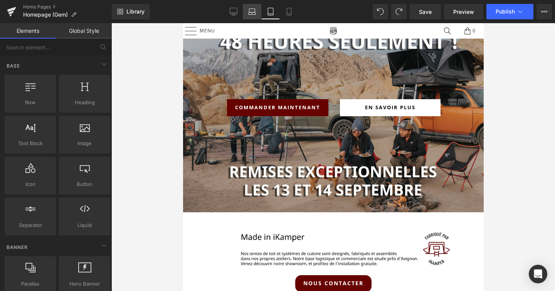
click at [255, 9] on icon at bounding box center [252, 12] width 8 height 8
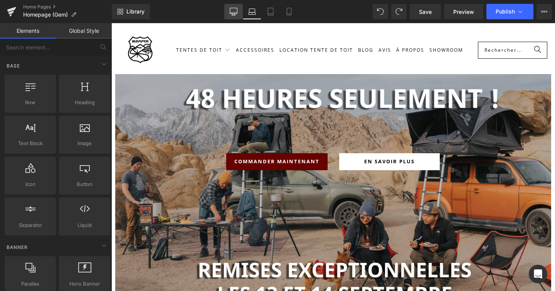
click at [238, 12] on link "Desktop" at bounding box center [233, 11] width 19 height 15
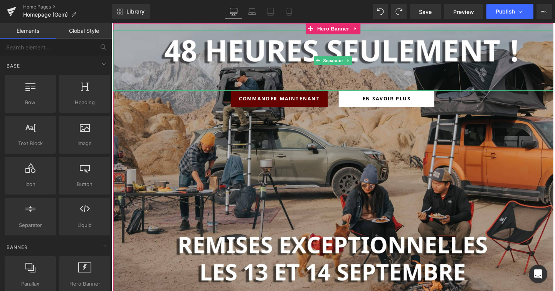
scroll to position [87, 0]
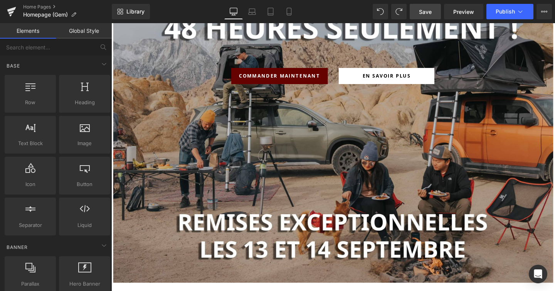
click at [428, 9] on span "Save" at bounding box center [425, 12] width 13 height 8
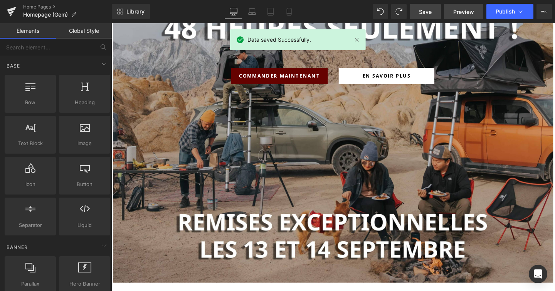
click at [456, 9] on span "Preview" at bounding box center [463, 12] width 21 height 8
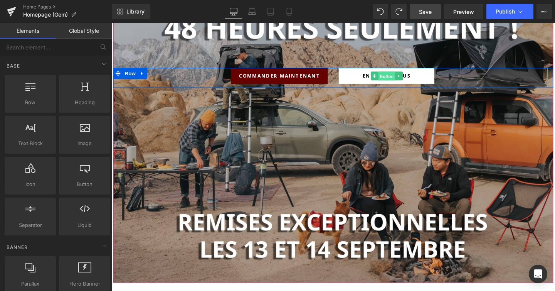
click at [394, 76] on span "Button" at bounding box center [401, 78] width 18 height 9
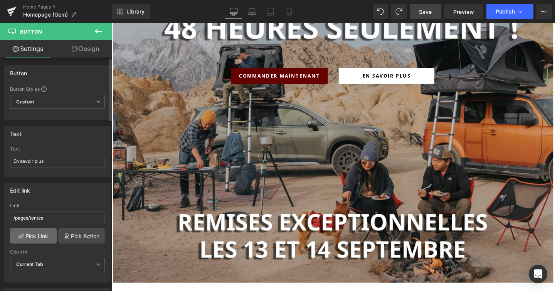
click at [38, 234] on link "Pick Link" at bounding box center [33, 235] width 47 height 15
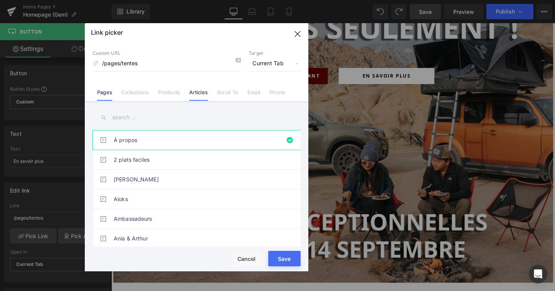
click at [210, 93] on li "Articles" at bounding box center [199, 88] width 28 height 13
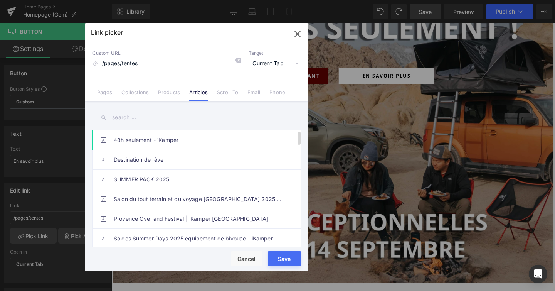
click at [152, 140] on link "48h seulement - iKamper" at bounding box center [199, 139] width 170 height 19
click at [285, 254] on button "Save" at bounding box center [284, 258] width 32 height 15
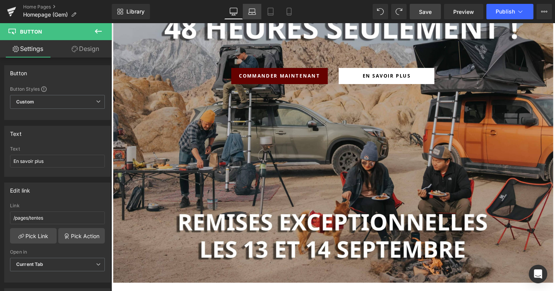
click at [249, 8] on icon at bounding box center [252, 12] width 8 height 8
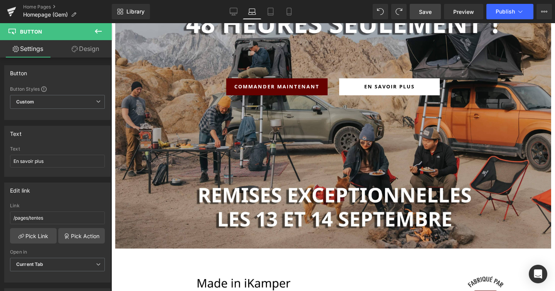
scroll to position [95, 0]
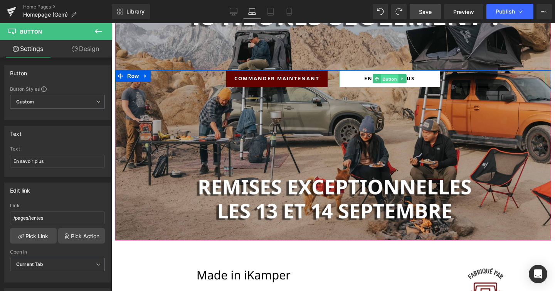
click at [390, 77] on span "Button" at bounding box center [390, 78] width 18 height 9
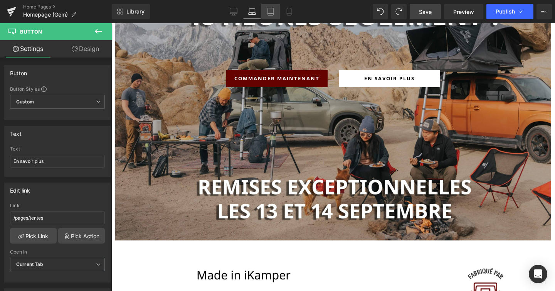
click at [270, 14] on icon at bounding box center [271, 12] width 8 height 8
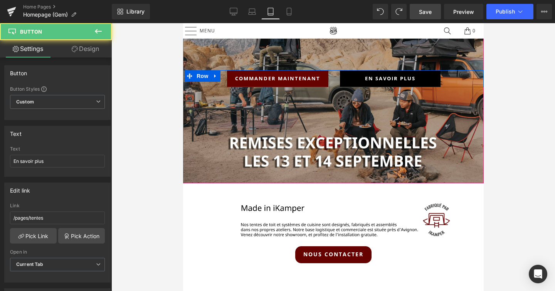
click at [384, 80] on div "En savoir plus Button" at bounding box center [409, 78] width 138 height 17
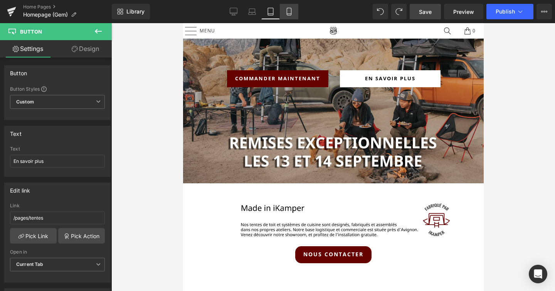
click at [289, 14] on icon at bounding box center [289, 12] width 8 height 8
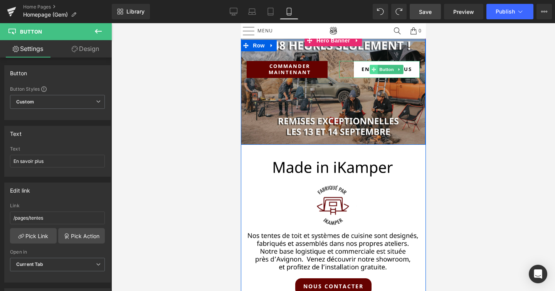
click at [371, 69] on span at bounding box center [373, 69] width 8 height 9
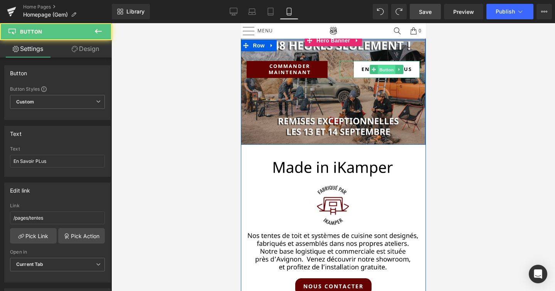
click at [385, 70] on span "Button" at bounding box center [386, 69] width 18 height 9
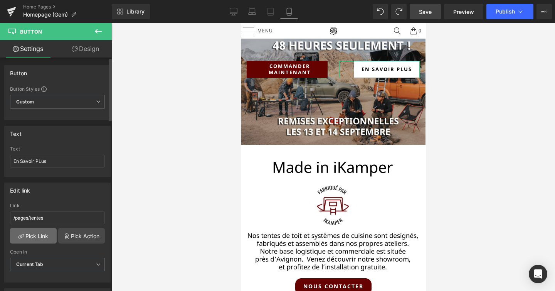
click at [47, 238] on link "Pick Link" at bounding box center [33, 235] width 47 height 15
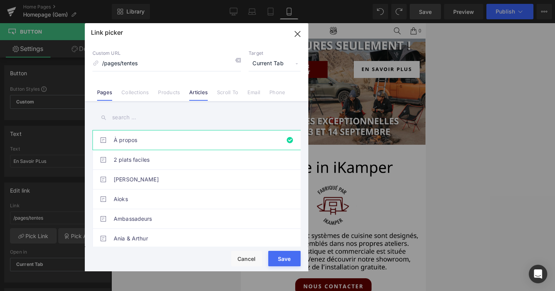
click at [192, 93] on link "Articles" at bounding box center [198, 95] width 19 height 12
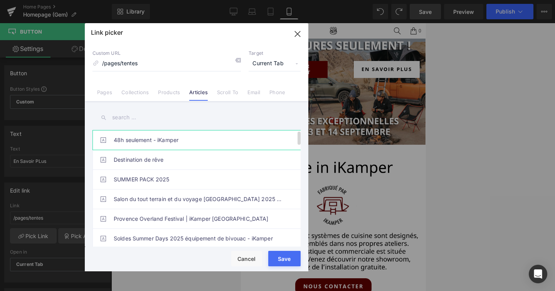
click at [130, 135] on link "48h seulement - iKamper" at bounding box center [199, 139] width 170 height 19
click at [288, 259] on div "Rendering Content" at bounding box center [277, 260] width 47 height 8
click at [286, 253] on button "Save" at bounding box center [284, 258] width 32 height 15
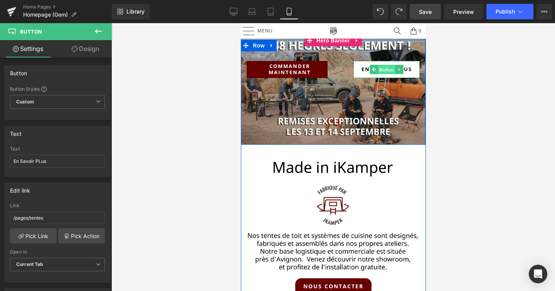
click at [384, 70] on span "Button" at bounding box center [386, 69] width 18 height 9
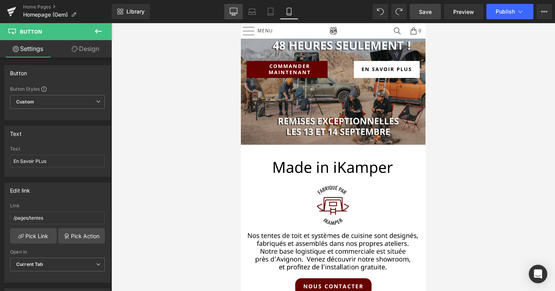
click at [232, 11] on icon at bounding box center [234, 12] width 8 height 8
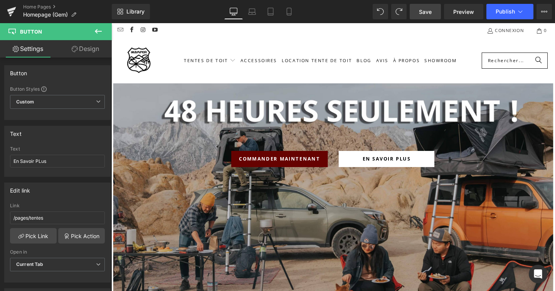
click at [420, 12] on span "Save" at bounding box center [425, 12] width 13 height 8
click at [336, 90] on span "Hero Banner" at bounding box center [344, 93] width 37 height 12
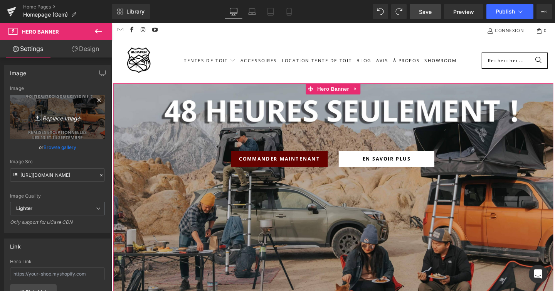
click at [63, 112] on icon "Replace Image" at bounding box center [58, 117] width 62 height 10
type input "C:\fakepath\Be ready Home Page copie.jpeg"
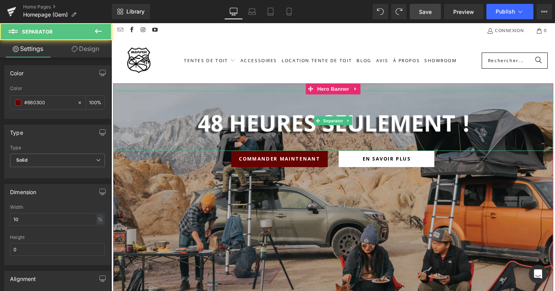
drag, startPoint x: 347, startPoint y: 154, endPoint x: 347, endPoint y: 136, distance: 18.1
click at [347, 136] on div at bounding box center [344, 125] width 463 height 63
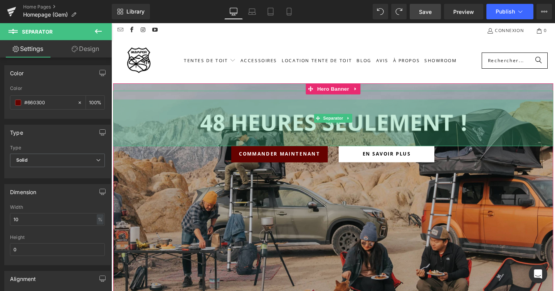
drag, startPoint x: 347, startPoint y: 155, endPoint x: 348, endPoint y: 150, distance: 5.5
click at [348, 150] on div "127px" at bounding box center [344, 127] width 463 height 49
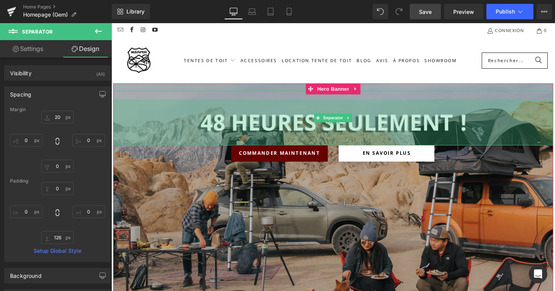
click at [391, 105] on div "125px" at bounding box center [344, 127] width 463 height 48
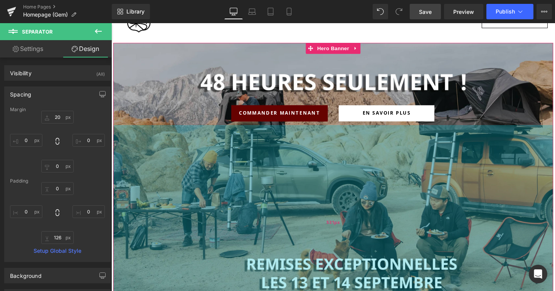
scroll to position [60, 0]
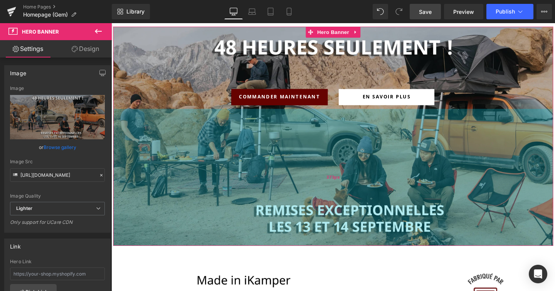
drag, startPoint x: 370, startPoint y: 229, endPoint x: 370, endPoint y: 157, distance: 71.3
click at [370, 168] on div "373px" at bounding box center [344, 185] width 463 height 144
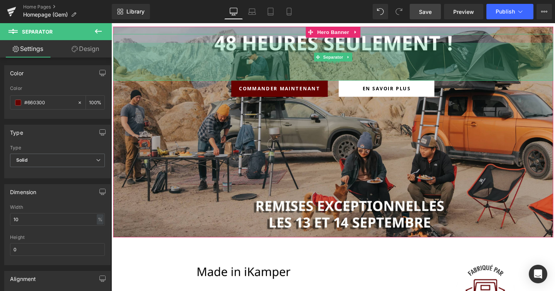
drag, startPoint x: 371, startPoint y: 82, endPoint x: 370, endPoint y: 72, distance: 9.3
click at [370, 72] on div "103px" at bounding box center [344, 64] width 463 height 40
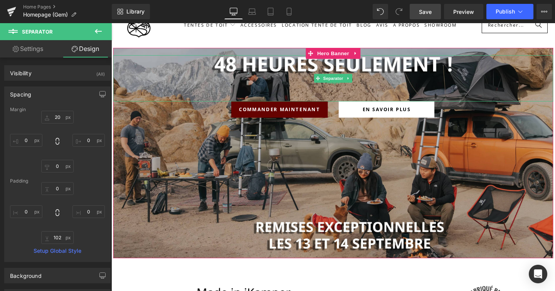
scroll to position [38, 0]
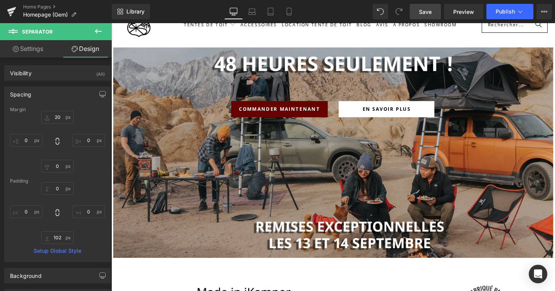
click at [427, 11] on span "Save" at bounding box center [425, 12] width 13 height 8
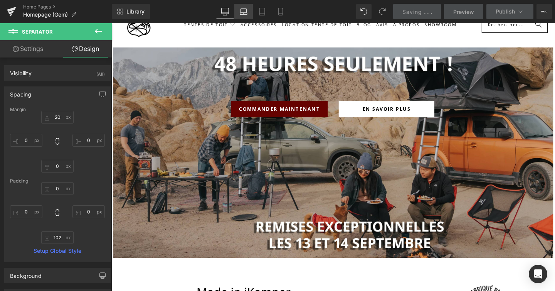
click at [247, 11] on icon at bounding box center [244, 12] width 8 height 8
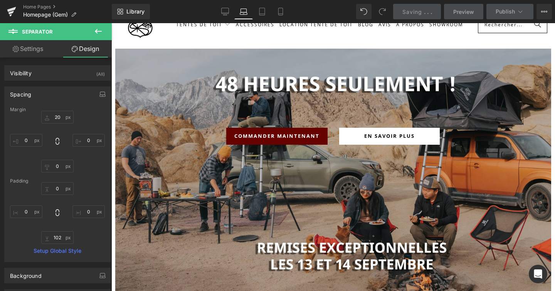
scroll to position [38, 0]
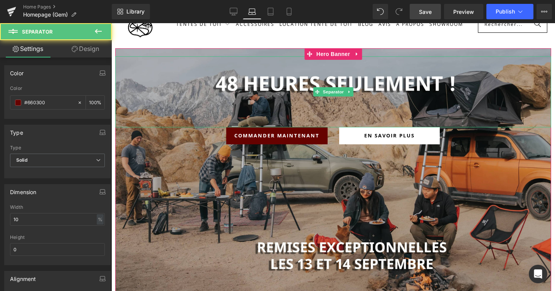
click at [320, 124] on div at bounding box center [333, 91] width 436 height 71
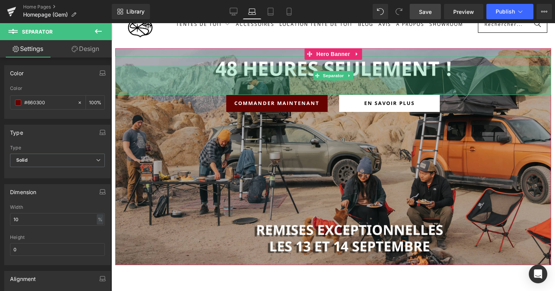
drag, startPoint x: 319, startPoint y: 125, endPoint x: 322, endPoint y: 93, distance: 32.6
click at [322, 93] on div "76px" at bounding box center [333, 80] width 436 height 29
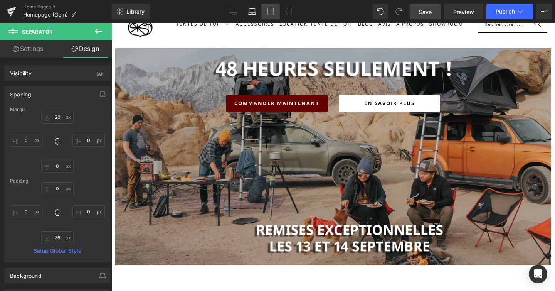
click at [269, 12] on icon at bounding box center [271, 12] width 8 height 8
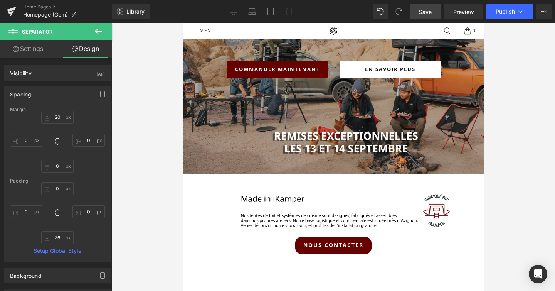
scroll to position [0, 0]
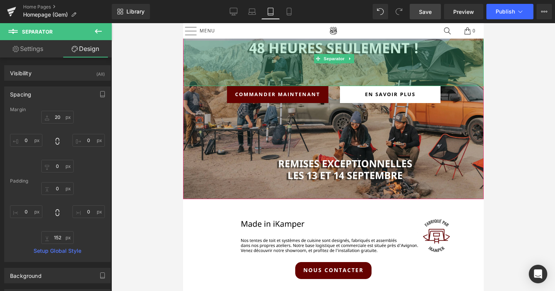
drag, startPoint x: 300, startPoint y: 97, endPoint x: 299, endPoint y: 84, distance: 13.1
click at [299, 84] on div "118px" at bounding box center [333, 62] width 299 height 45
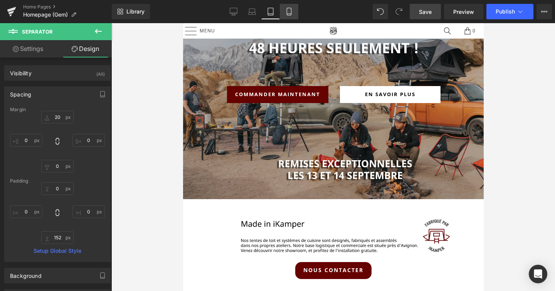
click at [281, 11] on link "Mobile" at bounding box center [289, 11] width 19 height 15
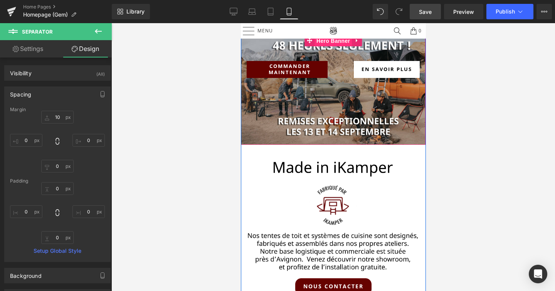
click at [328, 42] on span "Hero Banner" at bounding box center [332, 41] width 37 height 12
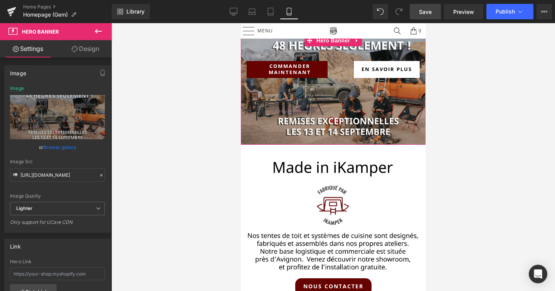
click at [60, 146] on link "Browse gallery" at bounding box center [60, 146] width 33 height 13
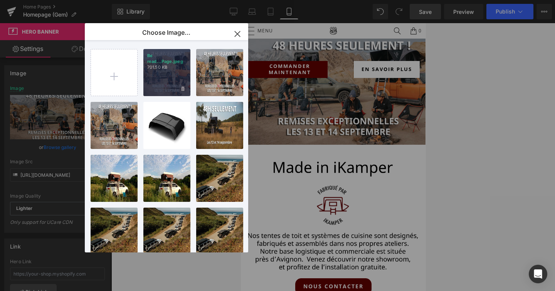
click at [165, 78] on div "Be read...Page.jpeg 701.50 KB" at bounding box center [166, 72] width 47 height 47
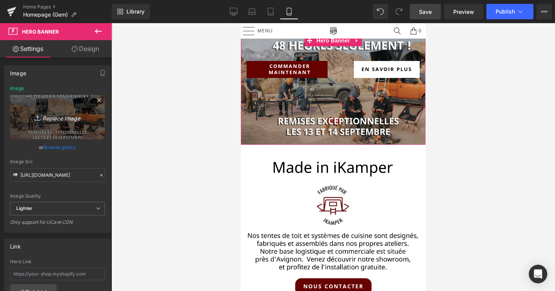
click at [68, 116] on icon "Replace Image" at bounding box center [58, 117] width 62 height 10
type input "C:\fakepath\Be ready Home Page copie.jpeg"
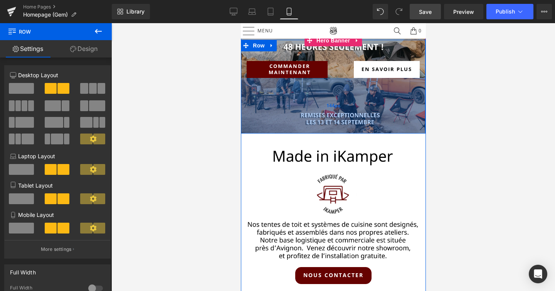
drag, startPoint x: 336, startPoint y: 142, endPoint x: 335, endPoint y: 131, distance: 11.2
click at [335, 131] on div "144px" at bounding box center [333, 106] width 185 height 56
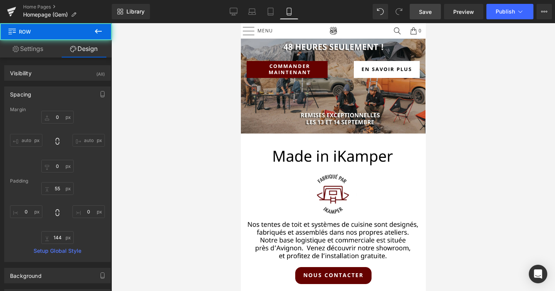
click at [474, 80] on div at bounding box center [333, 157] width 444 height 268
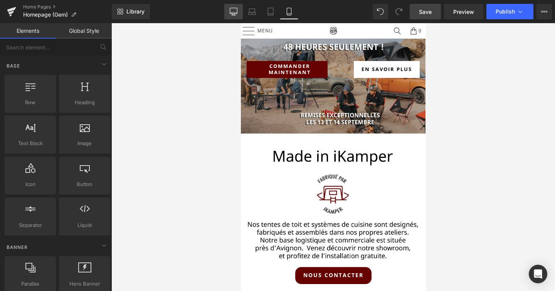
click at [229, 13] on link "Desktop" at bounding box center [233, 11] width 19 height 15
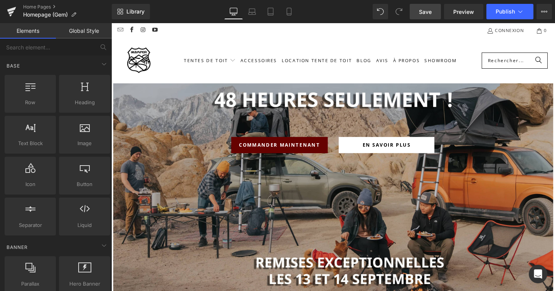
scroll to position [63, 0]
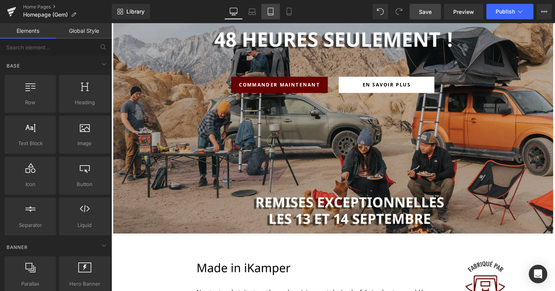
click at [275, 16] on link "Tablet" at bounding box center [270, 11] width 19 height 15
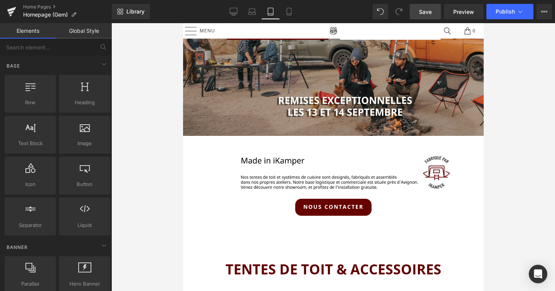
scroll to position [179, 0]
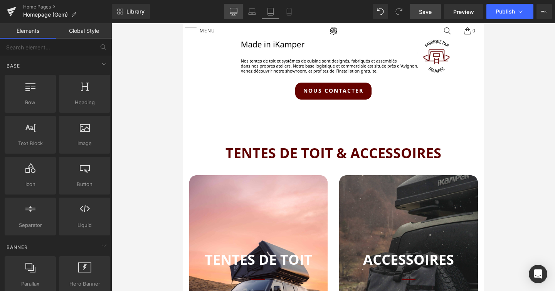
click at [239, 12] on link "Desktop" at bounding box center [233, 11] width 19 height 15
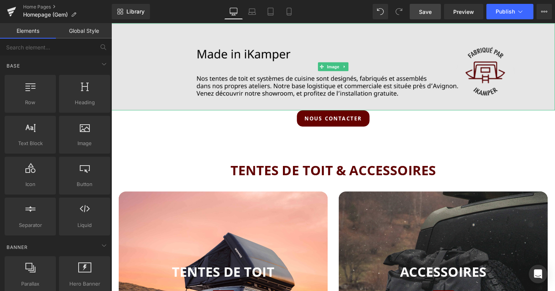
scroll to position [0, 0]
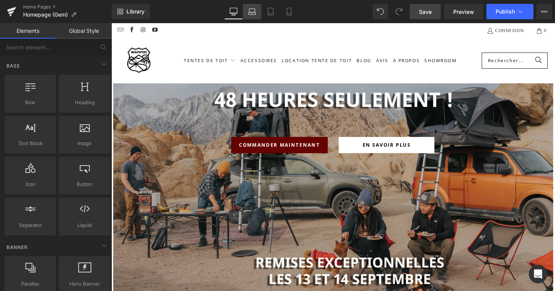
click at [252, 12] on icon at bounding box center [252, 12] width 8 height 8
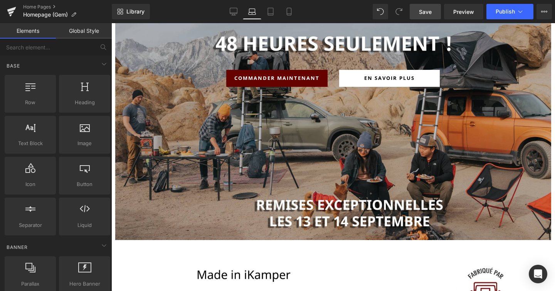
click at [433, 12] on link "Save" at bounding box center [425, 11] width 31 height 15
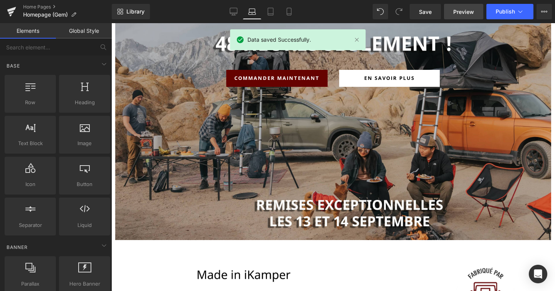
click at [459, 10] on span "Preview" at bounding box center [463, 12] width 21 height 8
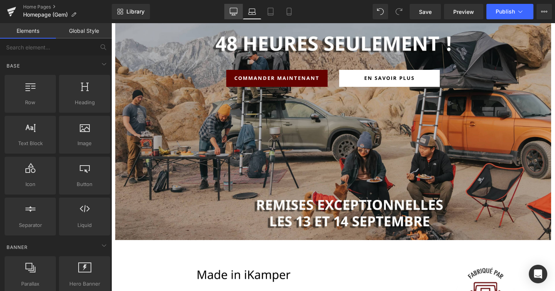
click at [235, 14] on icon at bounding box center [234, 12] width 8 height 8
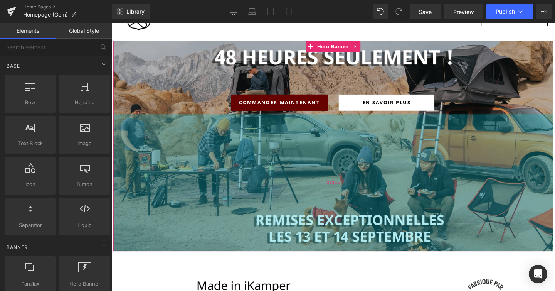
scroll to position [59, 0]
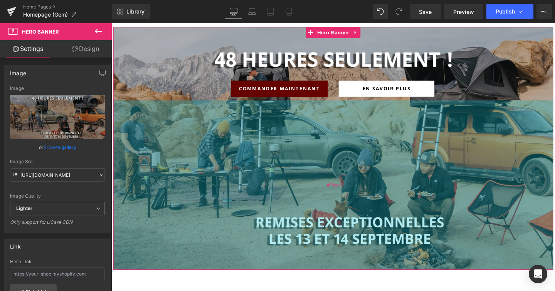
drag, startPoint x: 367, startPoint y: 192, endPoint x: 370, endPoint y: 226, distance: 34.0
click at [370, 226] on div "461px" at bounding box center [344, 193] width 463 height 178
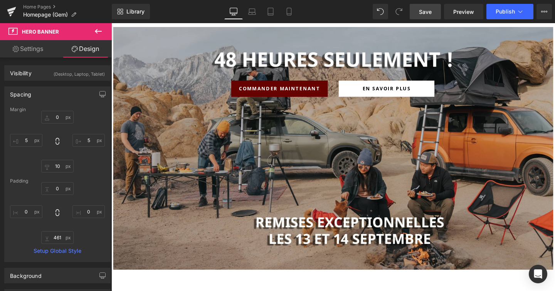
click at [431, 6] on link "Save" at bounding box center [425, 11] width 31 height 15
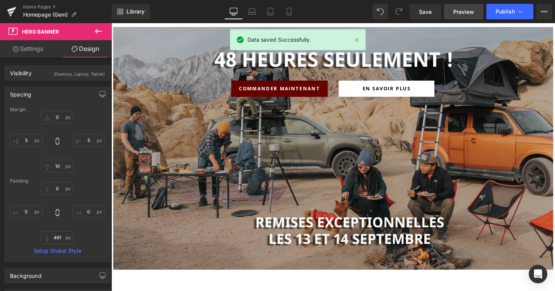
click at [459, 8] on span "Preview" at bounding box center [463, 12] width 21 height 8
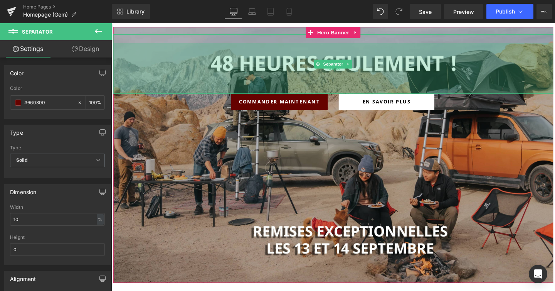
drag, startPoint x: 348, startPoint y: 82, endPoint x: 348, endPoint y: 95, distance: 12.7
click at [348, 95] on div "138px" at bounding box center [344, 70] width 463 height 53
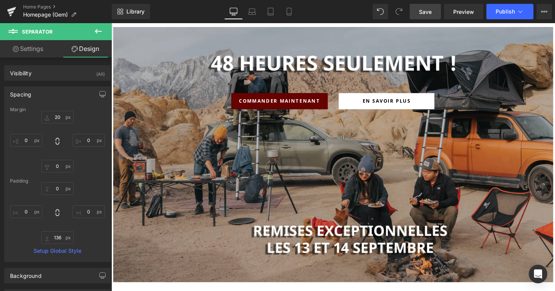
click at [428, 14] on span "Save" at bounding box center [425, 12] width 13 height 8
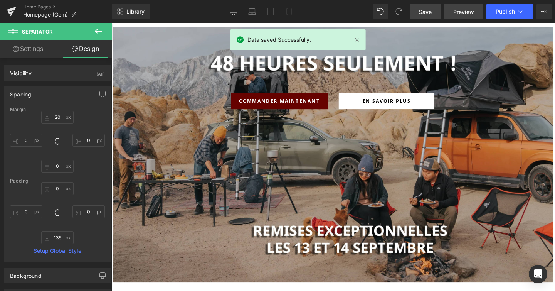
click at [455, 10] on span "Preview" at bounding box center [463, 12] width 21 height 8
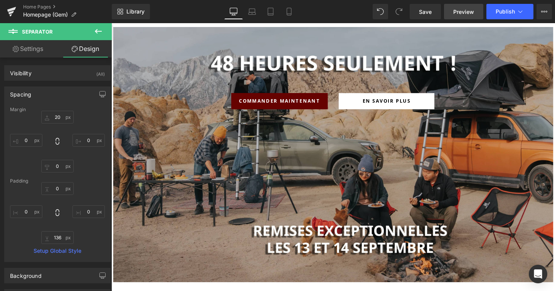
click at [458, 12] on span "Preview" at bounding box center [463, 12] width 21 height 8
click at [45, 6] on link "Home Pages" at bounding box center [67, 7] width 89 height 6
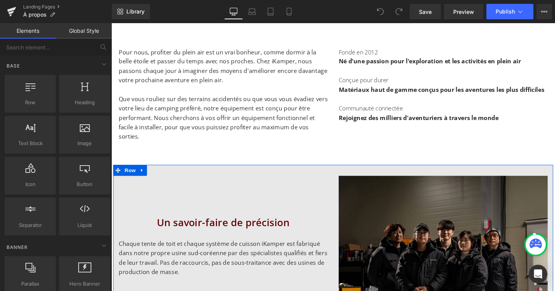
scroll to position [444, 0]
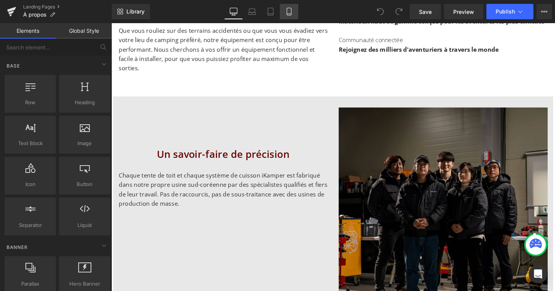
click at [286, 15] on icon at bounding box center [289, 12] width 8 height 8
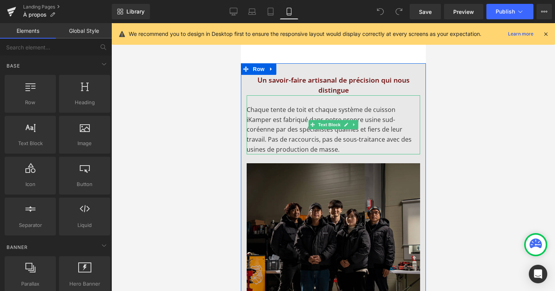
scroll to position [370, 0]
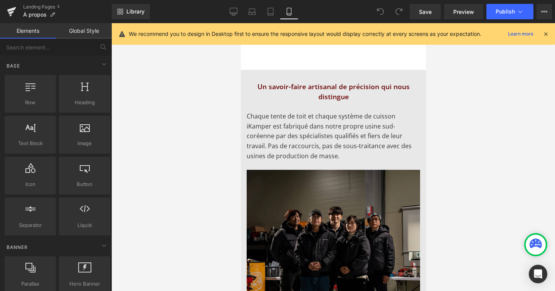
click at [335, 86] on h2 "Un savoir-faire artisanal de précision qui nous distingue" at bounding box center [332, 91] width 173 height 20
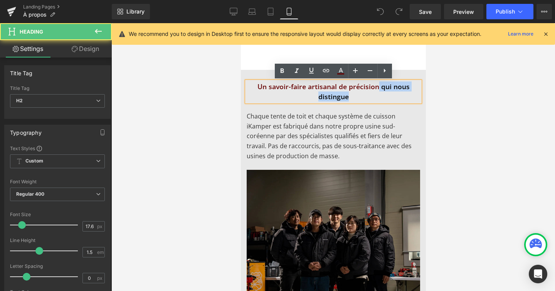
drag, startPoint x: 377, startPoint y: 87, endPoint x: 378, endPoint y: 100, distance: 13.5
click at [378, 100] on h2 "Un savoir-faire artisanal de précision qui nous distingue" at bounding box center [332, 91] width 173 height 20
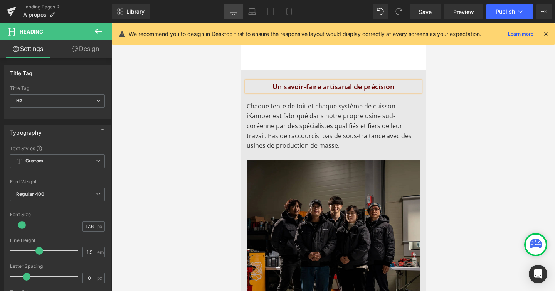
click at [236, 10] on icon at bounding box center [234, 12] width 8 height 8
type input "27"
type input "100"
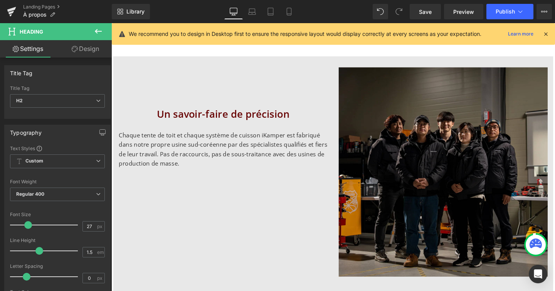
scroll to position [459, 0]
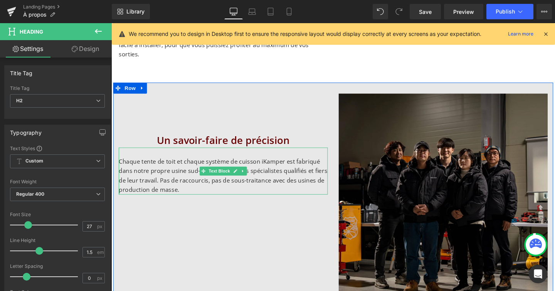
click at [231, 164] on p "Chaque tente de toit et chaque système de cuisson iKamper est fabriqué dans not…" at bounding box center [229, 183] width 220 height 39
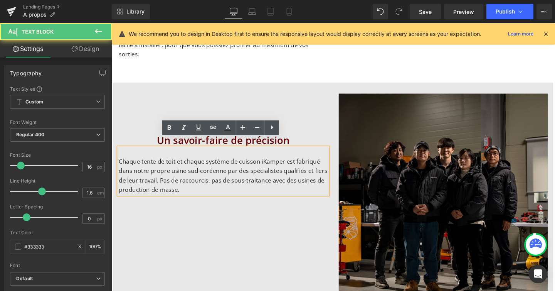
click at [214, 164] on p "Chaque tente de toit et chaque système de cuisson iKamper est fabriqué dans not…" at bounding box center [229, 183] width 220 height 39
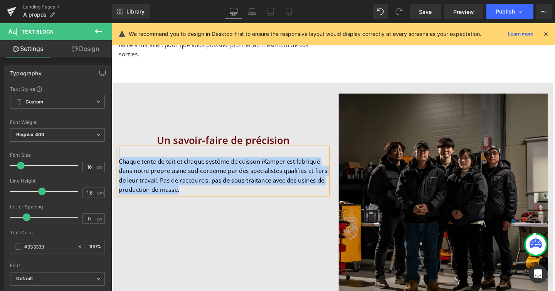
copy div "Chaque tente de toit et chaque système de cuisson iKamper est fabriqué dans not…"
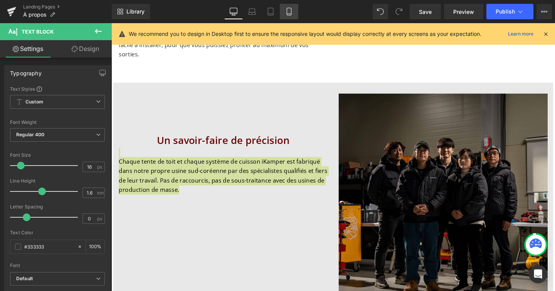
click at [290, 13] on icon at bounding box center [289, 12] width 8 height 8
type input "100"
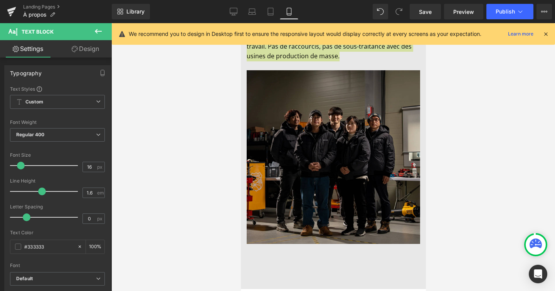
scroll to position [317, 0]
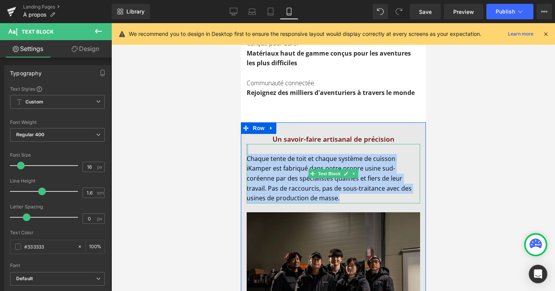
click at [279, 179] on p "Chaque tente de toit et chaque système de cuisson iKamper est fabriqué dans not…" at bounding box center [332, 178] width 173 height 49
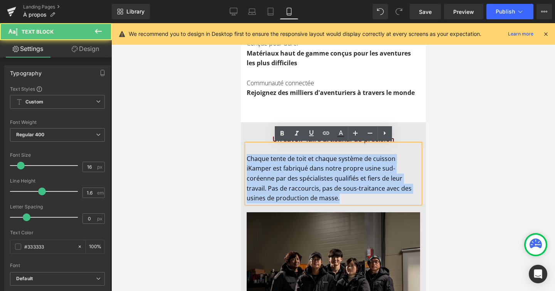
drag, startPoint x: 247, startPoint y: 158, endPoint x: 310, endPoint y: 194, distance: 72.0
click at [310, 194] on p "Chaque tente de toit et chaque système de cuisson iKamper est fabriqué dans not…" at bounding box center [332, 178] width 173 height 49
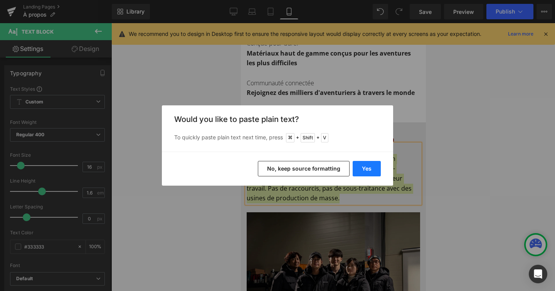
click at [367, 168] on button "Yes" at bounding box center [367, 168] width 28 height 15
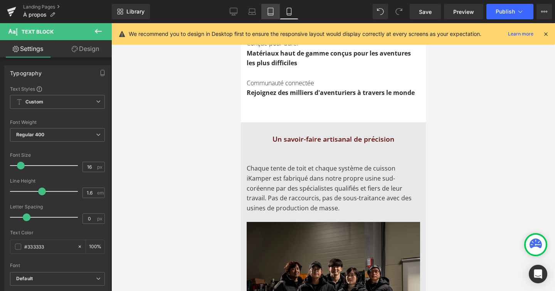
click at [272, 10] on icon at bounding box center [271, 12] width 8 height 8
type input "100"
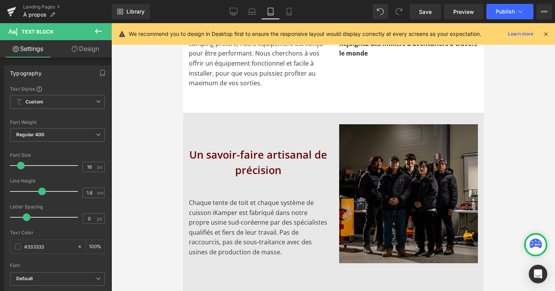
scroll to position [351, 0]
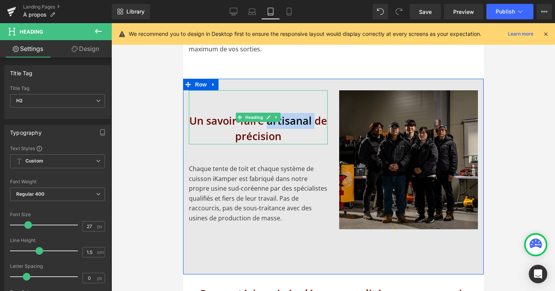
drag, startPoint x: 313, startPoint y: 120, endPoint x: 269, endPoint y: 122, distance: 44.4
click at [269, 122] on h2 "Un savoir-faire artisanal de précision" at bounding box center [257, 128] width 139 height 31
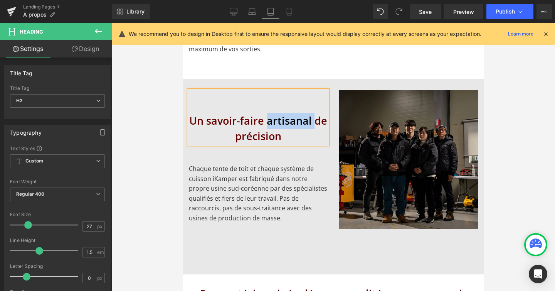
click at [269, 122] on h2 "Un savoir-faire artisanal de précision" at bounding box center [257, 128] width 139 height 31
click at [254, 10] on icon at bounding box center [252, 12] width 8 height 8
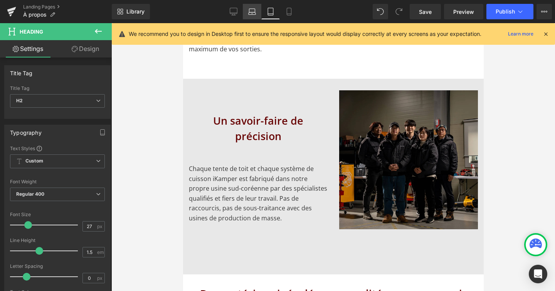
type input "100"
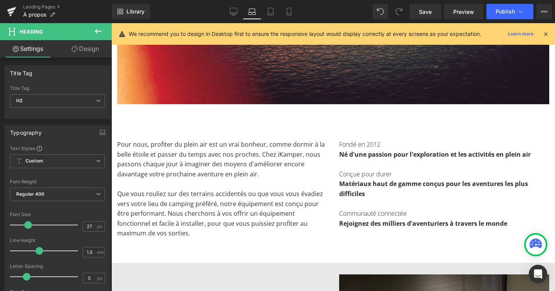
scroll to position [407, 0]
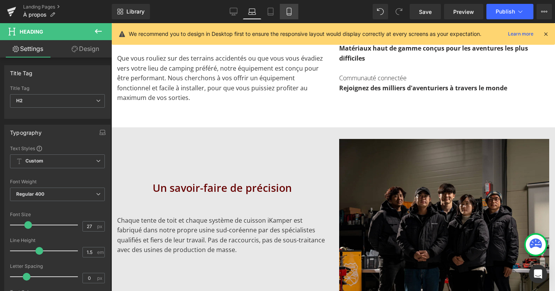
click at [288, 11] on icon at bounding box center [289, 12] width 8 height 8
type input "17.6"
type input "100"
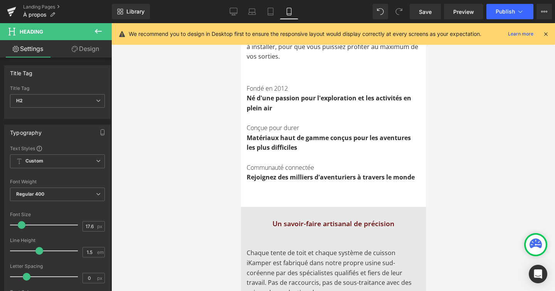
scroll to position [283, 0]
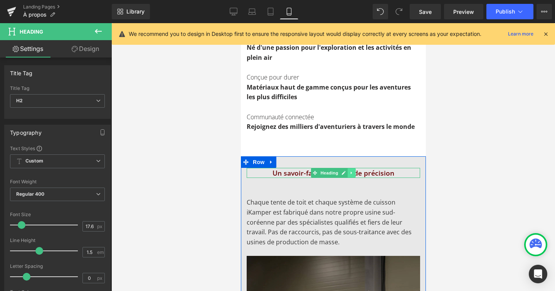
click at [349, 176] on link at bounding box center [351, 172] width 8 height 9
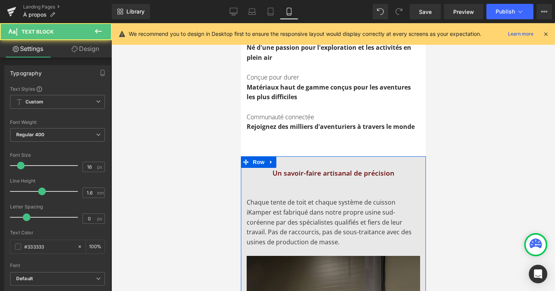
click at [357, 184] on p at bounding box center [332, 183] width 173 height 10
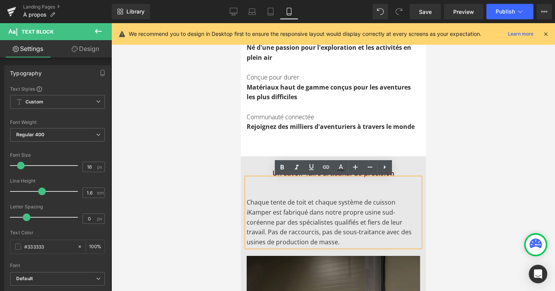
click at [350, 188] on p at bounding box center [332, 193] width 173 height 10
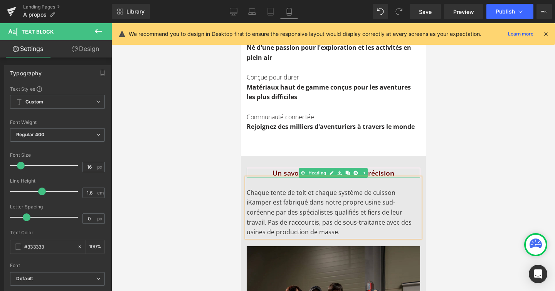
click at [280, 170] on h2 "Un savoir-faire artisanal de précision" at bounding box center [332, 173] width 173 height 10
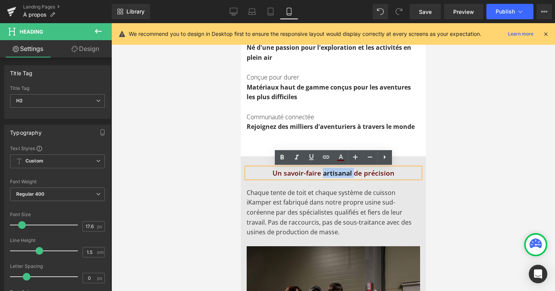
drag, startPoint x: 354, startPoint y: 174, endPoint x: 322, endPoint y: 174, distance: 32.0
click at [322, 174] on h2 "Un savoir-faire artisanal de précision" at bounding box center [332, 173] width 173 height 10
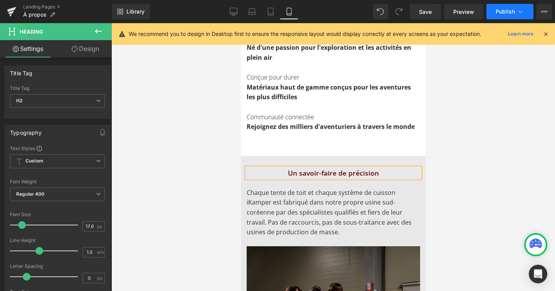
click at [523, 13] on icon at bounding box center [521, 12] width 8 height 8
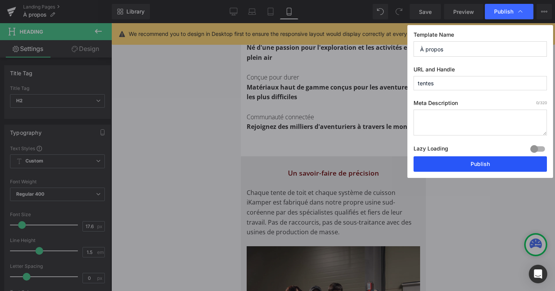
click at [477, 156] on button "Publish" at bounding box center [480, 163] width 133 height 15
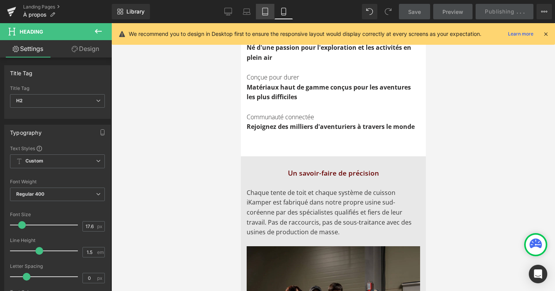
click at [262, 15] on link "Tablet" at bounding box center [265, 11] width 19 height 15
type input "27"
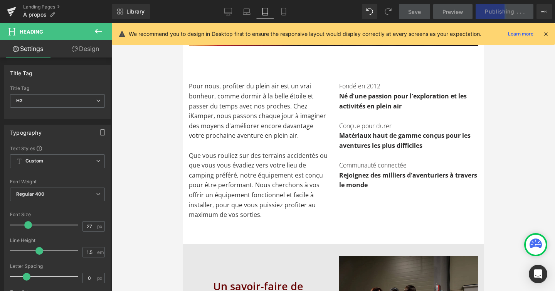
scroll to position [357, 0]
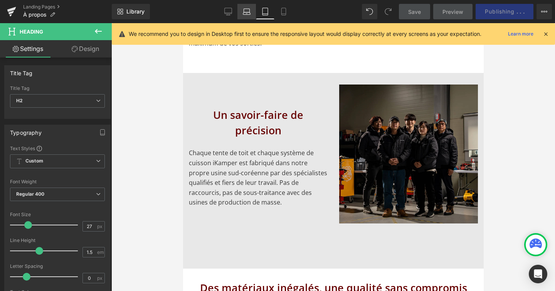
click at [253, 16] on link "Laptop" at bounding box center [246, 11] width 19 height 15
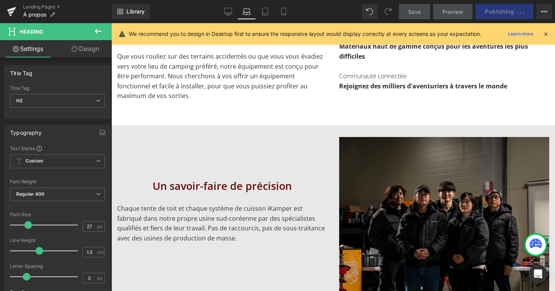
scroll to position [437, 0]
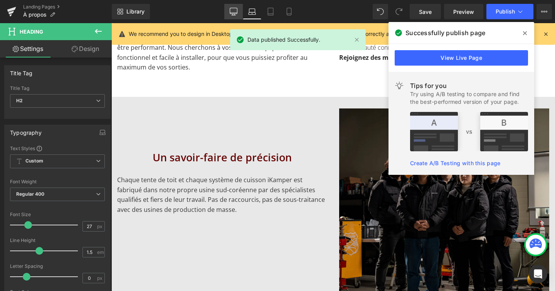
click at [231, 10] on icon at bounding box center [233, 11] width 7 height 6
type input "100"
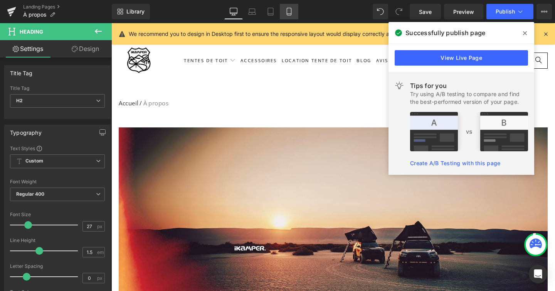
click at [290, 13] on icon at bounding box center [289, 12] width 8 height 8
type input "17.6"
type input "100"
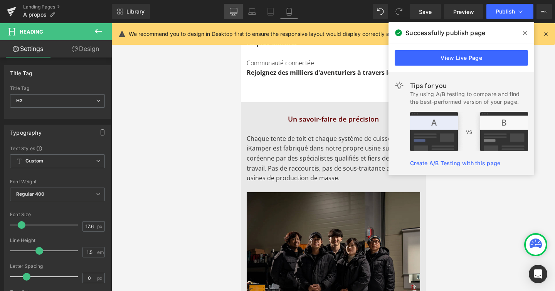
click at [240, 15] on link "Desktop" at bounding box center [233, 11] width 19 height 15
type input "27"
type input "100"
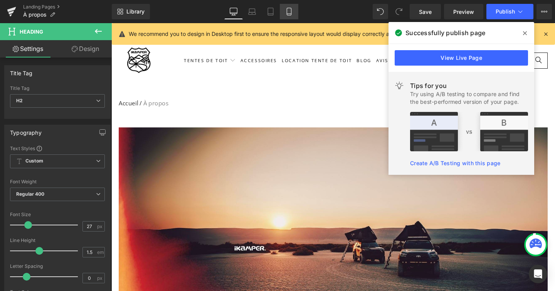
click at [291, 7] on link "Mobile" at bounding box center [289, 11] width 19 height 15
type input "17.6"
type input "100"
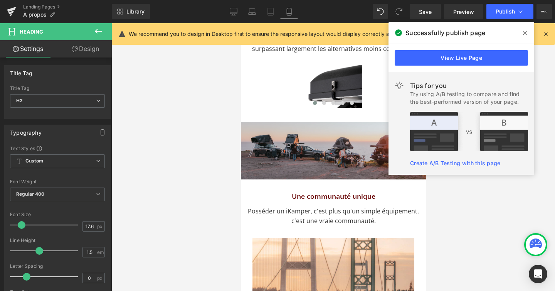
scroll to position [803, 0]
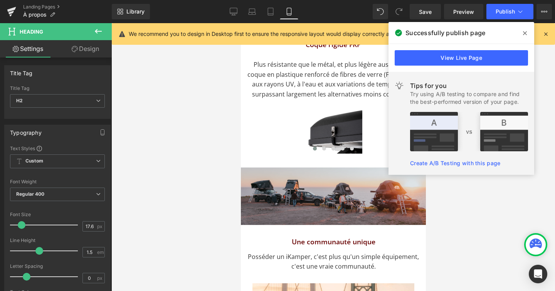
click at [526, 33] on icon at bounding box center [525, 33] width 4 height 6
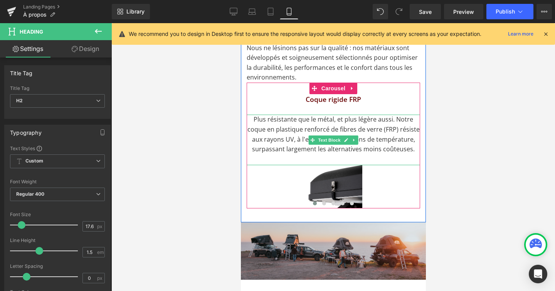
scroll to position [740, 0]
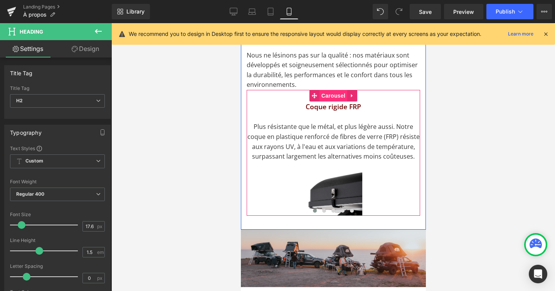
click at [335, 90] on span "Carousel" at bounding box center [333, 96] width 28 height 12
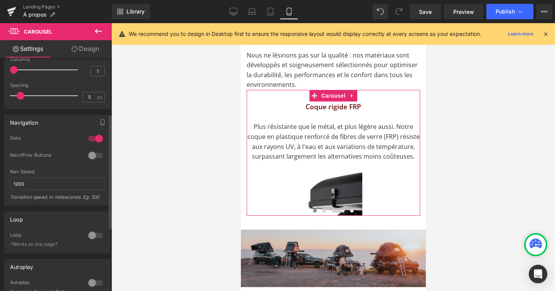
scroll to position [114, 0]
click at [96, 156] on div at bounding box center [95, 157] width 19 height 12
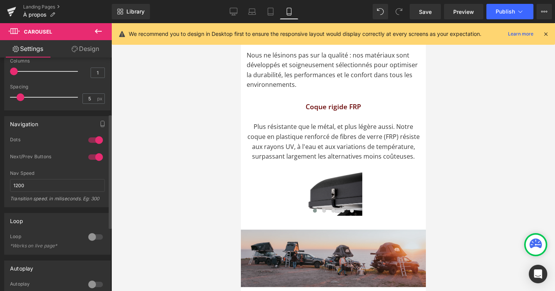
click at [96, 141] on div at bounding box center [95, 140] width 19 height 12
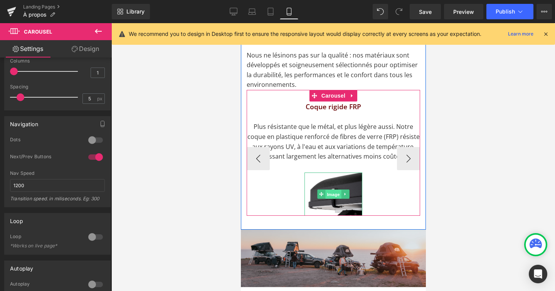
click at [332, 190] on span "Image" at bounding box center [333, 194] width 16 height 9
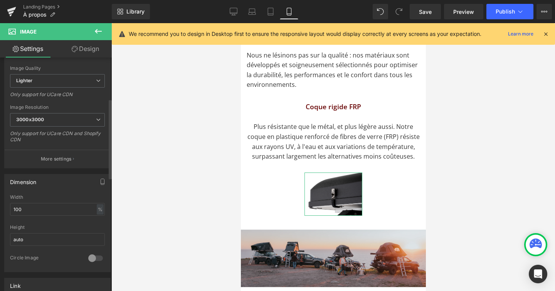
scroll to position [120, 0]
drag, startPoint x: 67, startPoint y: 211, endPoint x: 3, endPoint y: 210, distance: 64.4
click at [3, 210] on div "Dimension 100% Width 100 % % px auto Height auto 0 Circle Image" at bounding box center [57, 219] width 115 height 104
type input "1"
type input "2"
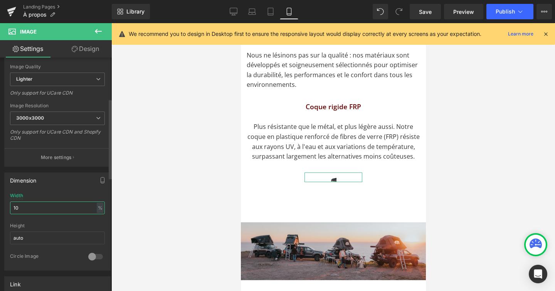
type input "100"
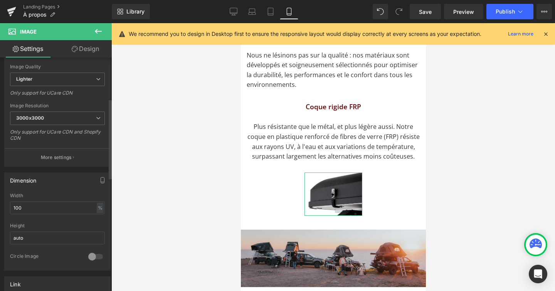
click at [106, 238] on div "100% Width 100 % % px auto Height auto 0 Circle Image" at bounding box center [58, 231] width 106 height 77
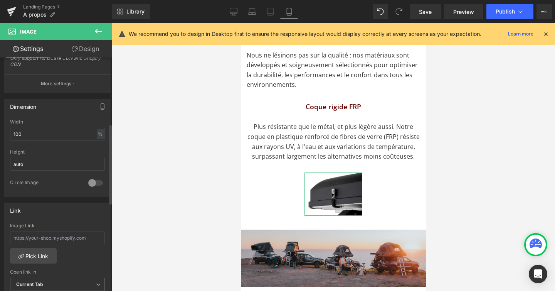
scroll to position [193, 0]
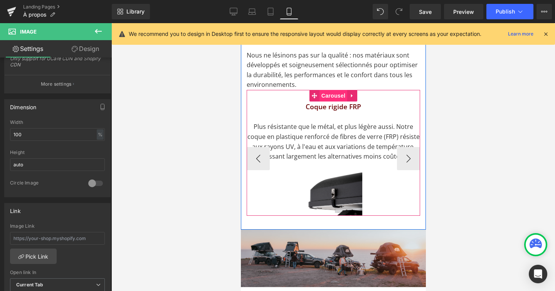
click at [334, 90] on span "Carousel" at bounding box center [333, 96] width 28 height 12
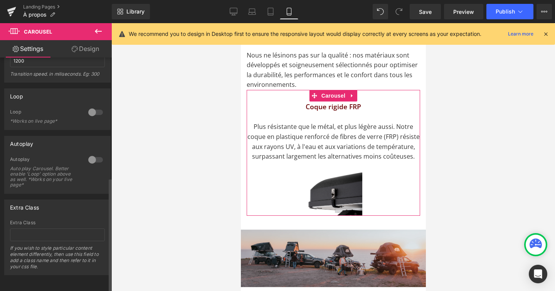
scroll to position [0, 0]
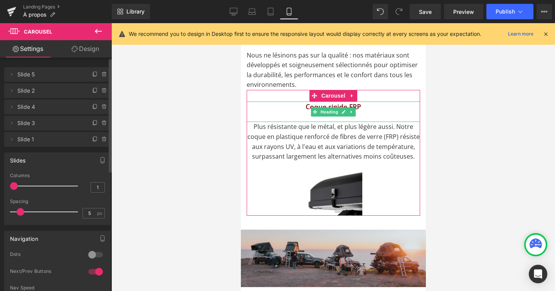
click at [23, 75] on span "Slide 5" at bounding box center [49, 74] width 65 height 15
click at [8, 75] on icon at bounding box center [11, 74] width 6 height 6
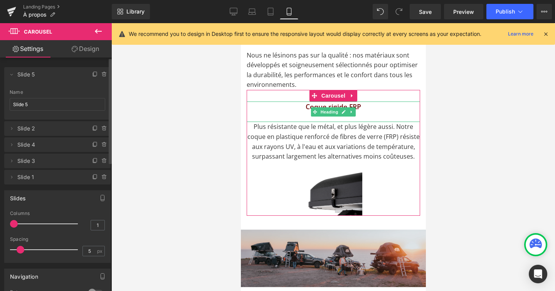
click at [18, 74] on span "Slide 5" at bounding box center [49, 74] width 65 height 15
click at [13, 74] on icon at bounding box center [11, 74] width 6 height 6
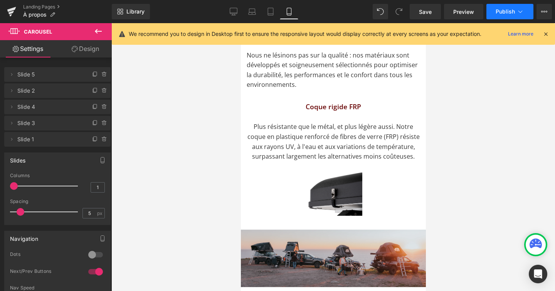
click at [527, 10] on button "Publish" at bounding box center [509, 11] width 47 height 15
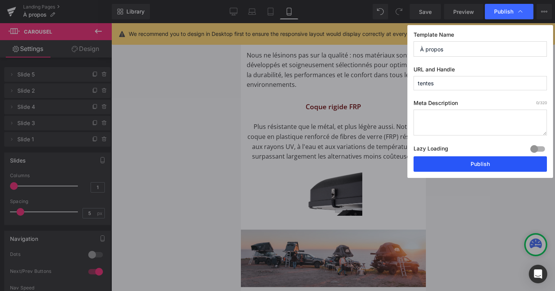
click at [482, 170] on button "Publish" at bounding box center [480, 163] width 133 height 15
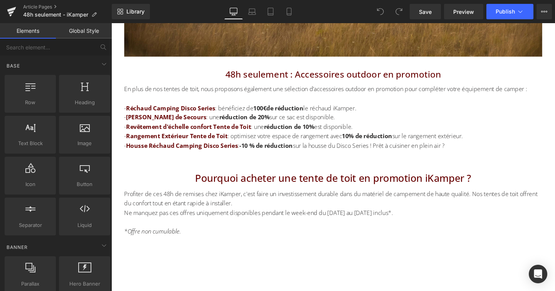
scroll to position [765, 0]
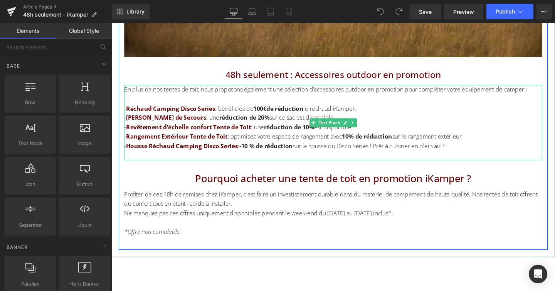
click at [414, 126] on div "- Sac Roue de Secours : une réduction de 20% sur ce sac est disponible." at bounding box center [344, 123] width 439 height 10
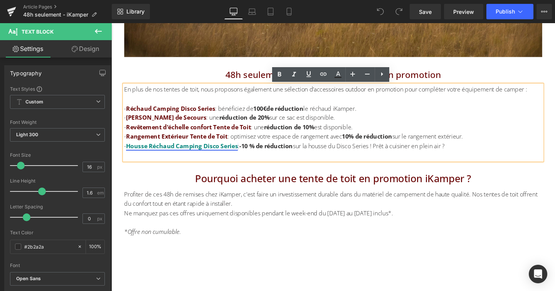
drag, startPoint x: 478, startPoint y: 154, endPoint x: 130, endPoint y: 154, distance: 347.7
click at [130, 154] on div "- Housse Réchaud Camping Disco Series : -10 % de réduction sur la housse du Dis…" at bounding box center [344, 152] width 439 height 10
copy div "Housse Réchaud Camping Disco Series : -10 % de réduction sur la housse du Disco…"
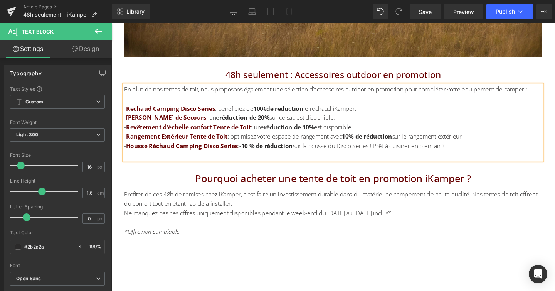
click at [488, 150] on div "- Housse Réchaud Camping Disco Series : -10 % de réduction sur la housse du Dis…" at bounding box center [344, 152] width 439 height 10
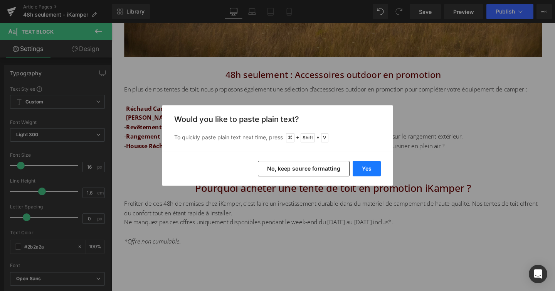
click at [366, 168] on button "Yes" at bounding box center [367, 168] width 28 height 15
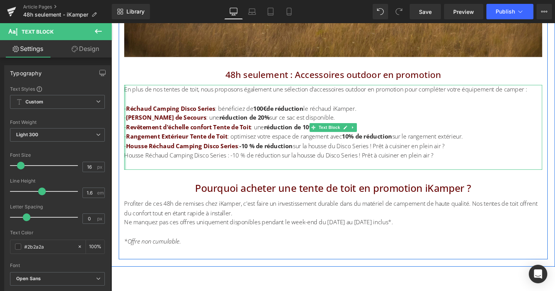
click at [126, 162] on div at bounding box center [126, 132] width 2 height 89
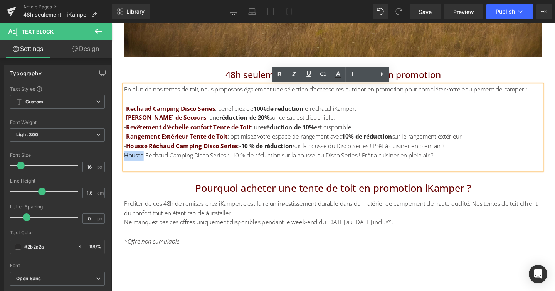
click at [126, 162] on div "Housse Réchaud Camping Disco Series : -10 % de réduction sur la housse du Disco…" at bounding box center [344, 162] width 439 height 10
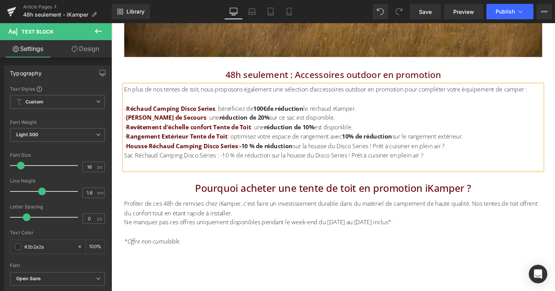
click at [125, 162] on div "Sac Réchaud Camping Disco Series : -10 % de réduction sur la housse du Disco Se…" at bounding box center [344, 162] width 439 height 10
drag, startPoint x: 297, startPoint y: 162, endPoint x: 320, endPoint y: 163, distance: 23.2
click at [320, 163] on div "- Sac Réchaud Camping Disco Series : -10 % de réduction sur la housse du Disco …" at bounding box center [344, 162] width 439 height 10
drag, startPoint x: 360, startPoint y: 162, endPoint x: 443, endPoint y: 162, distance: 83.6
click at [443, 162] on div "- Sac Réchaud Camping Disco Series : -10 % de réduction sur le sac du Disco Ser…" at bounding box center [344, 162] width 439 height 10
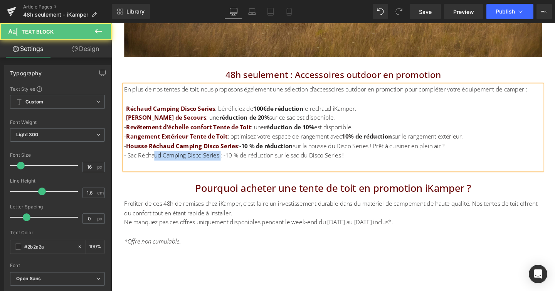
drag, startPoint x: 227, startPoint y: 162, endPoint x: 155, endPoint y: 161, distance: 71.3
click at [155, 161] on div "- Sac Réchaud Camping Disco Series : -10 % de réduction sur le sac du Disco Ser…" at bounding box center [344, 162] width 439 height 10
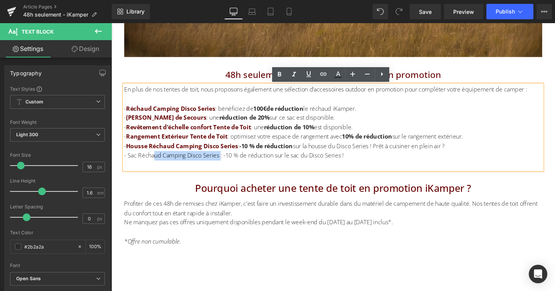
click at [155, 161] on div "- Sac Réchaud Camping Disco Series : -10 % de réduction sur le sac du Disco Ser…" at bounding box center [344, 162] width 439 height 10
drag, startPoint x: 129, startPoint y: 161, endPoint x: 225, endPoint y: 164, distance: 96.4
click at [225, 164] on div "- Sac Réchaud Camping Disco Series : -10 % de réduction sur le sac du Disco Ser…" at bounding box center [344, 162] width 439 height 10
click at [322, 73] on icon at bounding box center [323, 73] width 9 height 9
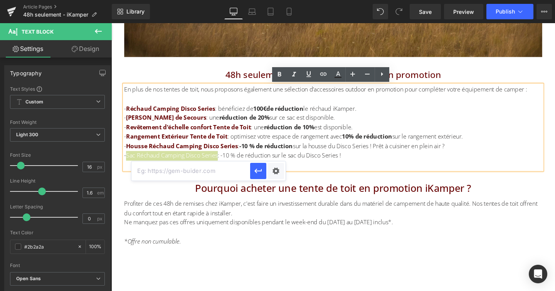
click at [224, 175] on input "text" at bounding box center [190, 170] width 119 height 19
paste input "[URL][DOMAIN_NAME]"
type input "[URL][DOMAIN_NAME]"
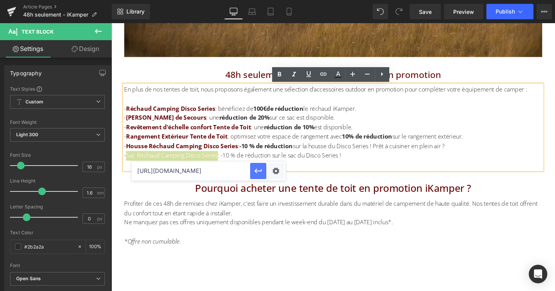
click at [260, 172] on icon "button" at bounding box center [258, 170] width 9 height 9
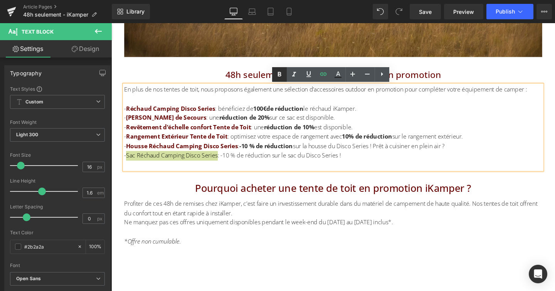
click at [278, 78] on icon at bounding box center [279, 74] width 9 height 9
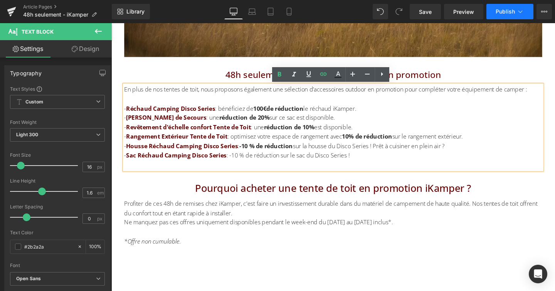
click at [522, 12] on icon at bounding box center [521, 12] width 8 height 8
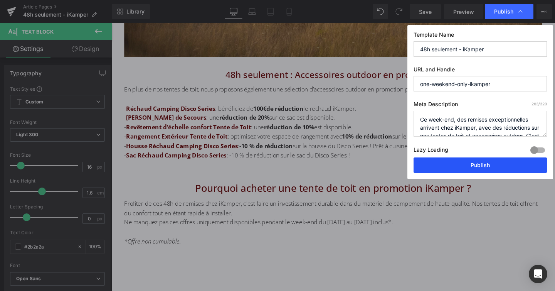
click at [483, 160] on button "Publish" at bounding box center [480, 164] width 133 height 15
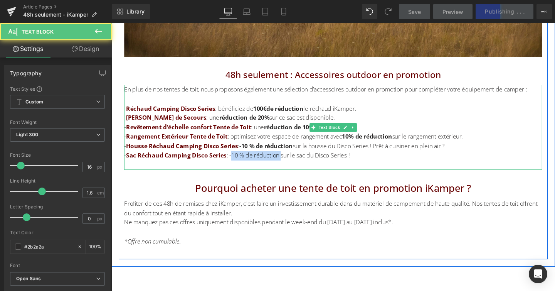
drag, startPoint x: 291, startPoint y: 163, endPoint x: 239, endPoint y: 163, distance: 52.0
click at [239, 163] on div "- Sac Réchaud Camping Disco Series : -10 % de réduction sur le sac du Disco Ser…" at bounding box center [344, 162] width 439 height 10
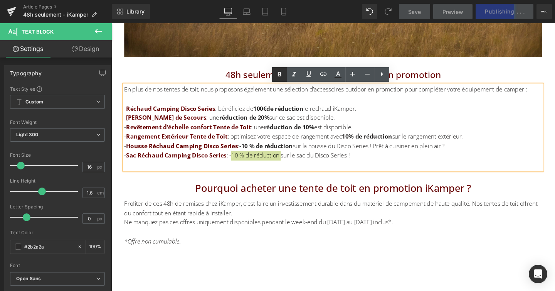
click at [276, 75] on icon at bounding box center [279, 74] width 9 height 9
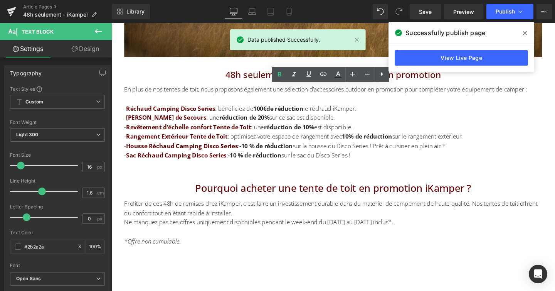
click at [524, 12] on button "Publish" at bounding box center [509, 11] width 47 height 15
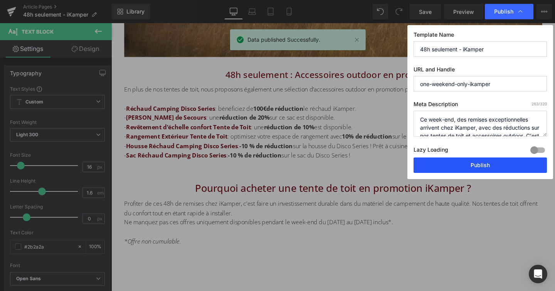
click at [481, 161] on button "Publish" at bounding box center [480, 164] width 133 height 15
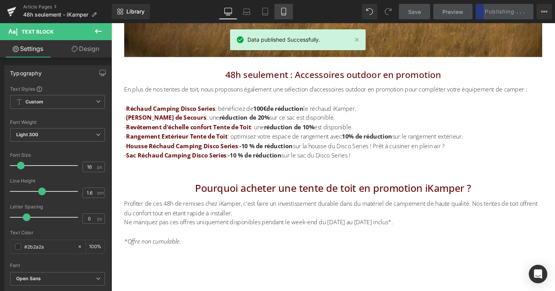
click at [282, 12] on icon at bounding box center [284, 12] width 8 height 8
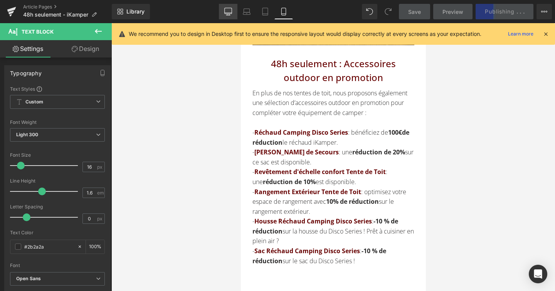
click at [226, 12] on icon at bounding box center [228, 12] width 8 height 8
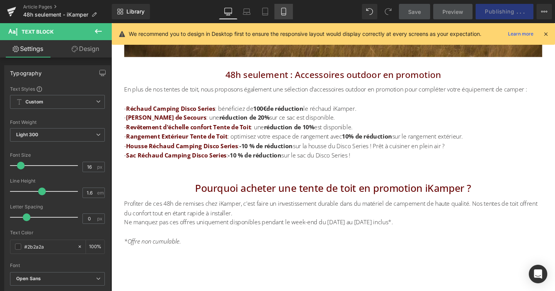
drag, startPoint x: 280, startPoint y: 11, endPoint x: 40, endPoint y: 23, distance: 240.8
click at [280, 11] on icon at bounding box center [284, 12] width 8 height 8
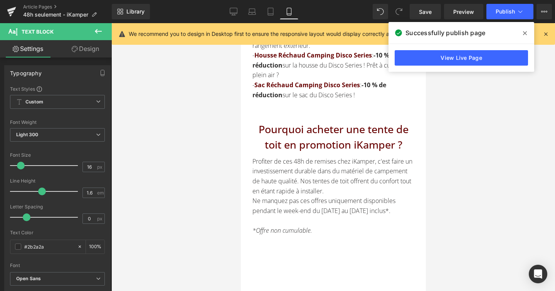
scroll to position [770, 0]
click at [237, 14] on icon at bounding box center [234, 12] width 8 height 8
type input "100"
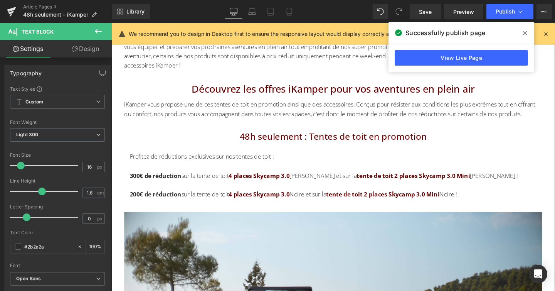
scroll to position [346, 0]
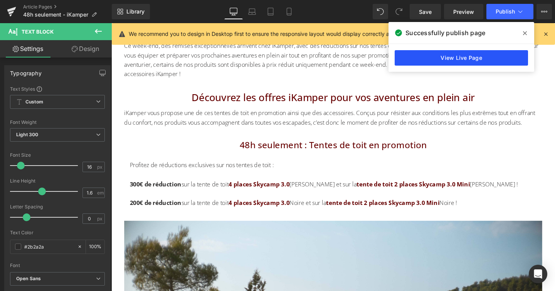
click at [472, 58] on link "View Live Page" at bounding box center [461, 57] width 133 height 15
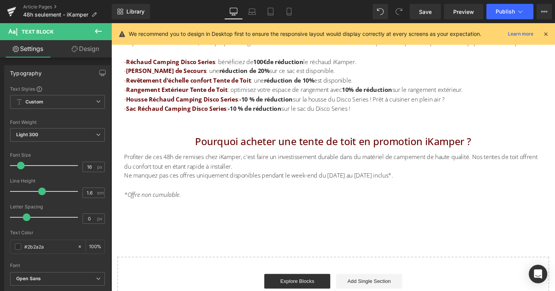
scroll to position [812, 0]
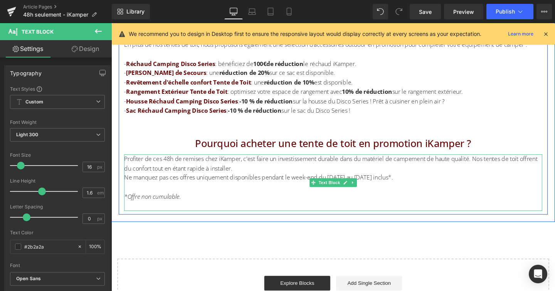
click at [429, 185] on div "Ne manquez pas ces offres uniquement disponibles pendant le week-end du [DATE] …" at bounding box center [344, 185] width 439 height 10
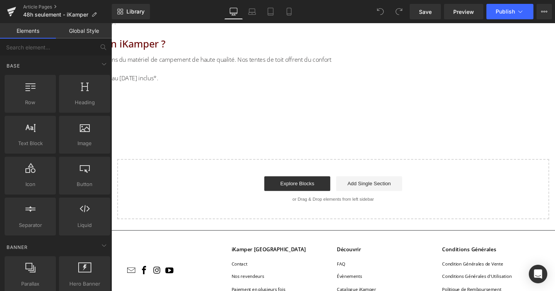
scroll to position [878, 0]
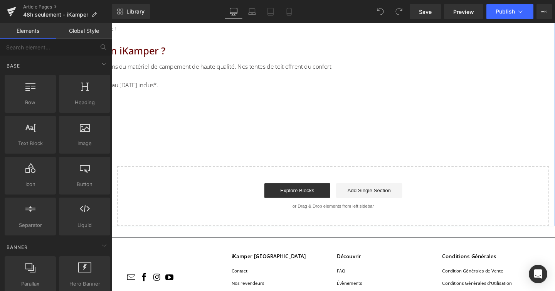
click at [345, 94] on div "Ne manquez pas ces offres uniquement disponibles pendant le week-end du [DATE] …" at bounding box center [111, 89] width 466 height 10
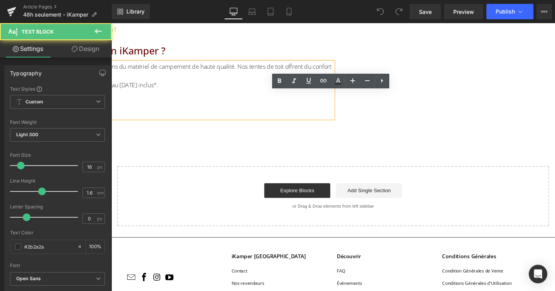
click at [345, 94] on div "Ne manquez pas ces offres uniquement disponibles pendant le week-end du 13 au 1…" at bounding box center [111, 89] width 466 height 10
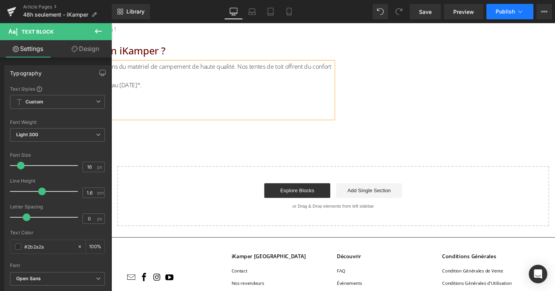
click at [522, 11] on icon at bounding box center [520, 11] width 4 height 2
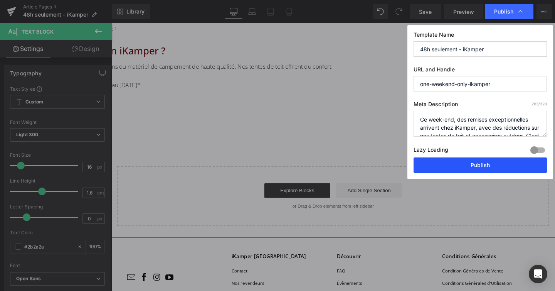
click at [480, 168] on button "Publish" at bounding box center [480, 164] width 133 height 15
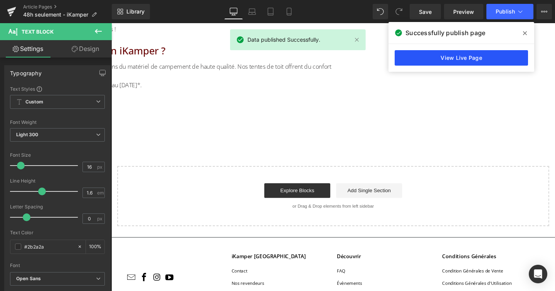
click at [441, 61] on link "View Live Page" at bounding box center [461, 57] width 133 height 15
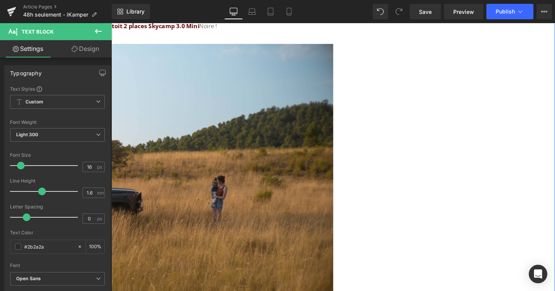
scroll to position [535, 0]
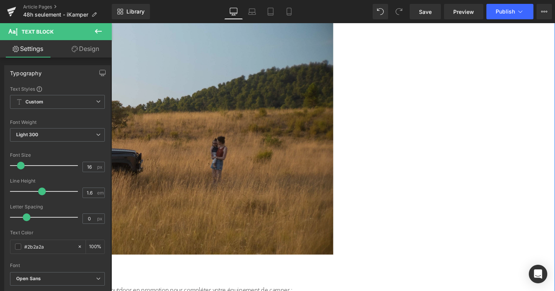
click at [328, 93] on img at bounding box center [111, 134] width 466 height 263
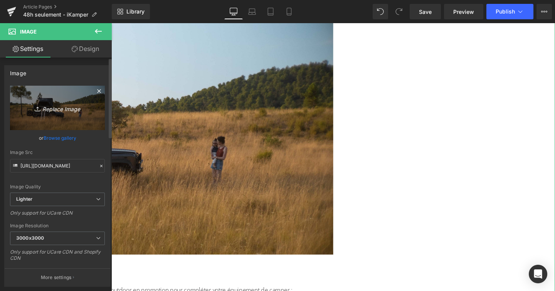
click at [67, 110] on icon "Replace Image" at bounding box center [58, 108] width 62 height 10
type input "C:\fakepath\DSC04997_1_2850x.webp"
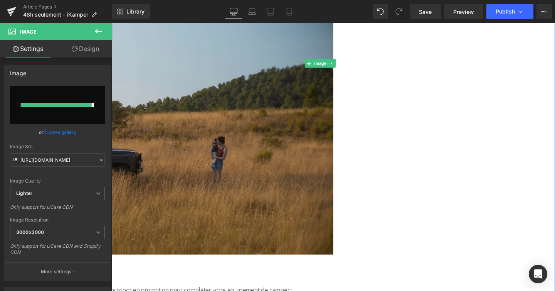
type input "https://ucarecdn.com/9cff72b0-8eff-4224-8040-c9935ec226ec/-/format/auto/-/previ…"
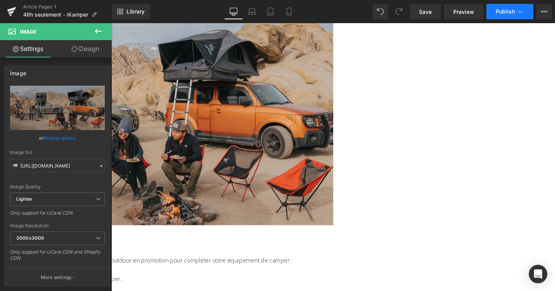
click at [522, 11] on icon at bounding box center [520, 11] width 4 height 2
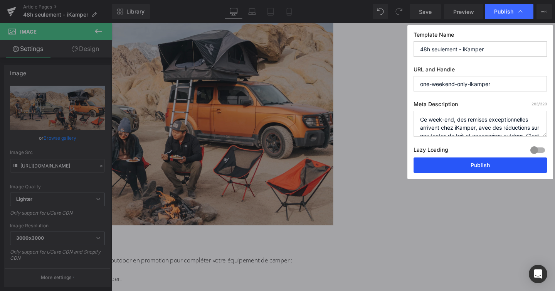
click at [473, 162] on button "Publish" at bounding box center [480, 164] width 133 height 15
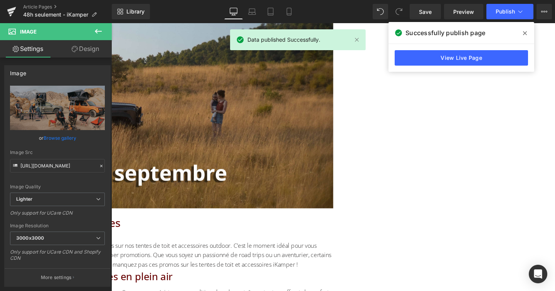
scroll to position [147, 0]
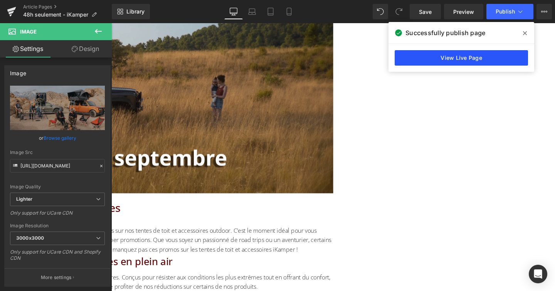
click at [485, 57] on link "View Live Page" at bounding box center [461, 57] width 133 height 15
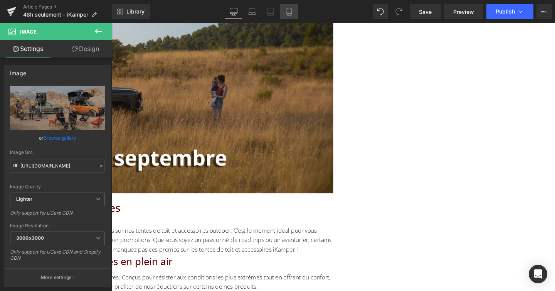
click at [293, 15] on icon at bounding box center [289, 12] width 8 height 8
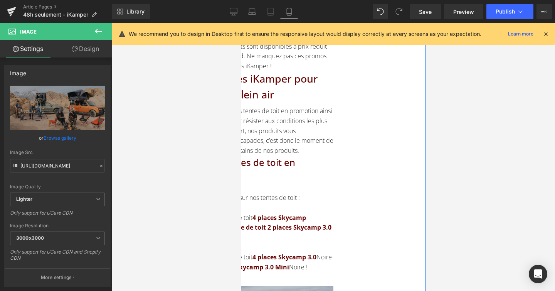
scroll to position [0, 0]
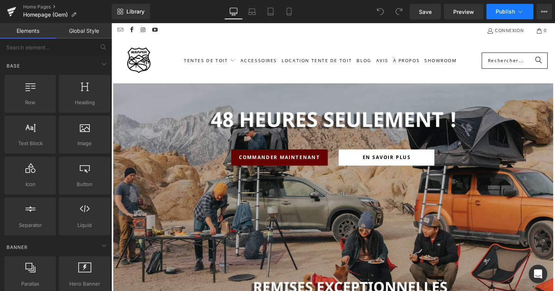
click at [521, 13] on icon at bounding box center [521, 12] width 8 height 8
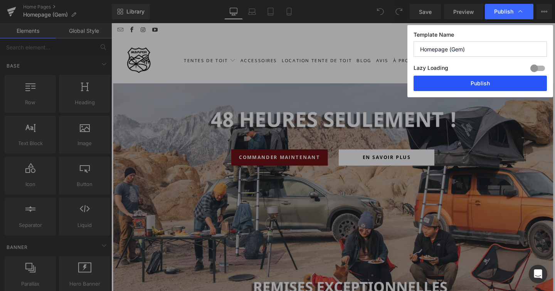
click at [495, 81] on button "Publish" at bounding box center [480, 83] width 133 height 15
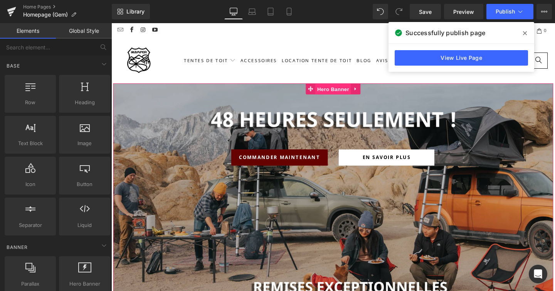
click at [338, 89] on span "Hero Banner" at bounding box center [344, 93] width 37 height 12
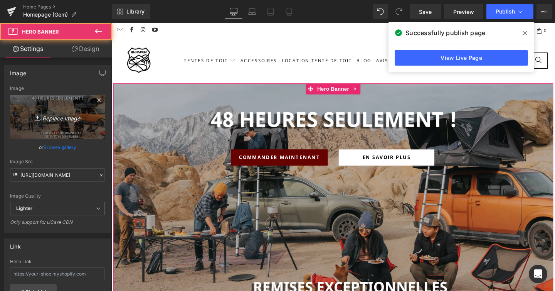
click at [50, 118] on icon "Replace Image" at bounding box center [58, 117] width 62 height 10
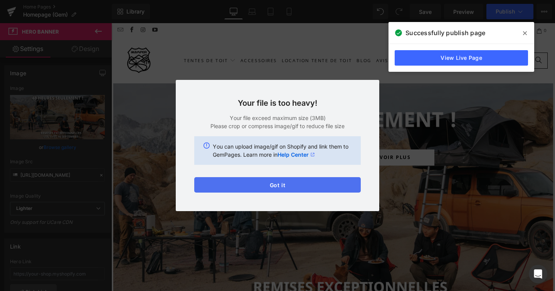
click at [270, 180] on button "Got it" at bounding box center [277, 184] width 167 height 15
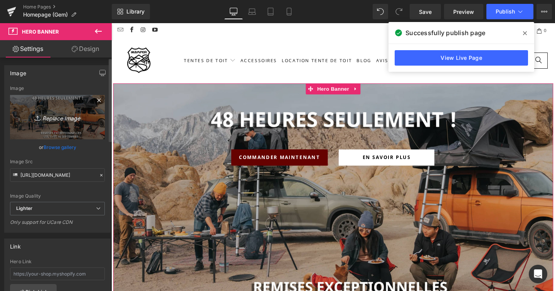
click at [67, 118] on icon "Replace Image" at bounding box center [58, 117] width 62 height 10
type input "C:\fakepath\Be ready Home Page.jpeg"
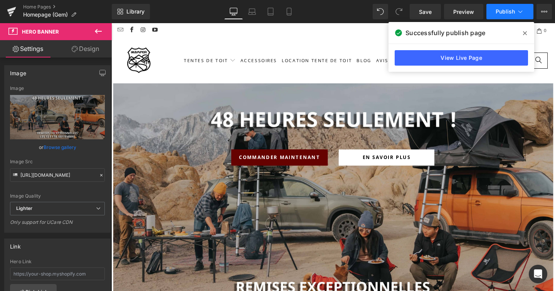
click at [519, 13] on icon at bounding box center [521, 12] width 8 height 8
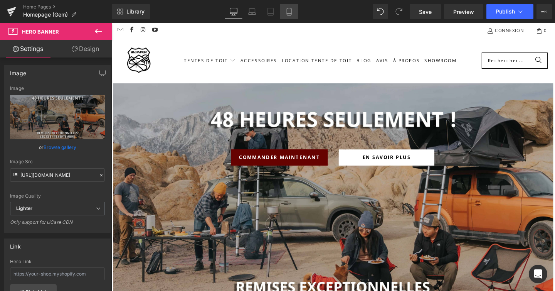
click at [289, 12] on icon at bounding box center [289, 12] width 8 height 8
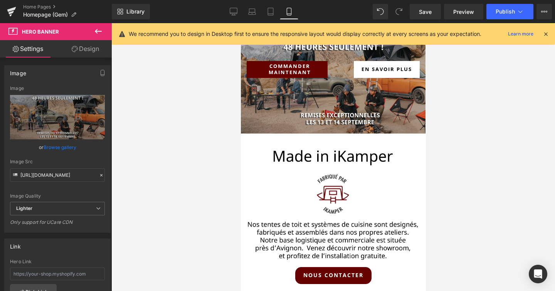
click at [330, 44] on div "We recommend you to design in Desktop first to ensure the responsive layout wou…" at bounding box center [333, 34] width 443 height 22
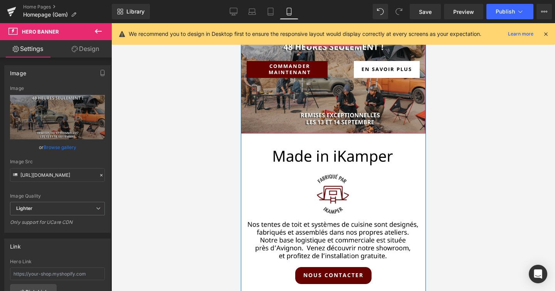
click at [329, 45] on span "Hero Banner" at bounding box center [332, 41] width 37 height 12
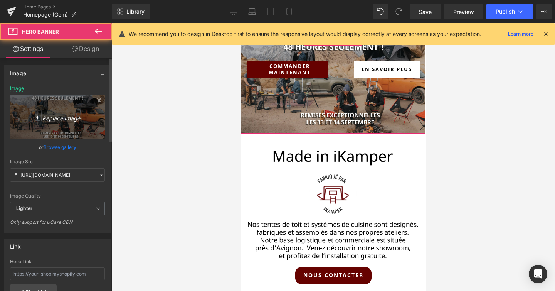
click at [70, 115] on icon "Replace Image" at bounding box center [58, 117] width 62 height 10
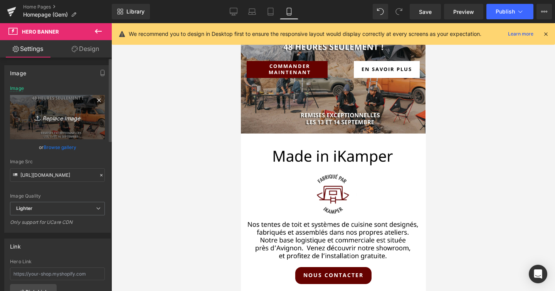
type input "C:\fakepath\Be ready Home Page.jpeg"
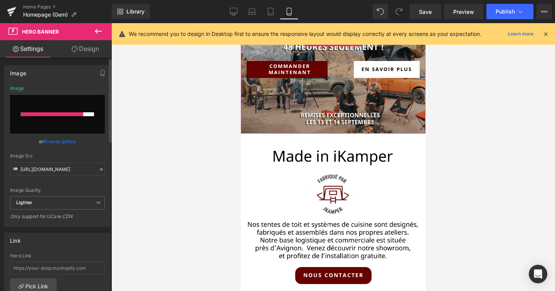
click at [59, 142] on link "Browse gallery" at bounding box center [60, 141] width 33 height 13
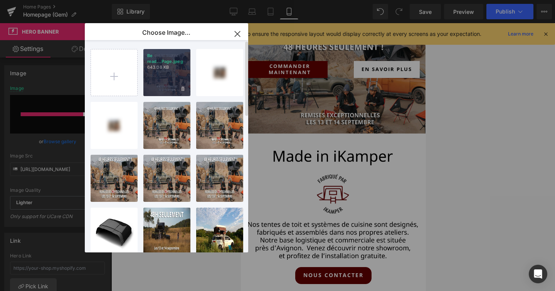
click at [170, 72] on div "Be read...Page.jpeg 643.08 KB" at bounding box center [166, 72] width 47 height 47
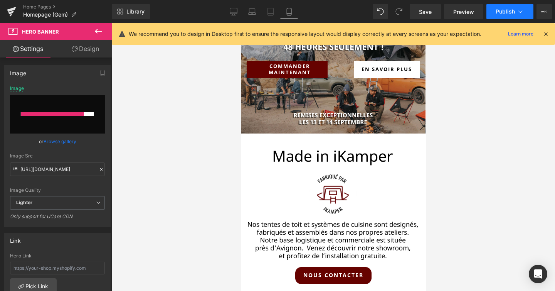
click at [517, 14] on icon at bounding box center [521, 12] width 8 height 8
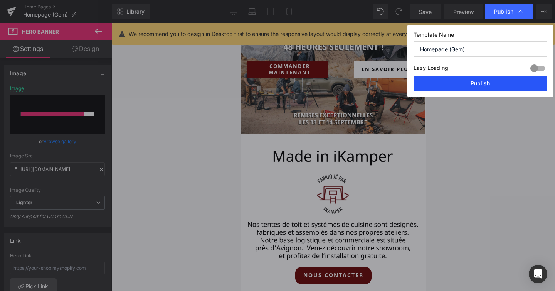
click at [477, 88] on button "Publish" at bounding box center [480, 83] width 133 height 15
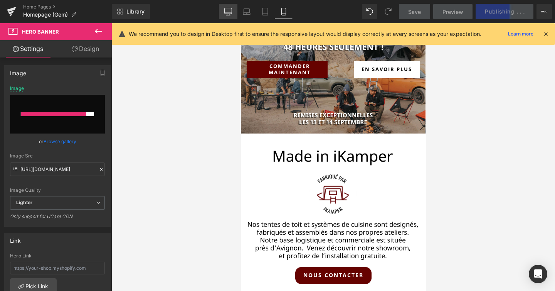
click at [228, 13] on icon at bounding box center [227, 11] width 7 height 6
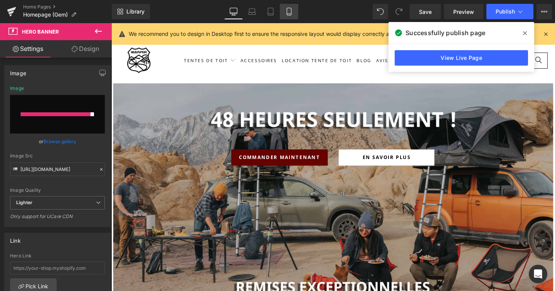
click at [282, 17] on link "Mobile" at bounding box center [289, 11] width 19 height 15
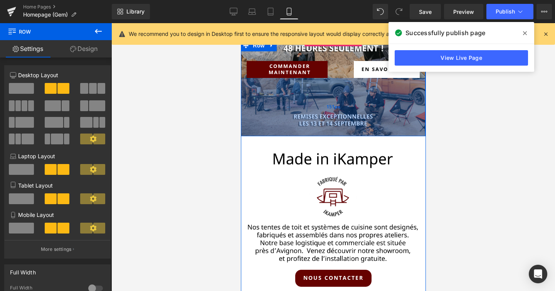
click at [332, 95] on div "151px" at bounding box center [333, 107] width 185 height 58
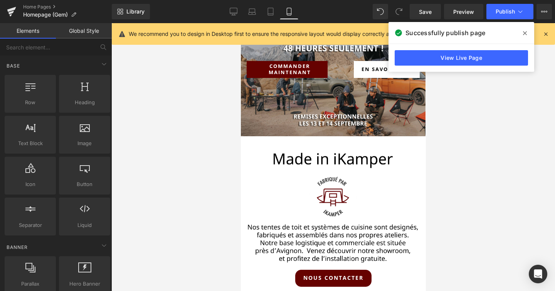
click at [456, 130] on div at bounding box center [333, 157] width 444 height 268
click at [525, 33] on icon at bounding box center [525, 33] width 4 height 4
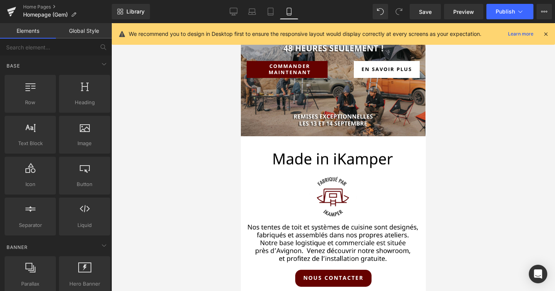
click at [552, 34] on div "We recommend you to design in Desktop first to ensure the responsive layout wou…" at bounding box center [333, 34] width 443 height 22
click at [547, 34] on icon at bounding box center [545, 33] width 7 height 7
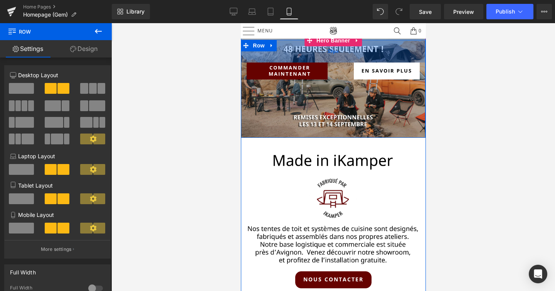
click at [396, 44] on div "59px" at bounding box center [333, 51] width 185 height 23
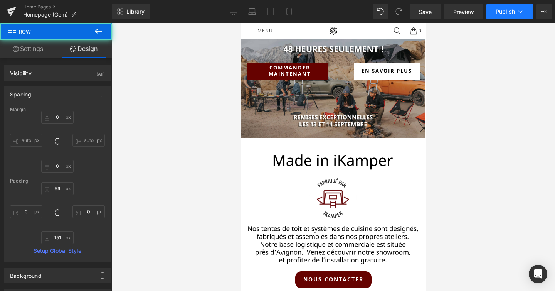
click at [518, 14] on icon at bounding box center [521, 12] width 8 height 8
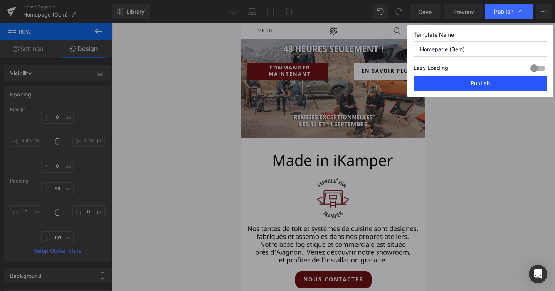
click at [486, 82] on button "Publish" at bounding box center [480, 83] width 133 height 15
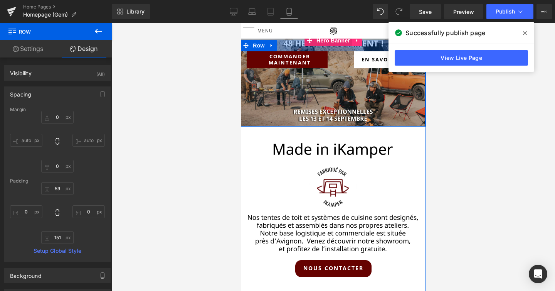
drag, startPoint x: 359, startPoint y: 56, endPoint x: 358, endPoint y: 45, distance: 10.4
click at [358, 45] on div "Commander Maintenant Button En Savoir PLus Button Row 151px" at bounding box center [333, 81] width 185 height 92
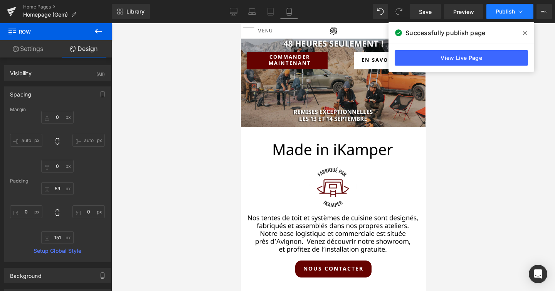
click at [524, 11] on button "Publish" at bounding box center [509, 11] width 47 height 15
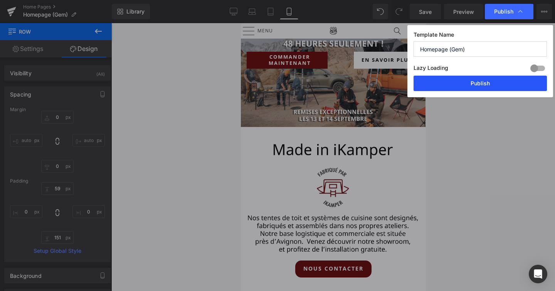
click at [500, 81] on button "Publish" at bounding box center [480, 83] width 133 height 15
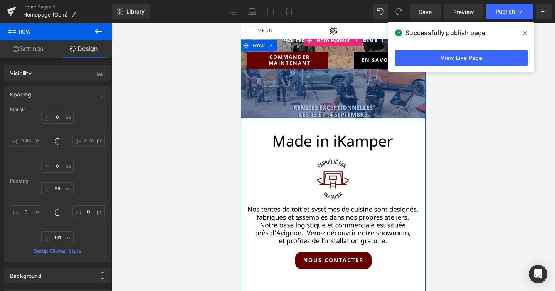
drag, startPoint x: 364, startPoint y: 73, endPoint x: 362, endPoint y: 65, distance: 8.2
click at [362, 65] on div "Commander Maintenant Button En Savoir PLus Button Row 31px 129px" at bounding box center [333, 79] width 185 height 79
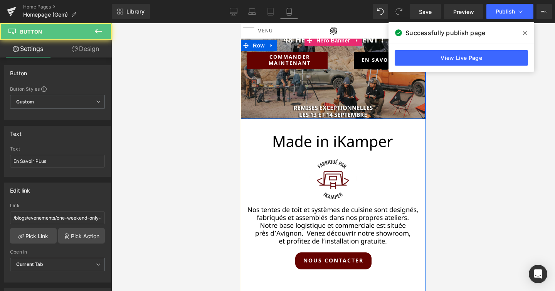
click at [362, 65] on link "En Savoir PLus" at bounding box center [386, 60] width 66 height 17
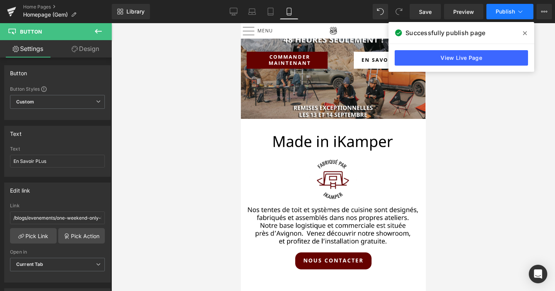
click at [512, 5] on button "Publish" at bounding box center [509, 11] width 47 height 15
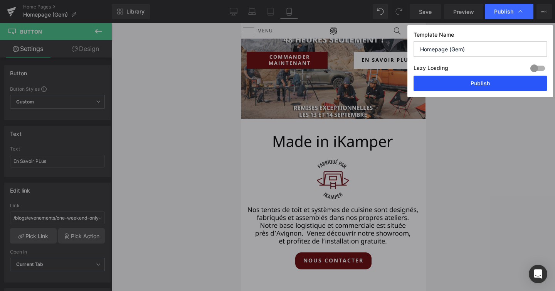
click at [505, 81] on button "Publish" at bounding box center [480, 83] width 133 height 15
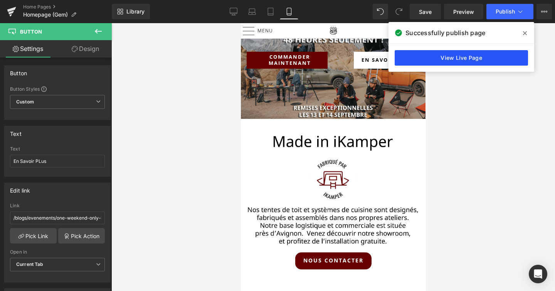
click at [459, 53] on link "View Live Page" at bounding box center [461, 57] width 133 height 15
